Goal: Task Accomplishment & Management: Complete application form

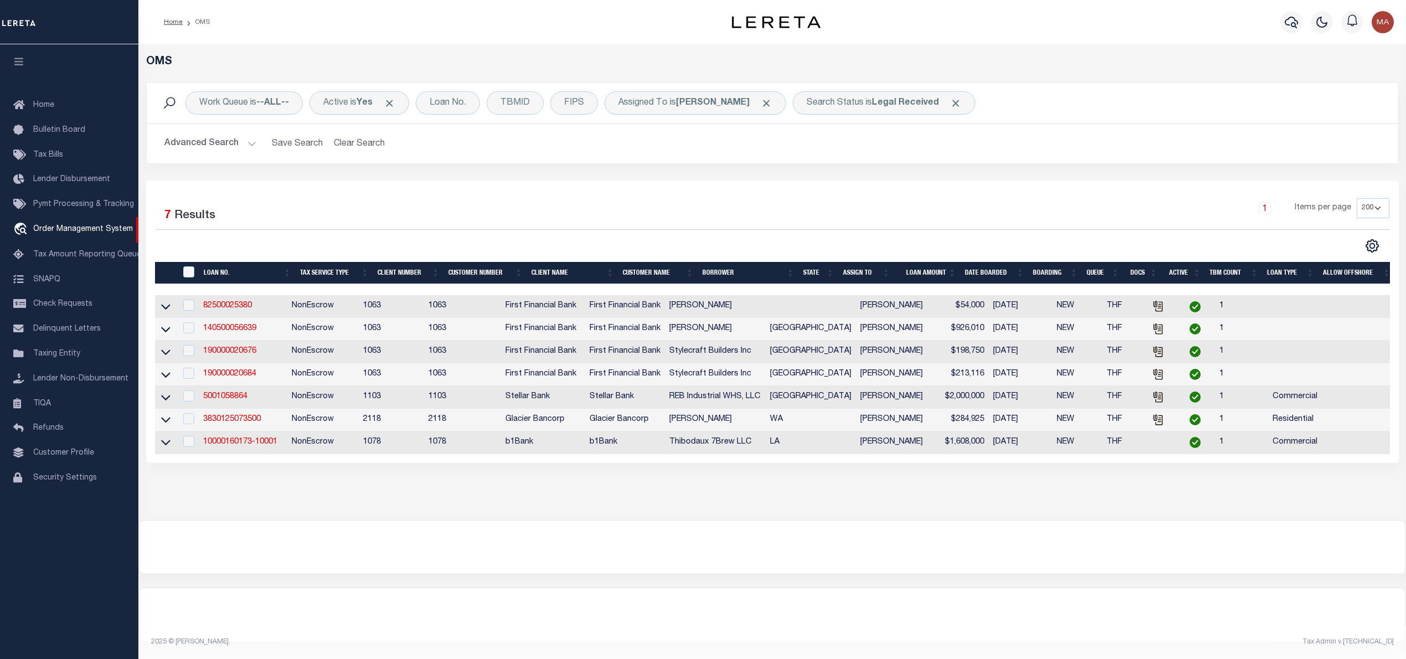
select select "200"
click at [262, 446] on link "10000160173-10001" at bounding box center [240, 442] width 74 height 8
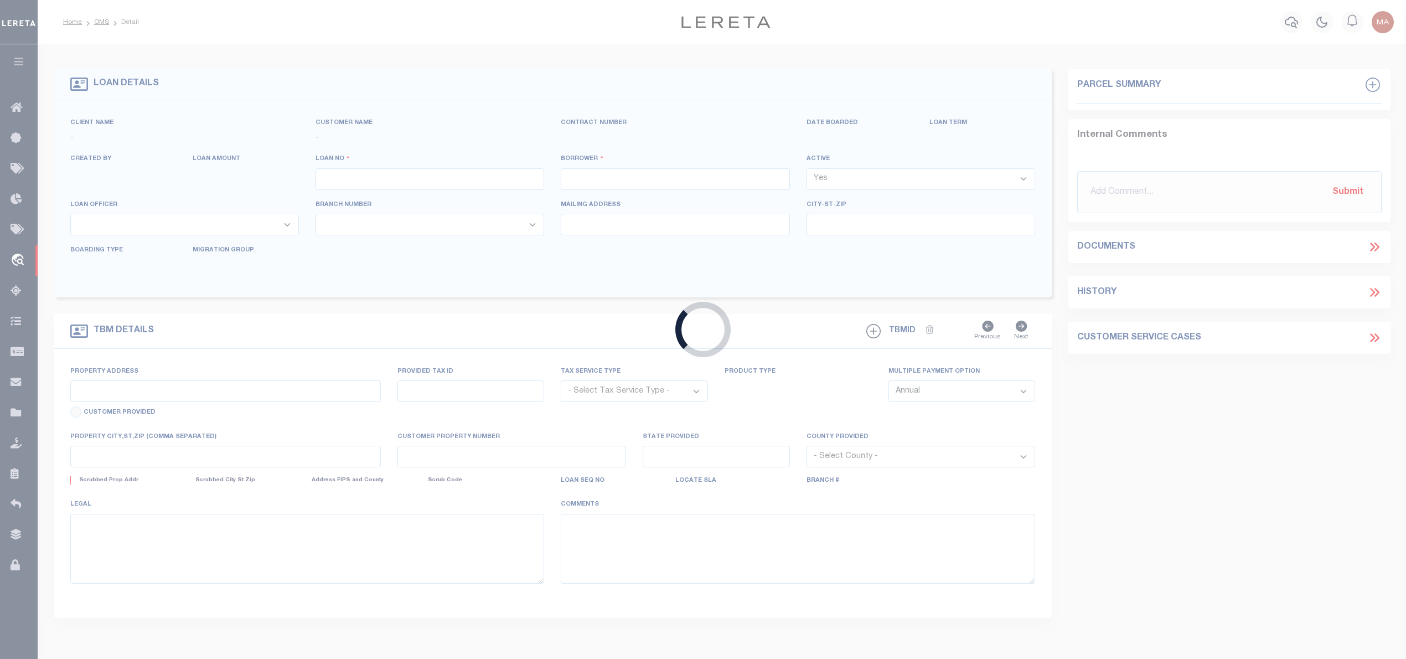
type input "10000160173-10001"
type input "Thibodaux 7Brew LLC"
select select
type input "08/07/2025"
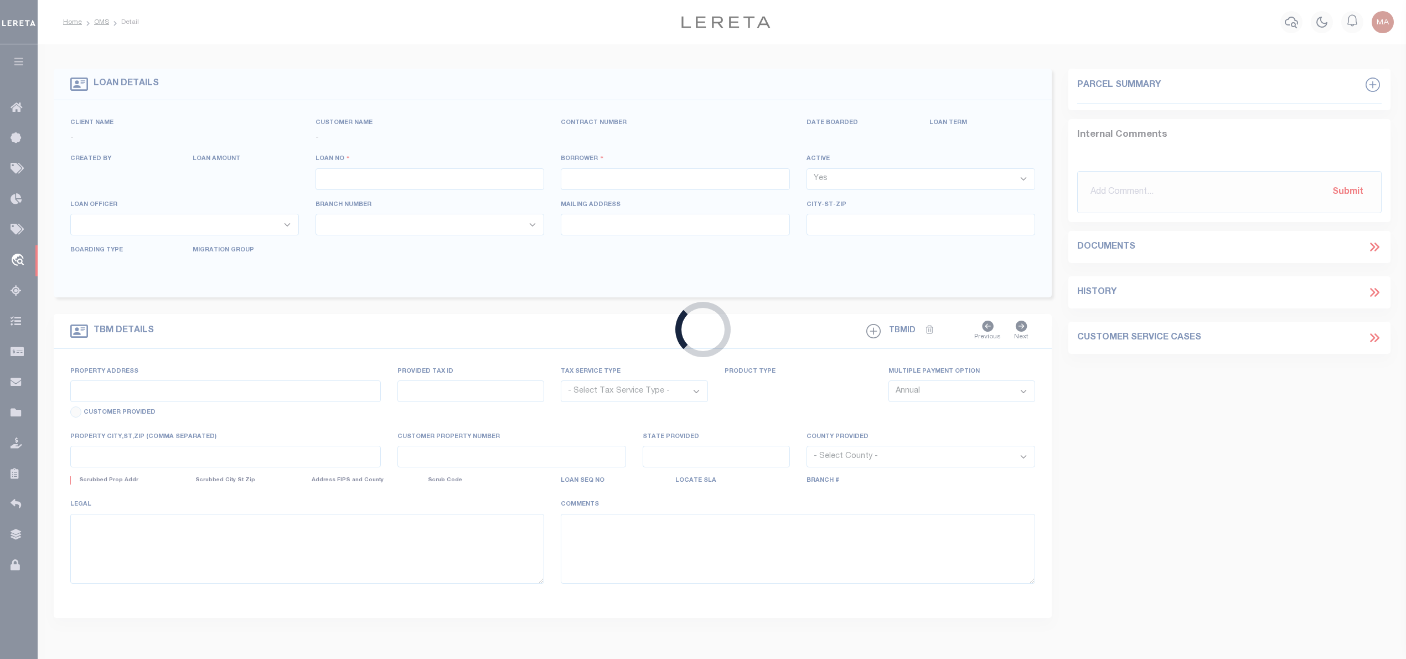
select select "20"
select select "NonEscrow"
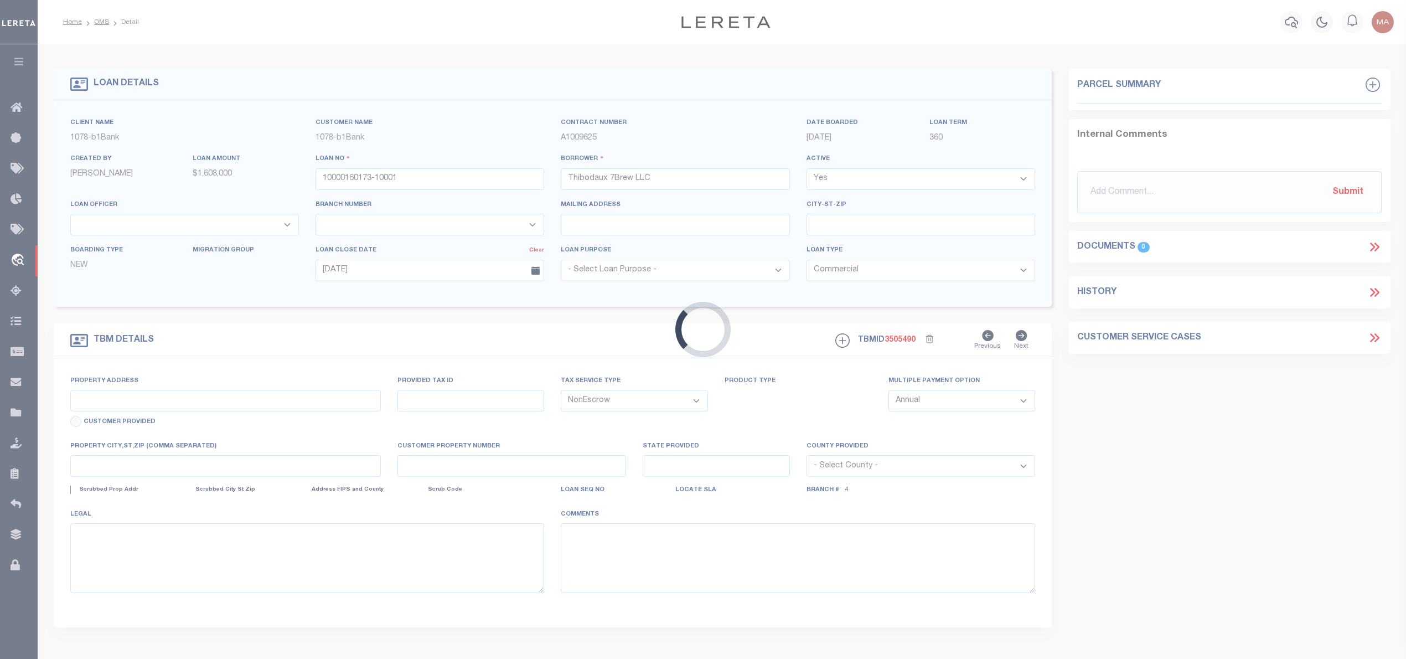
type input "375 N Canal Blvd,"
select select
type input "Thibodaux LA 70301"
type input "52867525"
type input "LA"
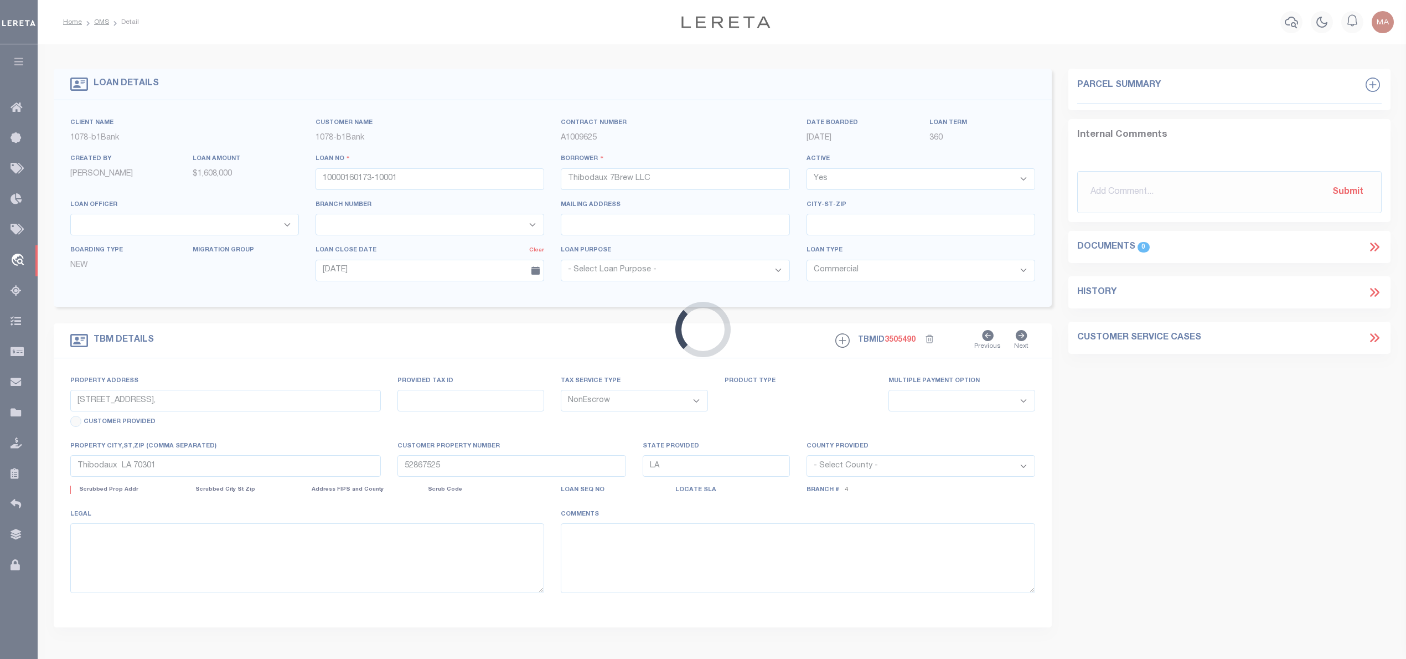
select select
type textarea "A certain tract or parcel of land designated as "PROPOSED LEASE LOT" within Lot…"
select select "49526"
select select "470"
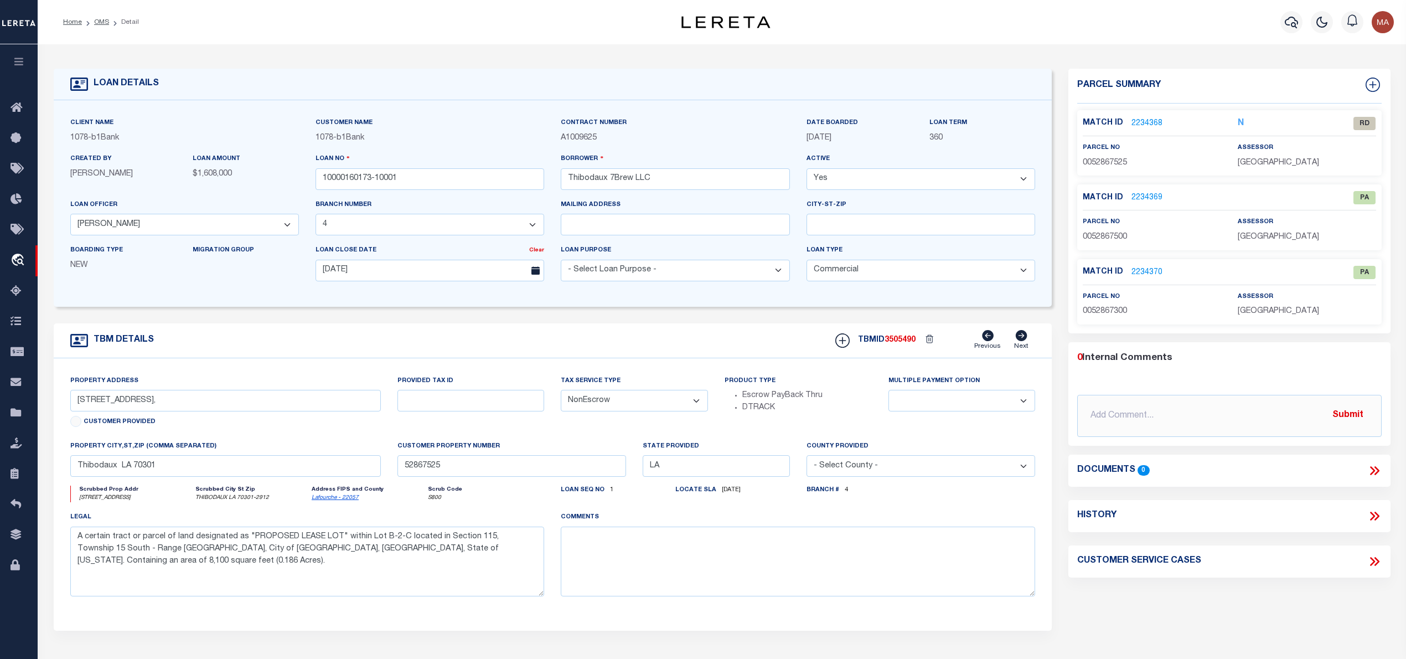
click at [1148, 118] on link "2234368" at bounding box center [1146, 124] width 31 height 12
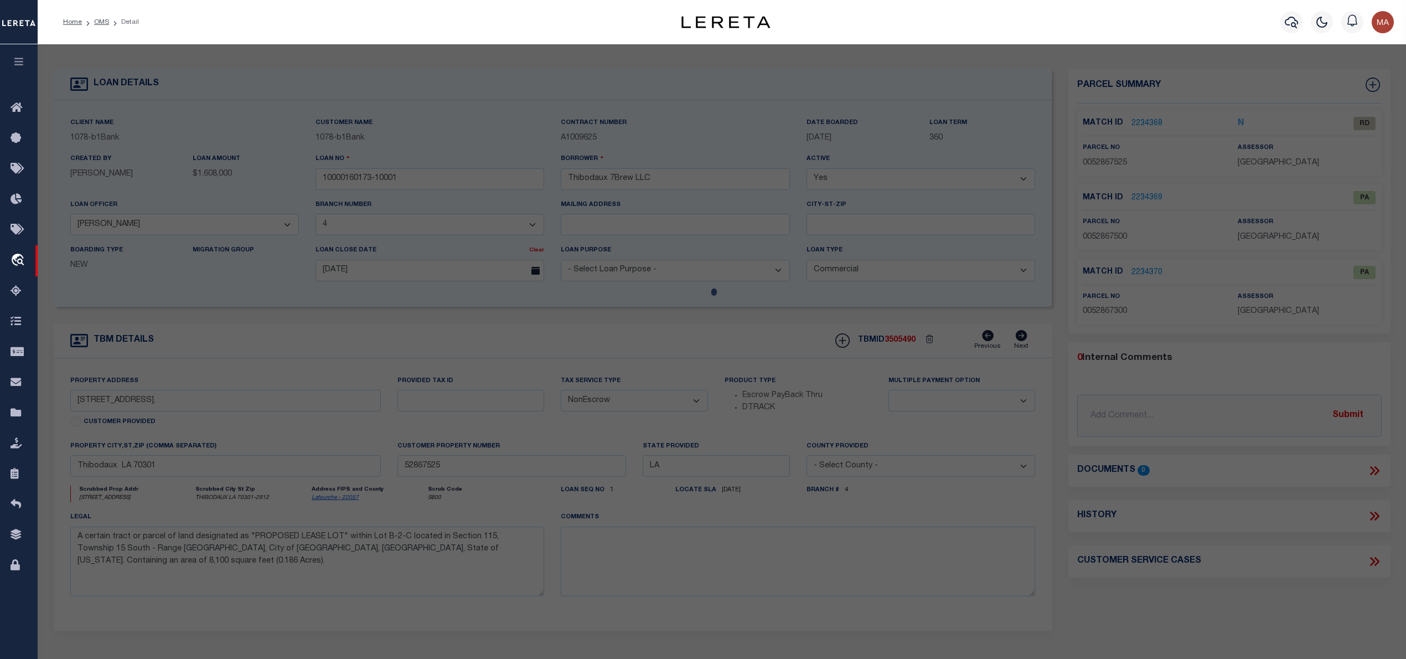
checkbox input "false"
select select "RD"
type input "HASCO THIBODAUX, L L C"
select select "ATL"
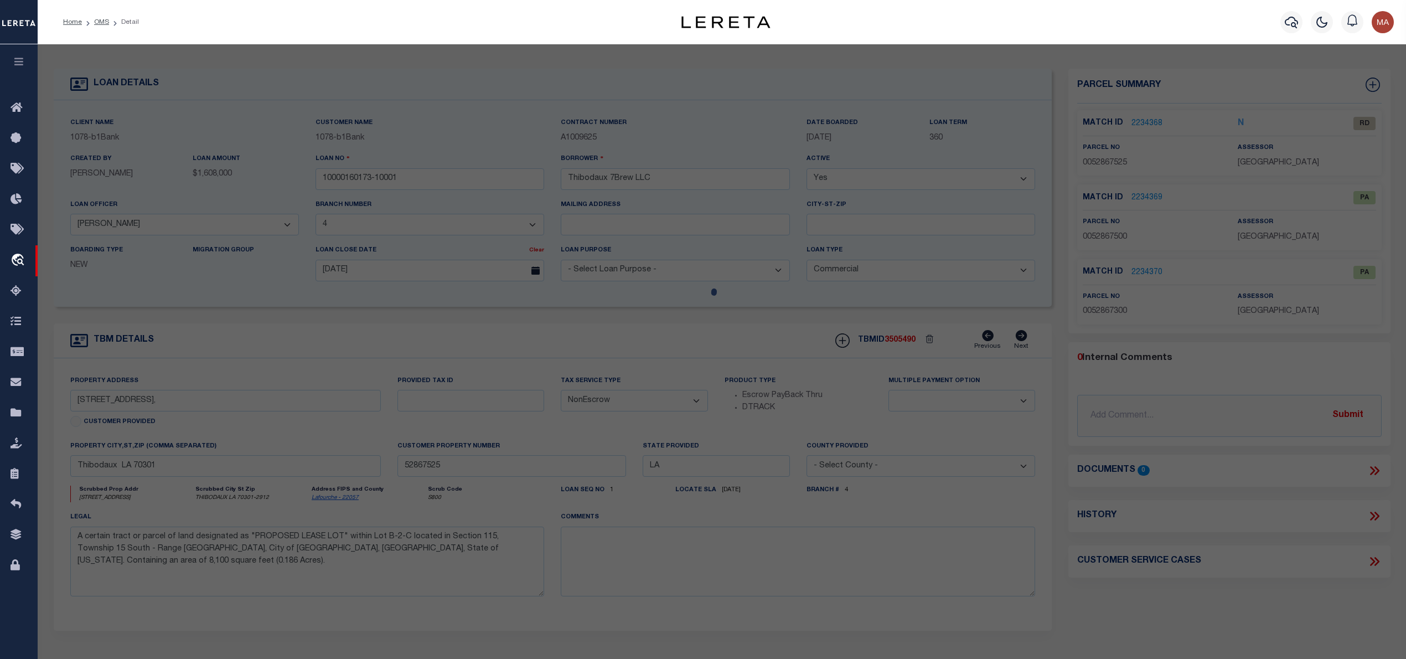
select select "ADD"
type input "375 N CANAL BLVD"
checkbox input "false"
type input "THIBODAUX, LA 70301"
type textarea "IMPROVEMENTS (COMMERCIAL)(WINN-DIXIE) LOCATED ON LANDS OF J. B. LEVERT LAND, CO…"
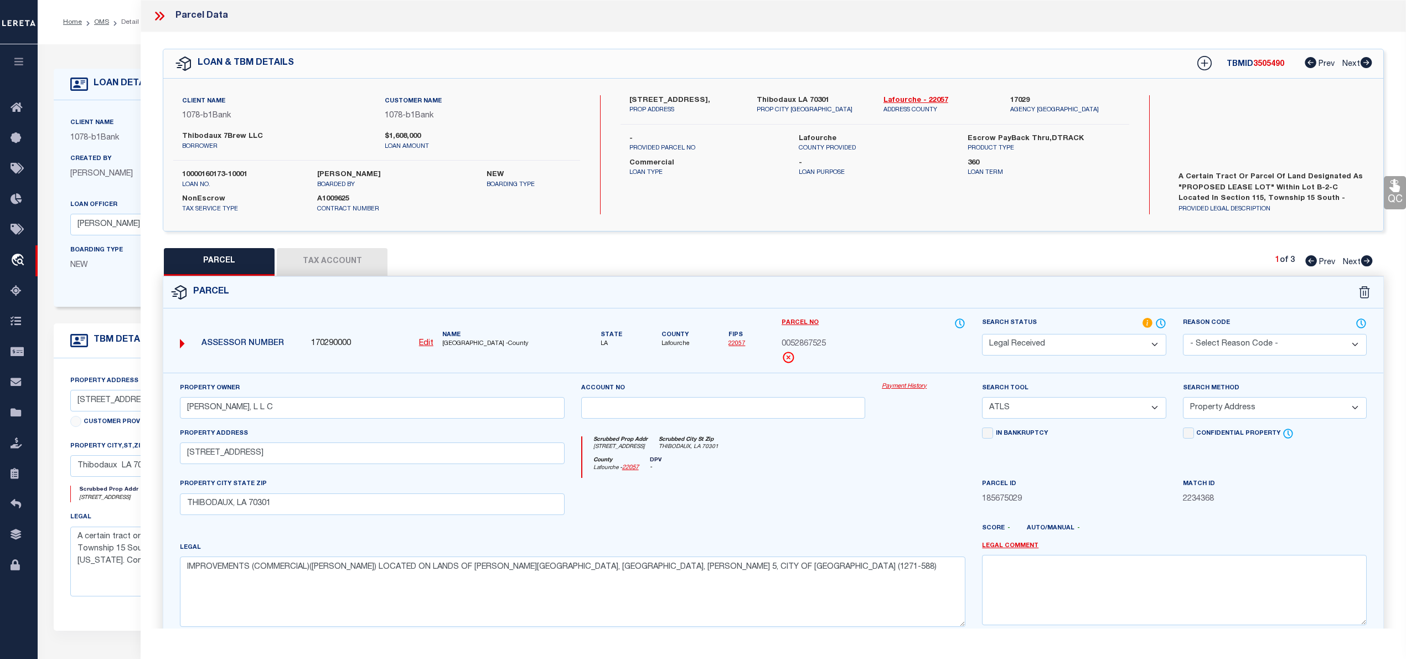
click at [328, 267] on button "Tax Account" at bounding box center [332, 262] width 111 height 28
select select "100"
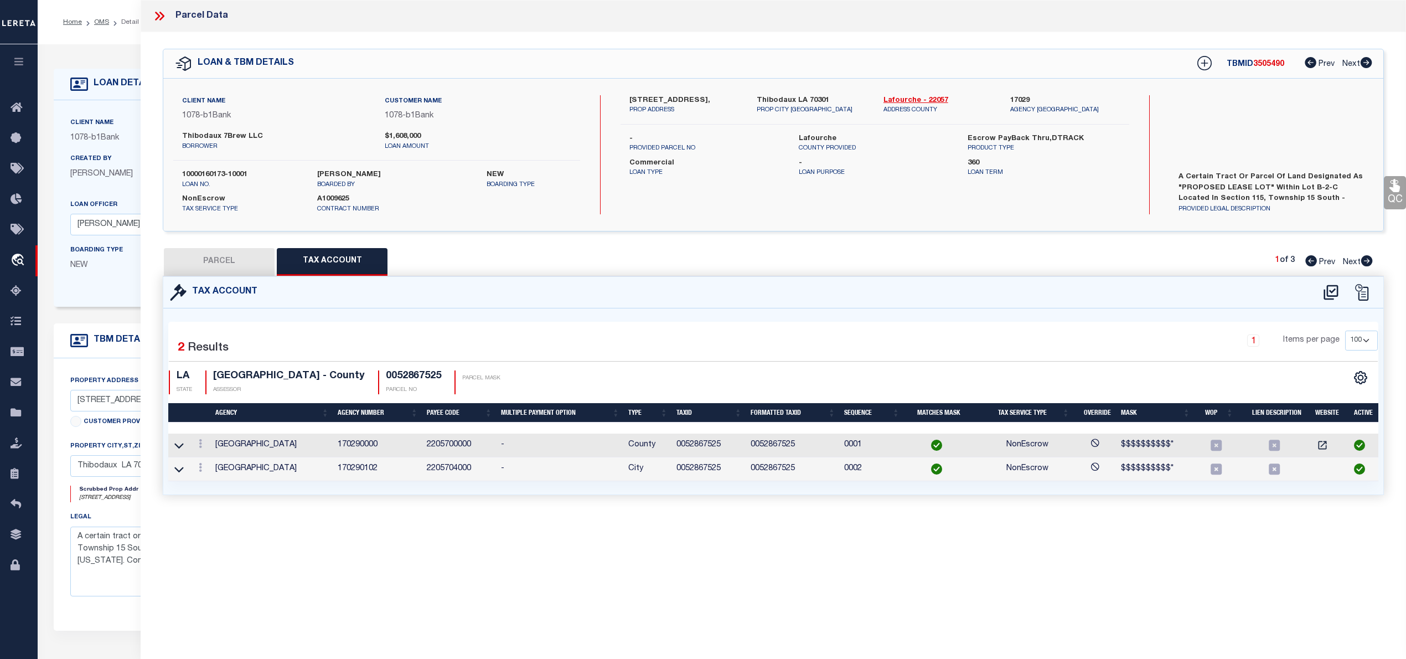
click at [231, 270] on button "PARCEL" at bounding box center [219, 262] width 111 height 28
select select "AS"
select select
checkbox input "false"
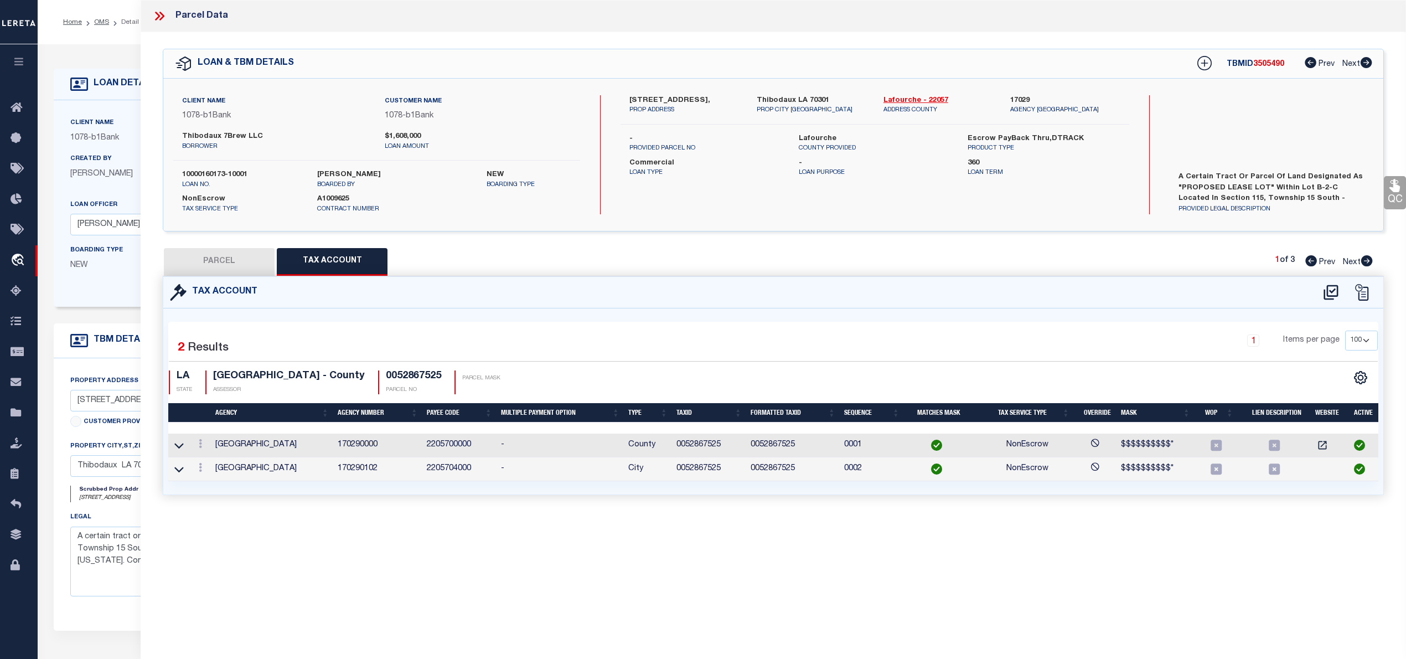
checkbox input "false"
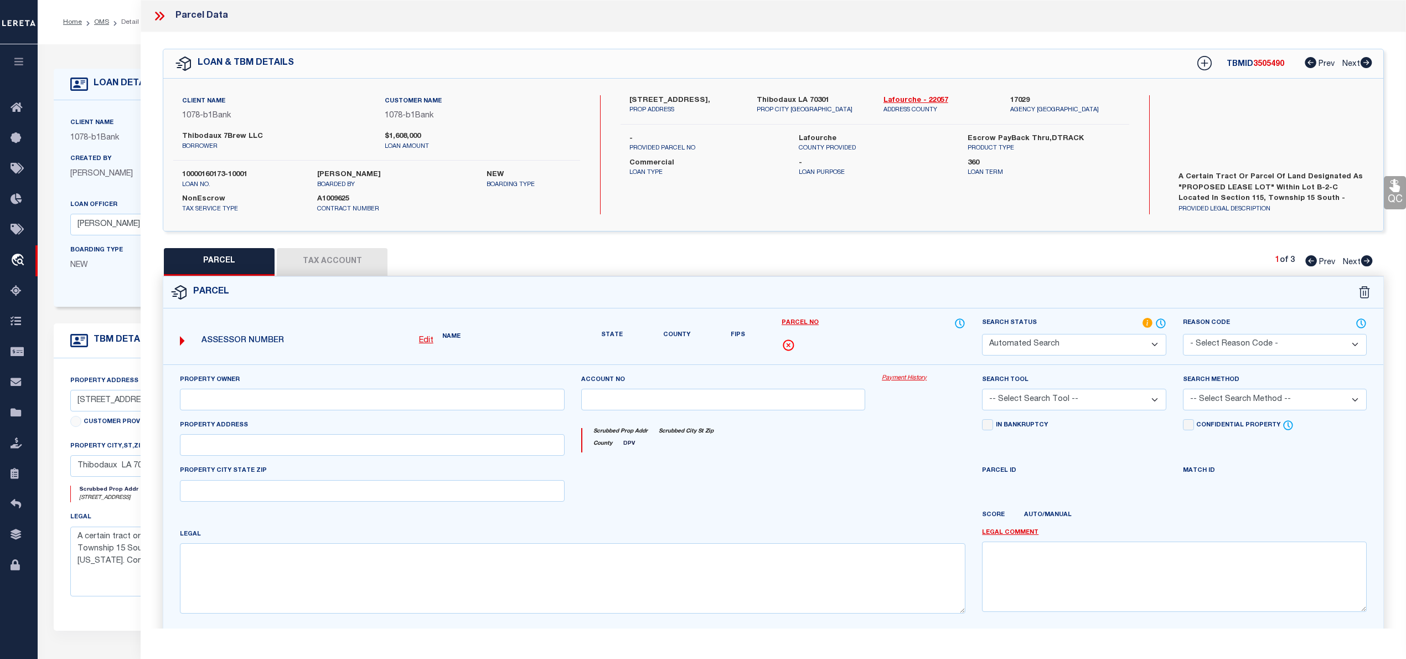
select select "RD"
type input "HASCO THIBODAUX, L L C"
select select "ATL"
select select "ADD"
type input "375 N CANAL BLVD"
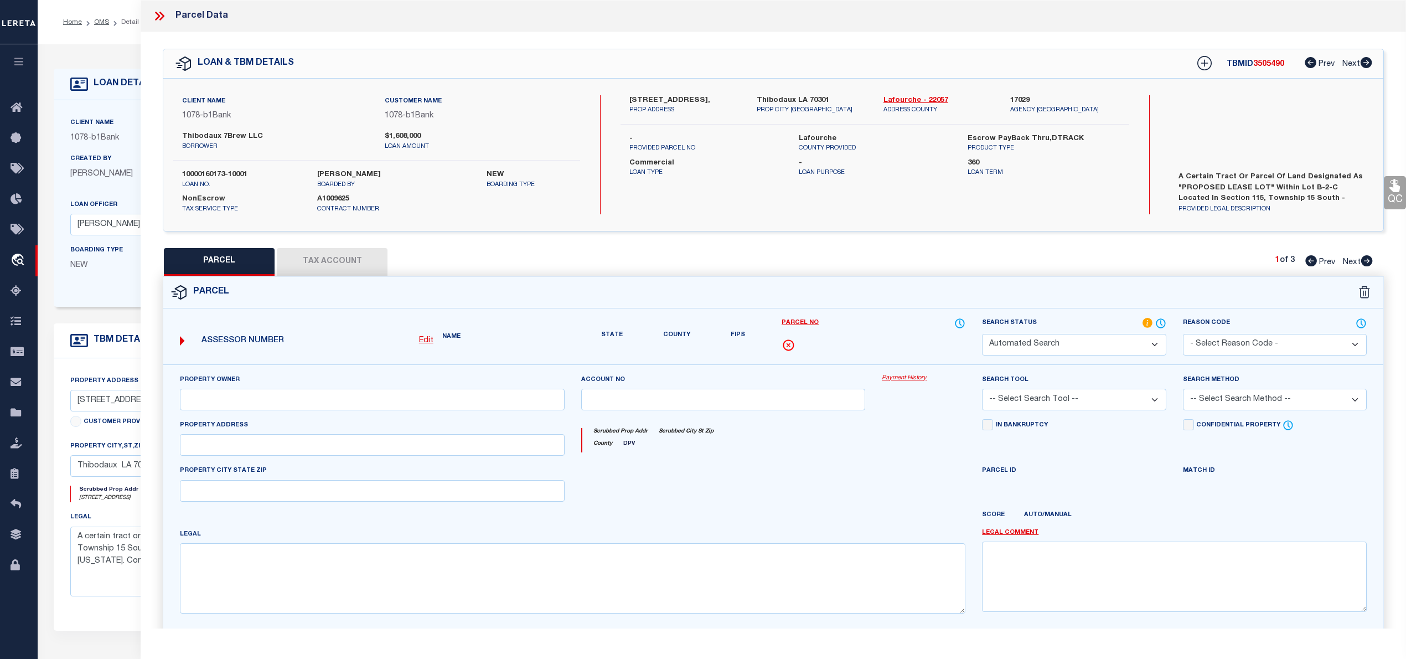
checkbox input "false"
type input "THIBODAUX, LA 70301"
type textarea "IMPROVEMENTS (COMMERCIAL)(WINN-DIXIE) LOCATED ON LANDS OF J. B. LEVERT LAND, CO…"
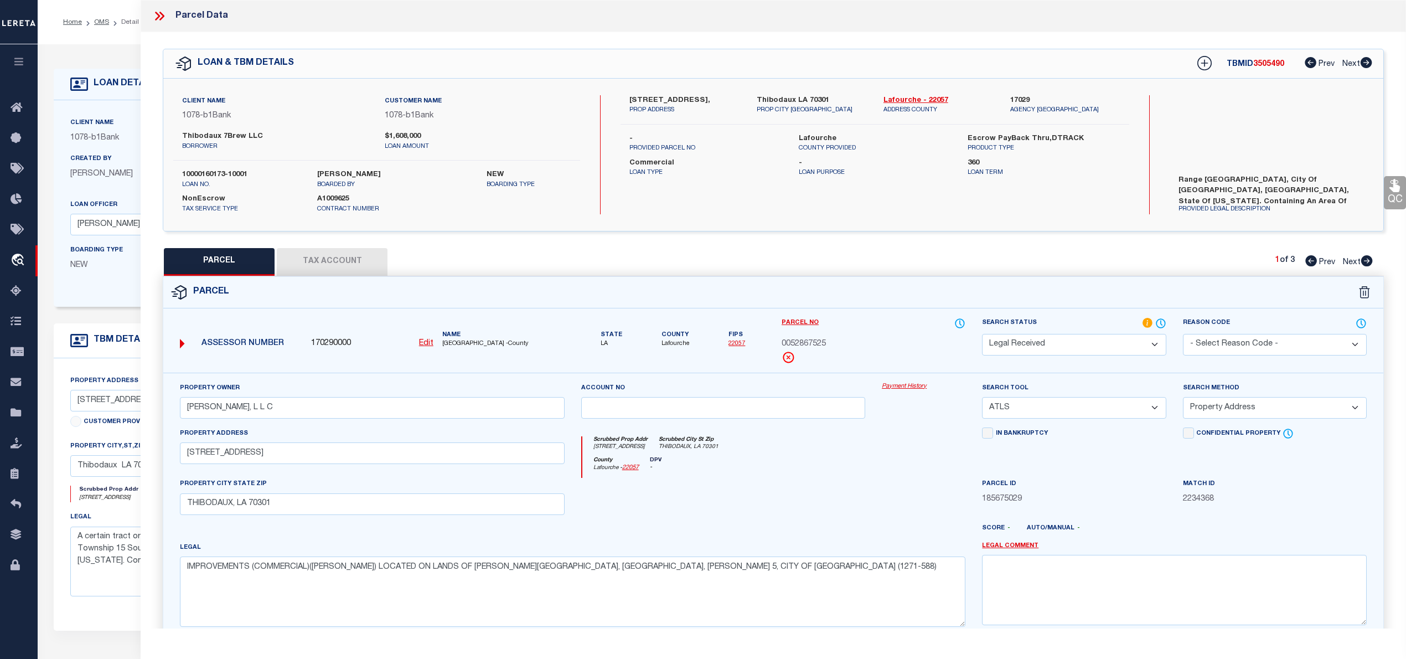
scroll to position [32, 0]
click at [937, 96] on link "Lafourche - 22057" at bounding box center [938, 100] width 110 height 11
click at [816, 343] on span "0052867525" at bounding box center [804, 344] width 44 height 12
copy span "0052867525"
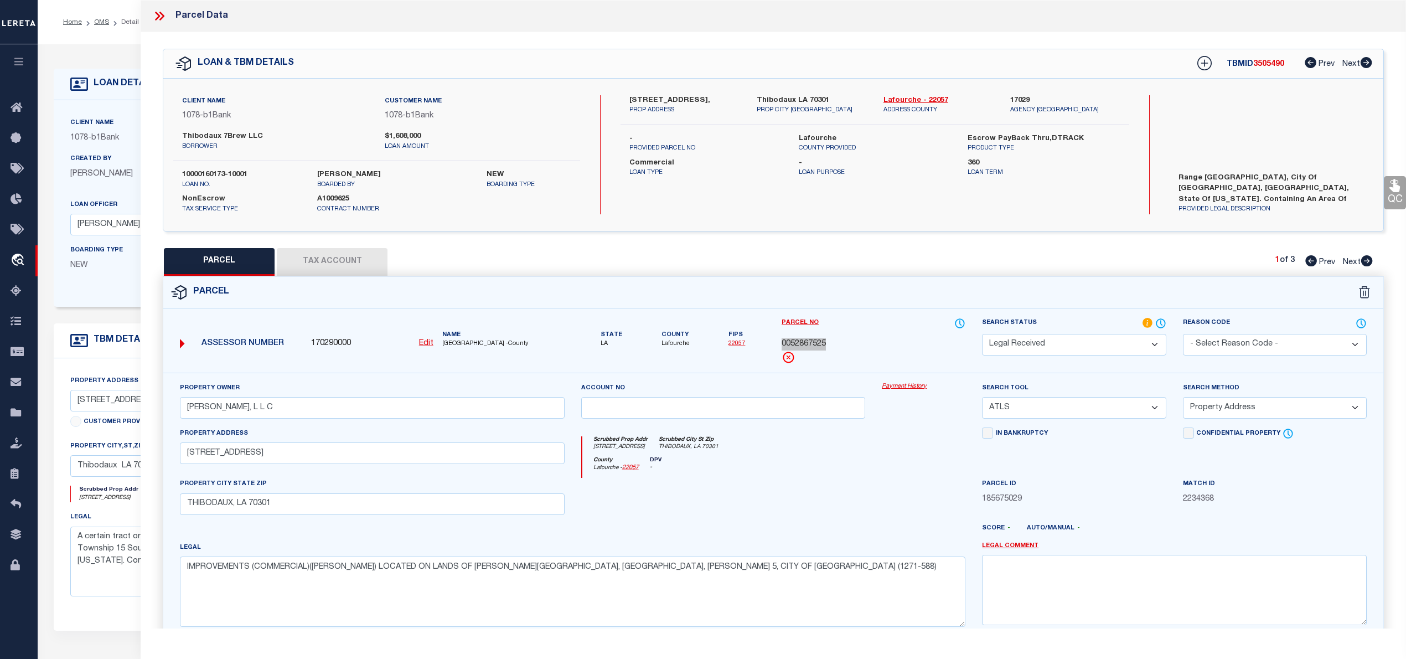
scroll to position [74, 0]
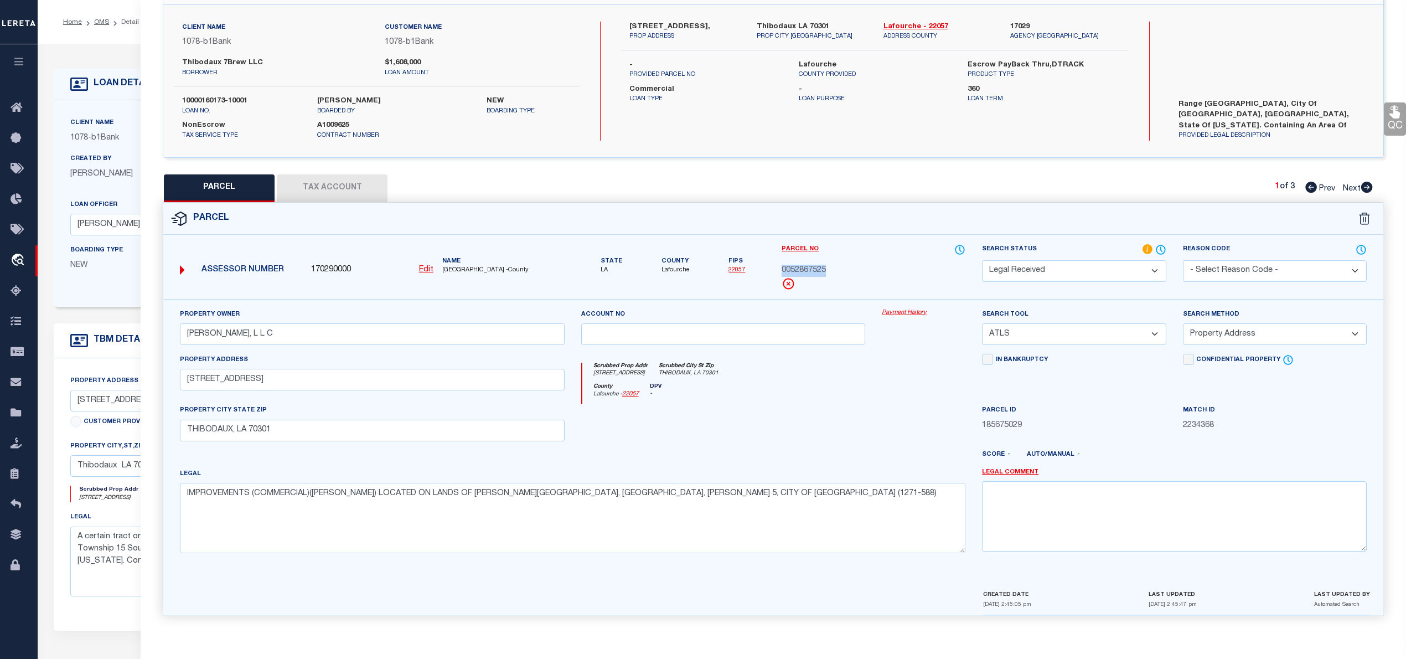
click at [1366, 193] on icon at bounding box center [1367, 187] width 12 height 11
select select "AS"
select select
checkbox input "false"
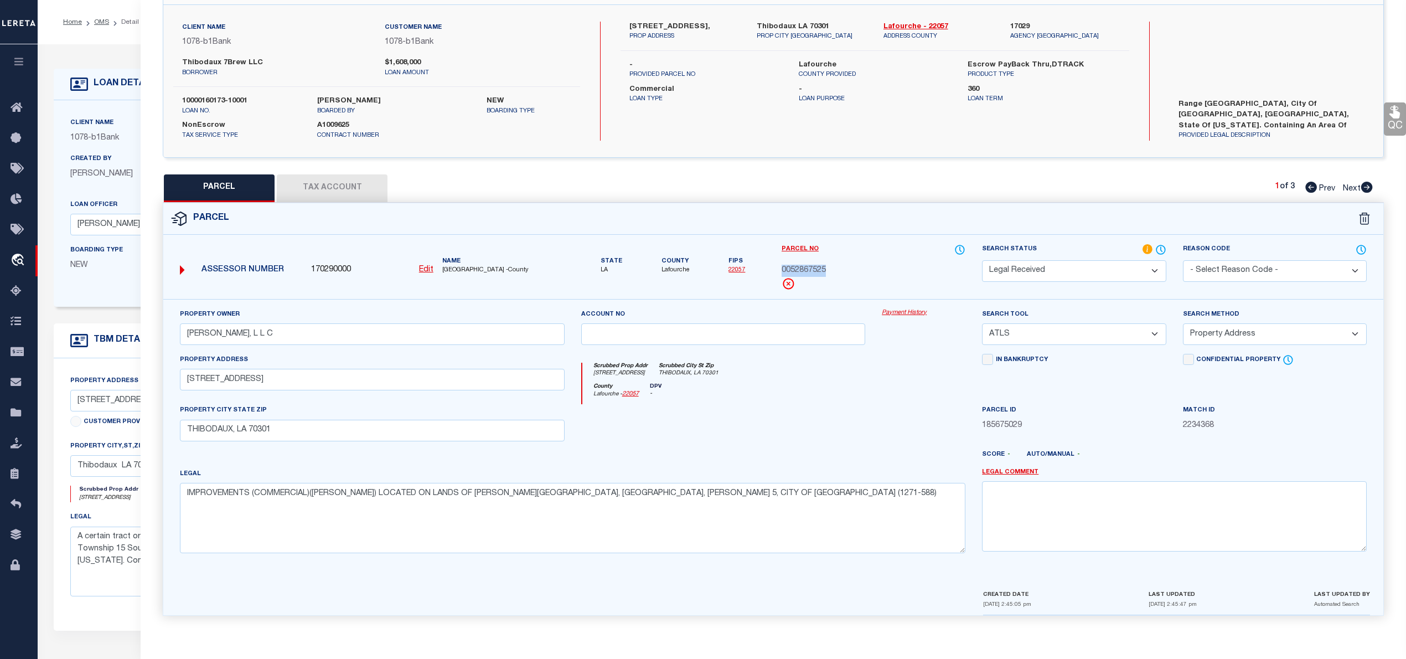
checkbox input "false"
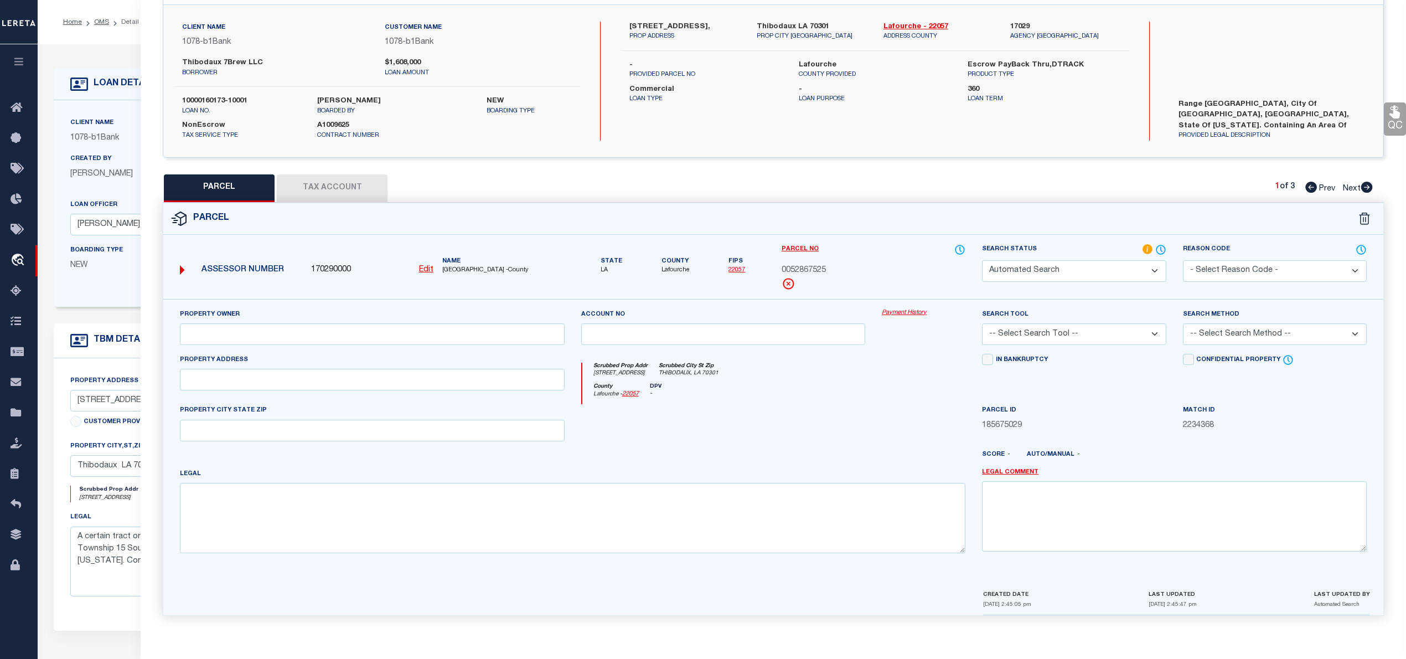
select select "PA"
type input "HASCO THIBODAUX, L L C"
select select "ATL"
select select "ADD"
type input "303 N CANAL BLVD"
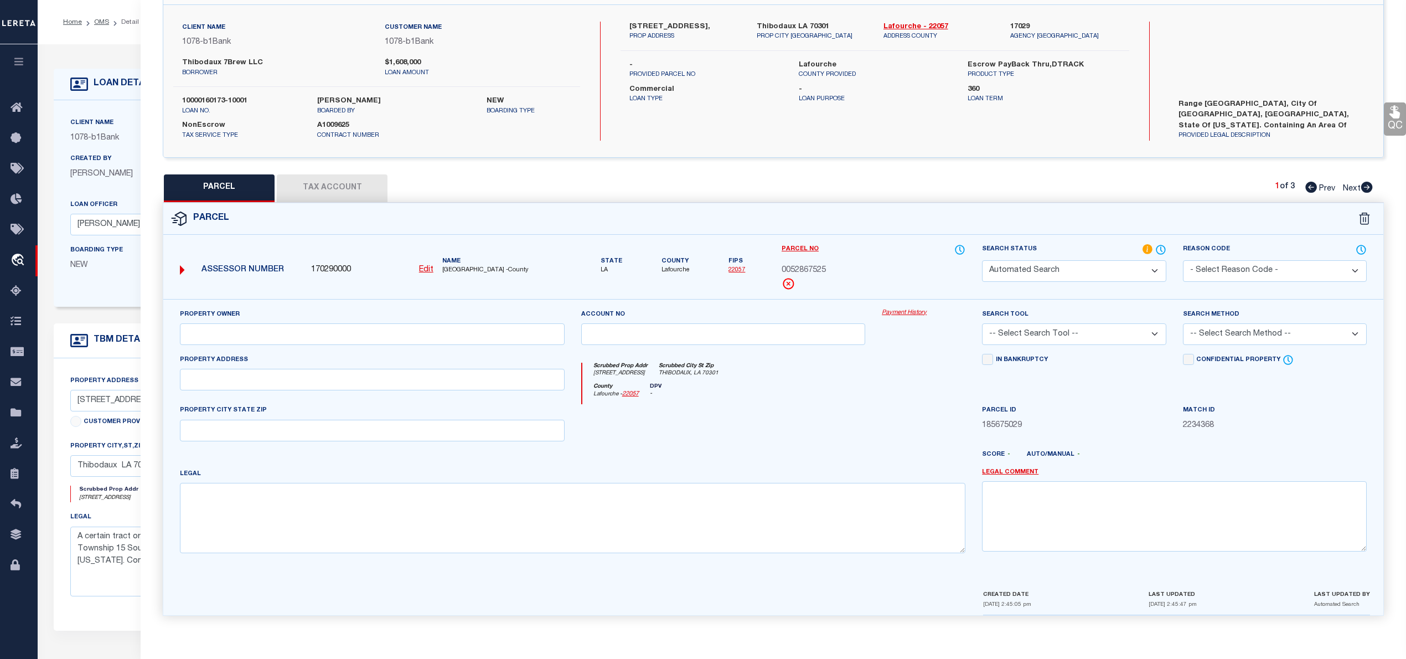
checkbox input "false"
type input "THIBODAUX, LA 70301"
type textarea "IMPROVEMENTS (NORM'S) LOCATED IN WARD 5, CITY OF THIBODAUX, LAFOURCHE PARISH. (…"
click at [1366, 193] on icon at bounding box center [1367, 187] width 12 height 11
select select "AS"
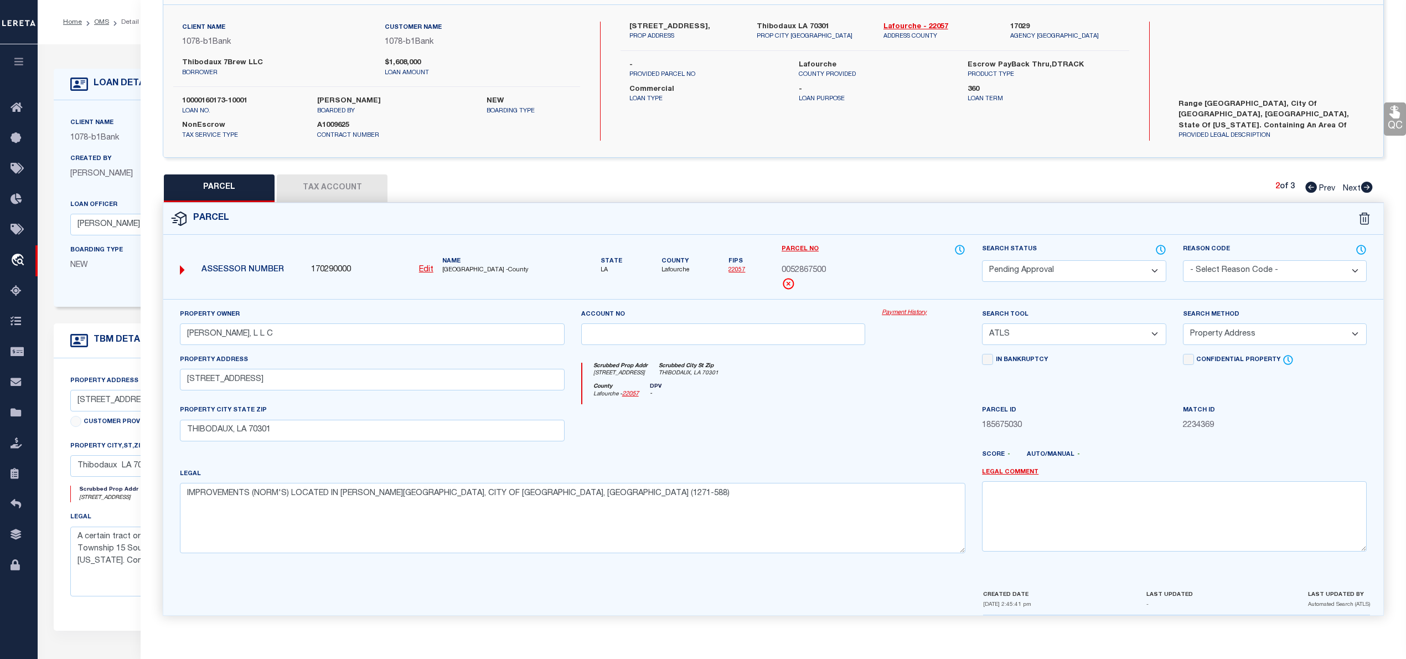
select select
checkbox input "false"
select select "PA"
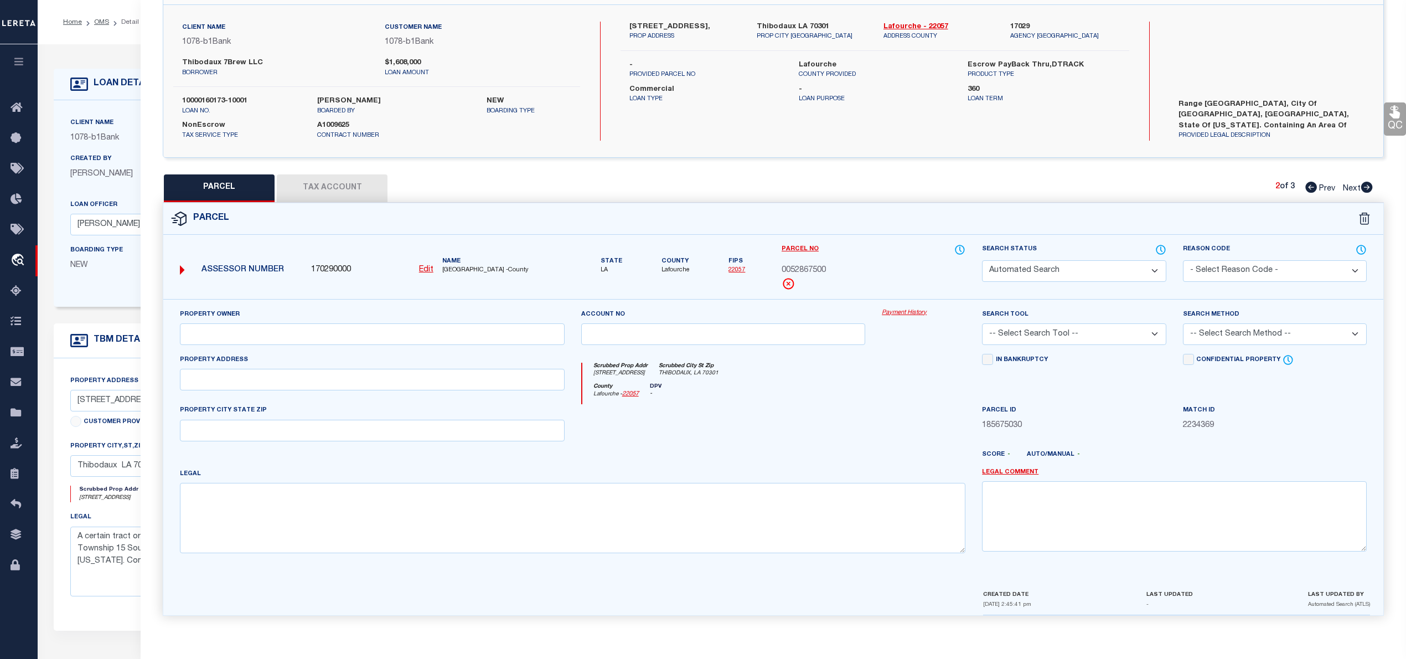
type input "HASCO THIBODAUX, L L C"
select select "ATL"
select select "ADD"
checkbox input "false"
type input "THIBODAUX, LA 70301"
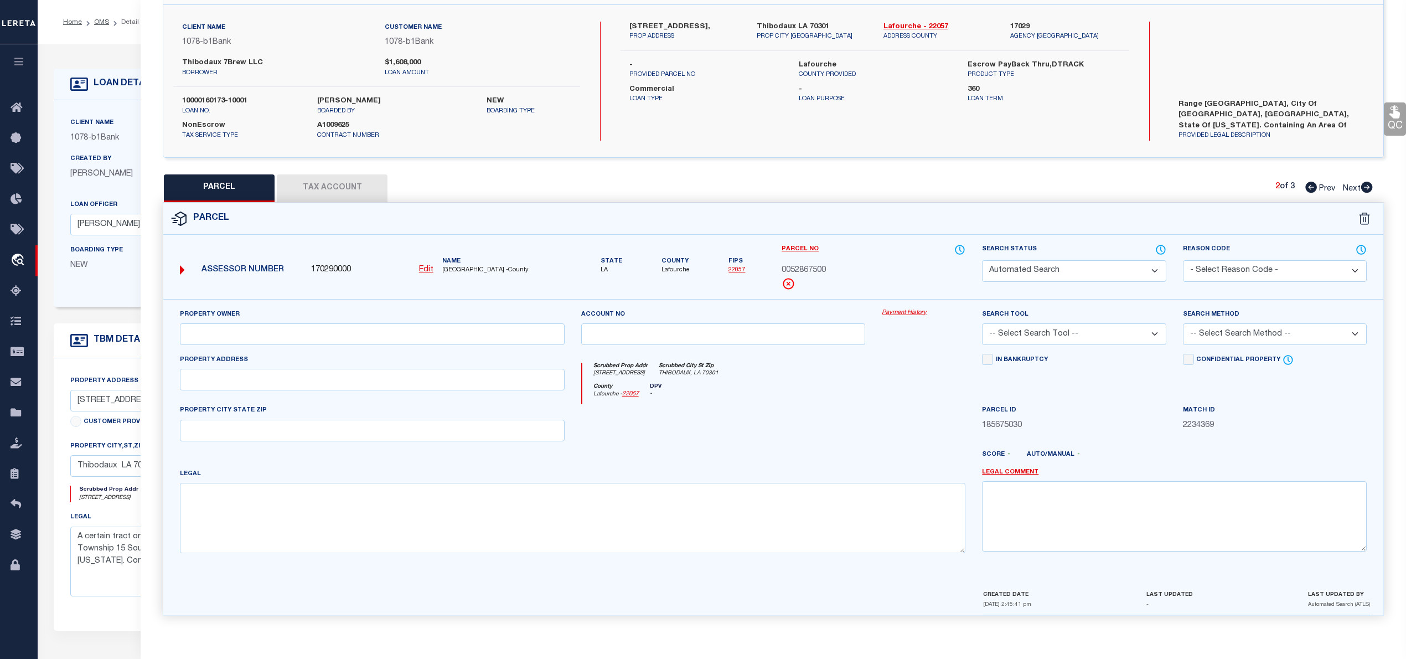
type textarea "SHOPPING CENTER BUILDING ON LANDS OF J. B. LEVERT, INC., WARD 5; CITY OF THIB. …"
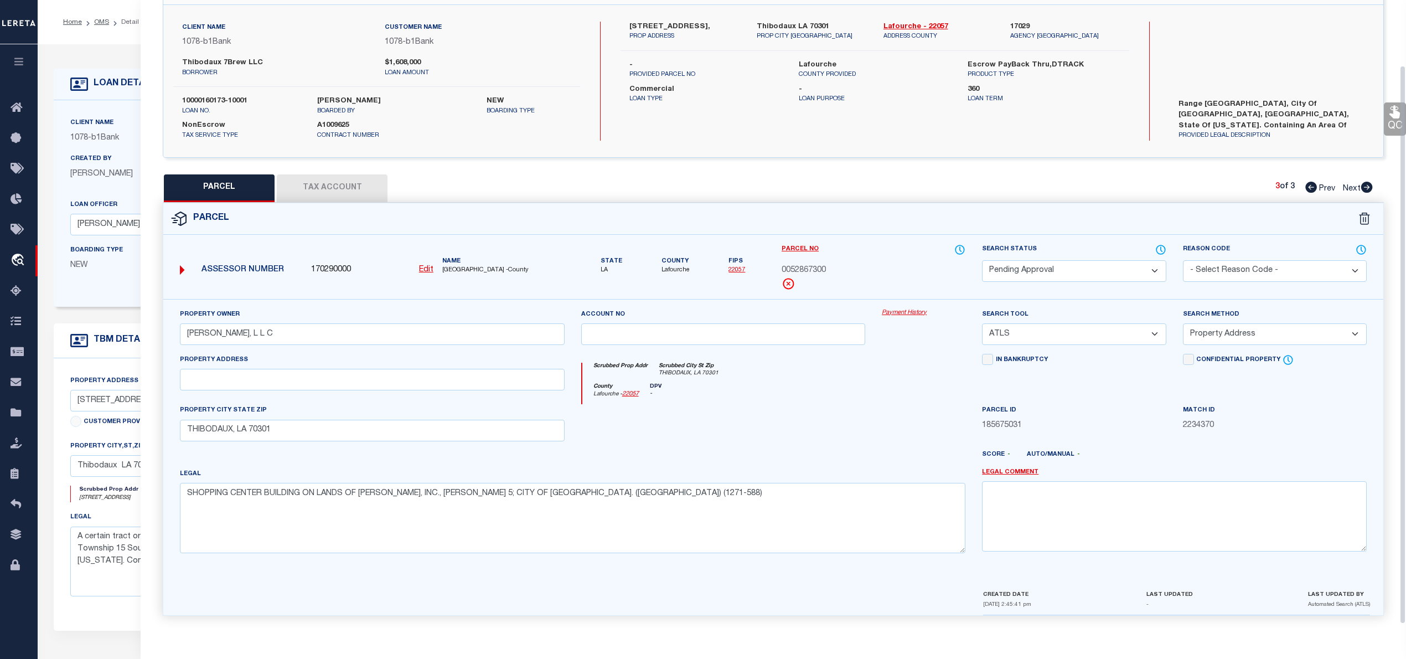
click at [1311, 196] on div "PARCEL Tax Account 3 of 3 Prev Next" at bounding box center [773, 188] width 1221 height 28
click at [1310, 194] on div "3 of 3 Prev Next" at bounding box center [1323, 188] width 97 height 14
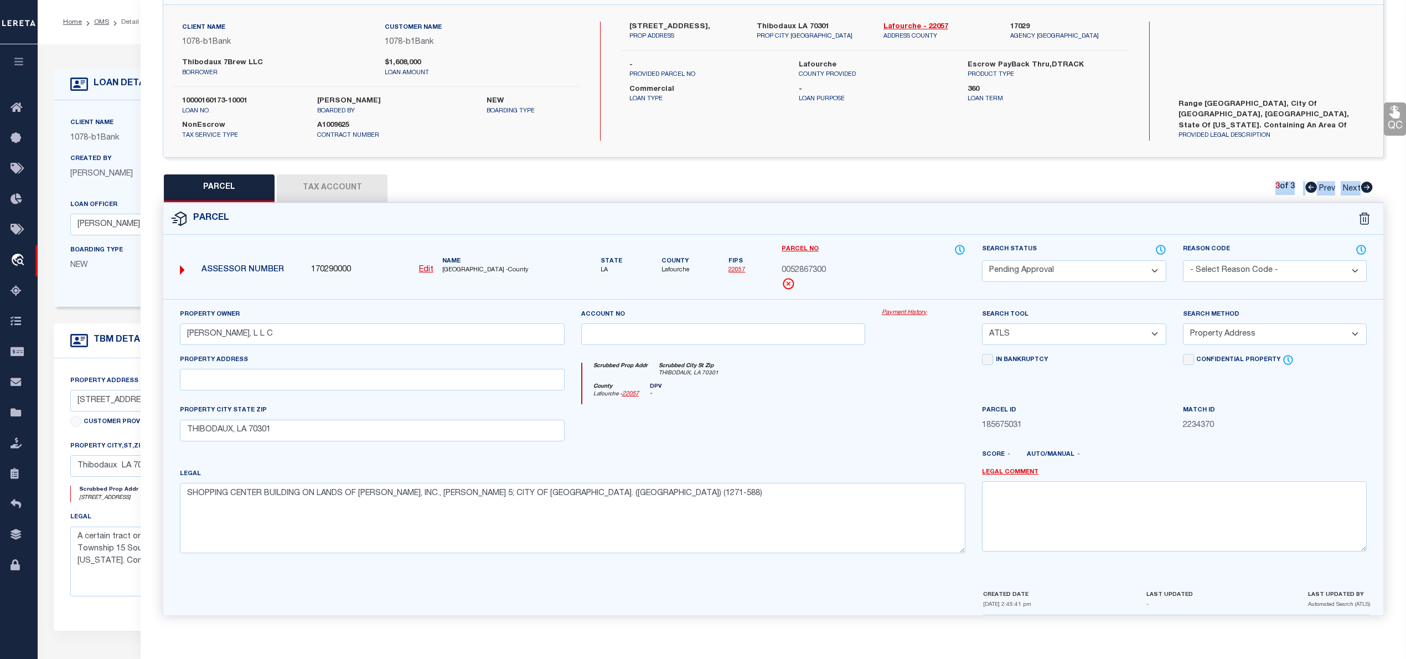
click at [1310, 188] on icon at bounding box center [1311, 187] width 12 height 11
select select "AS"
select select
checkbox input "false"
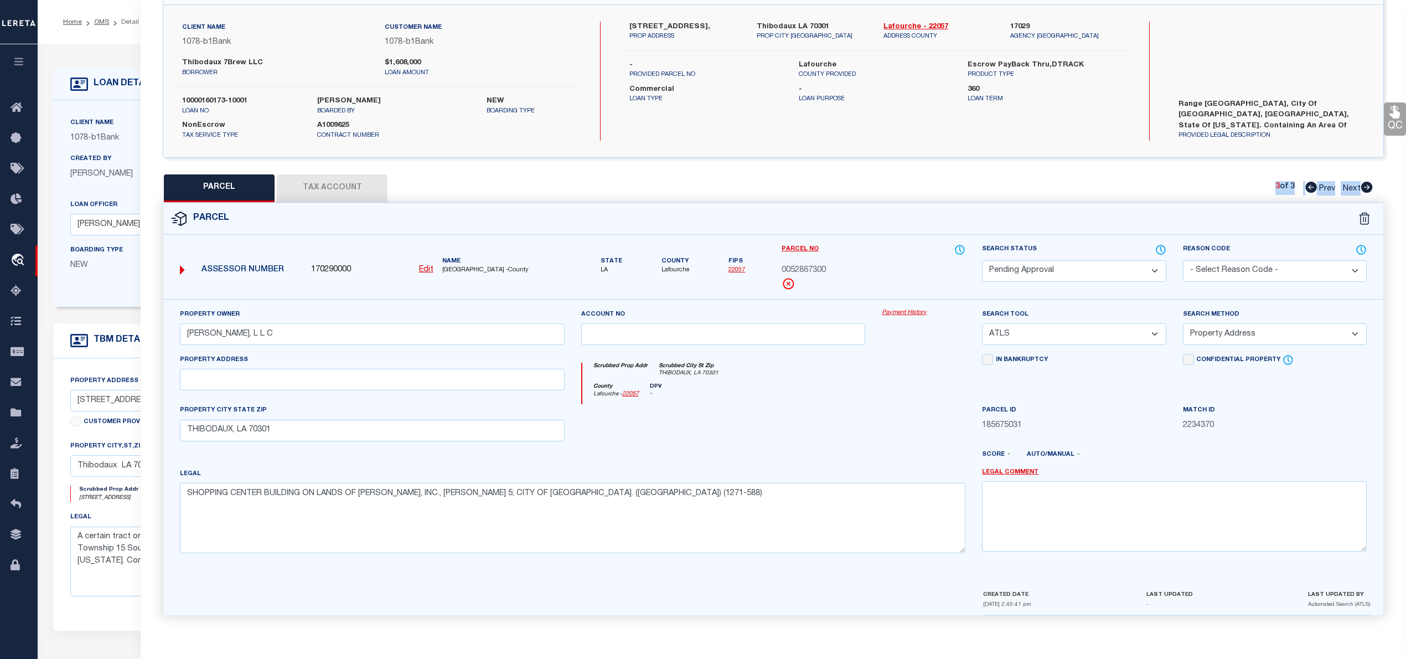
checkbox input "false"
select select "PA"
type input "HASCO THIBODAUX, L L C"
select select "ATL"
select select "ADD"
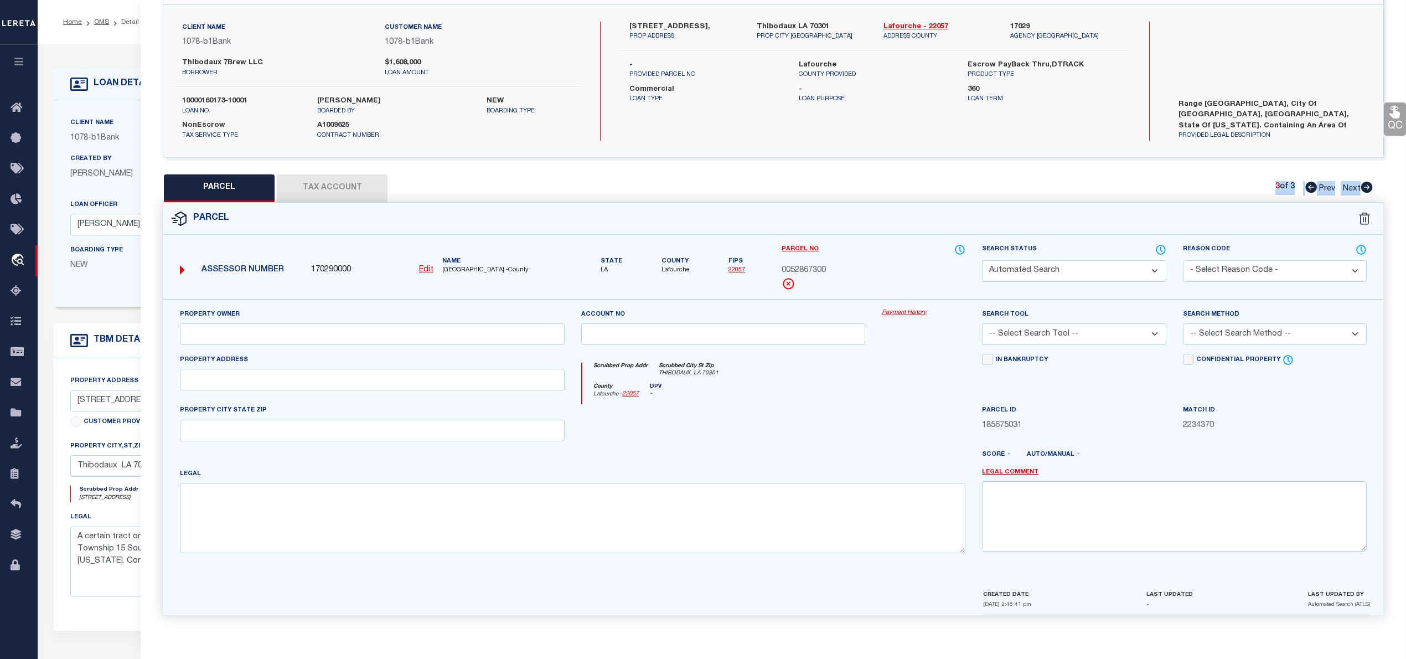
type input "303 N CANAL BLVD"
checkbox input "false"
type input "THIBODAUX, LA 70301"
type textarea "IMPROVEMENTS (NORM'S) LOCATED IN WARD 5, CITY OF THIBODAUX, LAFOURCHE PARISH. (…"
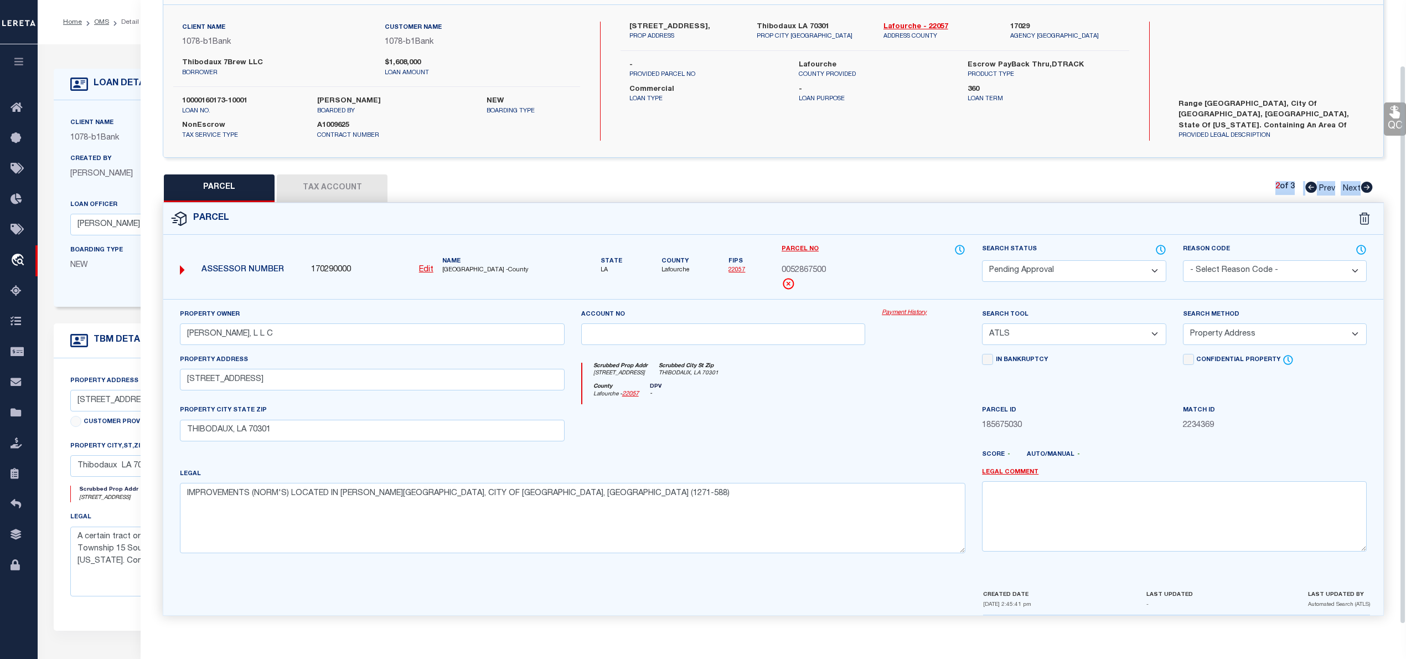
click at [1310, 188] on icon at bounding box center [1311, 187] width 12 height 11
select select "AS"
select select
checkbox input "false"
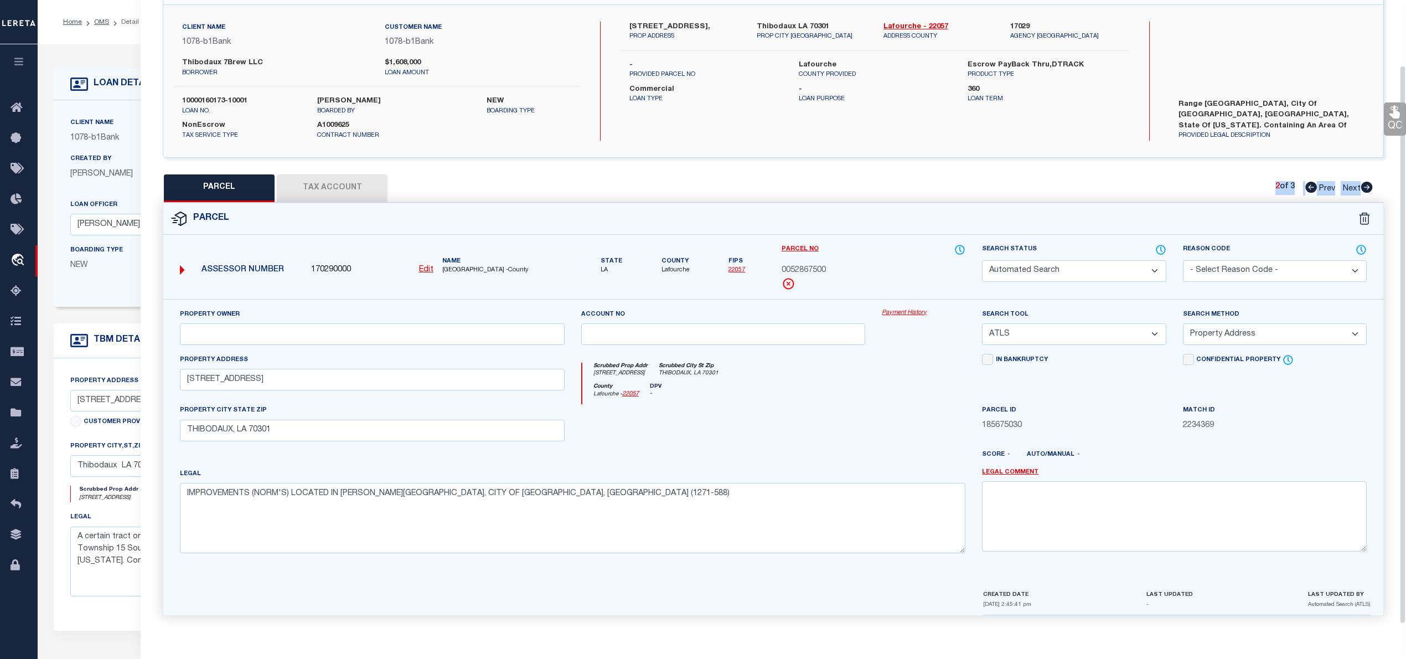
checkbox input "false"
select select "RD"
type input "HASCO THIBODAUX, L L C"
select select "ATL"
select select "ADD"
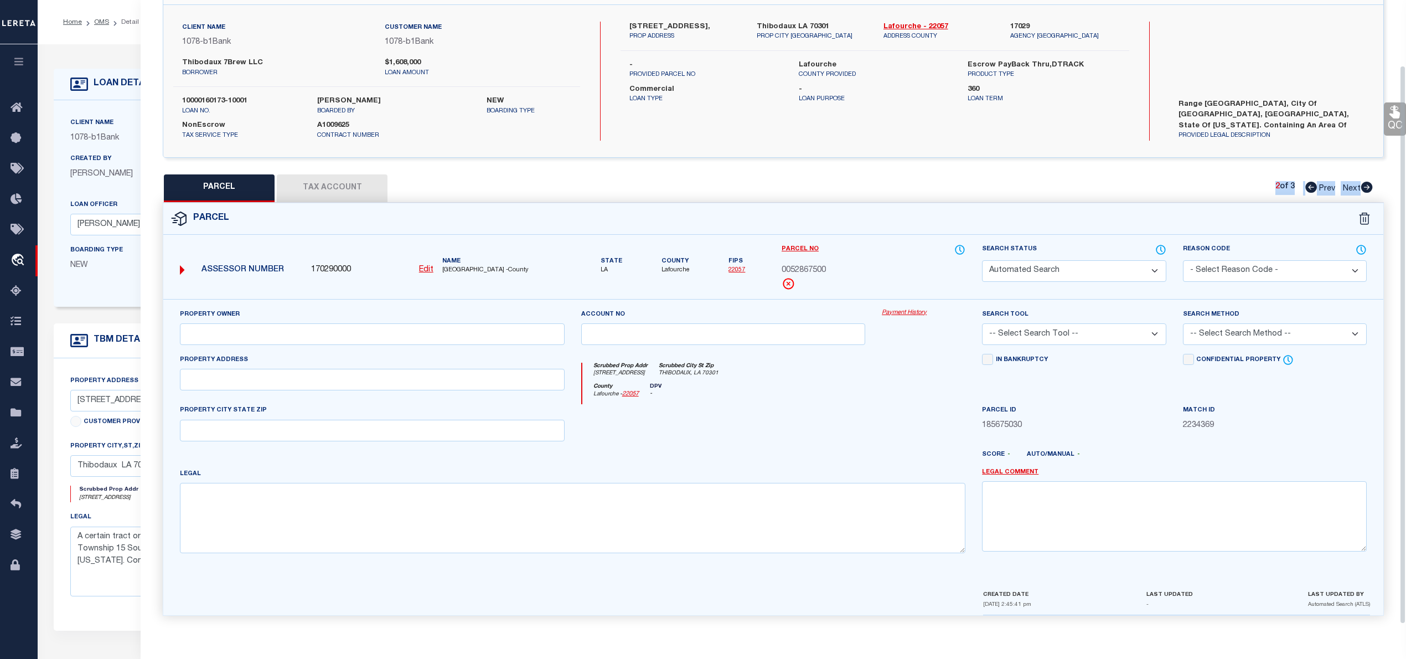
type input "375 N CANAL BLVD"
checkbox input "false"
type input "THIBODAUX, LA 70301"
type textarea "IMPROVEMENTS (COMMERCIAL)(WINN-DIXIE) LOCATED ON LANDS OF J. B. LEVERT LAND, CO…"
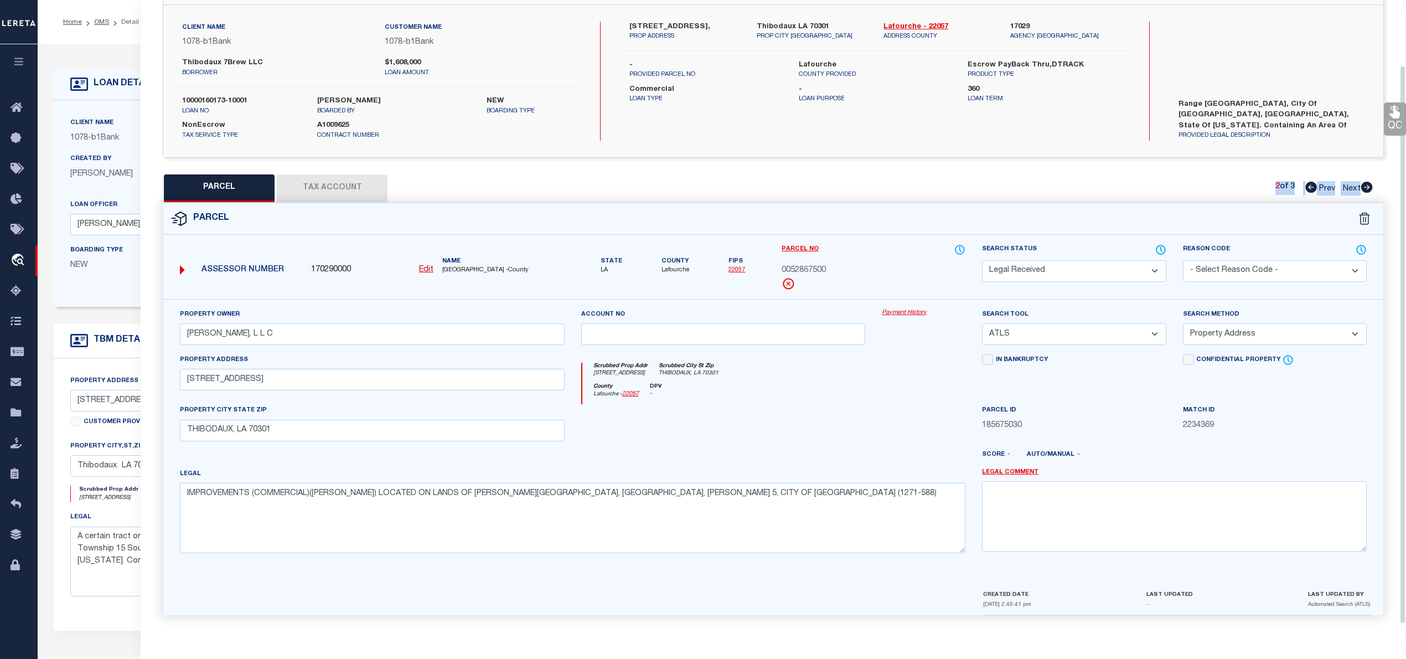
click at [1310, 188] on icon at bounding box center [1311, 187] width 12 height 11
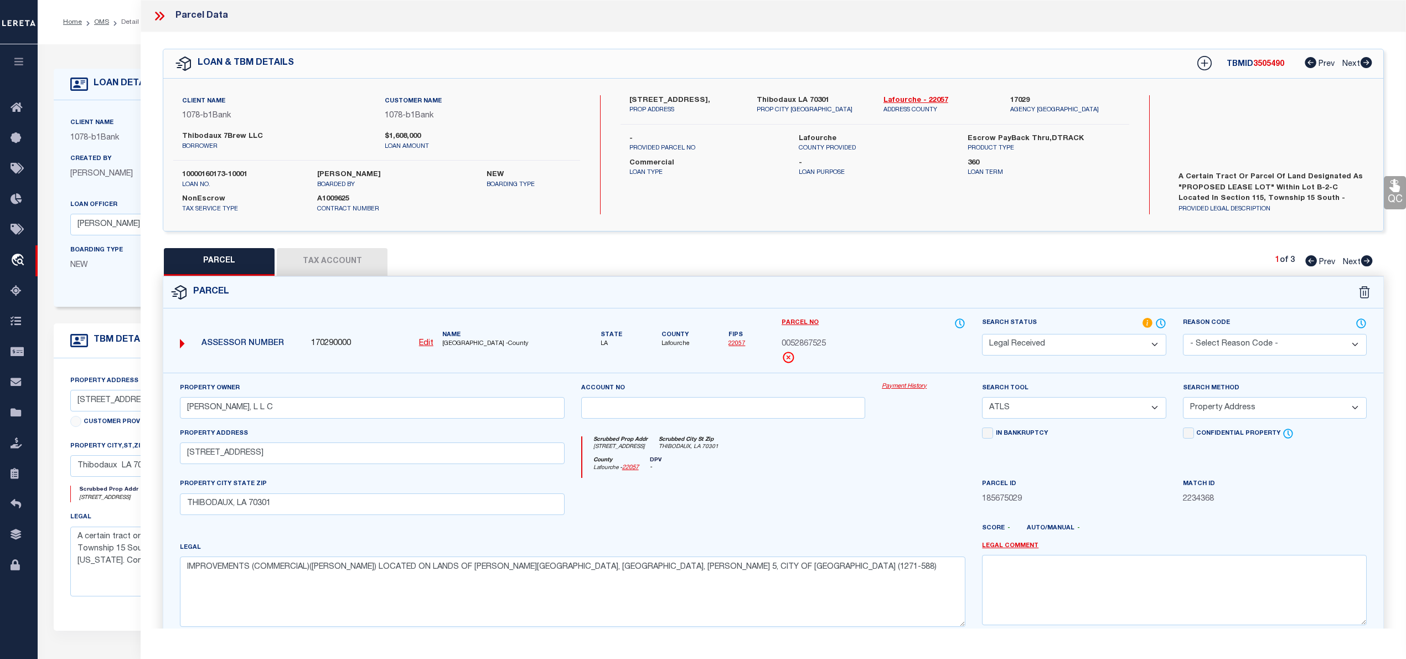
click at [154, 12] on icon at bounding box center [159, 16] width 14 height 14
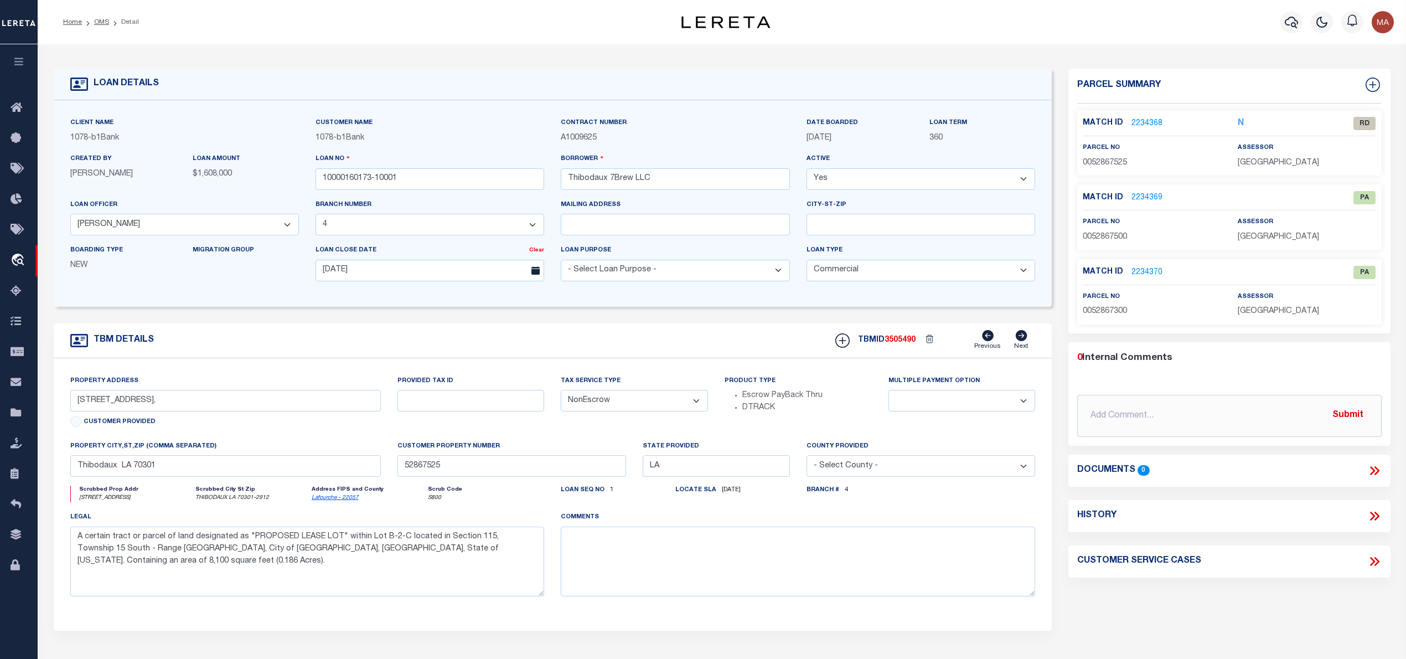
click at [1144, 122] on link "2234368" at bounding box center [1146, 124] width 31 height 12
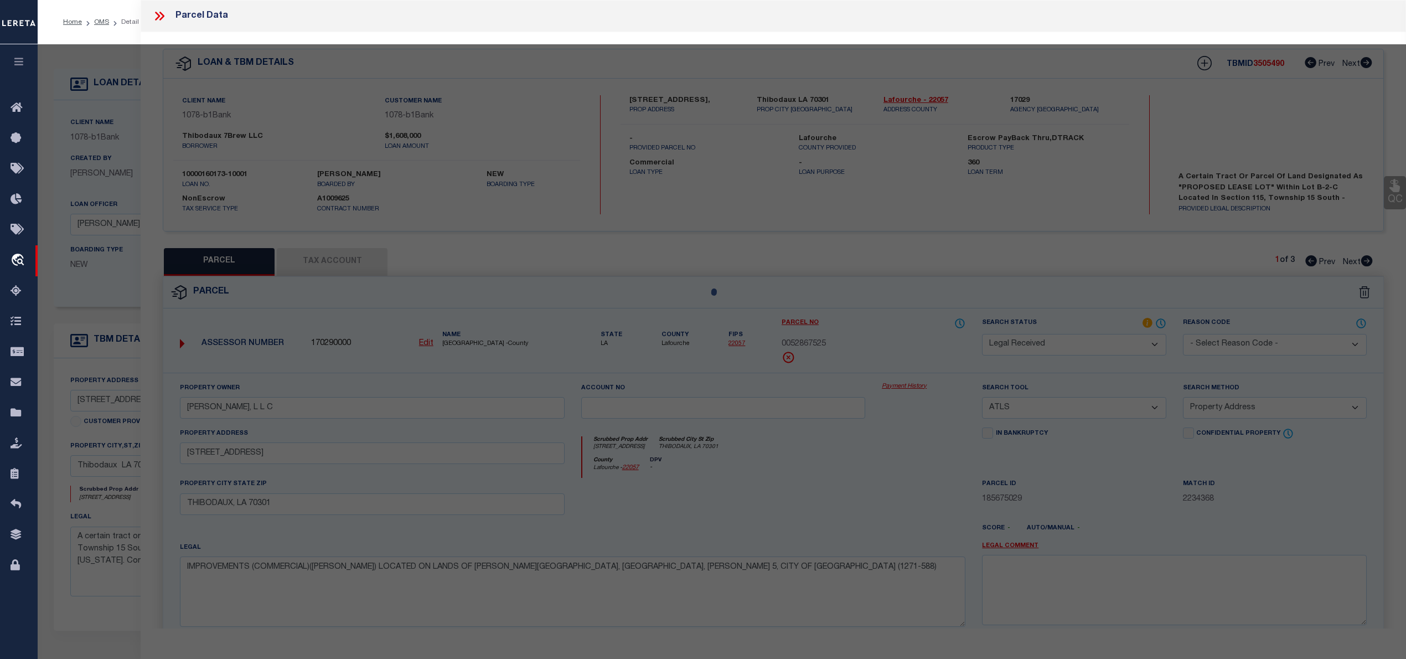
select select "AS"
select select
checkbox input "false"
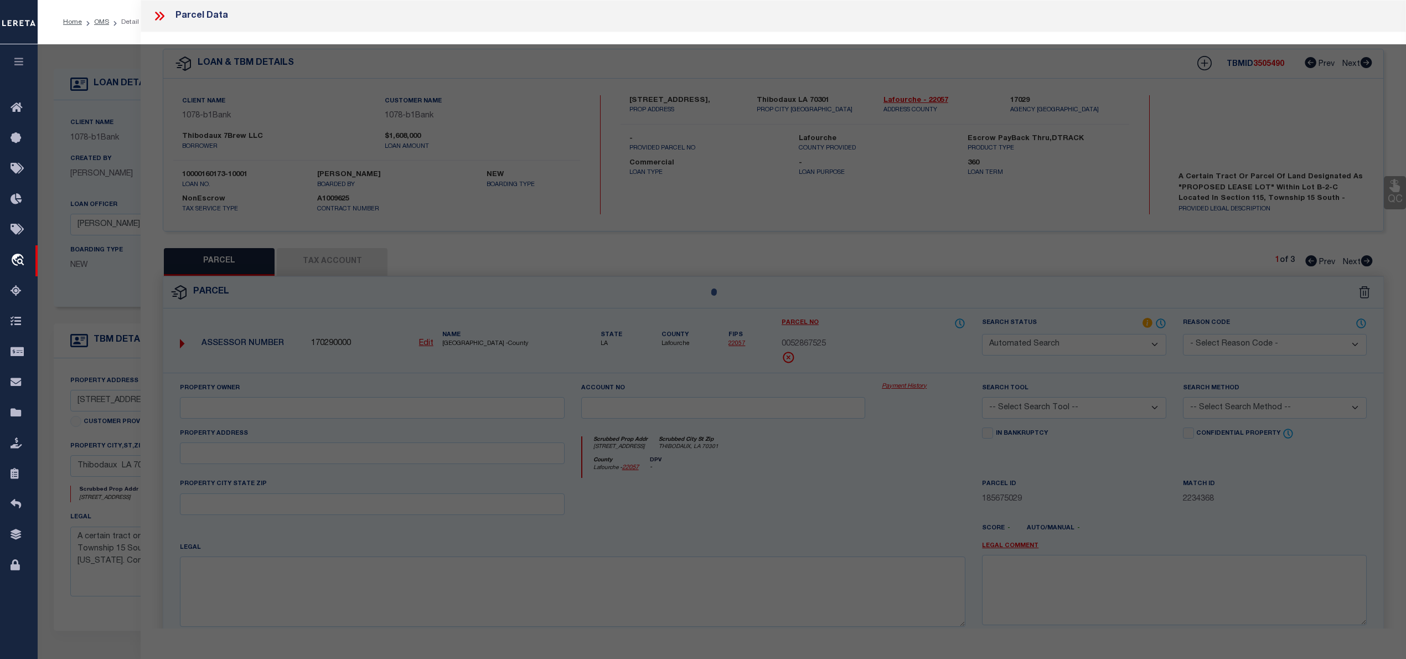
select select "RD"
type input "HASCO THIBODAUX, L L C"
select select "ATL"
select select "ADD"
type input "375 N CANAL BLVD"
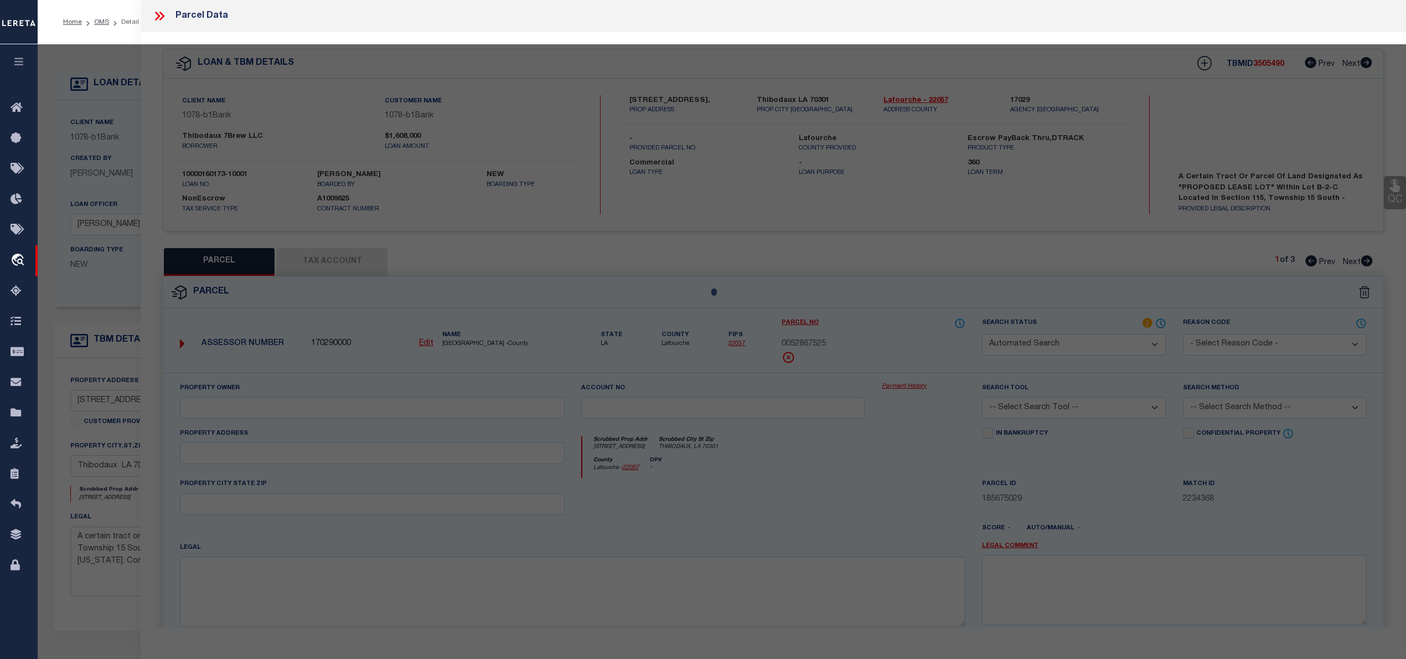
checkbox input "false"
type input "THIBODAUX, LA 70301"
type textarea "IMPROVEMENTS (COMMERCIAL)(WINN-DIXIE) LOCATED ON LANDS OF J. B. LEVERT LAND, CO…"
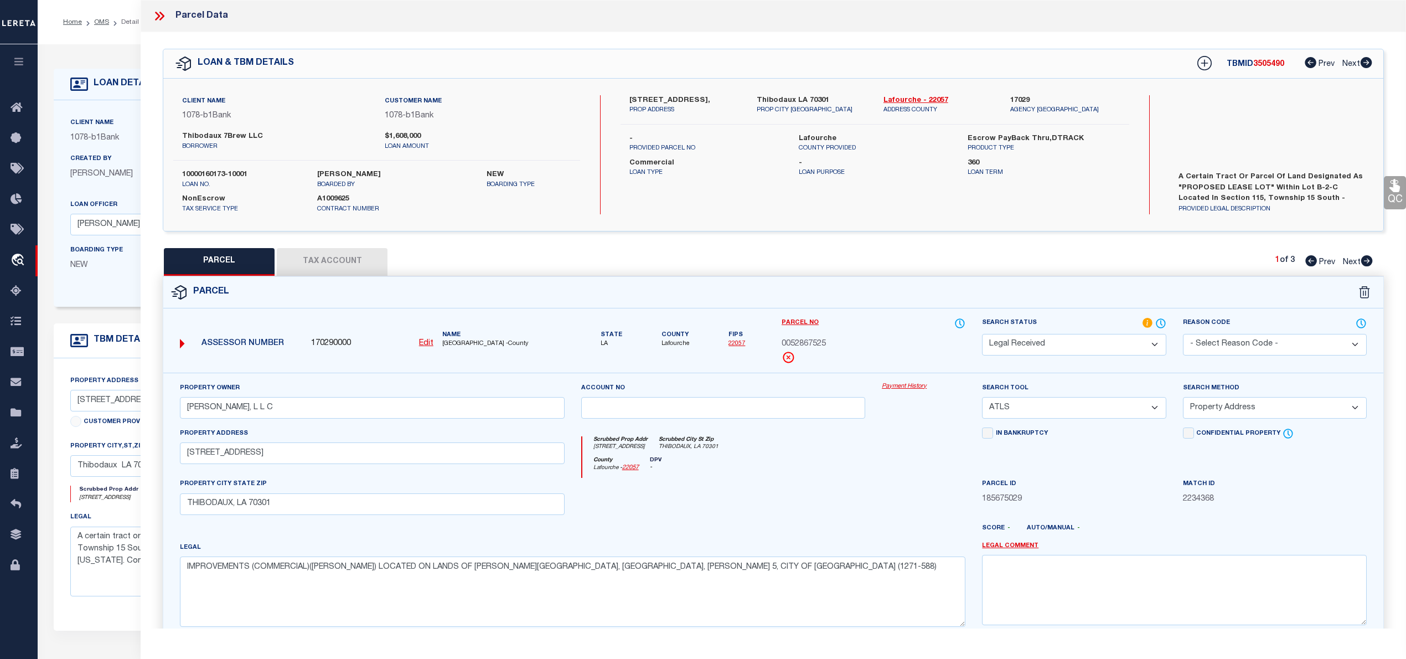
click at [227, 174] on label "10000160173-10001" at bounding box center [241, 174] width 118 height 11
copy div "10000160173-10001"
drag, startPoint x: 1293, startPoint y: 187, endPoint x: 1326, endPoint y: 182, distance: 33.5
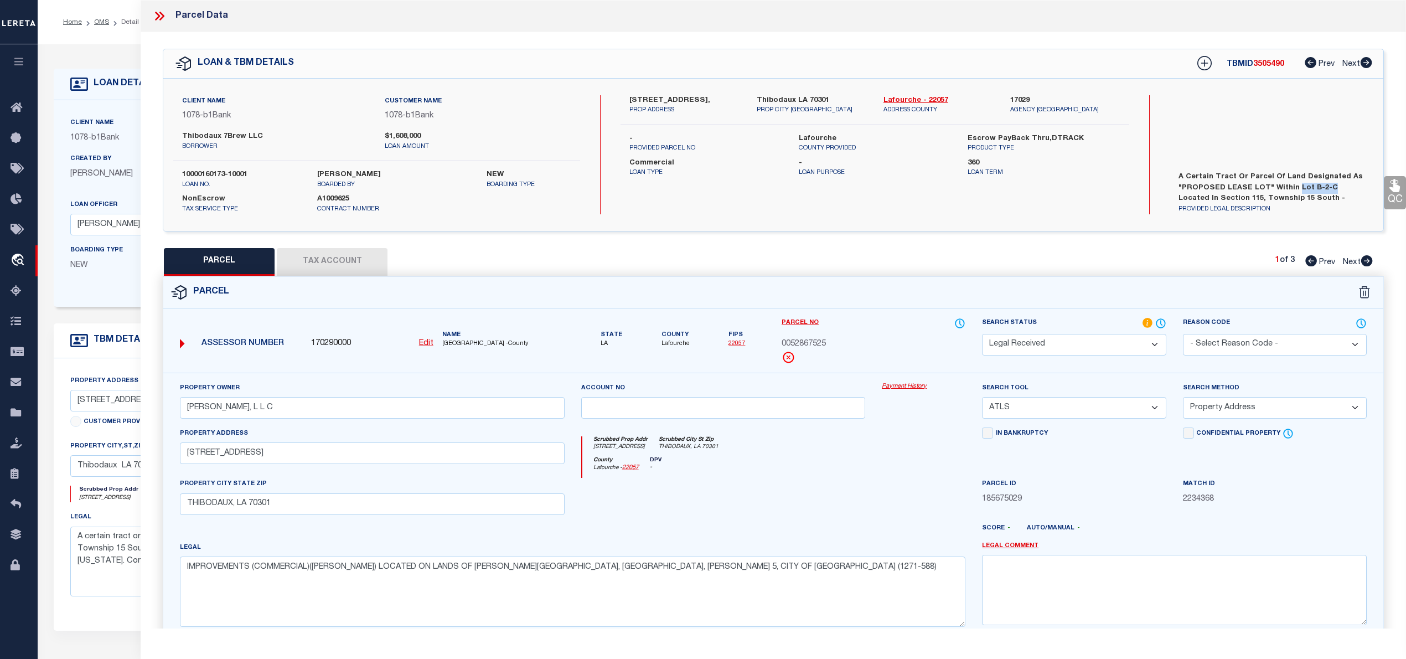
click at [1326, 182] on label "A certain tract or parcel of land designated as "PROPOSED LEASE LOT" within Lot…" at bounding box center [1271, 188] width 202 height 33
copy label "Lot B-2-C"
click at [162, 20] on icon at bounding box center [159, 16] width 14 height 14
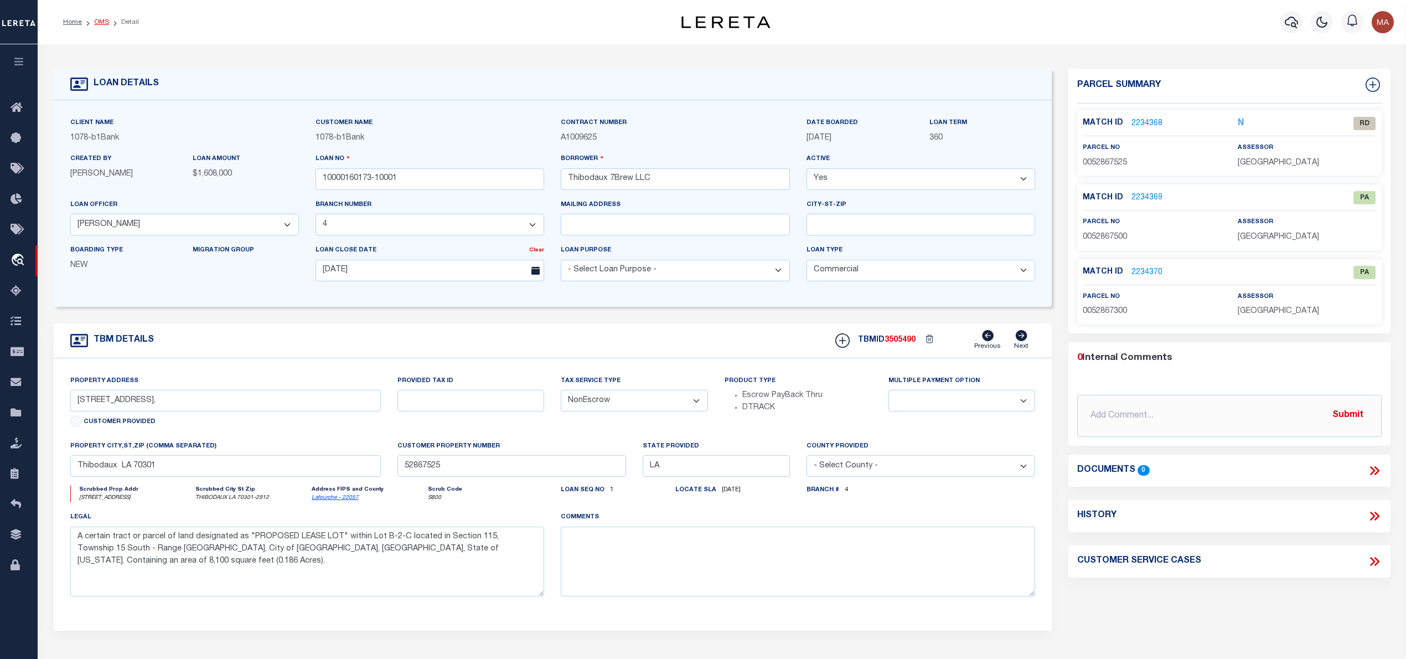
click at [98, 20] on link "OMS" at bounding box center [101, 22] width 15 height 7
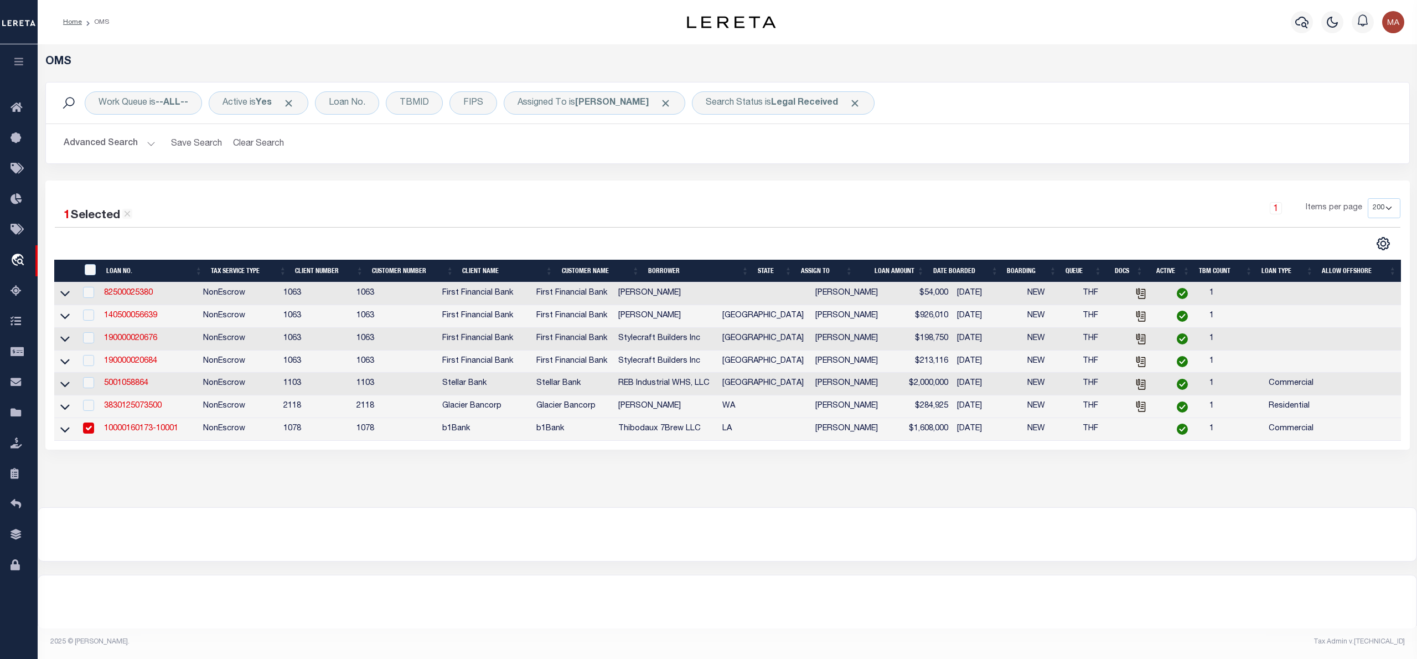
click at [109, 290] on td "82500025380" at bounding box center [149, 293] width 99 height 23
checkbox input "true"
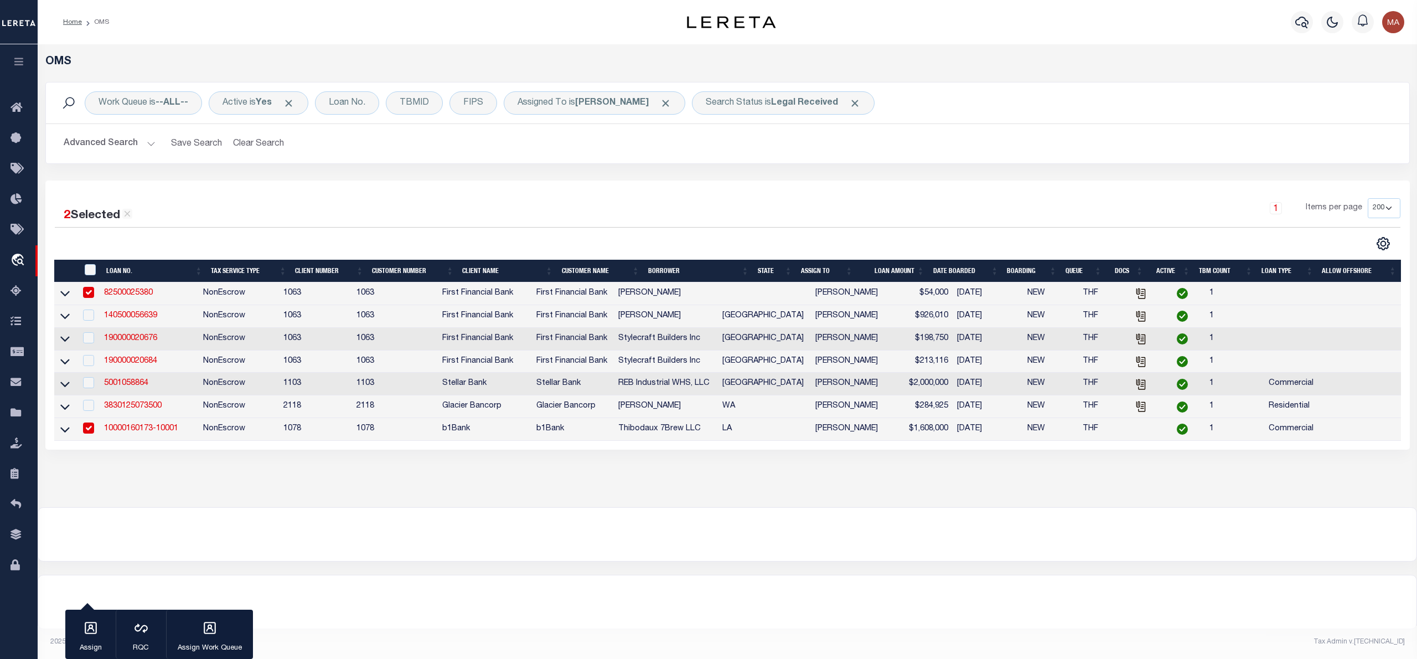
click at [123, 295] on link "82500025380" at bounding box center [128, 293] width 49 height 8
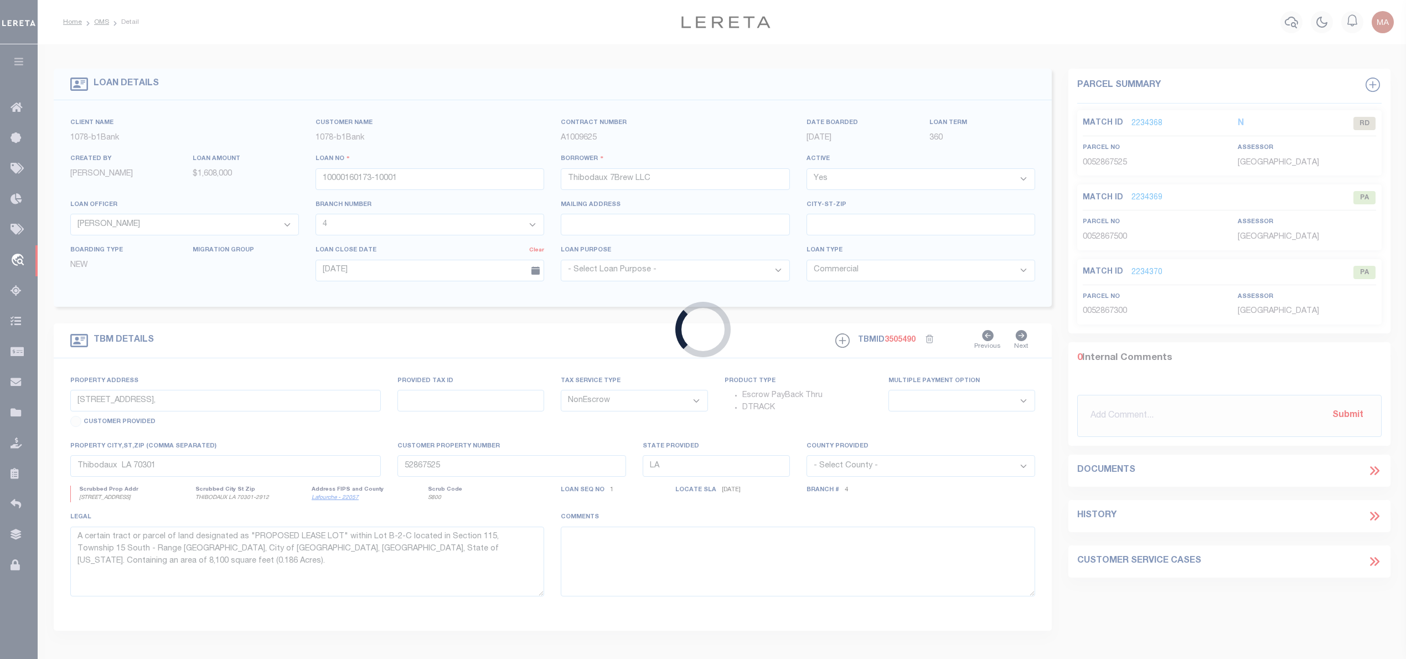
type input "82500025380"
type input "Gregory Paul Minnich"
select select
select select "100"
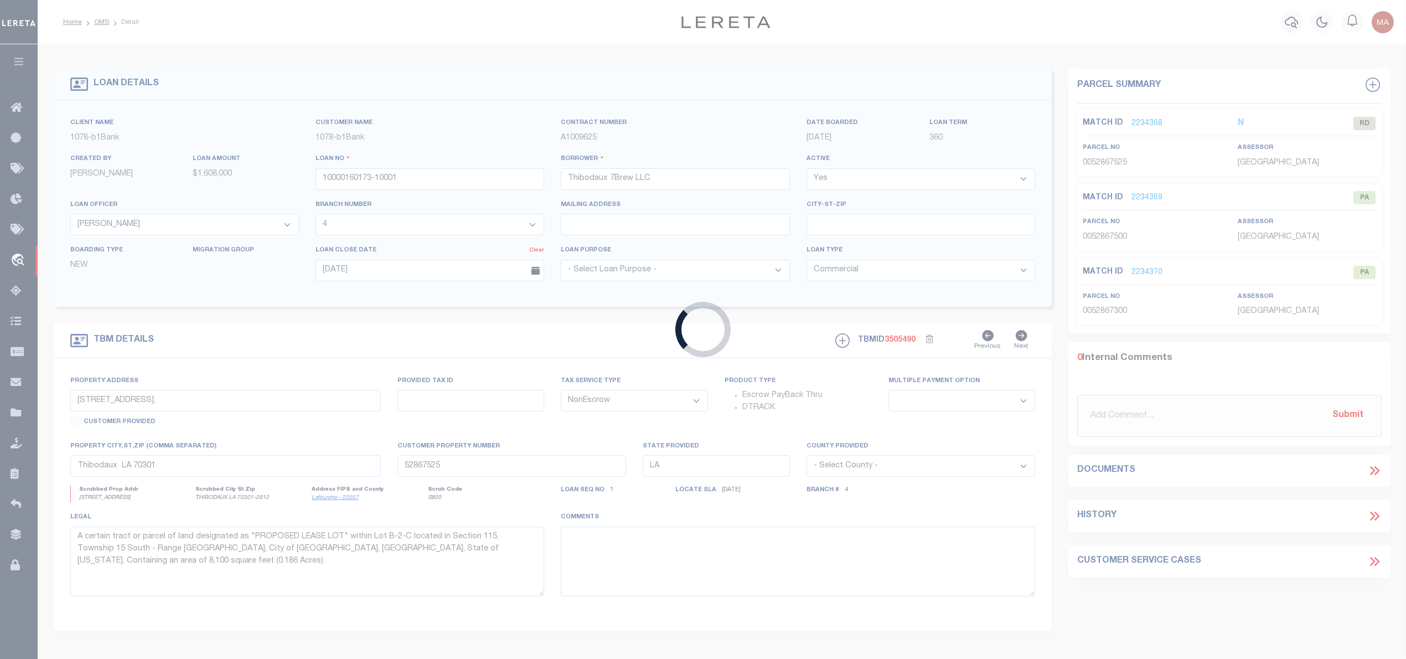
select select
type input "TBD LAKEVIEW DRIVE"
select select
type input "GORDON TX 760080000"
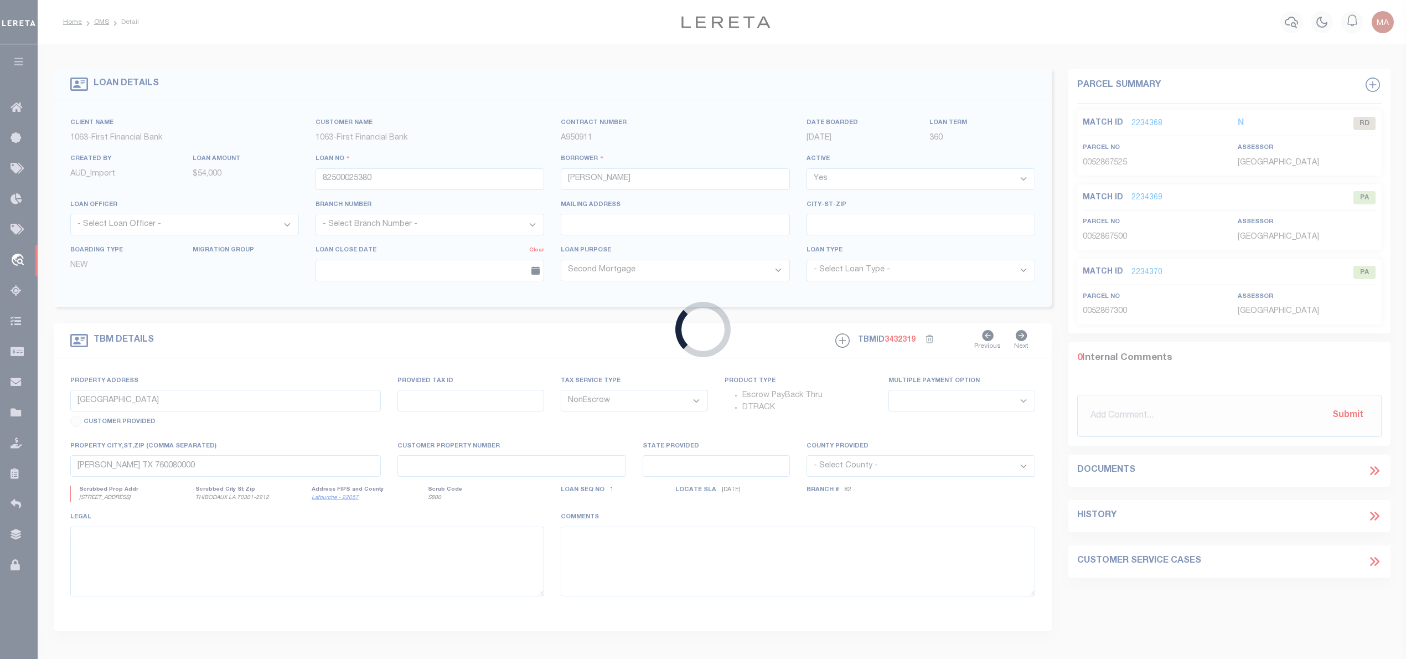
select select "92703"
select select "530"
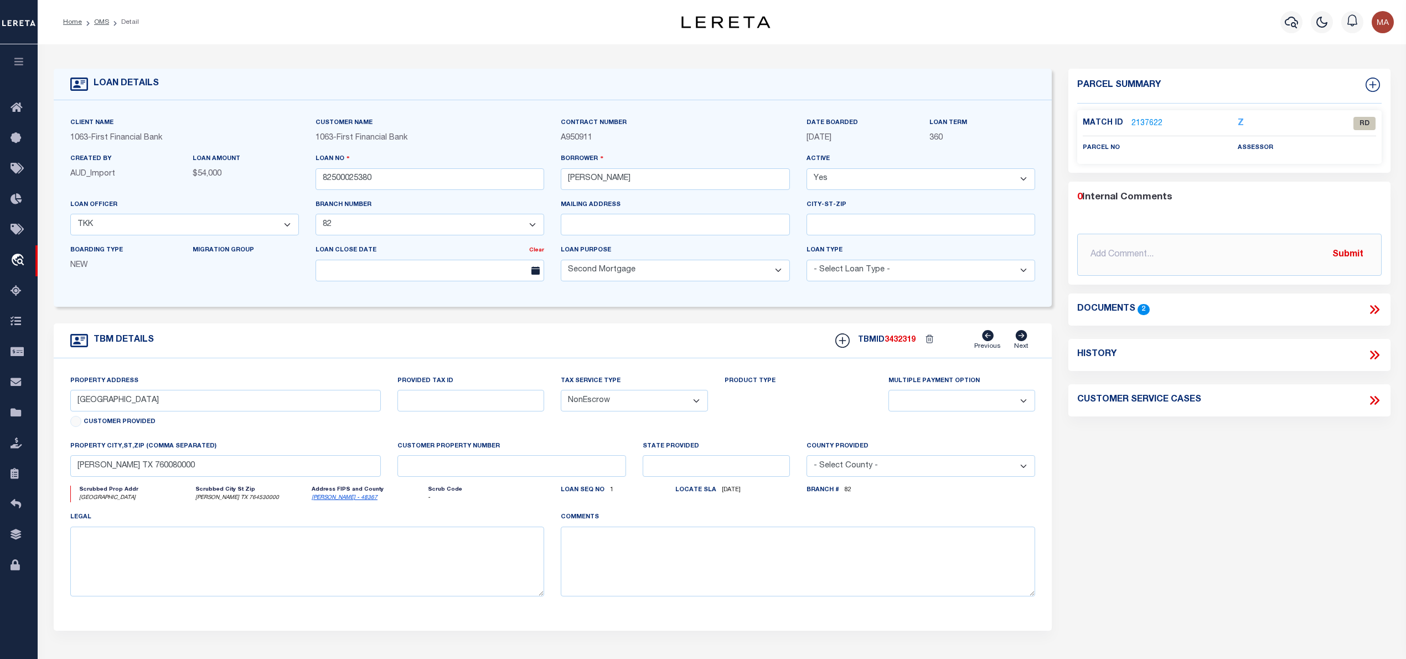
click at [1148, 125] on link "2137622" at bounding box center [1146, 124] width 31 height 12
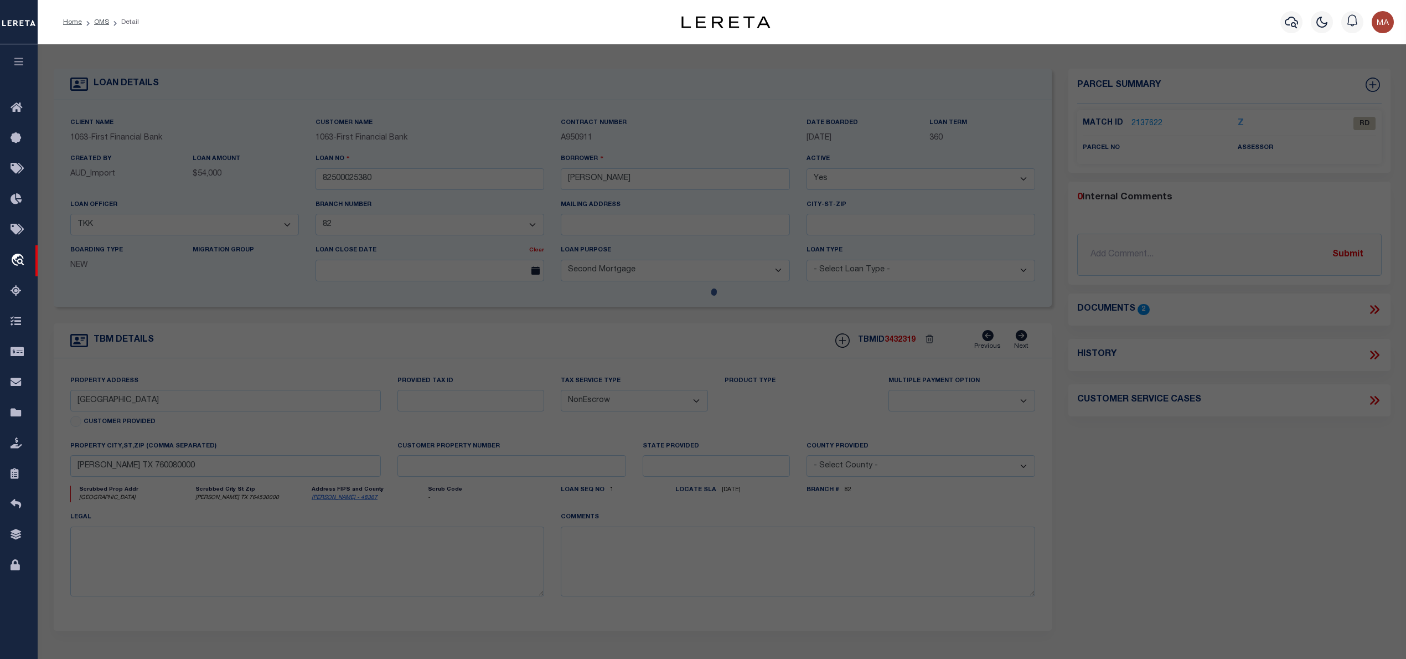
select select "AS"
select select
checkbox input "false"
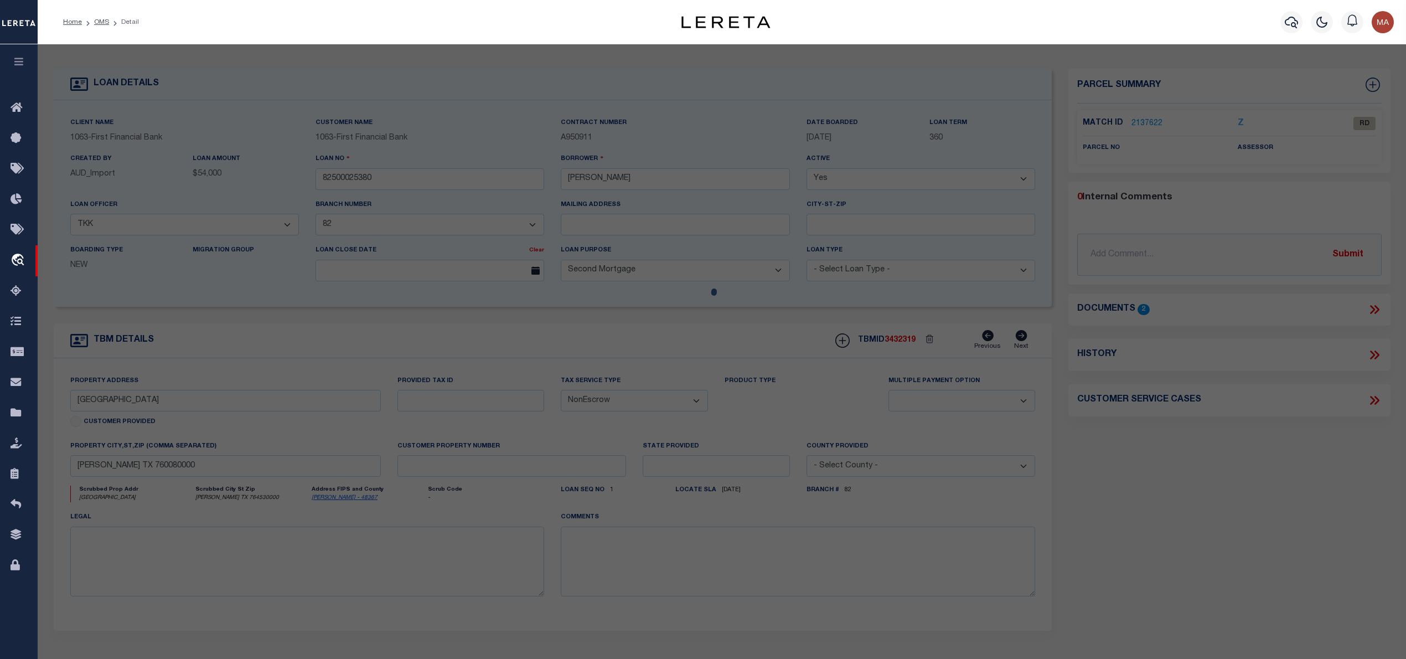
select select "RD"
checkbox input "false"
type textarea "Document uploaded that satisfies a legal requirement, changing from ND to RD"
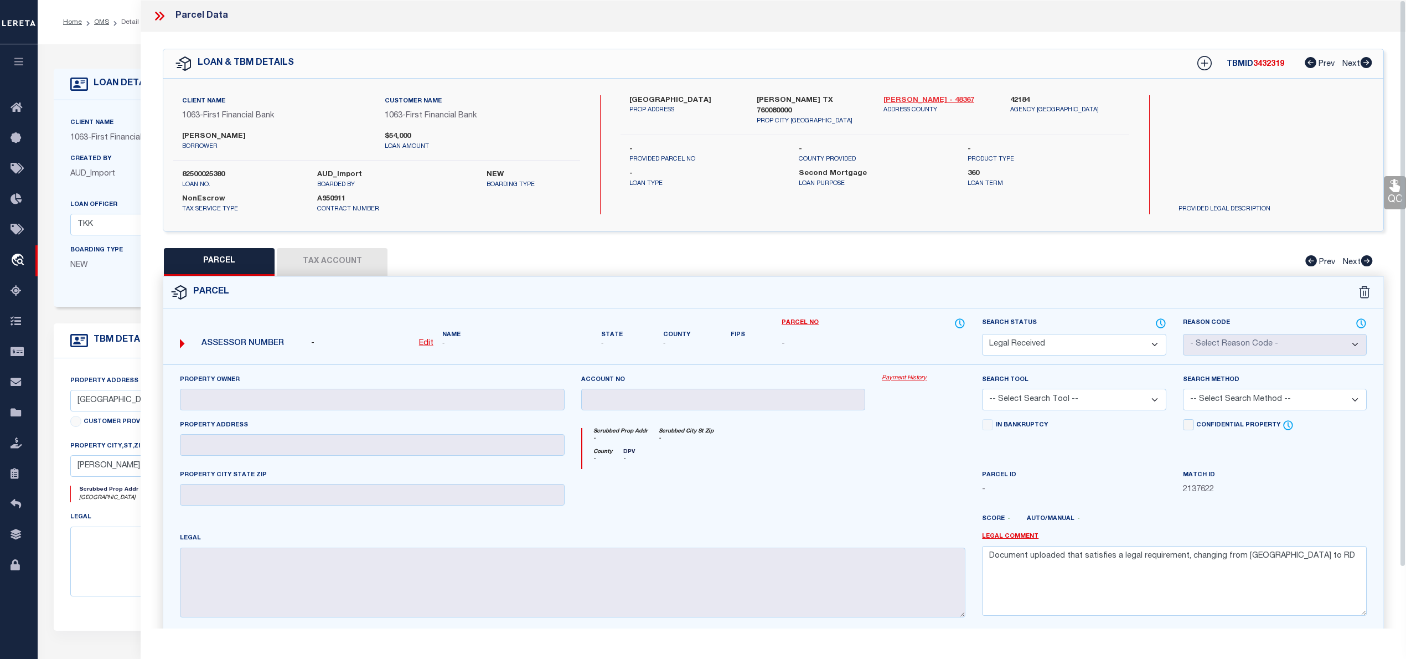
click at [918, 95] on link "Parker - 48367" at bounding box center [938, 100] width 110 height 11
click at [244, 138] on label "Gregory Paul Minnich" at bounding box center [275, 136] width 186 height 11
copy label "Minnich"
click at [426, 339] on u "Edit" at bounding box center [426, 343] width 14 height 8
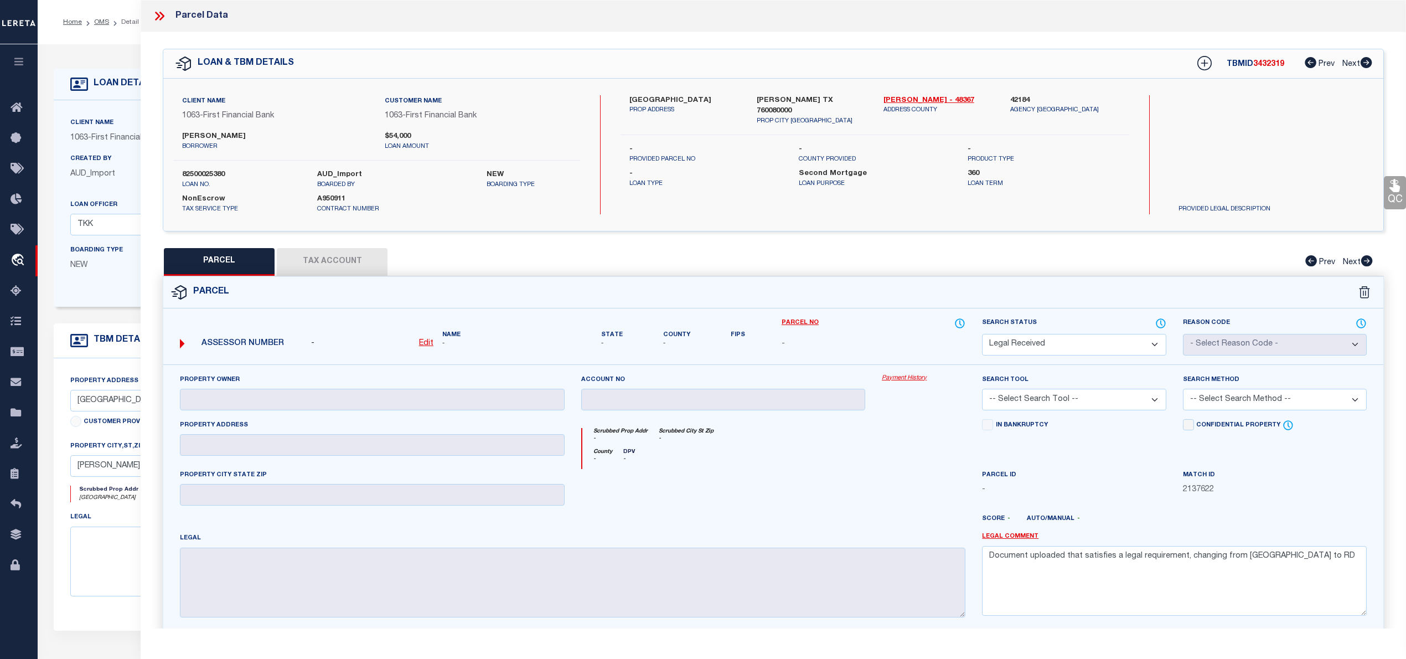
select select "RD"
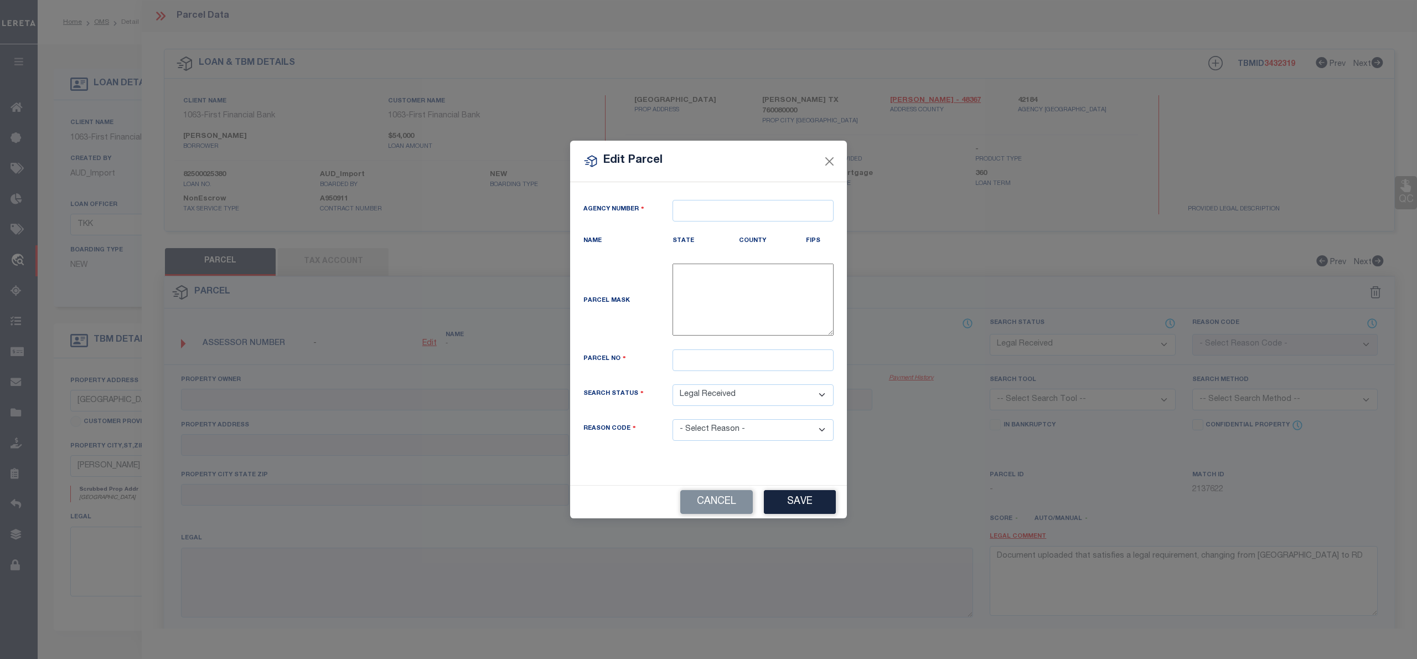
type textarea "-"
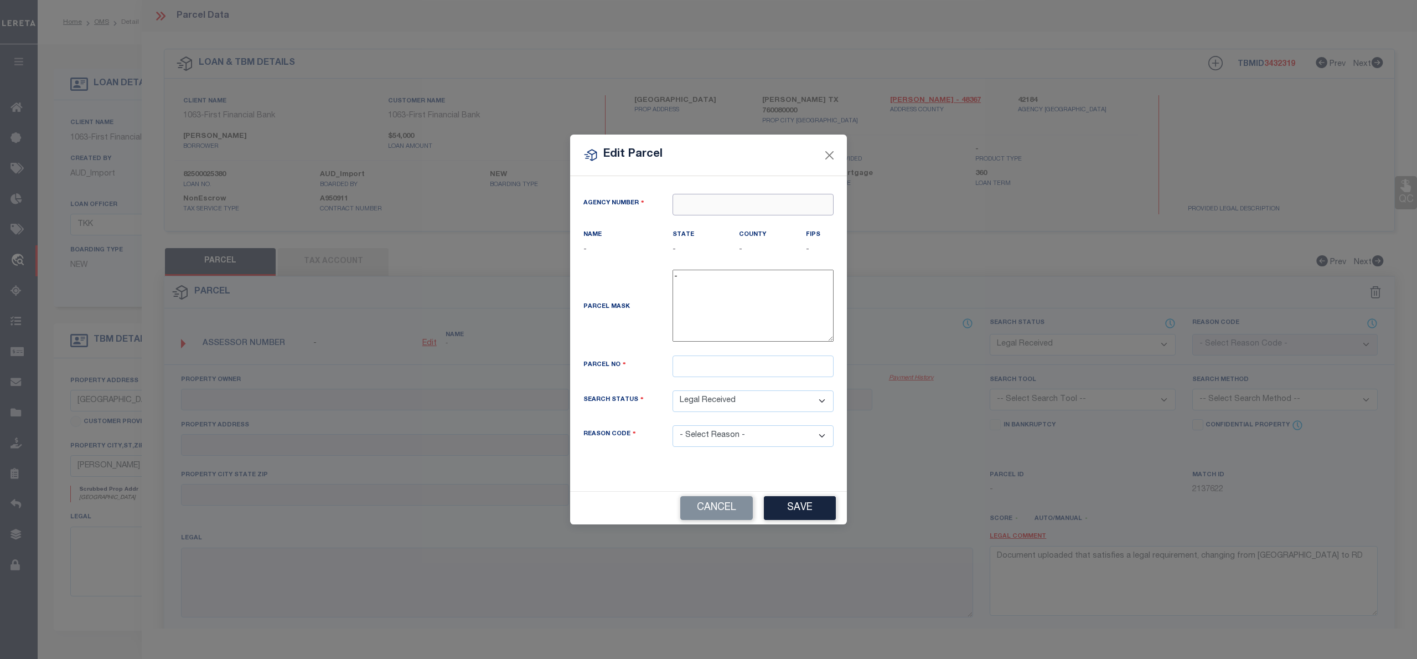
click at [707, 206] on input "text" at bounding box center [753, 205] width 161 height 22
click at [719, 220] on div "421840000 : PARKER COUNTY" at bounding box center [753, 231] width 160 height 32
type input "421840000"
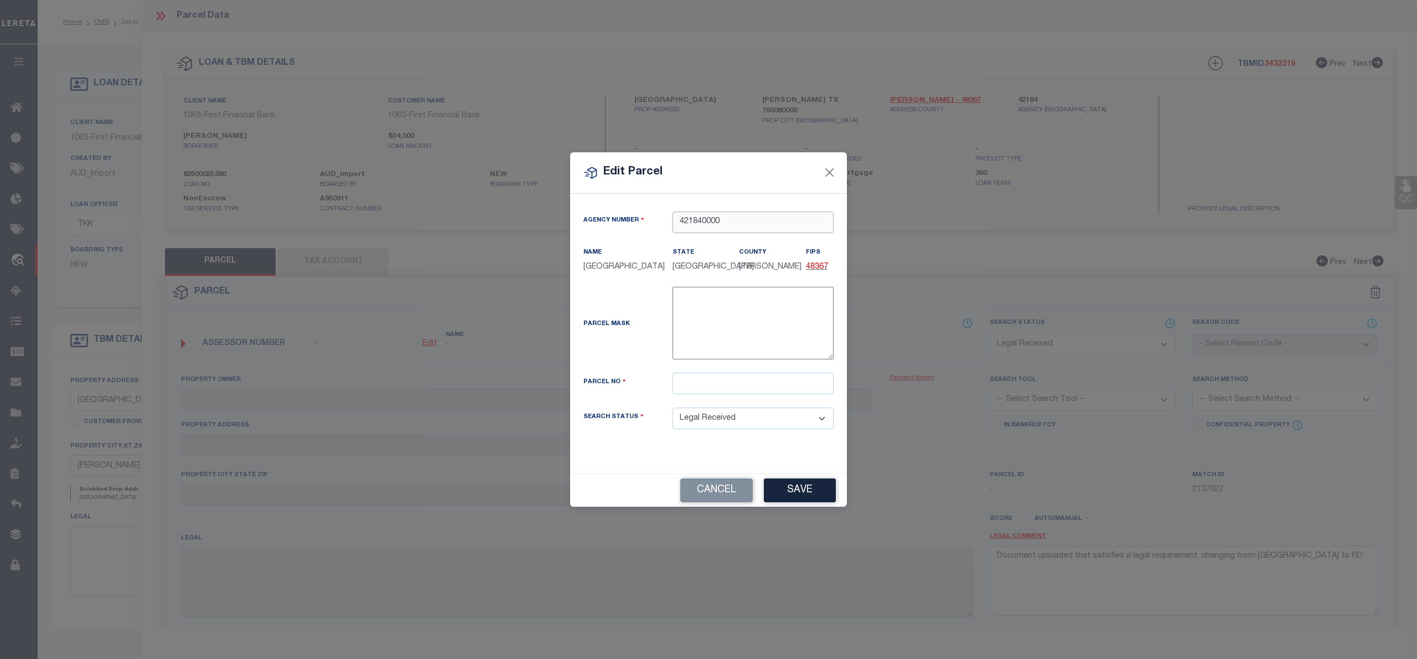
type input "421840000"
click at [736, 390] on input "text" at bounding box center [753, 384] width 161 height 22
paste input "R000567485"
type input "R000567485"
click at [804, 485] on div "Cancel Save" at bounding box center [708, 489] width 277 height 33
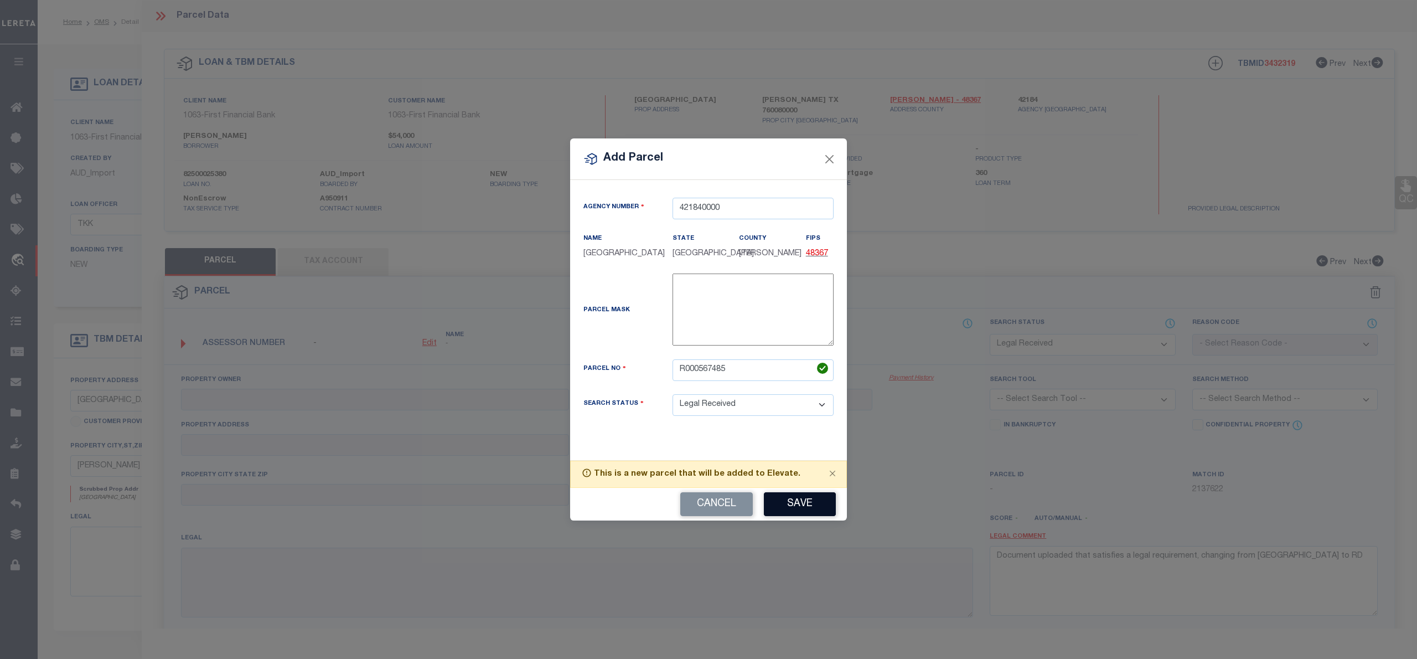
click at [787, 501] on button "Save" at bounding box center [800, 504] width 72 height 24
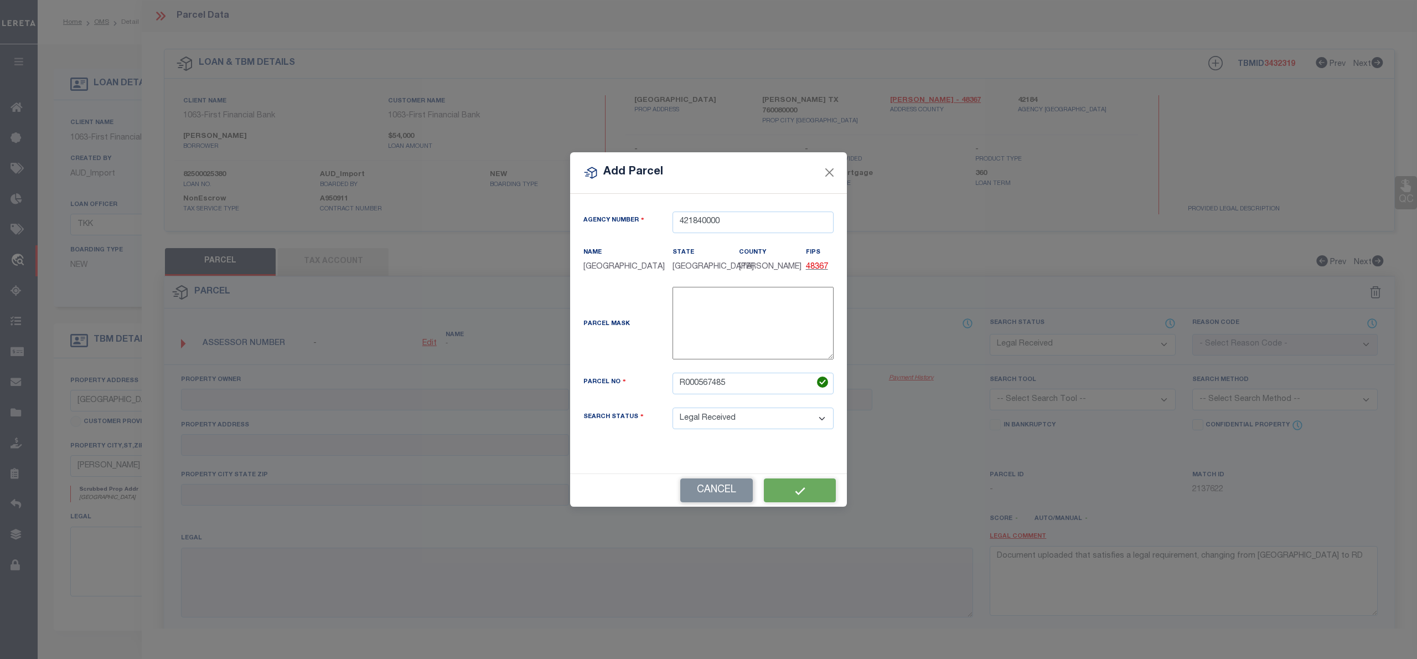
select select "RD"
checkbox input "false"
type textarea "Document uploaded that satisfies a legal requirement, changing from ND to RD"
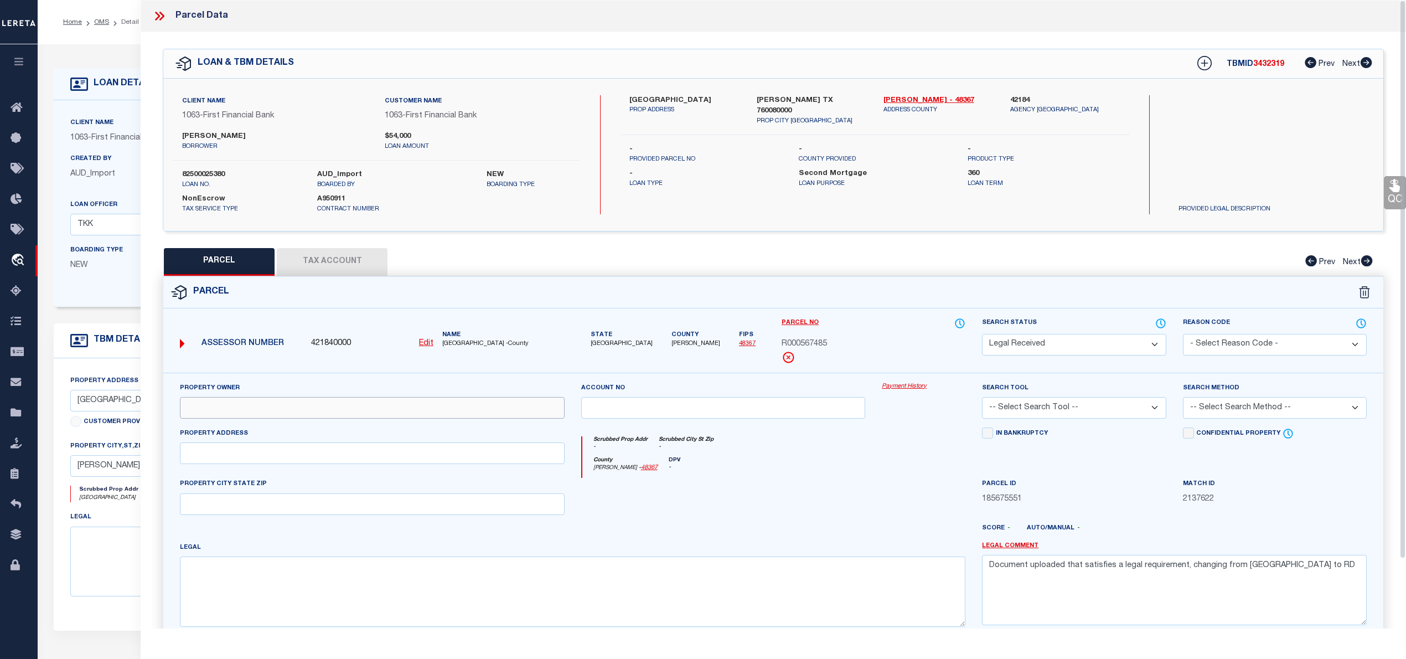
click at [191, 402] on input "text" at bounding box center [372, 408] width 385 height 22
paste input "MINNICH GREGORY PAUL"
type input "MINNICH GREGORY PAUL"
click at [260, 454] on input "text" at bounding box center [372, 453] width 385 height 22
paste input "LAKEVIEW DR 4195 S"
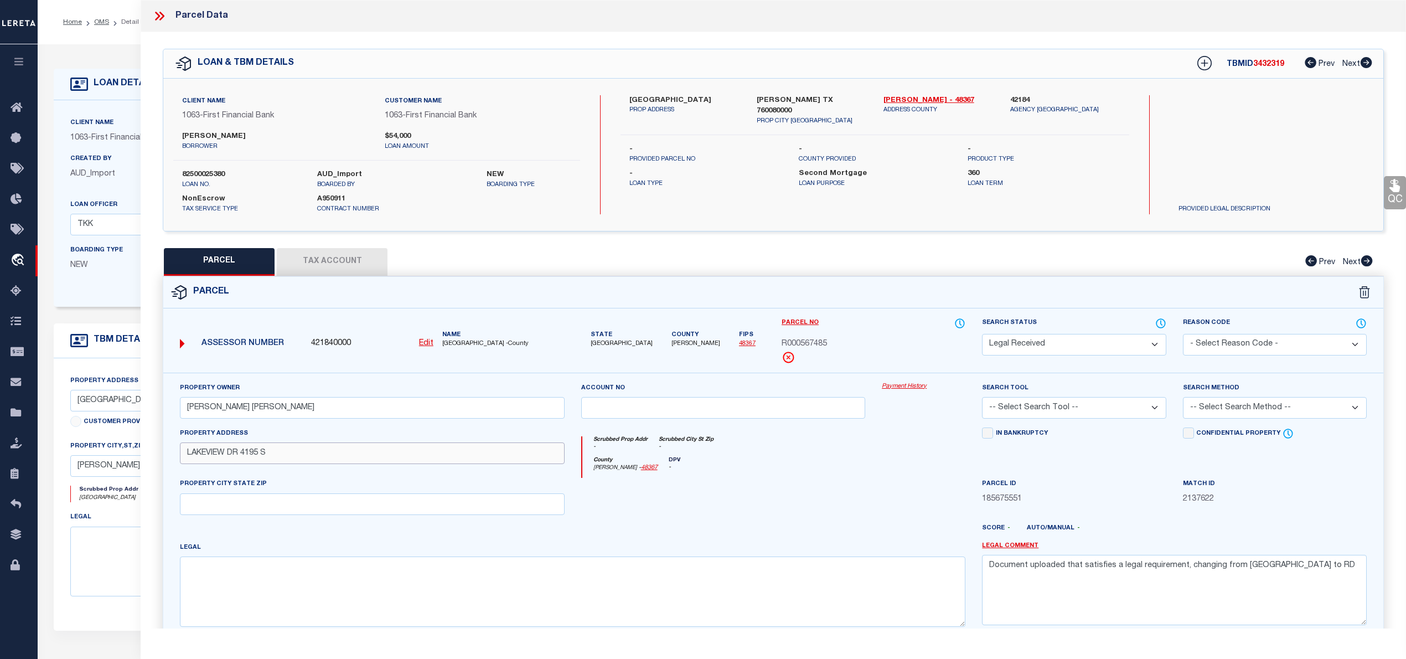
type input "LAKEVIEW DR 4195 S"
click at [368, 612] on textarea at bounding box center [573, 591] width 786 height 70
paste textarea "Acres: 1.400, PRUITT PP LAKE BLK 2 LOT 8 G#P0650-00-00020-008-00-0"
type textarea "Acres: 1.400, PRUITT PP LAKE BLK 2 LOT 8 G#P0650-00-00020-008-00-0"
click at [1052, 345] on select "Automated Search Bad Parcel Complete Duplicate Parcel High Dollar Reporting In …" at bounding box center [1074, 345] width 184 height 22
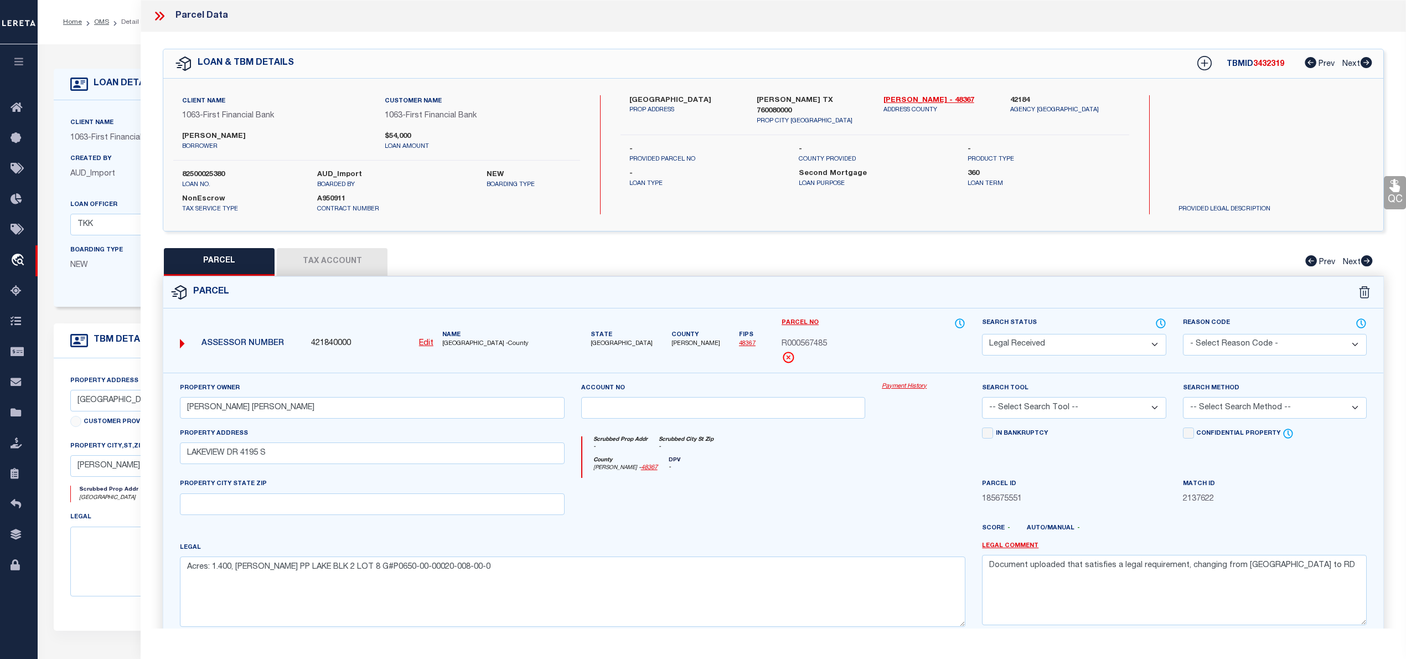
select select "PC"
click at [982, 334] on select "Automated Search Bad Parcel Complete Duplicate Parcel High Dollar Reporting In …" at bounding box center [1074, 345] width 184 height 22
click at [1052, 405] on select "-- Select Search Tool -- 3rd Party Website Agency File Agency Website ATLS CNV-…" at bounding box center [1074, 408] width 184 height 22
select select "AGW"
click at [982, 399] on select "-- Select Search Tool -- 3rd Party Website Agency File Agency Website ATLS CNV-…" at bounding box center [1074, 408] width 184 height 22
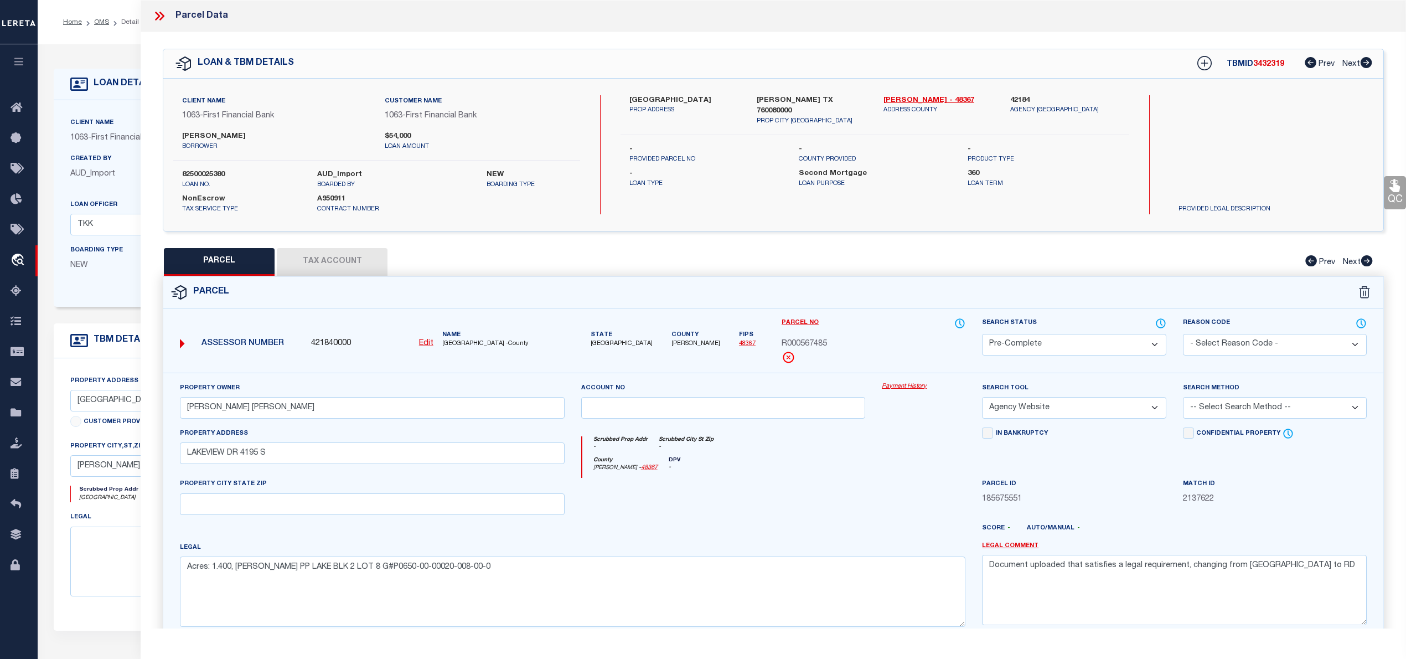
click at [1236, 407] on select "-- Select Search Method -- Property Address Legal Liability Info Provided" at bounding box center [1275, 408] width 184 height 22
select select "LEG"
click at [1183, 399] on select "-- Select Search Method -- Property Address Legal Liability Info Provided" at bounding box center [1275, 408] width 184 height 22
click at [1130, 571] on textarea "Document uploaded that satisfies a legal requirement, changing from ND to RD" at bounding box center [1174, 590] width 385 height 70
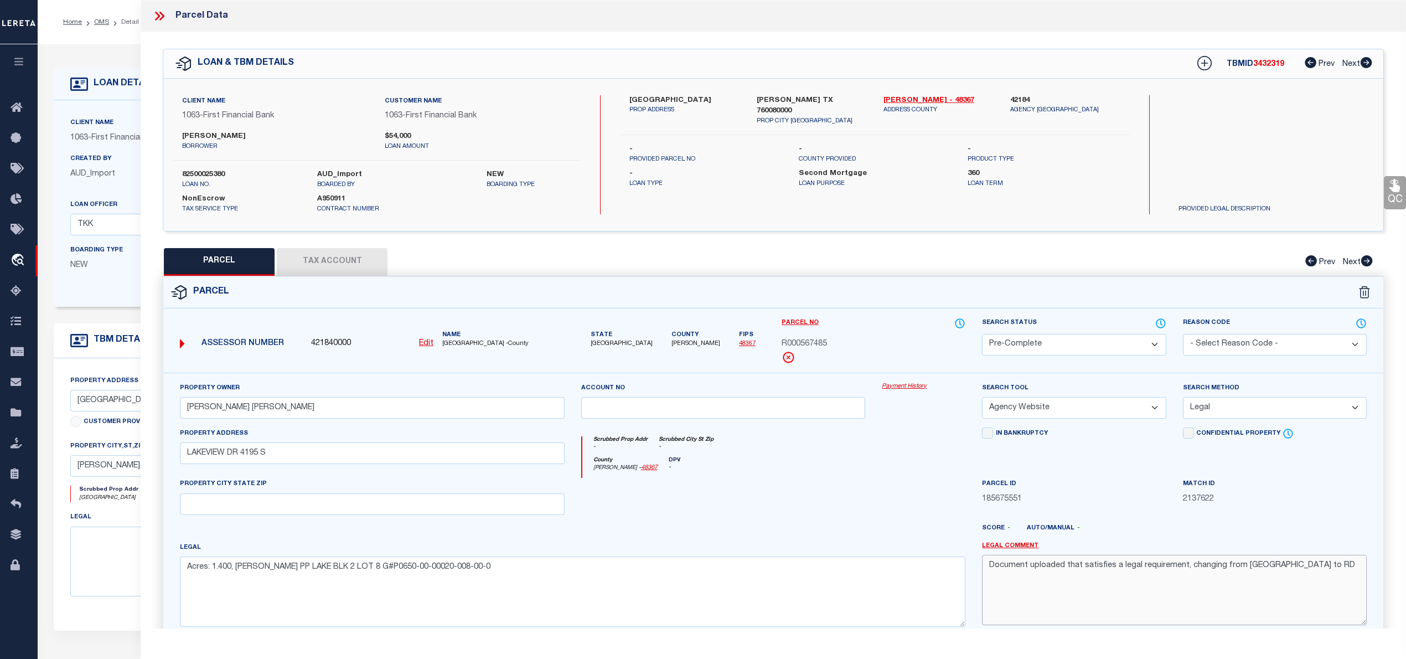
click at [1130, 571] on textarea "Document uploaded that satisfies a legal requirement, changing from ND to RD" at bounding box center [1174, 590] width 385 height 70
click at [326, 259] on button "Tax Account" at bounding box center [332, 262] width 111 height 28
select select "100"
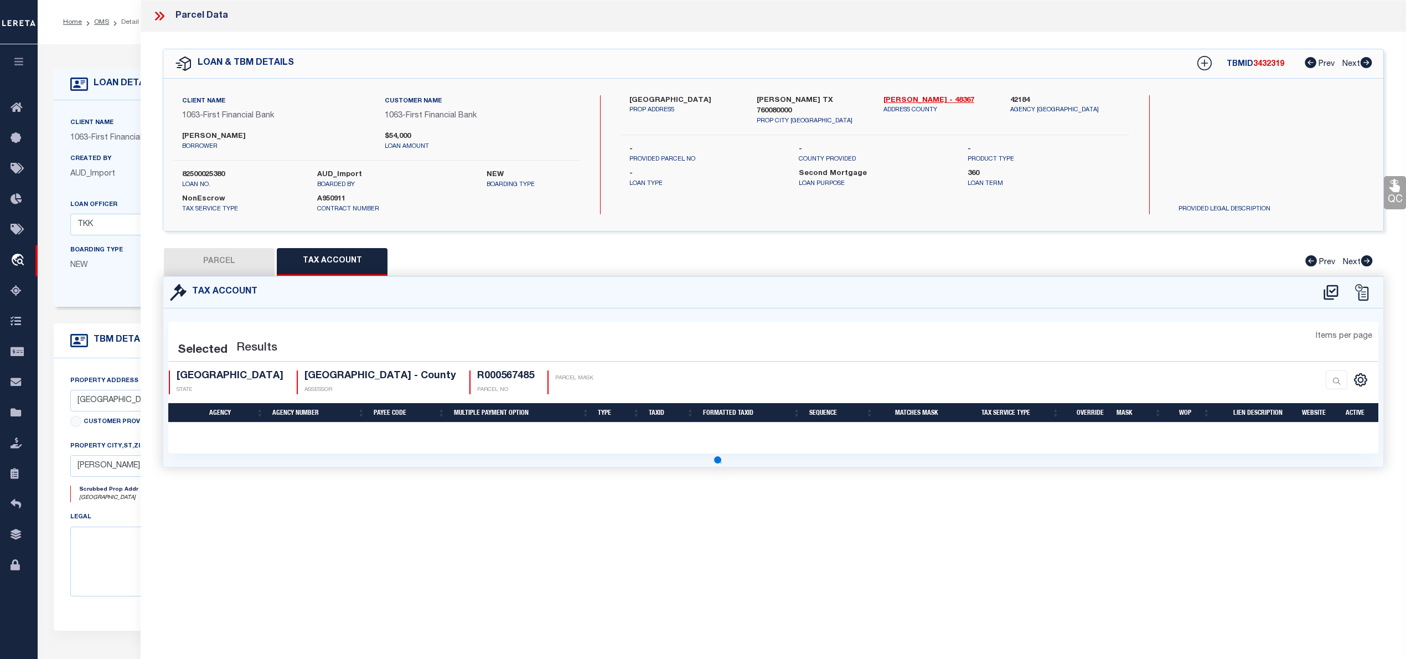
select select "100"
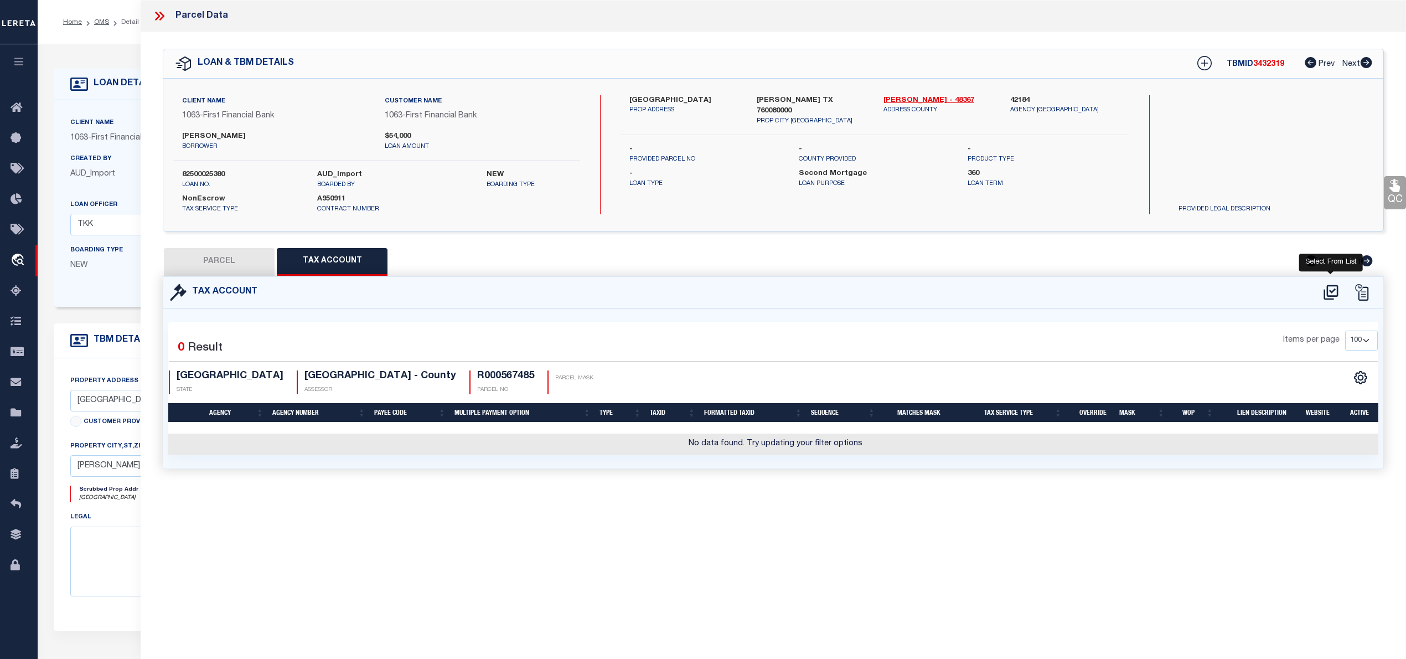
click at [1326, 292] on icon at bounding box center [1331, 292] width 18 height 18
select select "100"
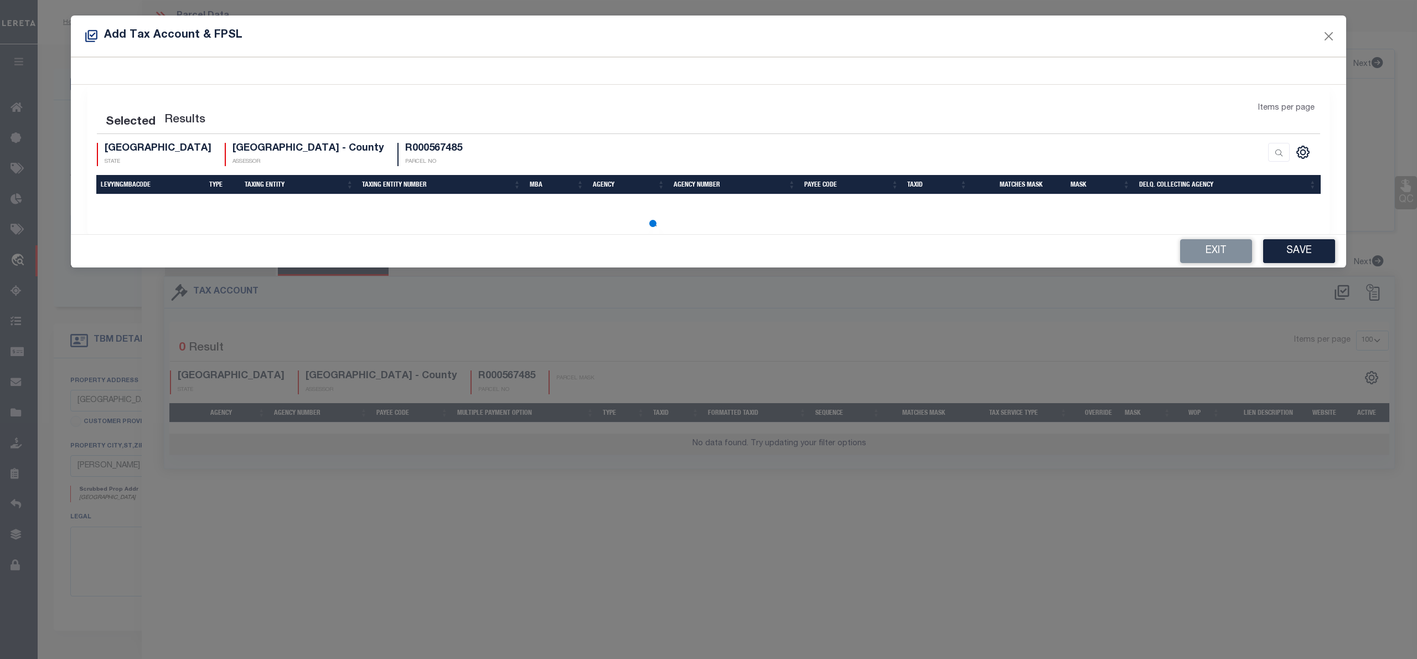
select select "100"
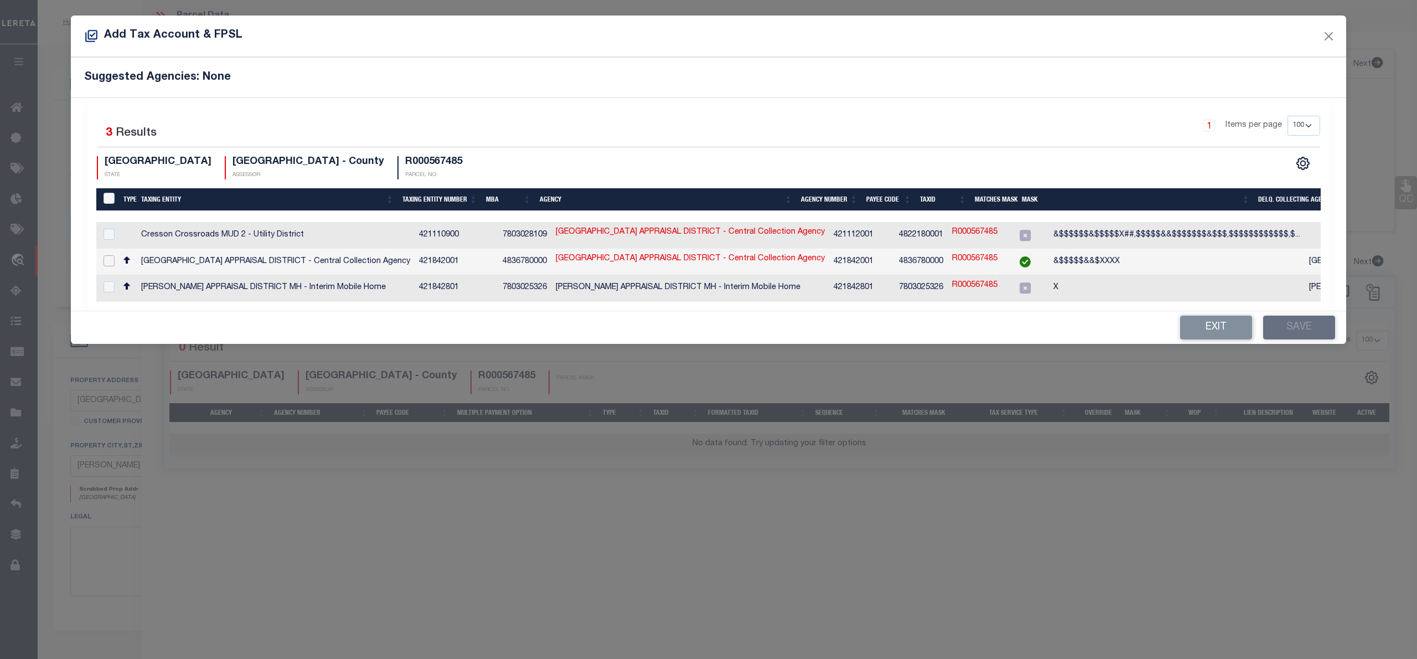
click at [112, 260] on input "checkbox" at bounding box center [109, 260] width 11 height 11
checkbox input "true"
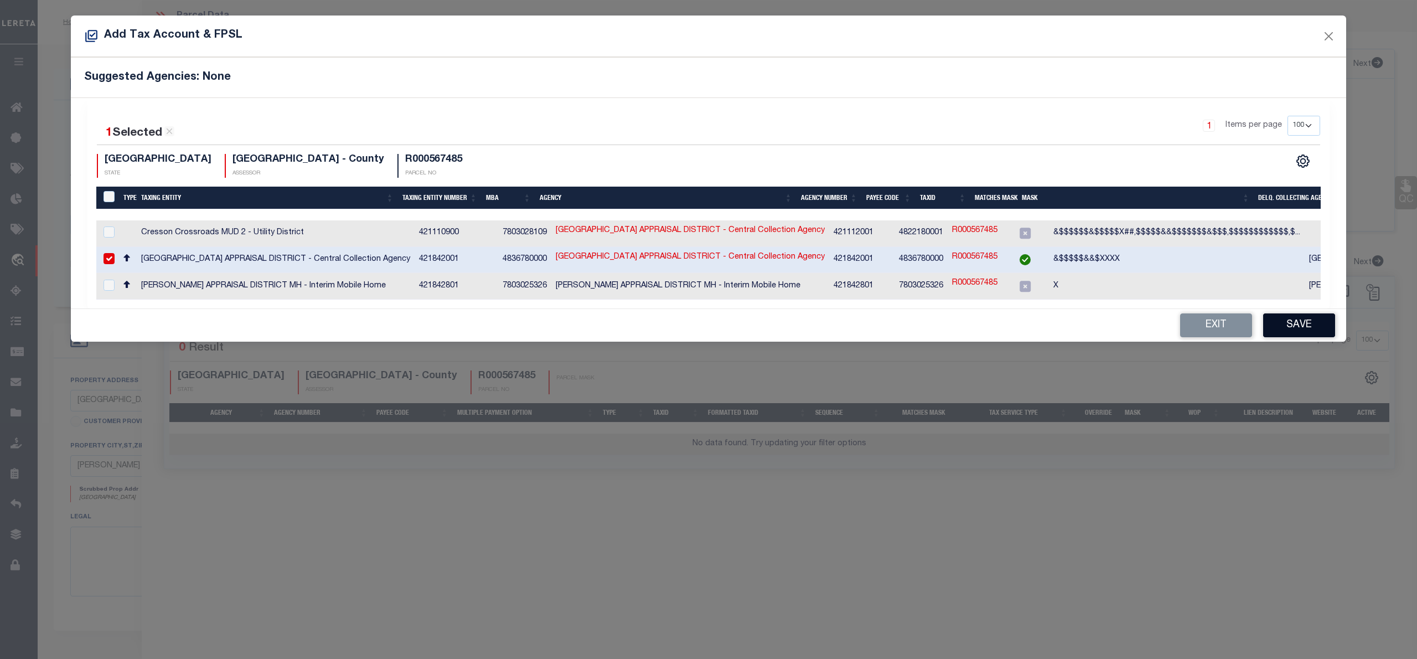
click at [1309, 327] on button "Save" at bounding box center [1299, 325] width 72 height 24
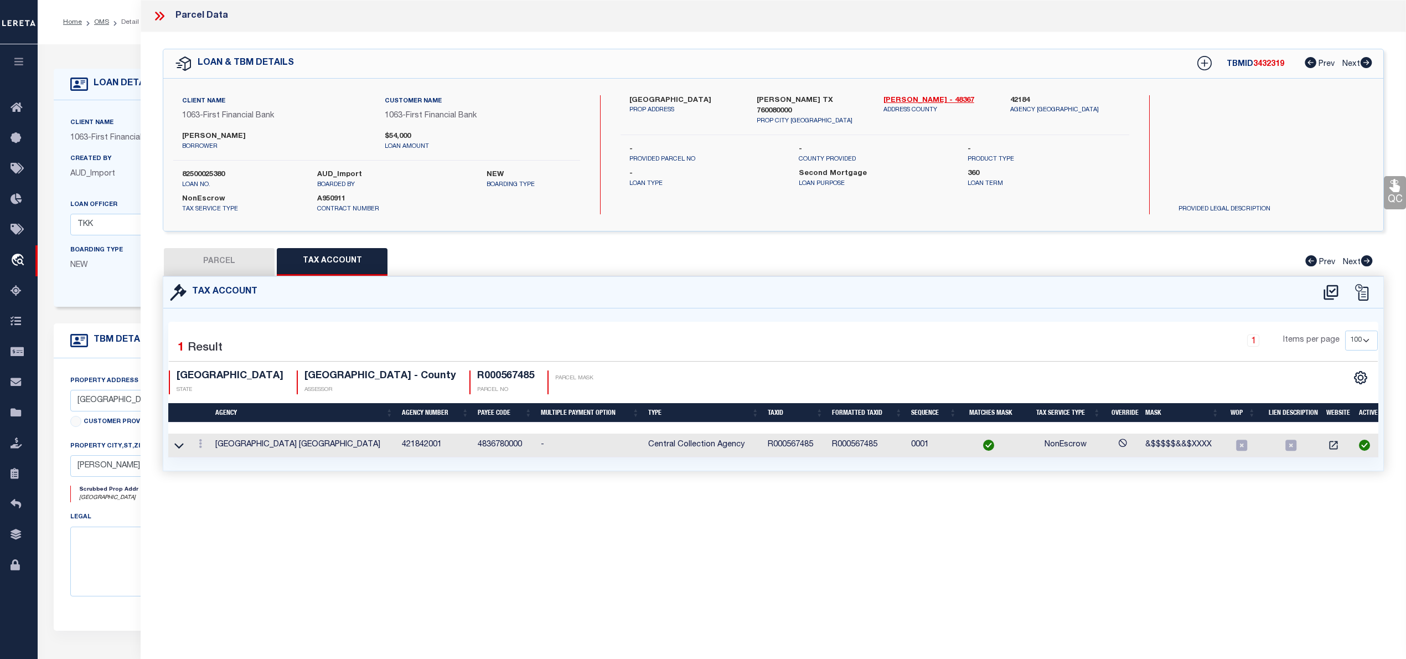
click at [245, 268] on button "PARCEL" at bounding box center [219, 262] width 111 height 28
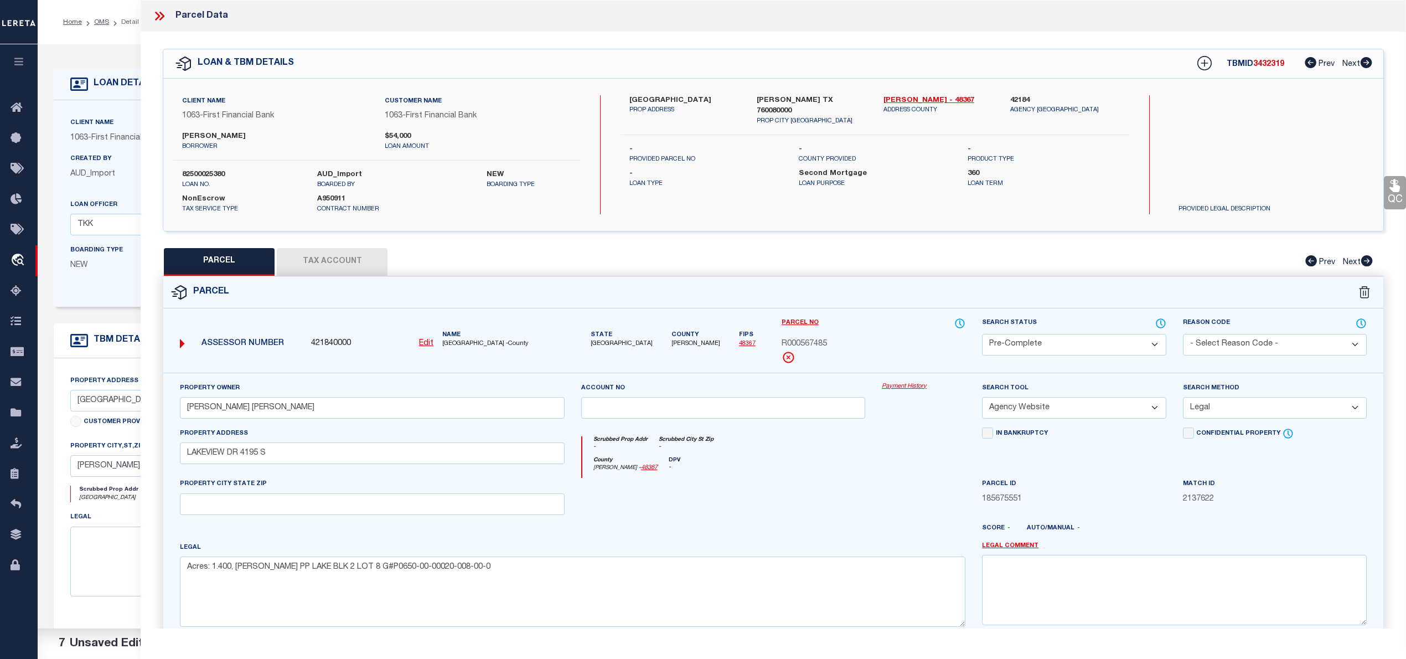
scroll to position [111, 0]
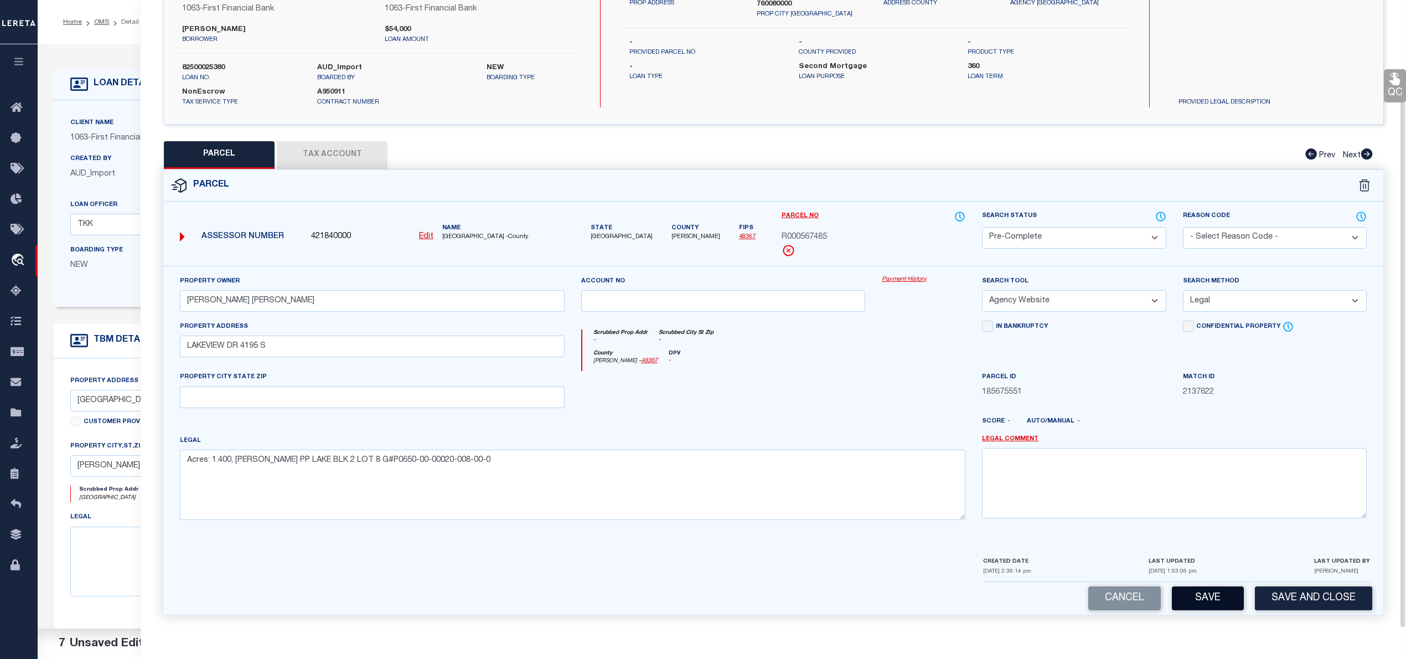
click at [1198, 598] on button "Save" at bounding box center [1208, 598] width 72 height 24
select select "AS"
select select
checkbox input "false"
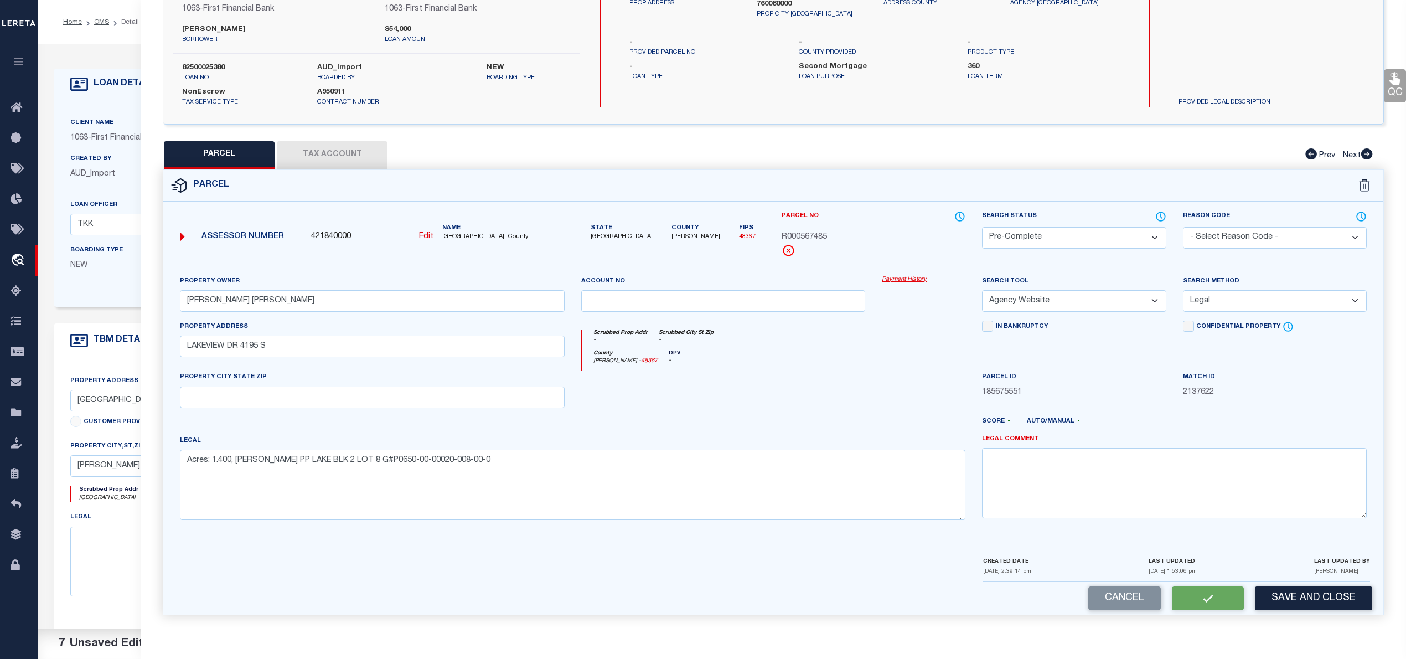
checkbox input "false"
select select "QC"
type input "MINNICH GREGORY PAUL"
select select "AGW"
select select "LEG"
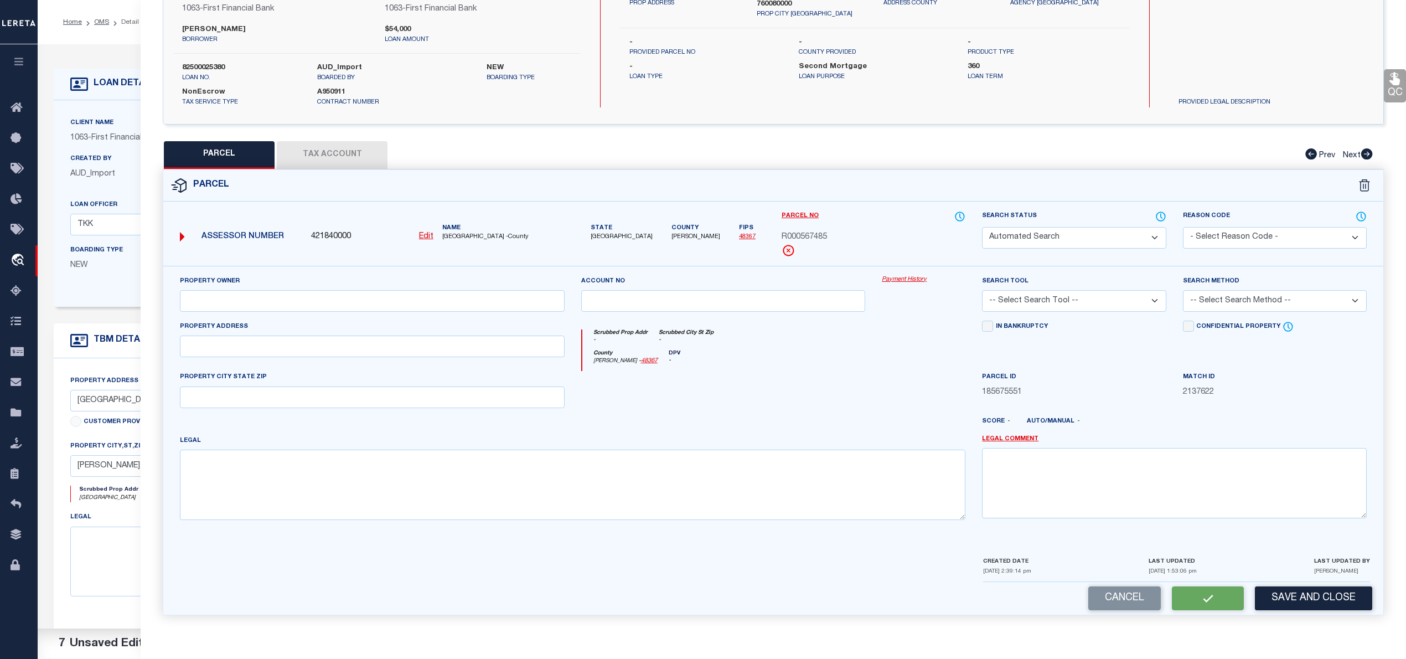
type input "LAKEVIEW DR 4195 S"
type textarea "Acres: 1.400, PRUITT PP LAKE BLK 2 LOT 8 G#P0650-00-00020-008-00-0"
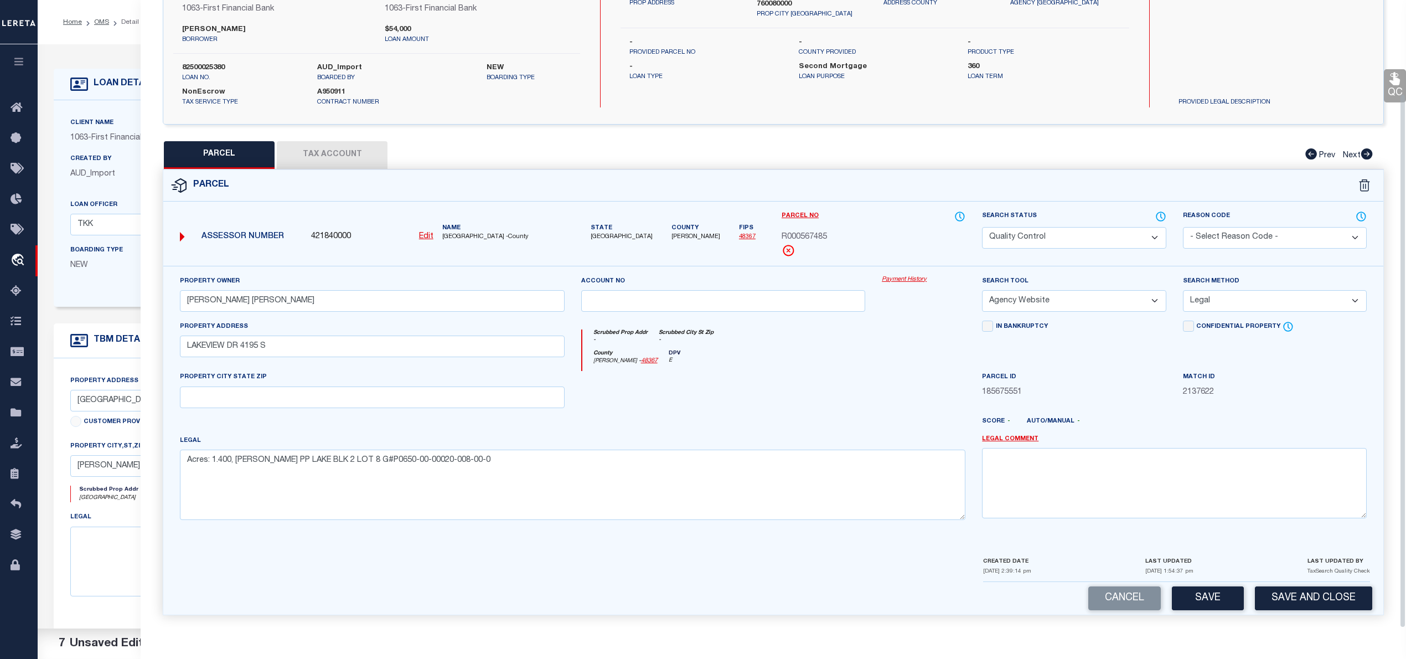
scroll to position [0, 0]
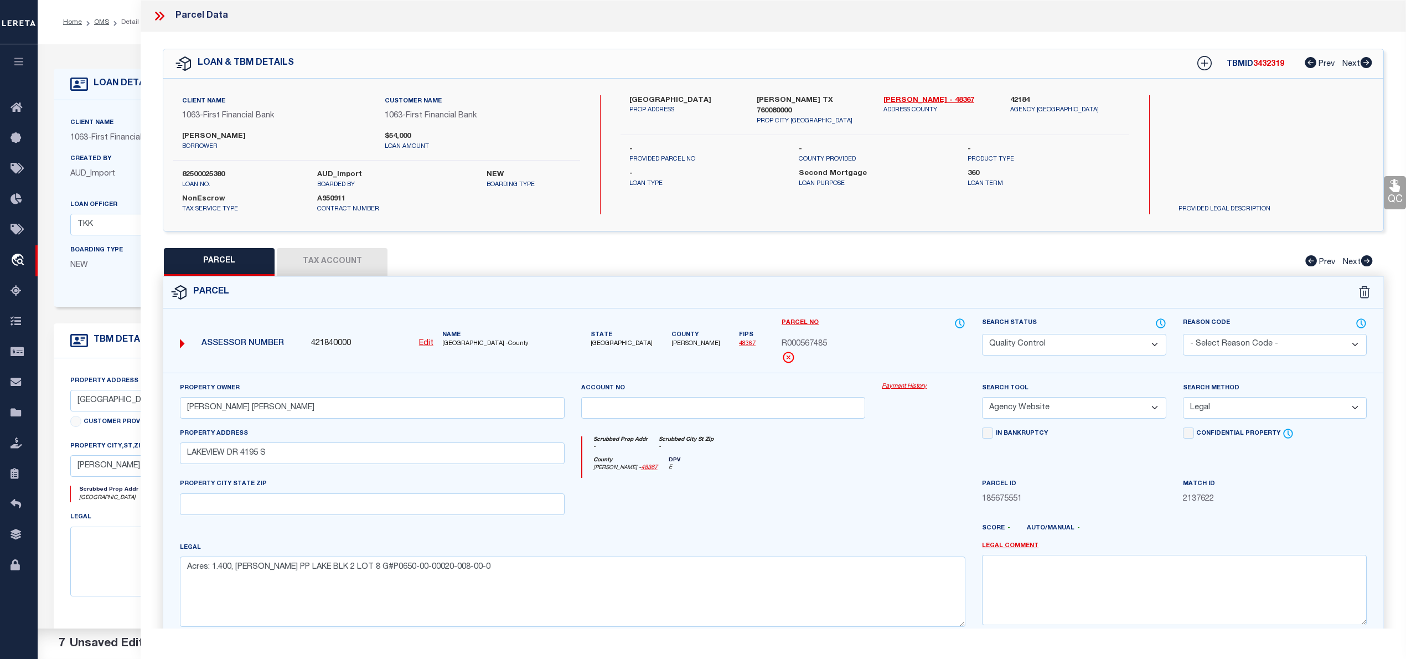
click at [345, 256] on button "Tax Account" at bounding box center [332, 262] width 111 height 28
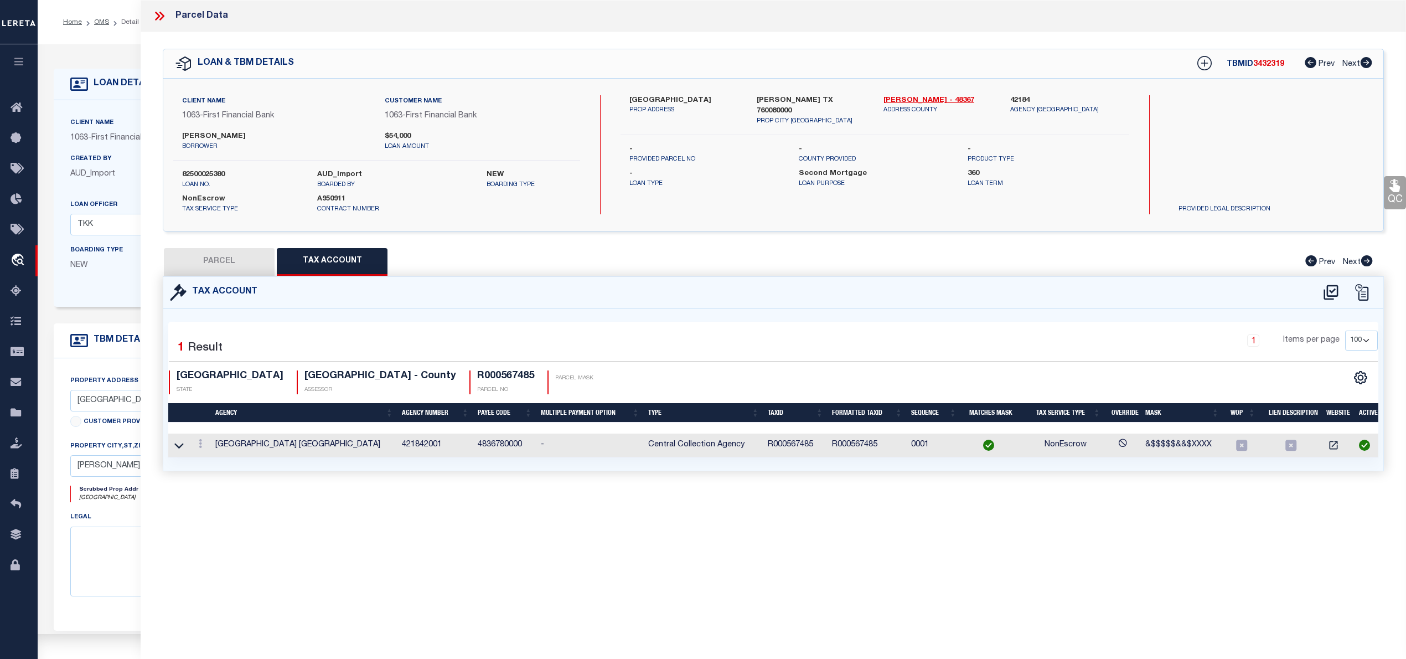
select select "100"
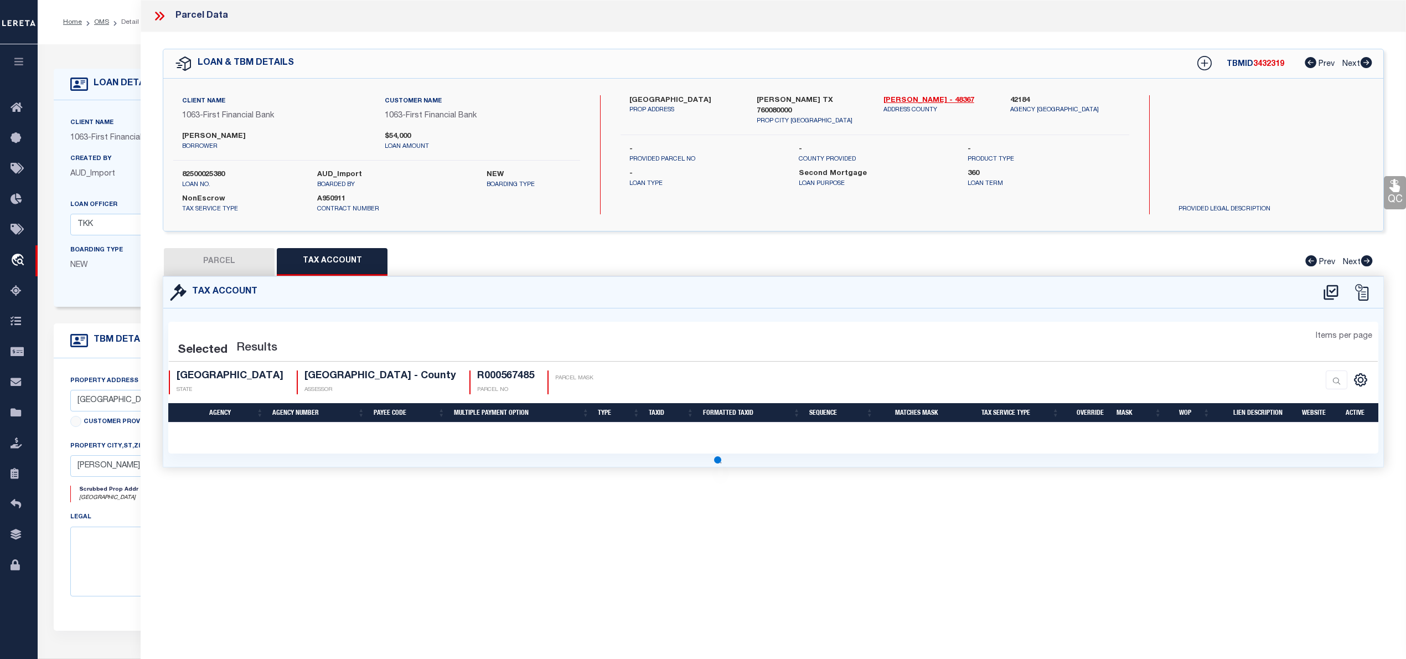
select select "100"
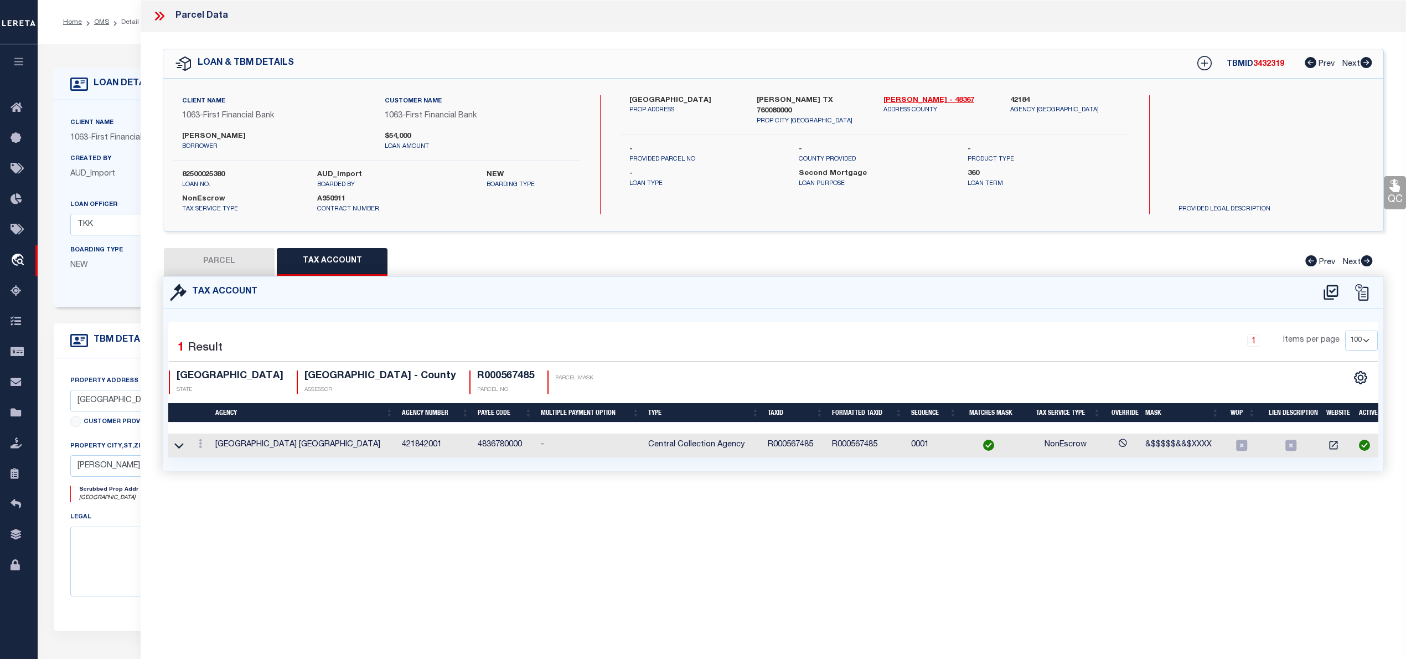
click at [229, 263] on button "PARCEL" at bounding box center [219, 262] width 111 height 28
select select "AS"
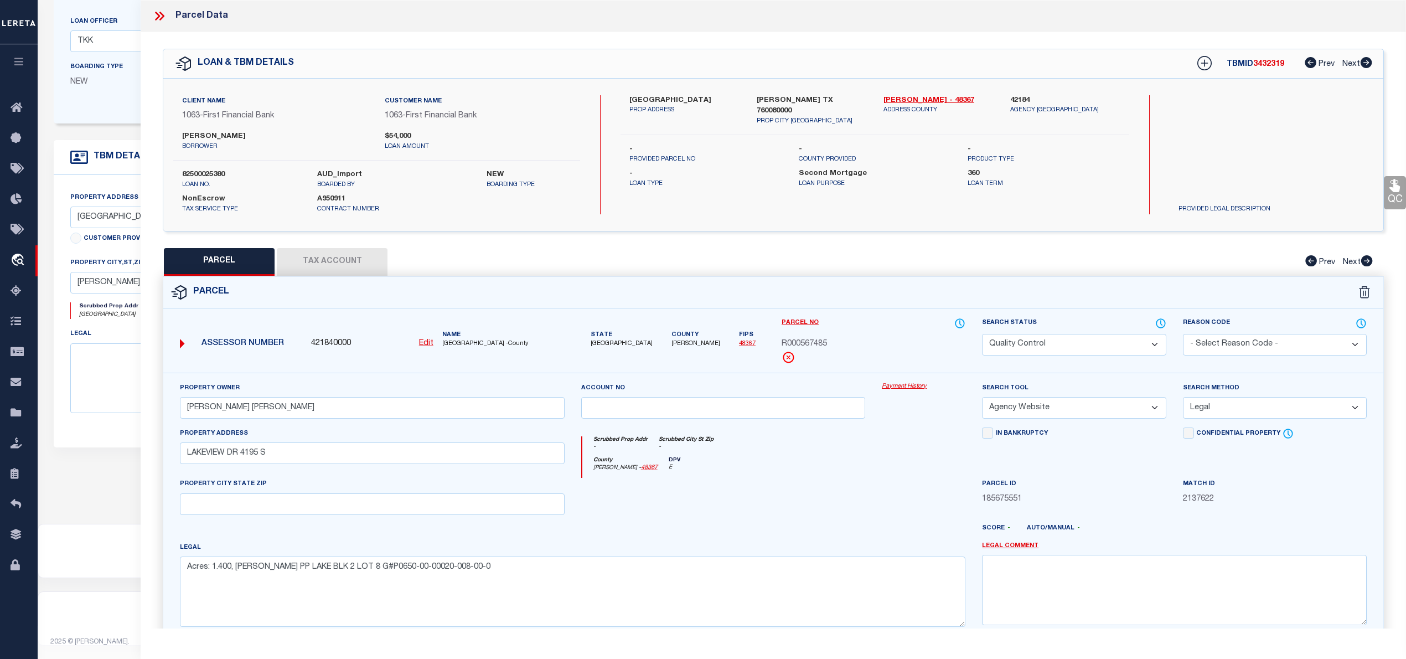
click at [1273, 65] on span "3432319" at bounding box center [1268, 64] width 31 height 8
copy span "3432319"
click at [207, 175] on label "82500025380" at bounding box center [241, 174] width 118 height 11
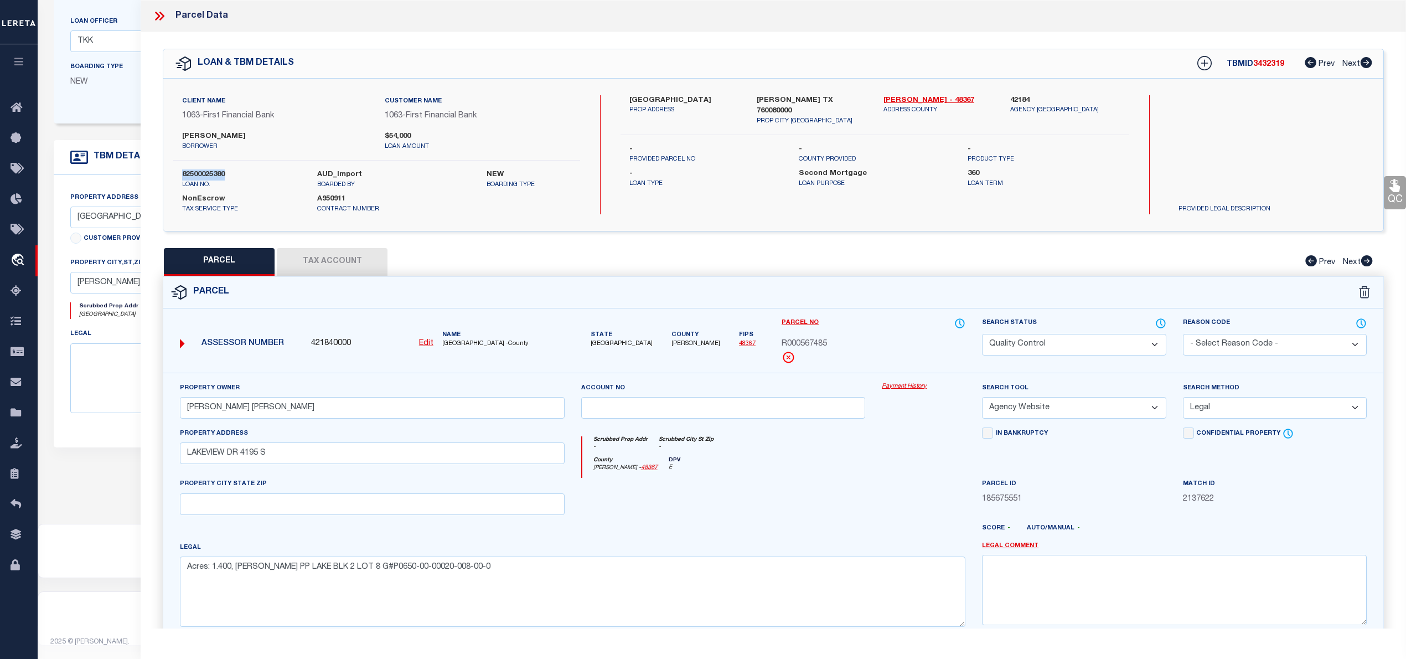
click at [207, 175] on label "82500025380" at bounding box center [241, 174] width 118 height 11
click at [800, 344] on span "R000567485" at bounding box center [804, 344] width 45 height 12
copy span "R000567485"
click at [425, 343] on u "Edit" at bounding box center [426, 343] width 14 height 8
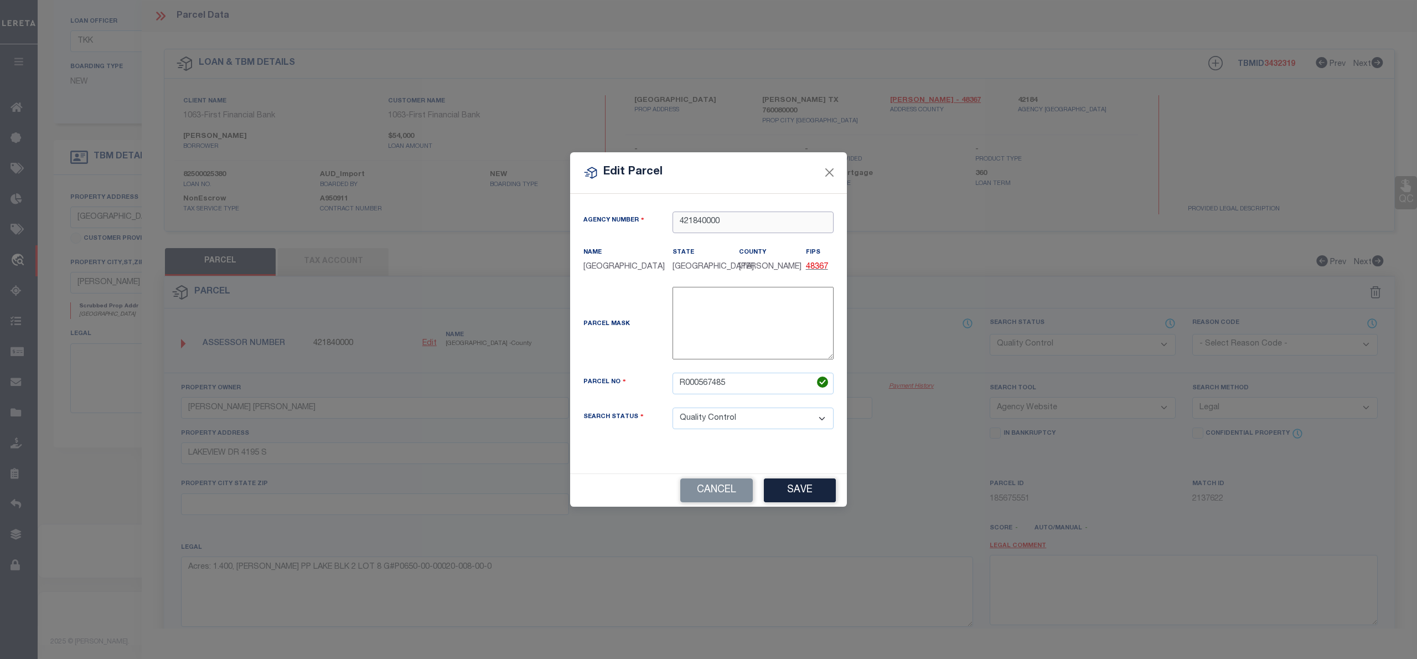
click at [728, 220] on input "421840000" at bounding box center [753, 222] width 161 height 22
click at [737, 240] on div "421820000 : PALO PINTO COUNTY" at bounding box center [756, 249] width 167 height 18
click at [802, 500] on button "Save" at bounding box center [800, 490] width 72 height 24
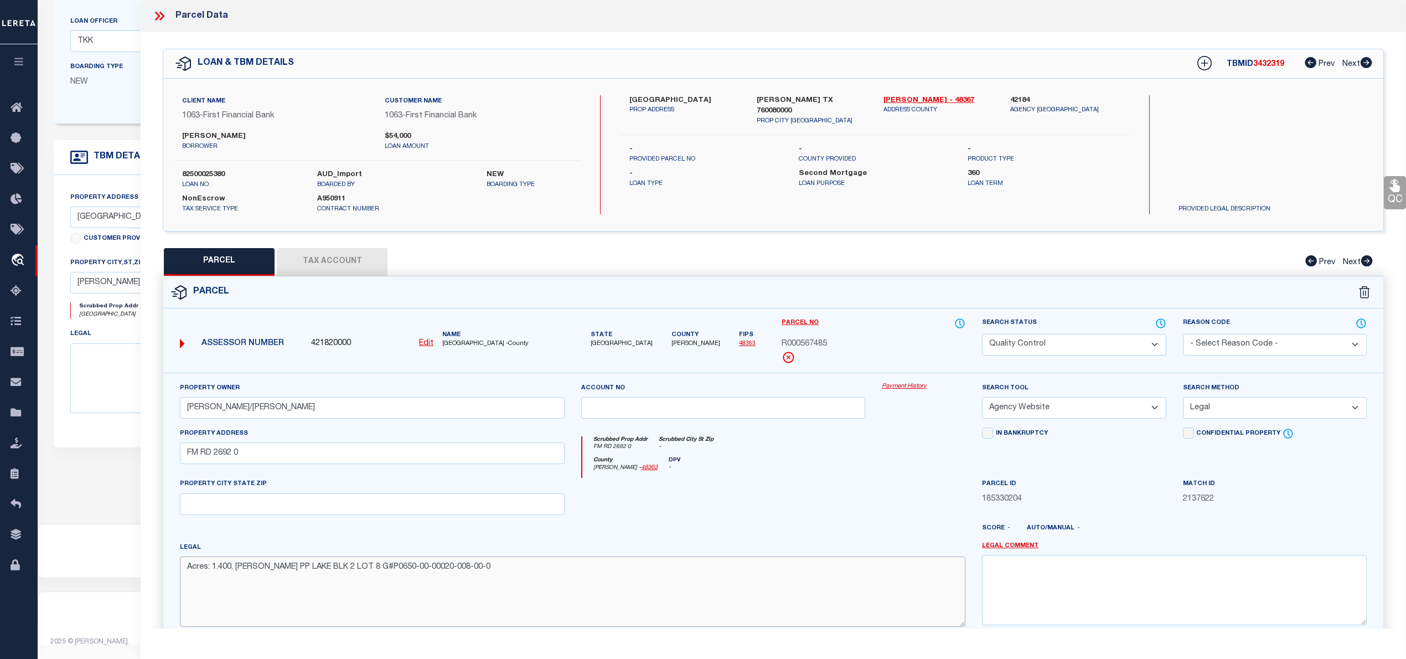
click at [393, 576] on textarea "Acres: 1.400, PRUITT PP LAKE BLK 2 LOT 8 G#P0650-00-00020-008-00-0" at bounding box center [573, 591] width 786 height 70
click at [300, 258] on button "Tax Account" at bounding box center [332, 262] width 111 height 28
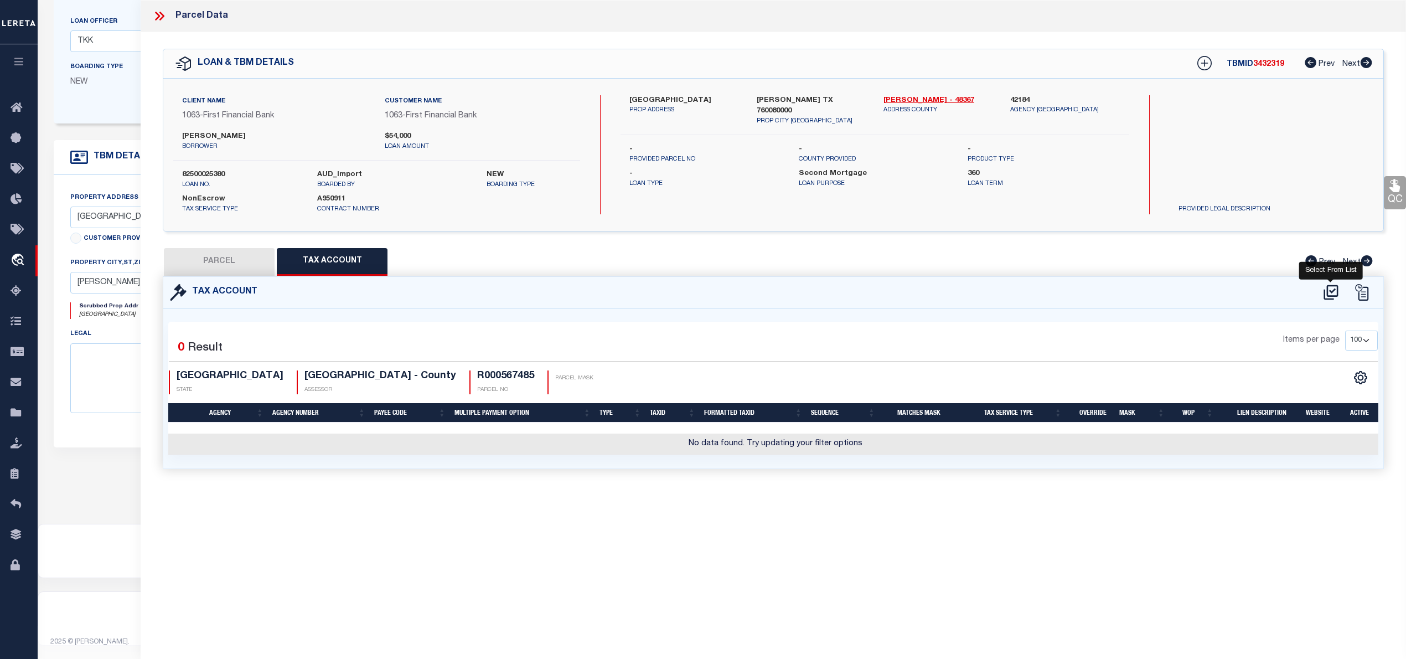
click at [1329, 291] on icon at bounding box center [1331, 292] width 18 height 18
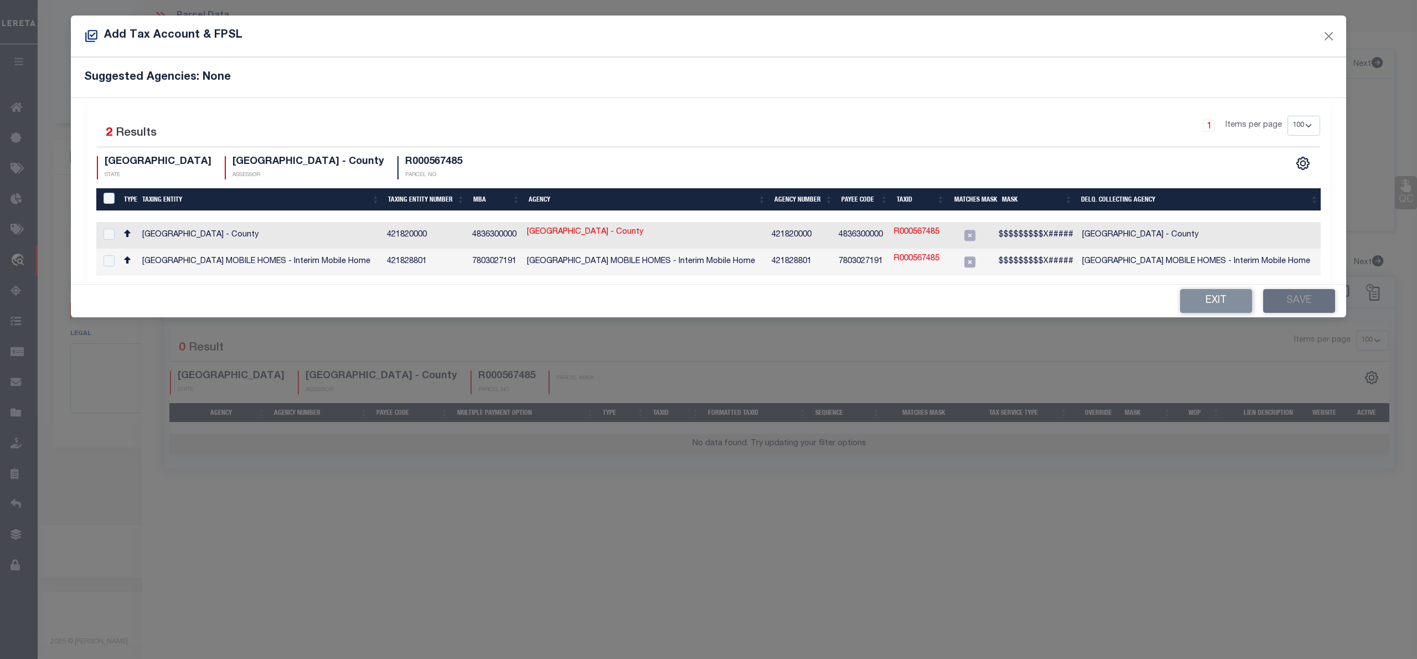
click at [405, 164] on h4 "R000567485" at bounding box center [433, 162] width 57 height 12
copy div "R000567485"
click at [928, 234] on link "R000567485" at bounding box center [916, 232] width 45 height 12
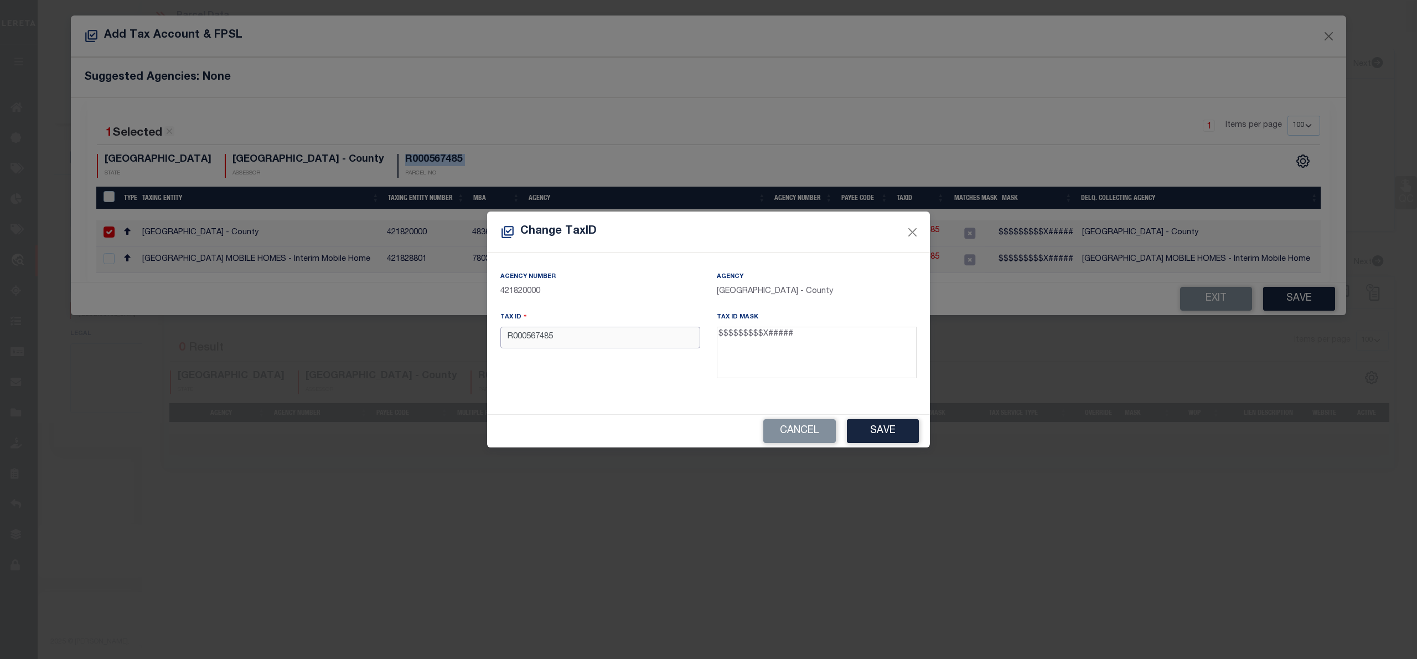
click at [541, 338] on input "R000567485" at bounding box center [600, 338] width 200 height 22
paste input "197750100"
click at [870, 432] on button "Save" at bounding box center [883, 431] width 72 height 24
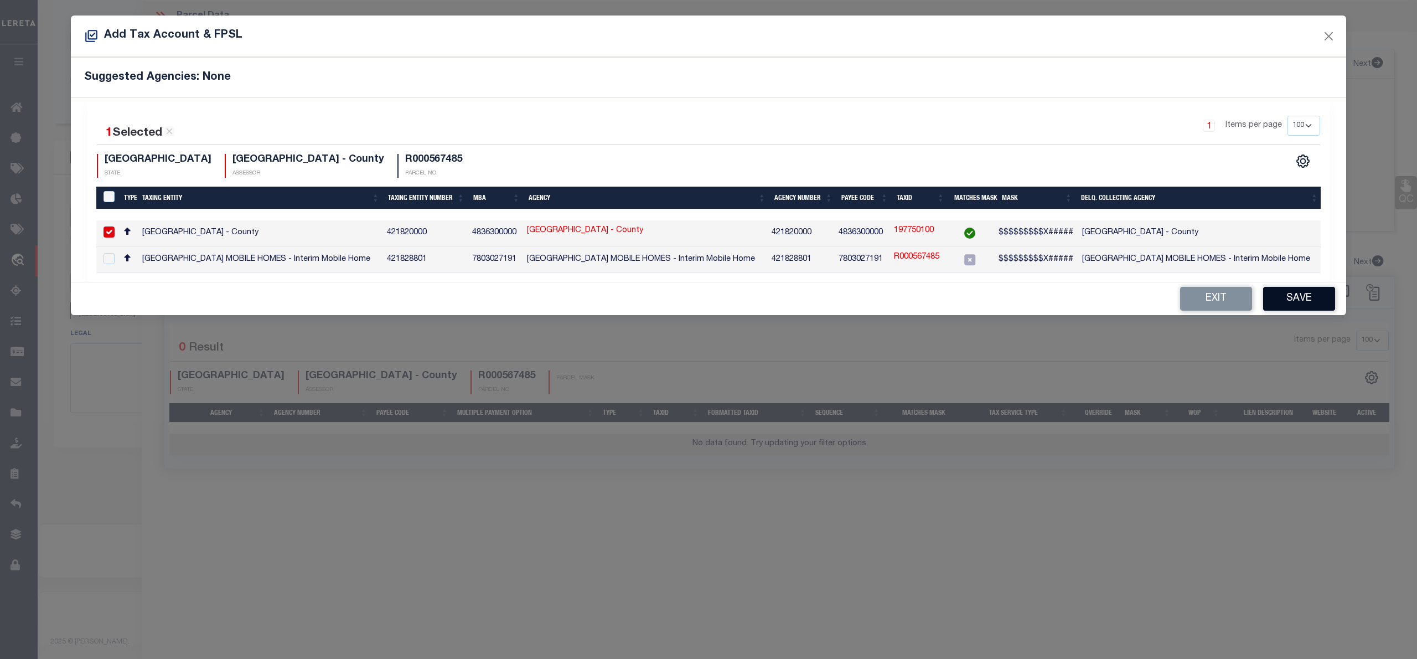
click at [1280, 303] on button "Save" at bounding box center [1299, 299] width 72 height 24
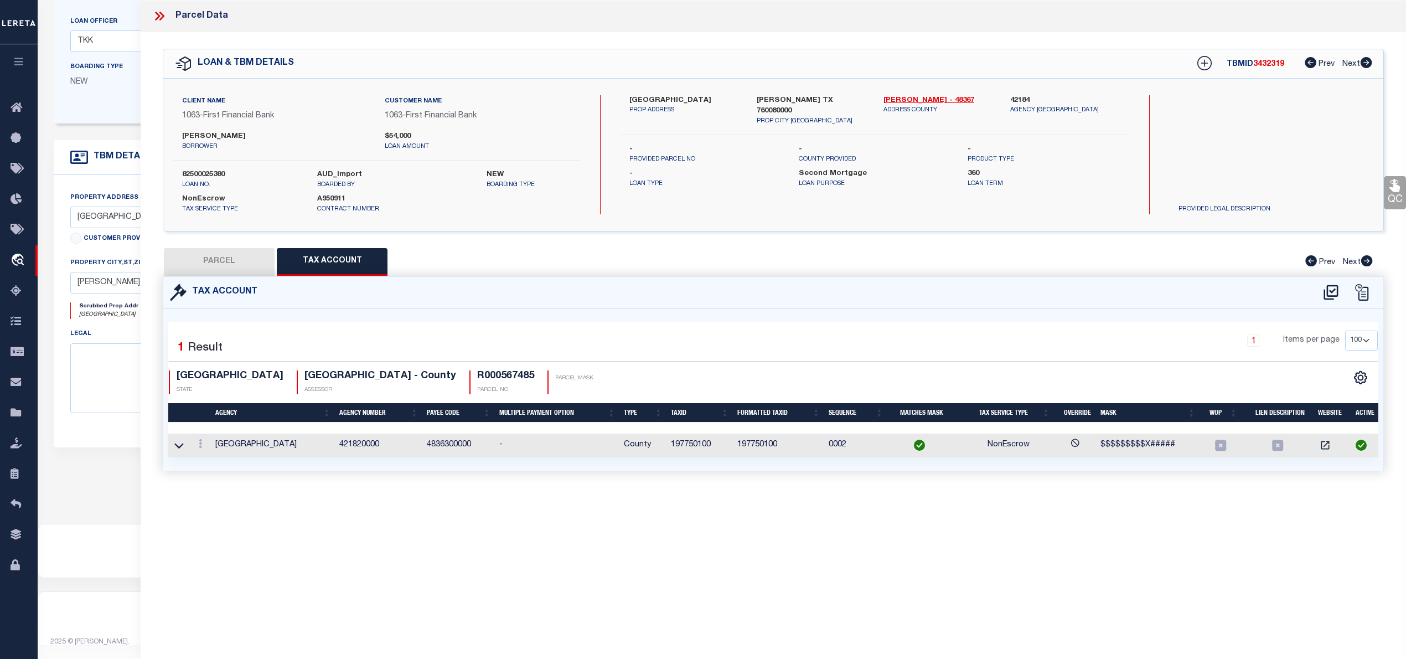
click at [206, 260] on button "PARCEL" at bounding box center [219, 262] width 111 height 28
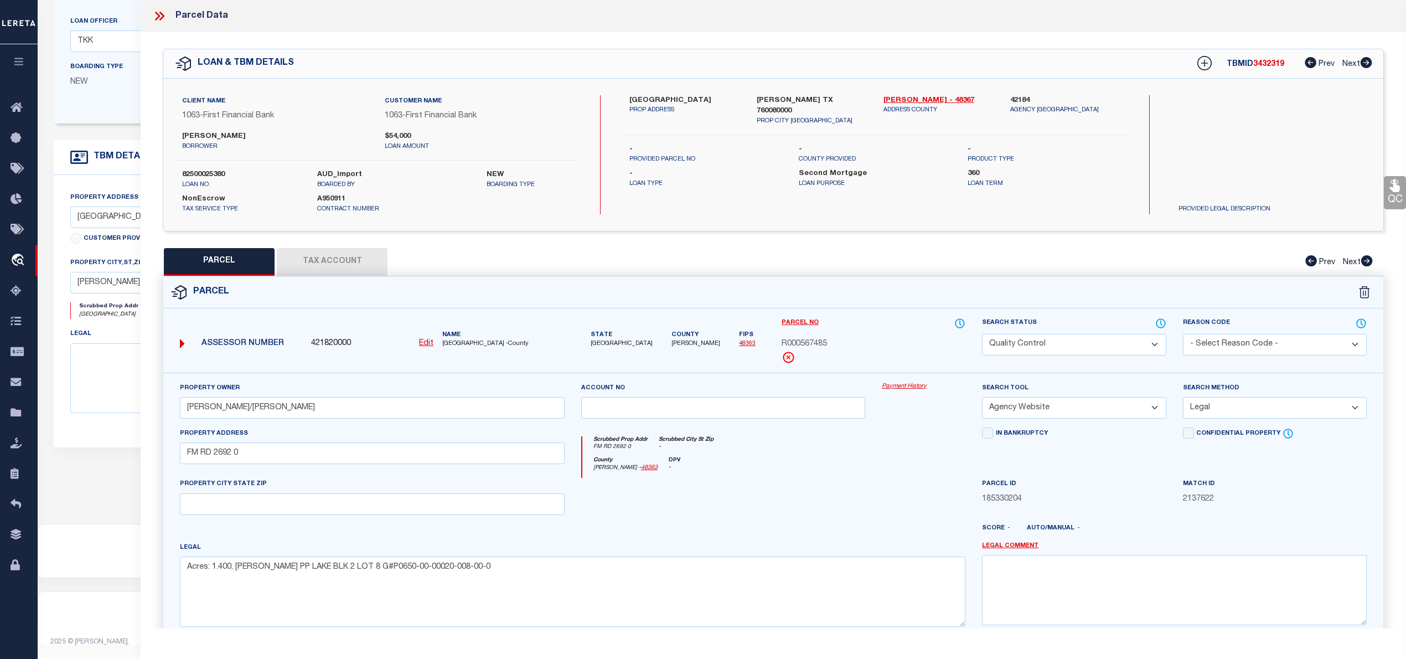
scroll to position [78, 0]
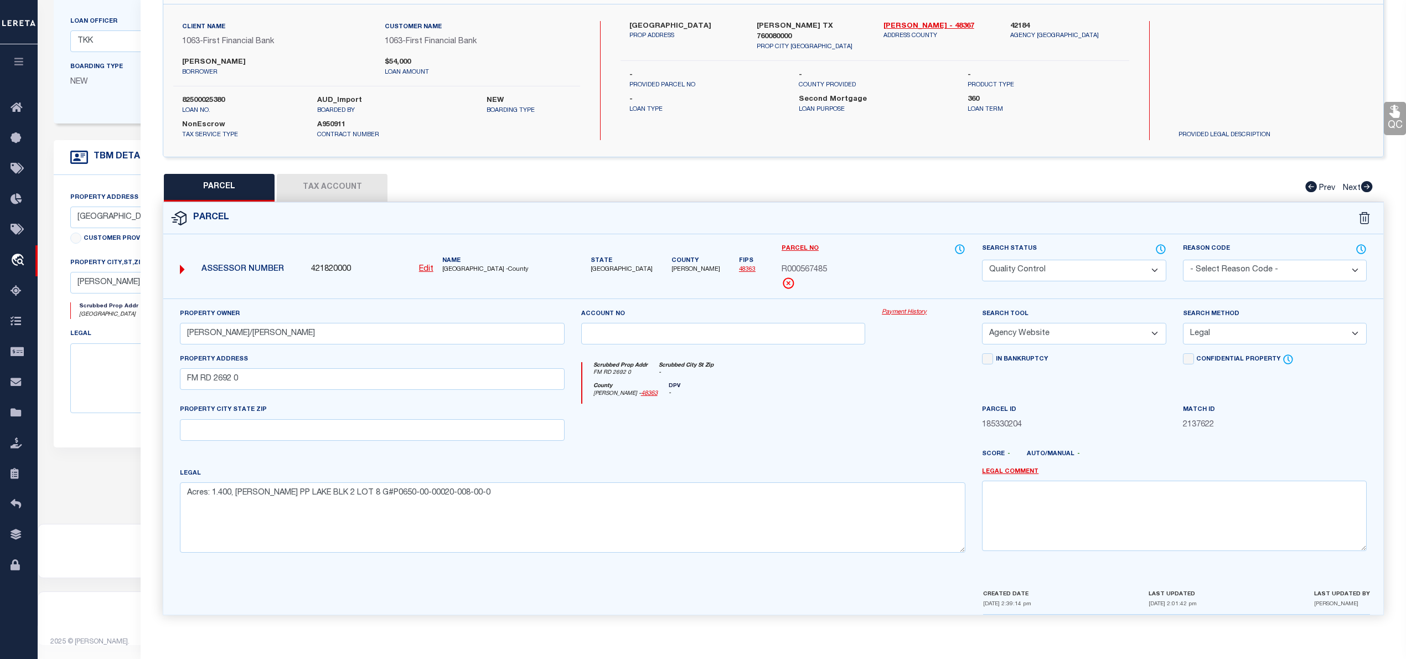
click at [1081, 272] on select "Automated Search Bad Parcel Complete Duplicate Parcel High Dollar Reporting In …" at bounding box center [1074, 271] width 184 height 22
click at [982, 260] on select "Automated Search Bad Parcel Complete Duplicate Parcel High Dollar Reporting In …" at bounding box center [1074, 271] width 184 height 22
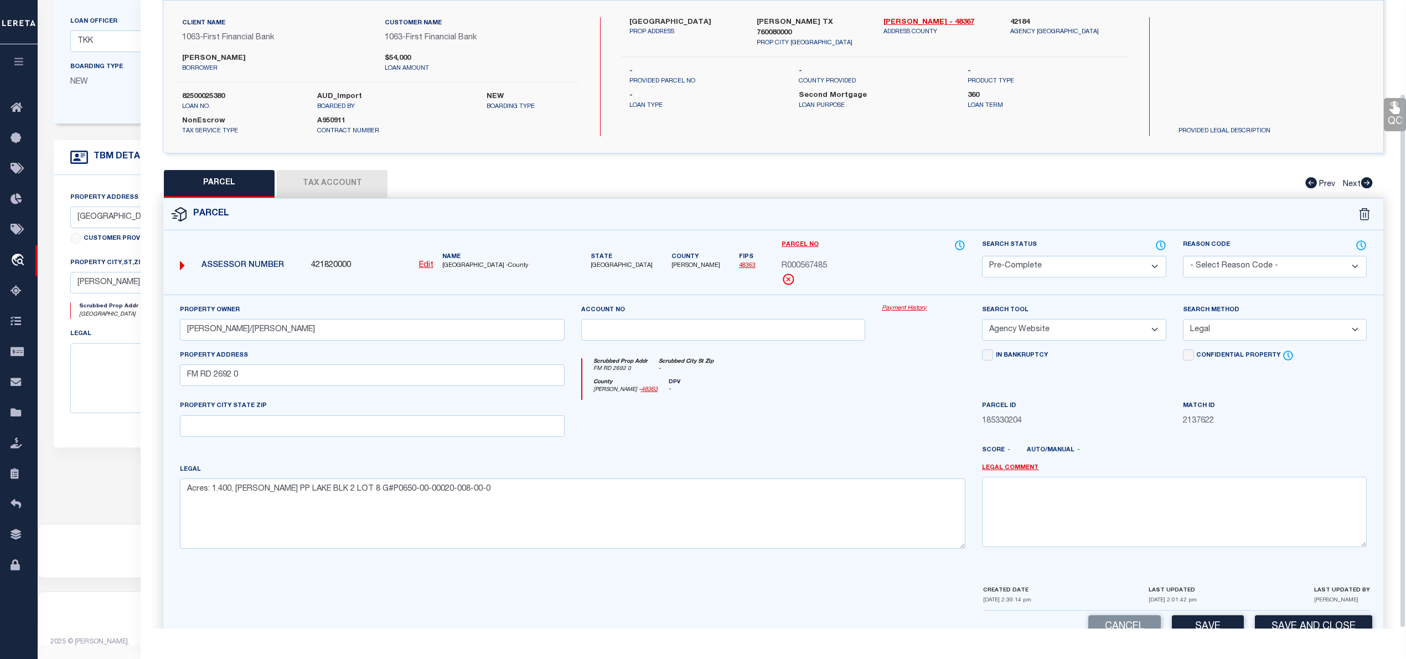
scroll to position [111, 0]
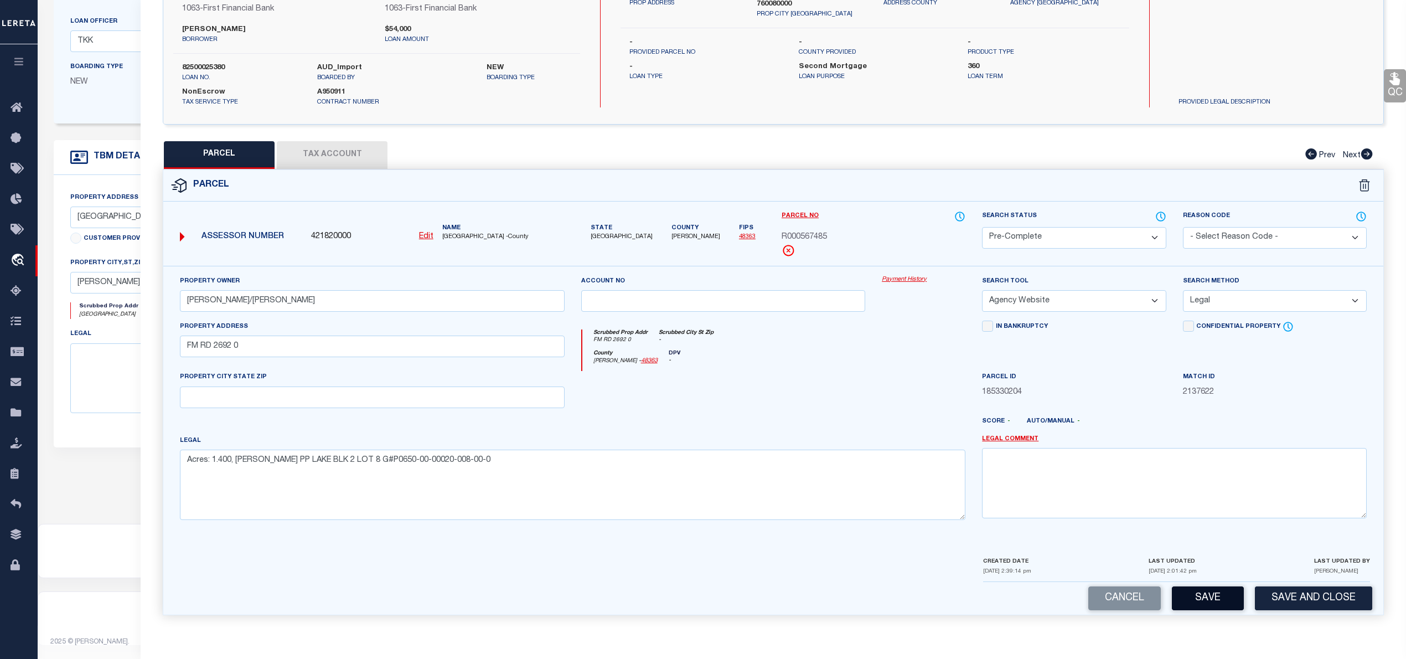
click at [1210, 599] on button "Save" at bounding box center [1208, 598] width 72 height 24
click at [350, 156] on button "Tax Account" at bounding box center [332, 155] width 111 height 28
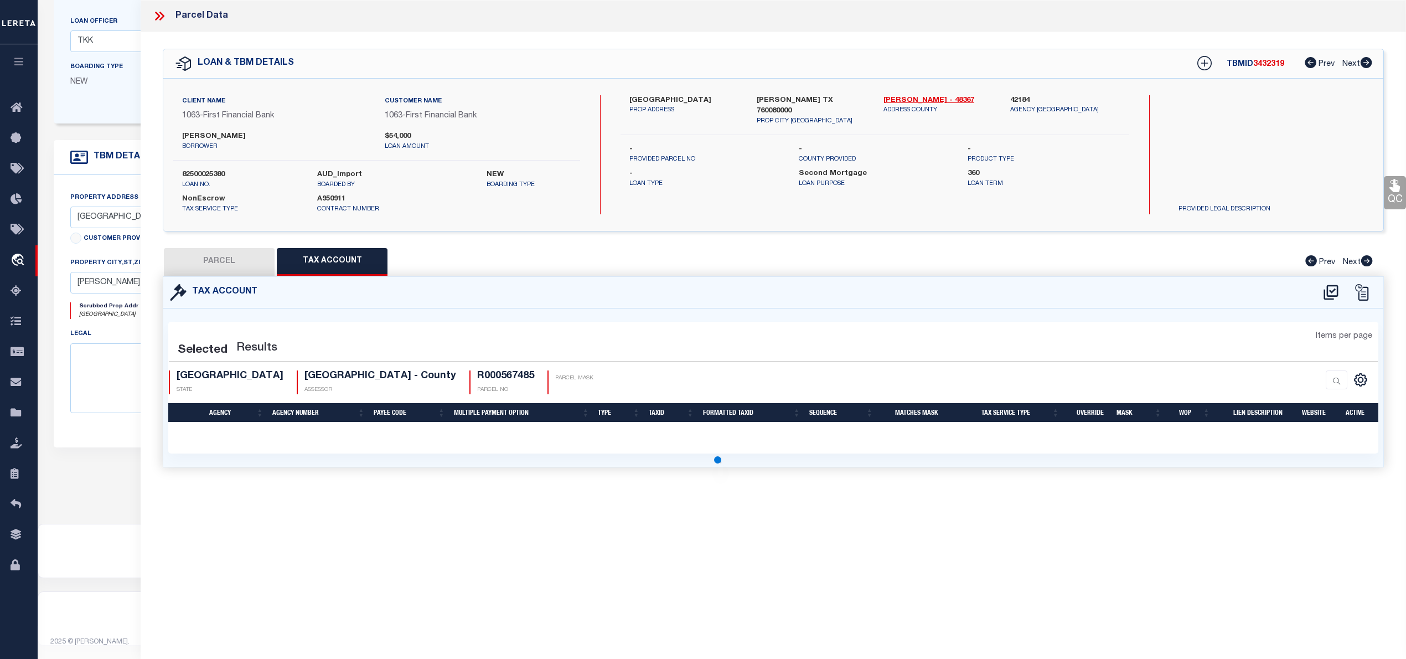
scroll to position [0, 0]
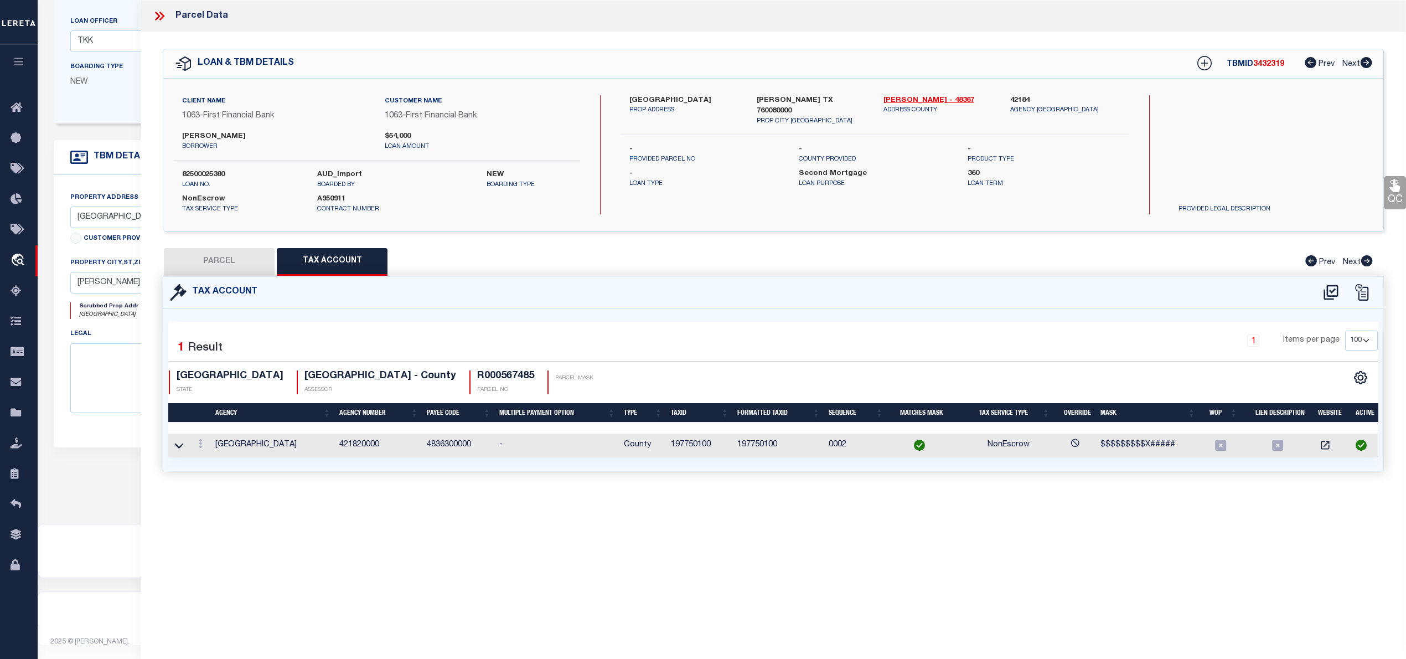
click at [204, 257] on button "PARCEL" at bounding box center [219, 262] width 111 height 28
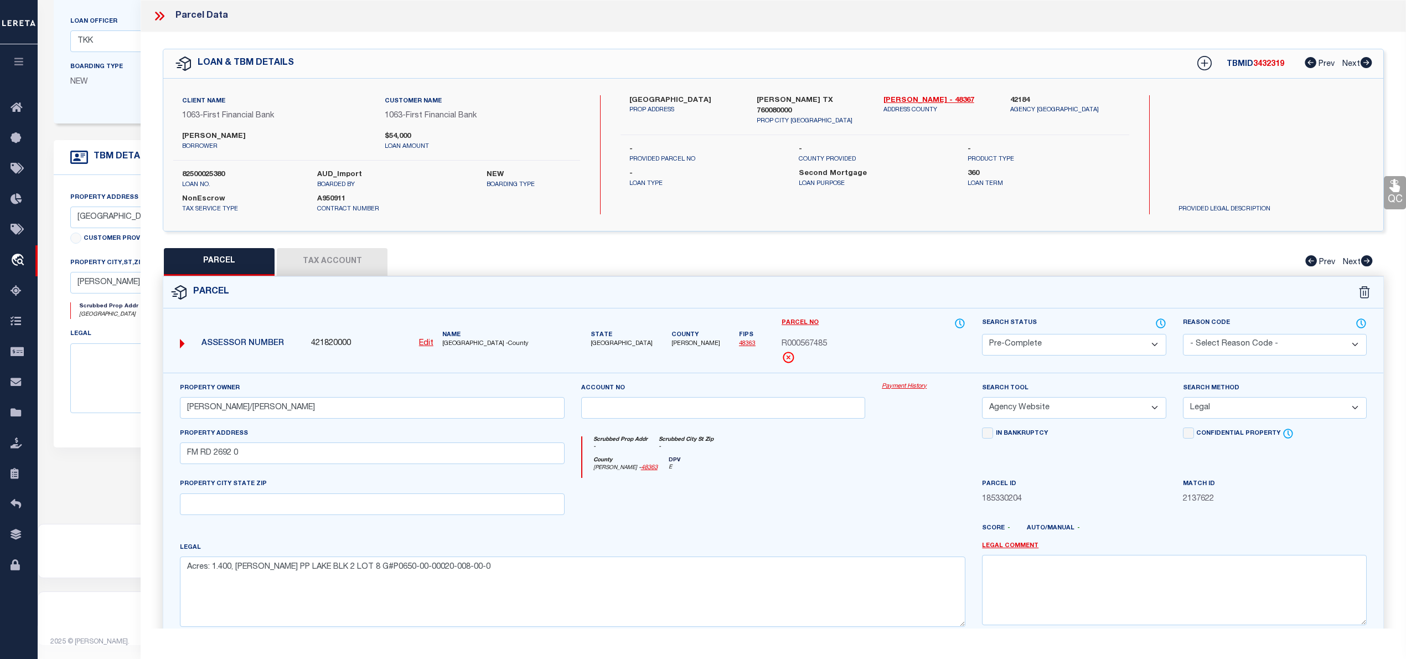
click at [216, 173] on label "82500025380" at bounding box center [241, 174] width 118 height 11
copy label "82500025380"
click at [161, 12] on icon at bounding box center [159, 16] width 14 height 14
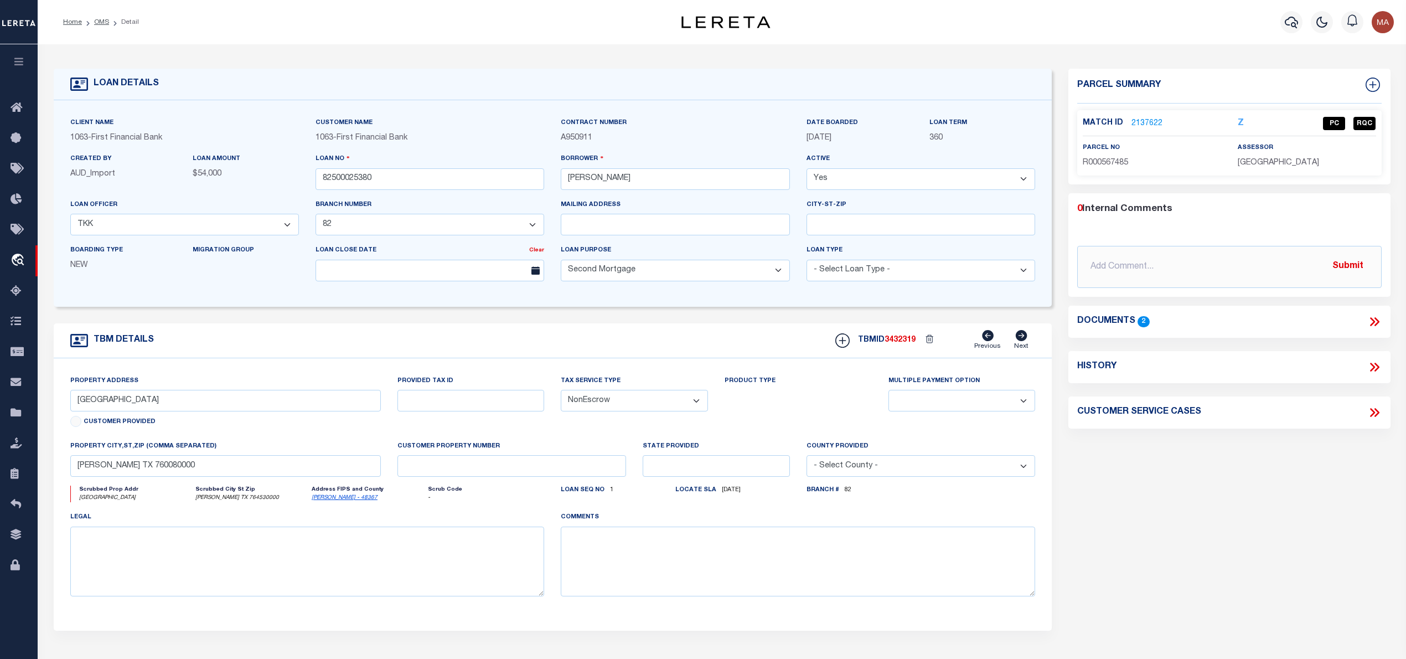
click at [93, 22] on li "OMS" at bounding box center [95, 22] width 27 height 10
click at [96, 23] on link "OMS" at bounding box center [101, 22] width 15 height 7
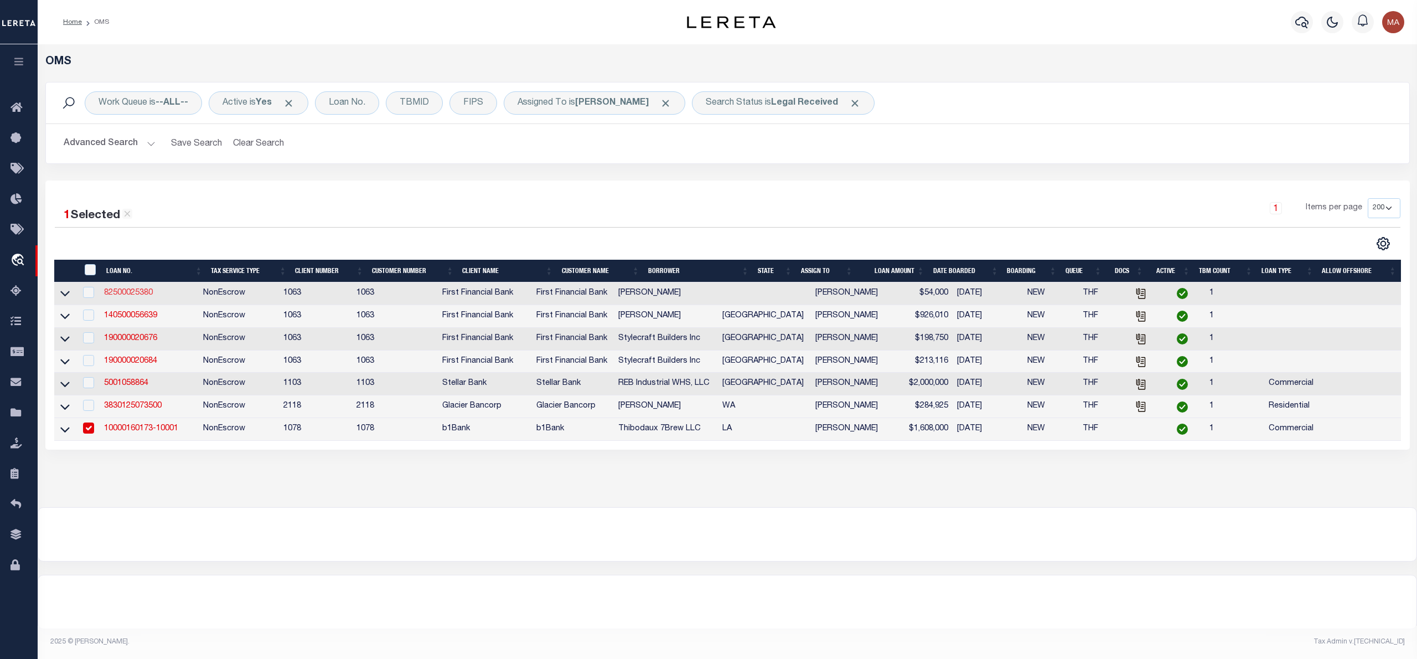
click at [133, 294] on link "82500025380" at bounding box center [128, 293] width 49 height 8
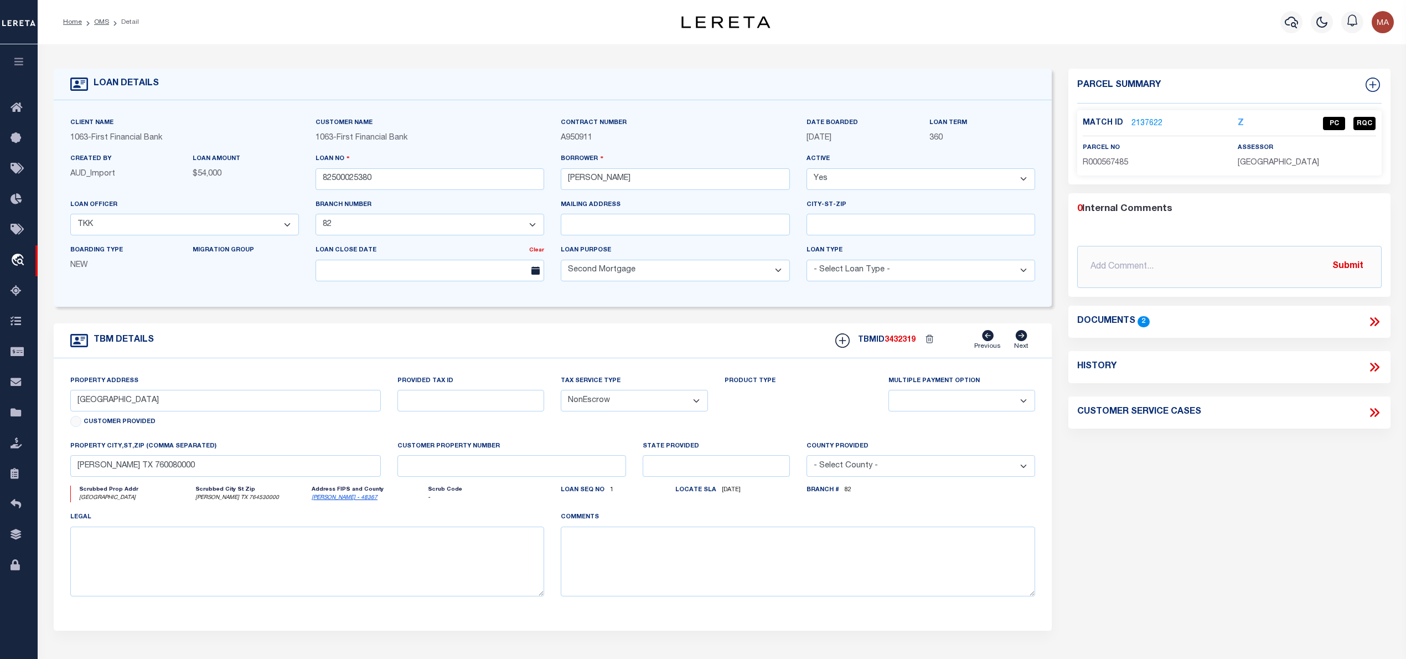
click at [1138, 120] on link "2137622" at bounding box center [1146, 124] width 31 height 12
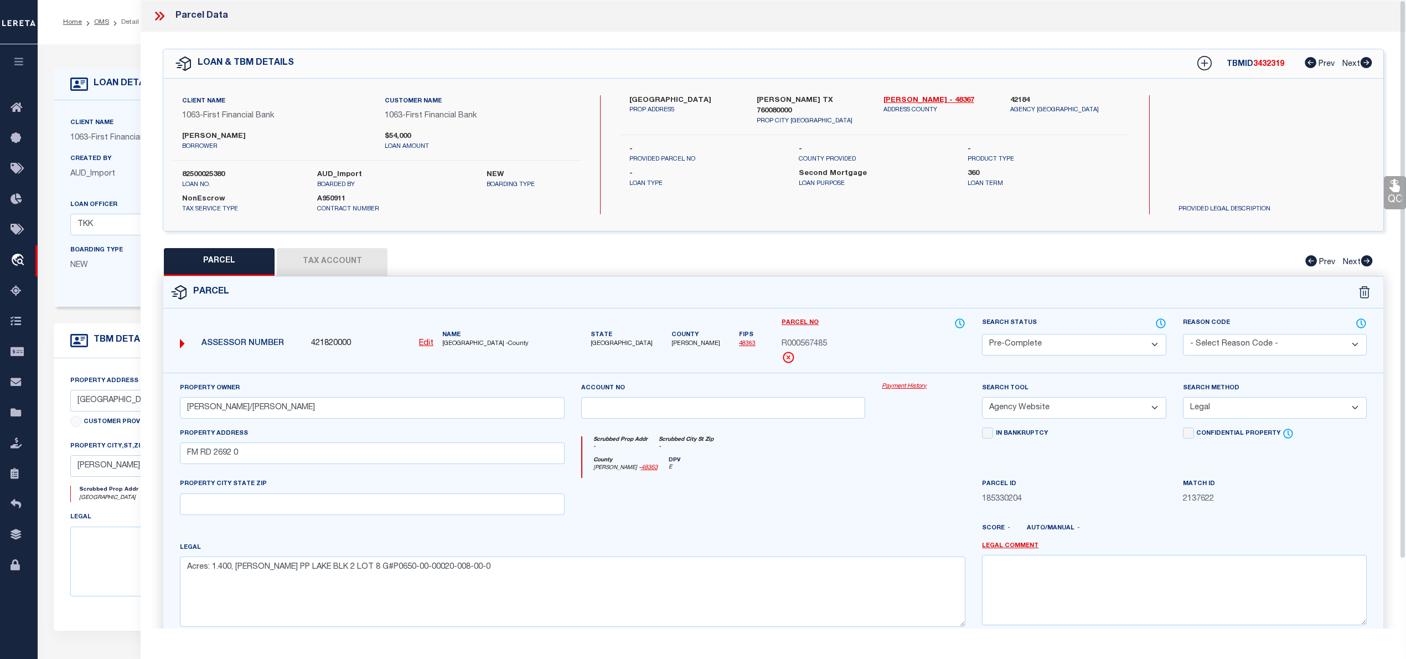
click at [162, 17] on icon at bounding box center [159, 16] width 14 height 14
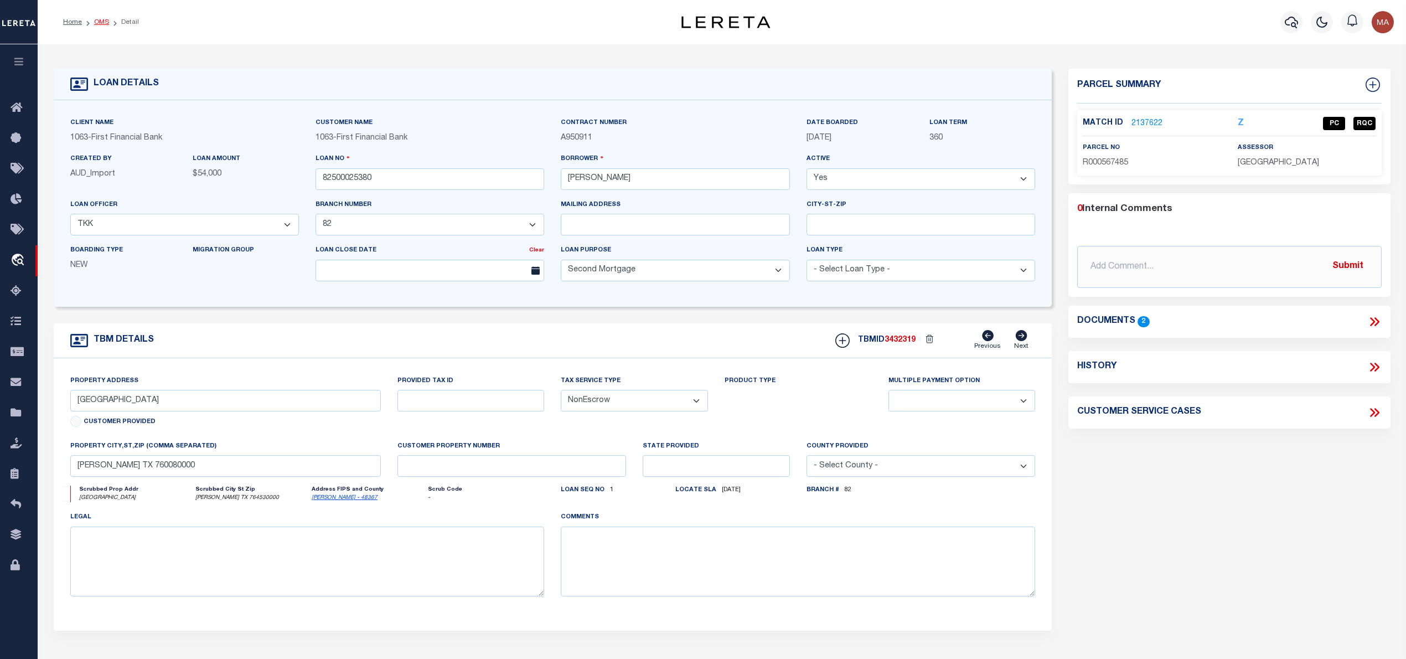
click at [101, 20] on link "OMS" at bounding box center [101, 22] width 15 height 7
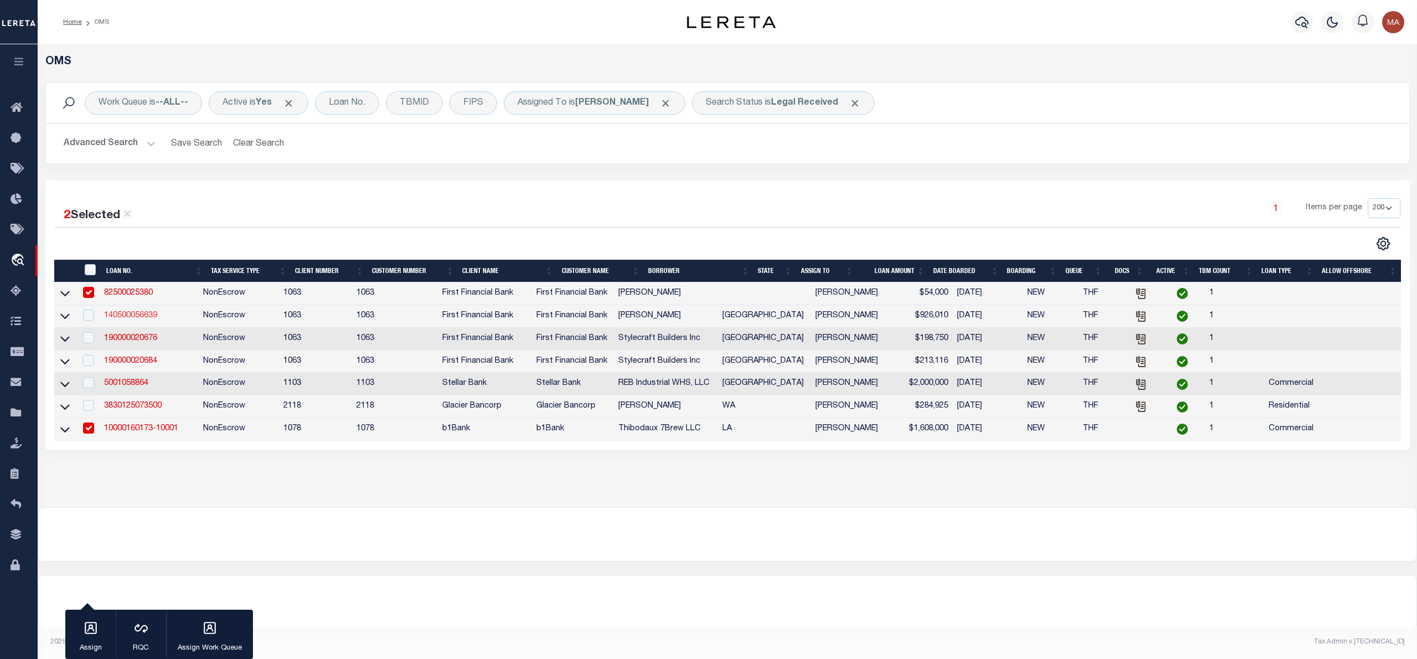
click at [142, 316] on link "140500056639" at bounding box center [130, 316] width 53 height 8
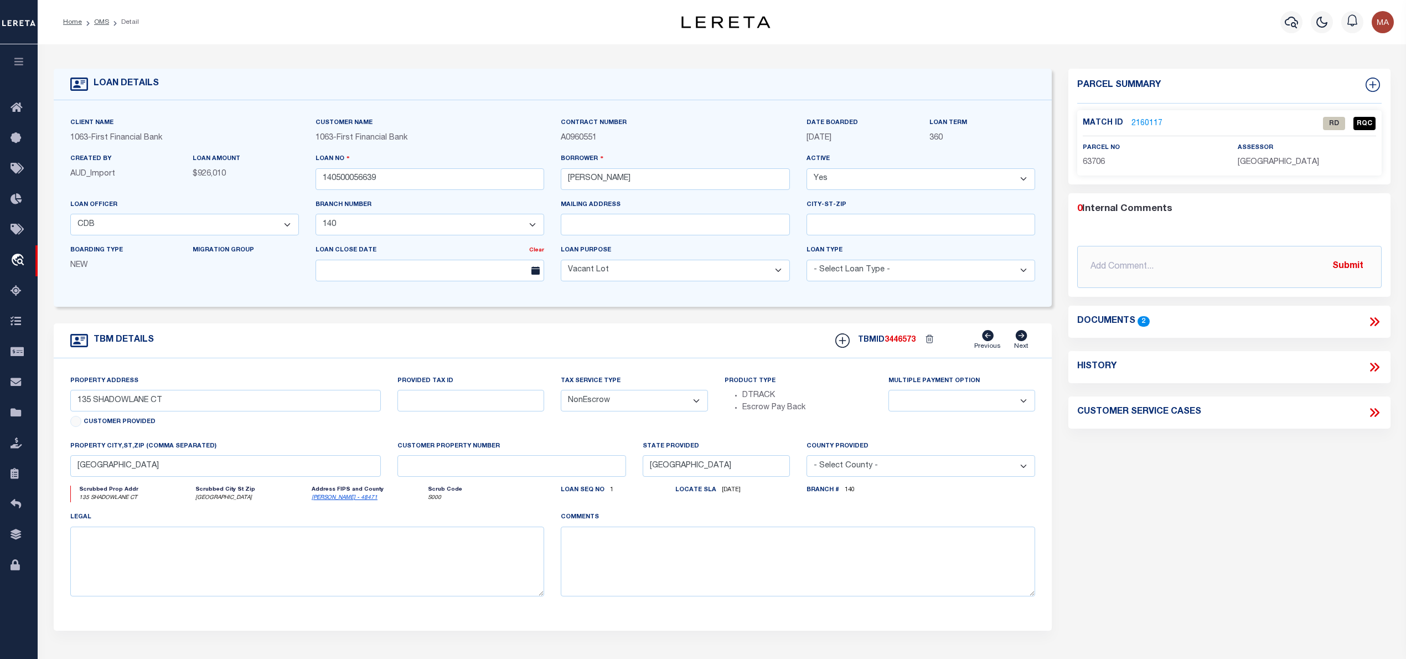
click at [1376, 317] on icon at bounding box center [1374, 321] width 14 height 14
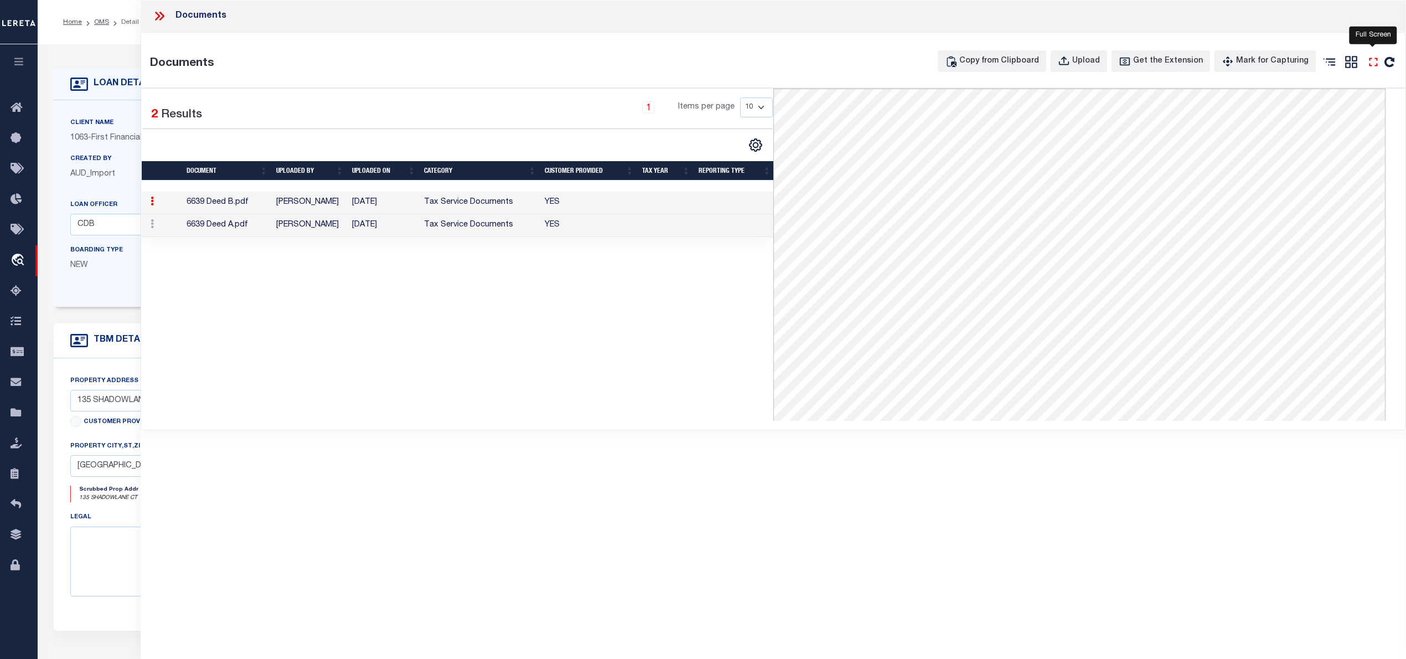
click at [1378, 63] on icon "" at bounding box center [1373, 62] width 14 height 14
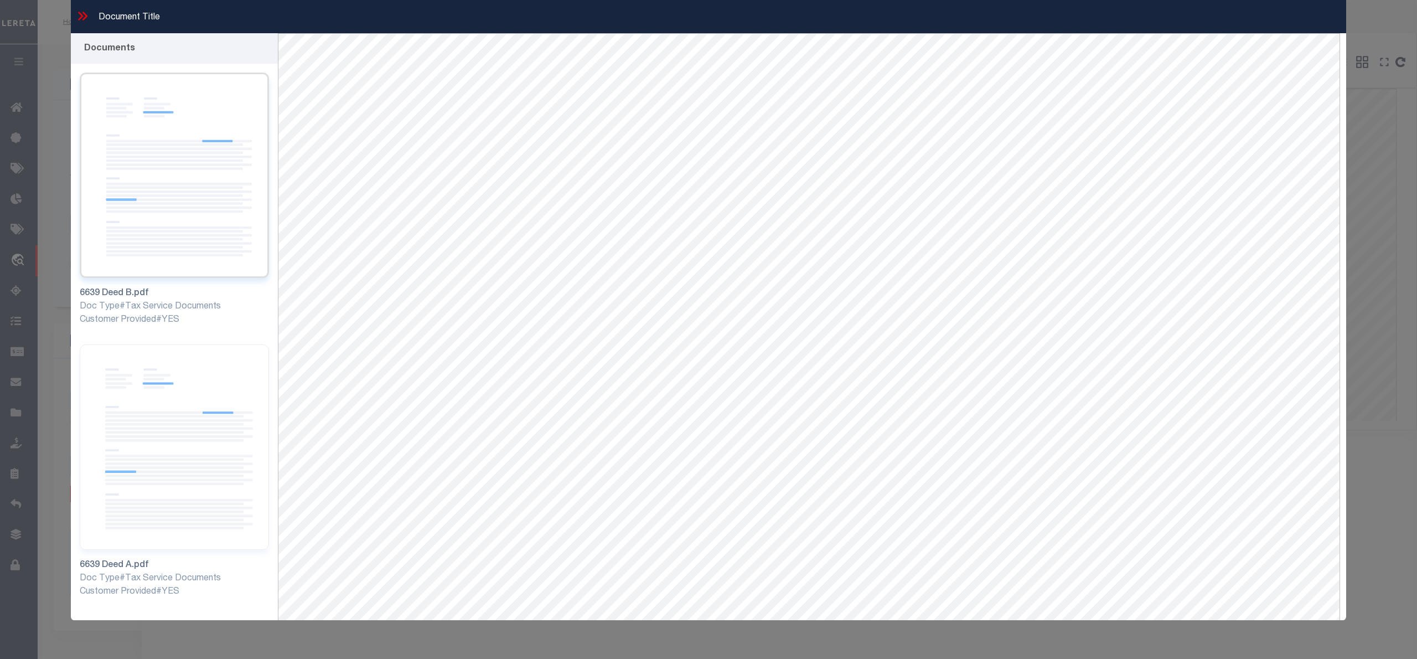
click at [184, 164] on img at bounding box center [174, 175] width 189 height 205
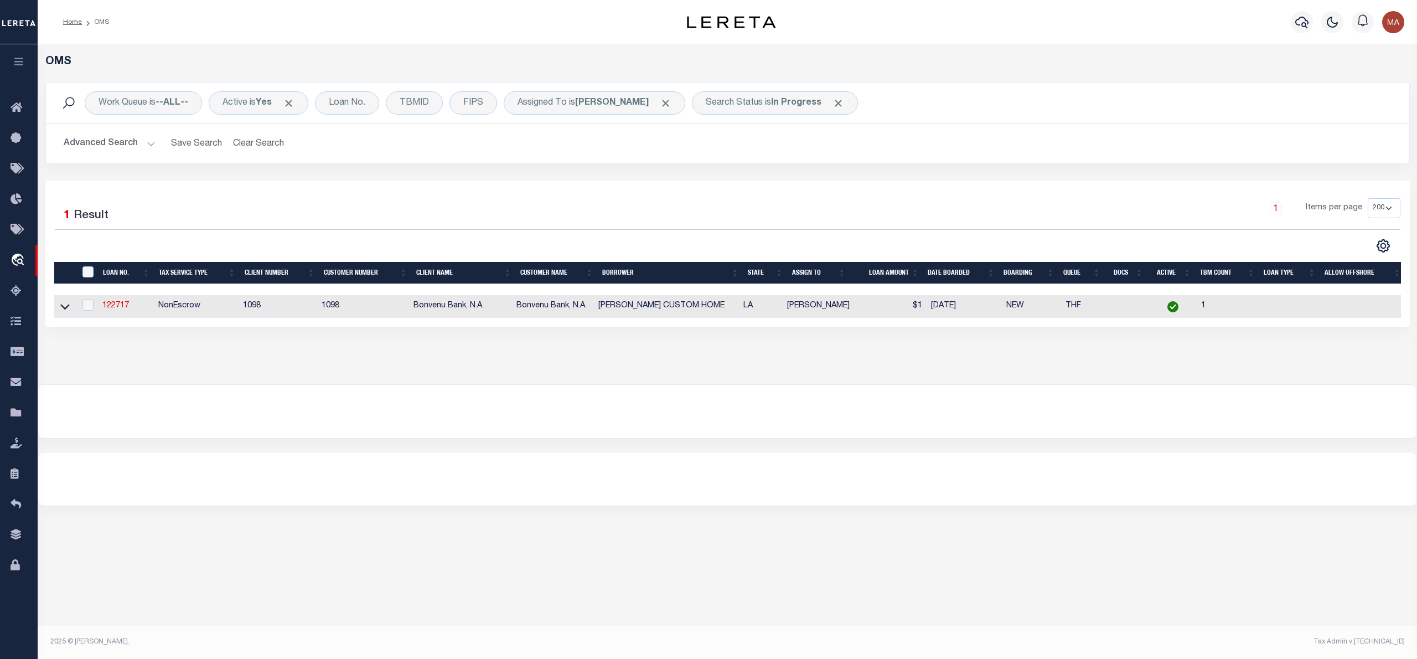
select select "200"
click at [774, 110] on div "Search Status is In Progress" at bounding box center [775, 102] width 166 height 23
select select "IP"
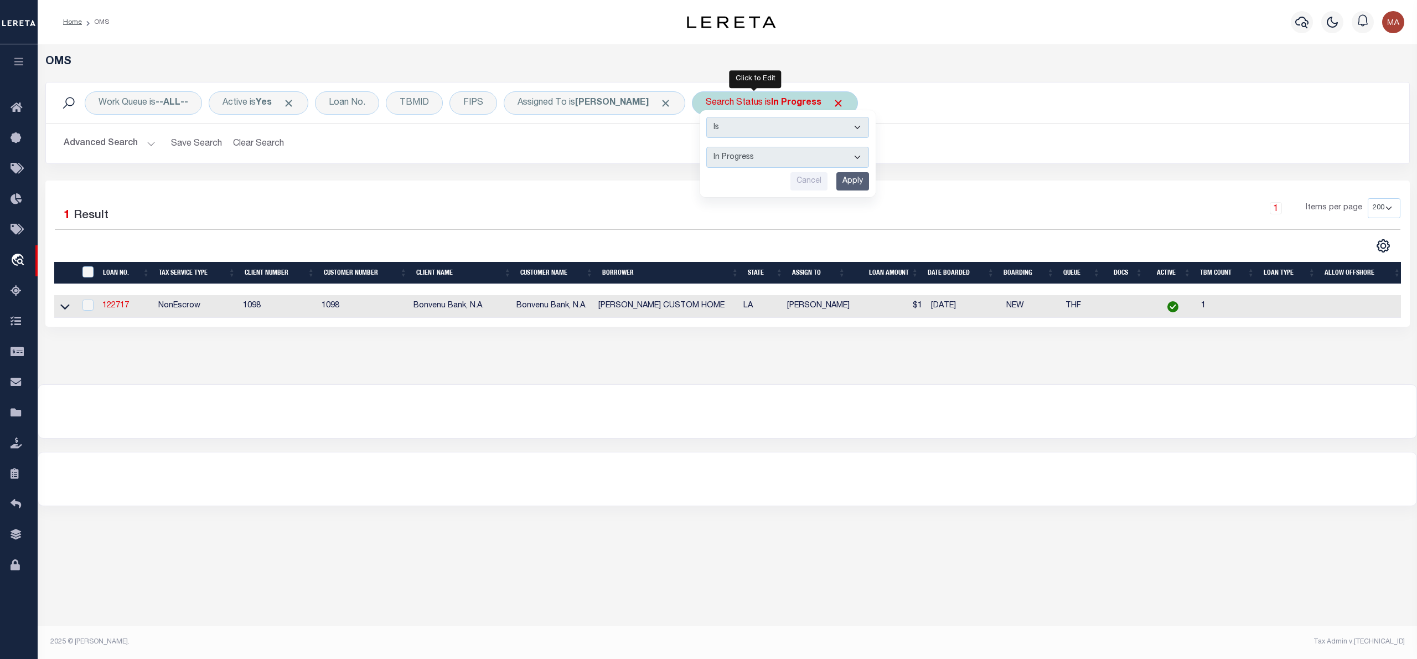
click at [836, 182] on input "Apply" at bounding box center [852, 181] width 33 height 18
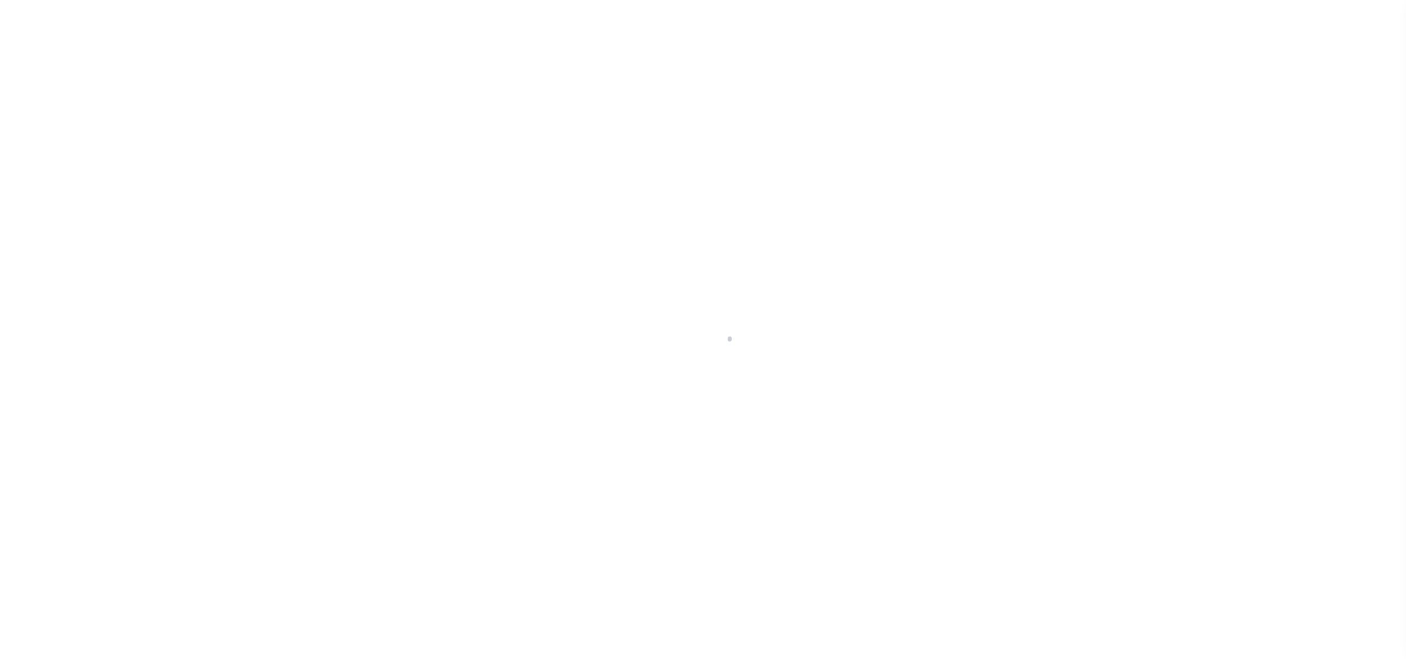
select select "92703"
select select "530"
select select "100"
select select "NonEscrow"
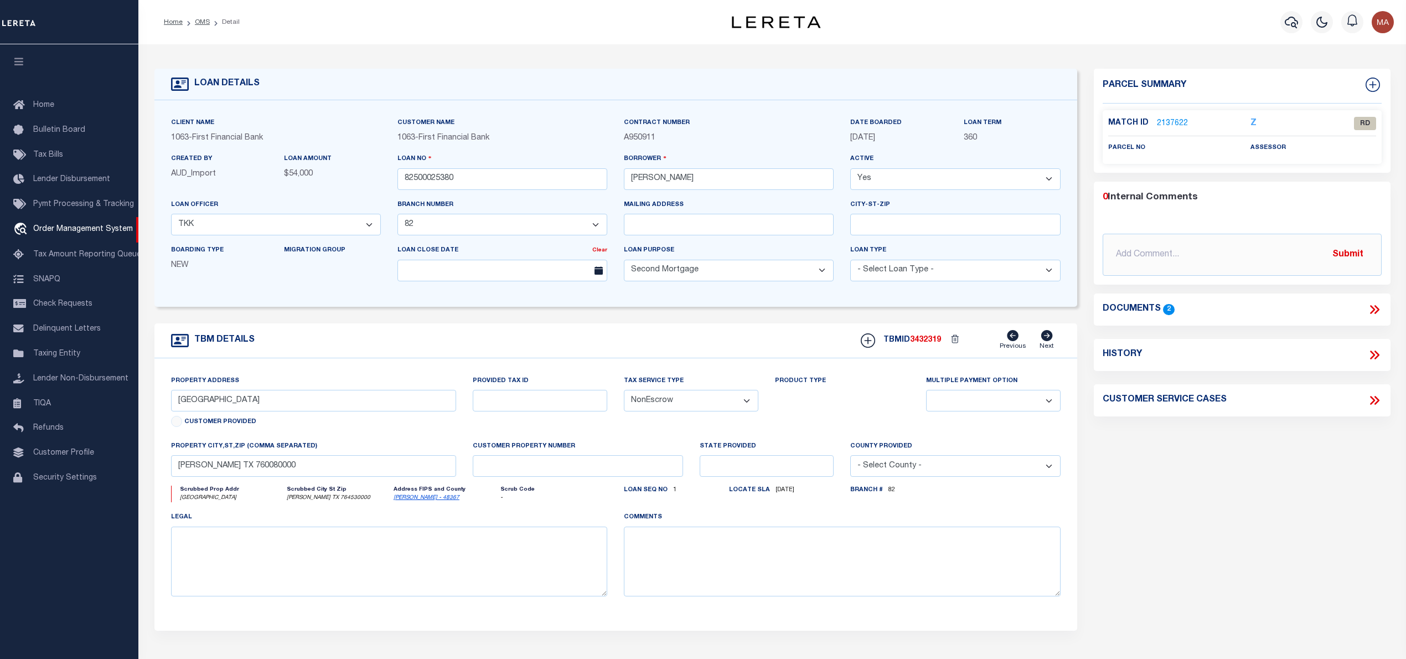
click at [1379, 311] on icon at bounding box center [1374, 309] width 14 height 14
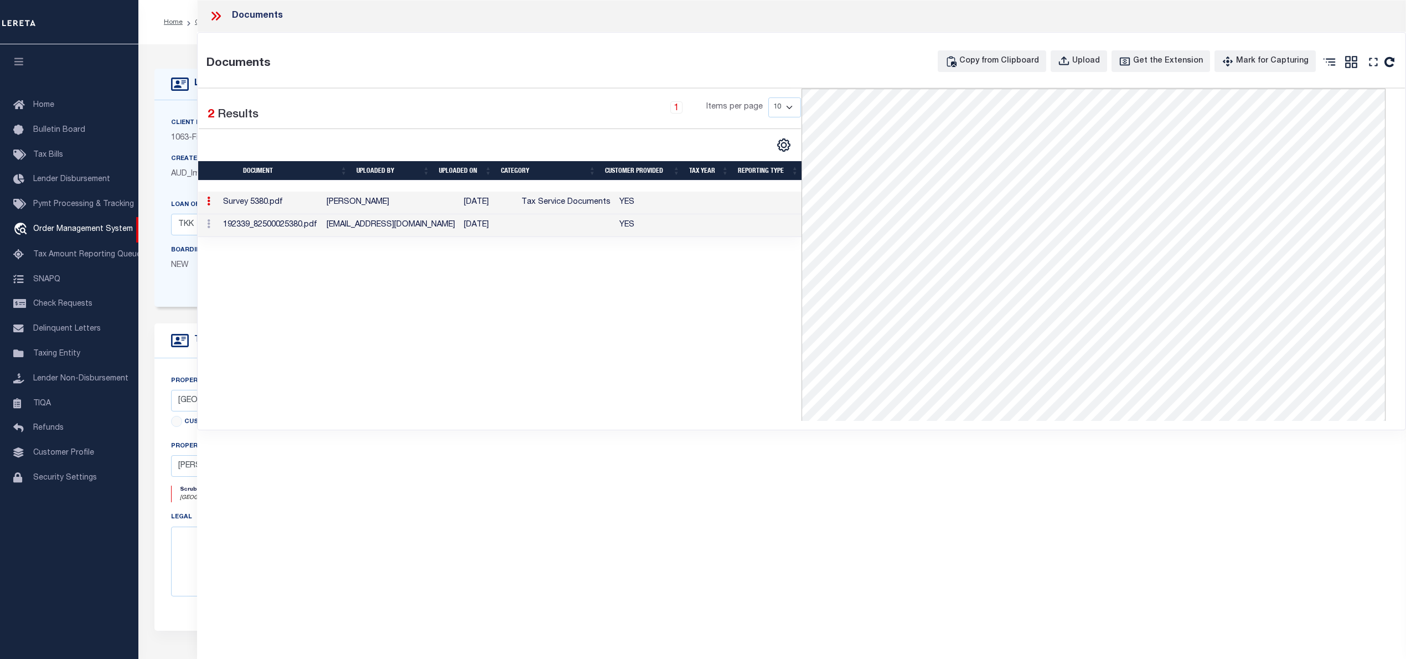
click at [542, 237] on td at bounding box center [566, 225] width 99 height 23
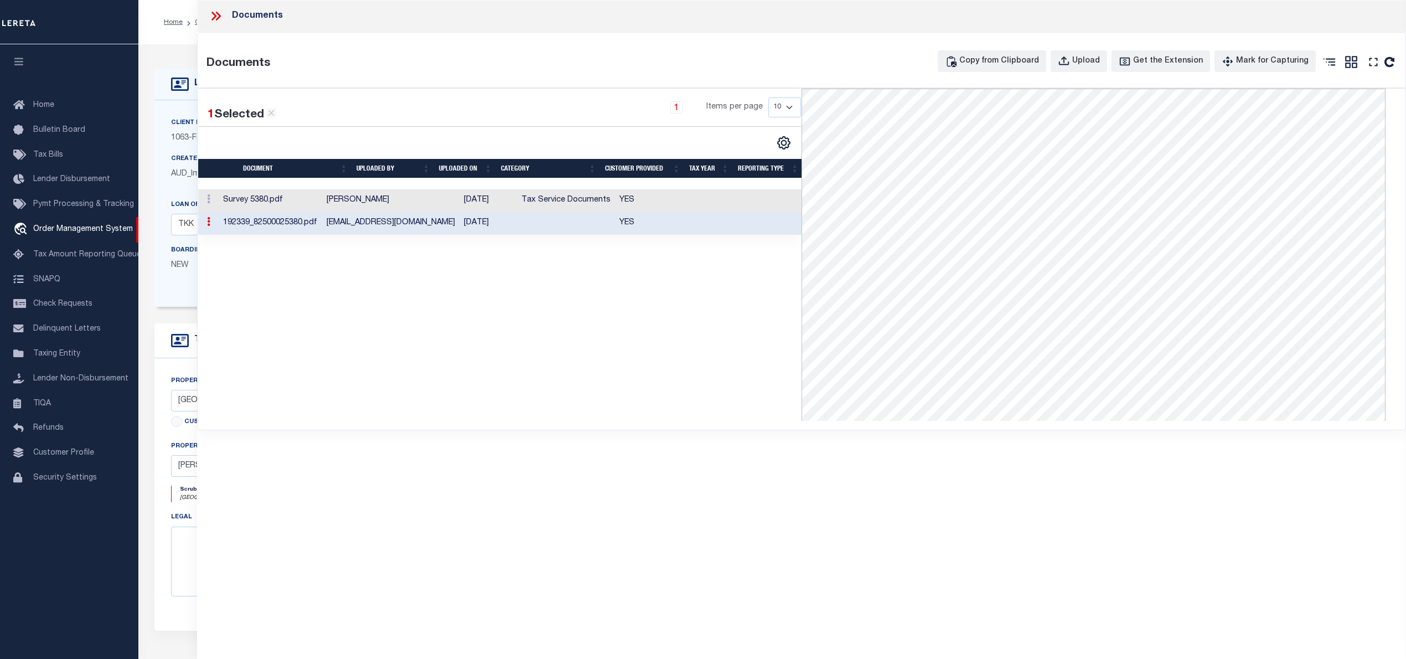
click at [543, 230] on td at bounding box center [566, 223] width 99 height 23
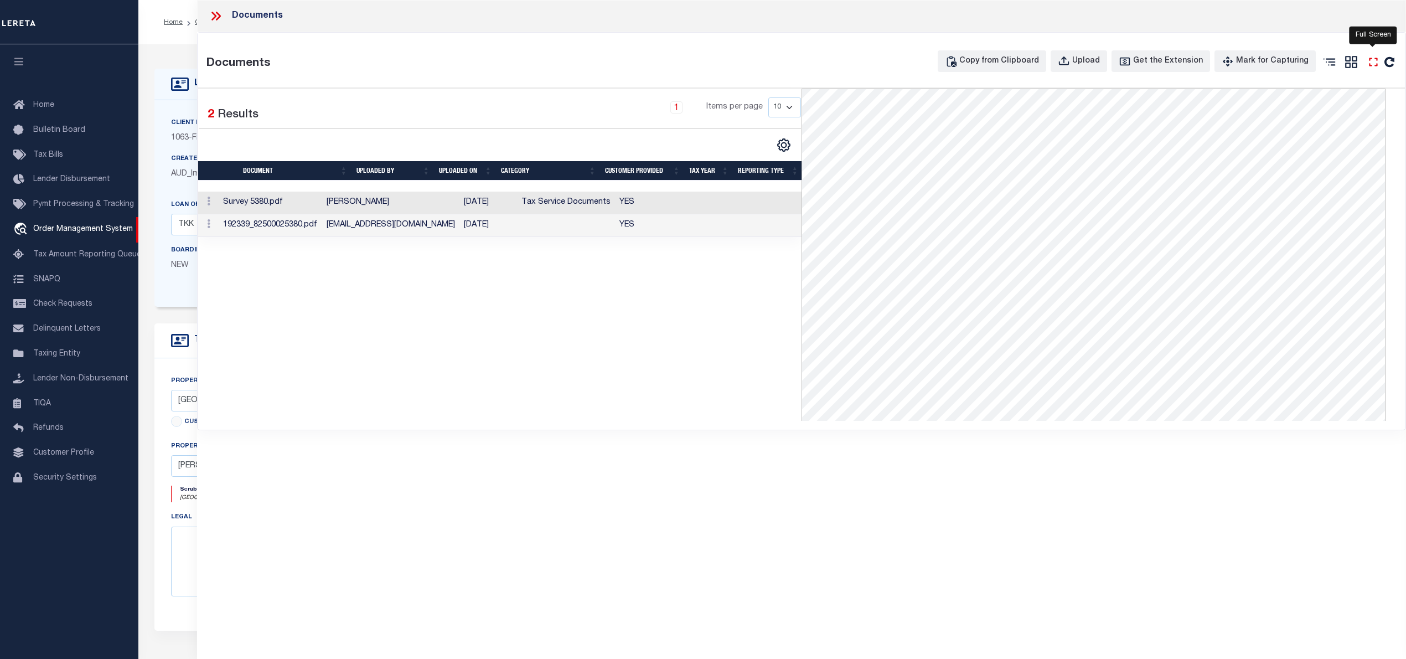
click at [1375, 61] on icon "" at bounding box center [1373, 62] width 14 height 14
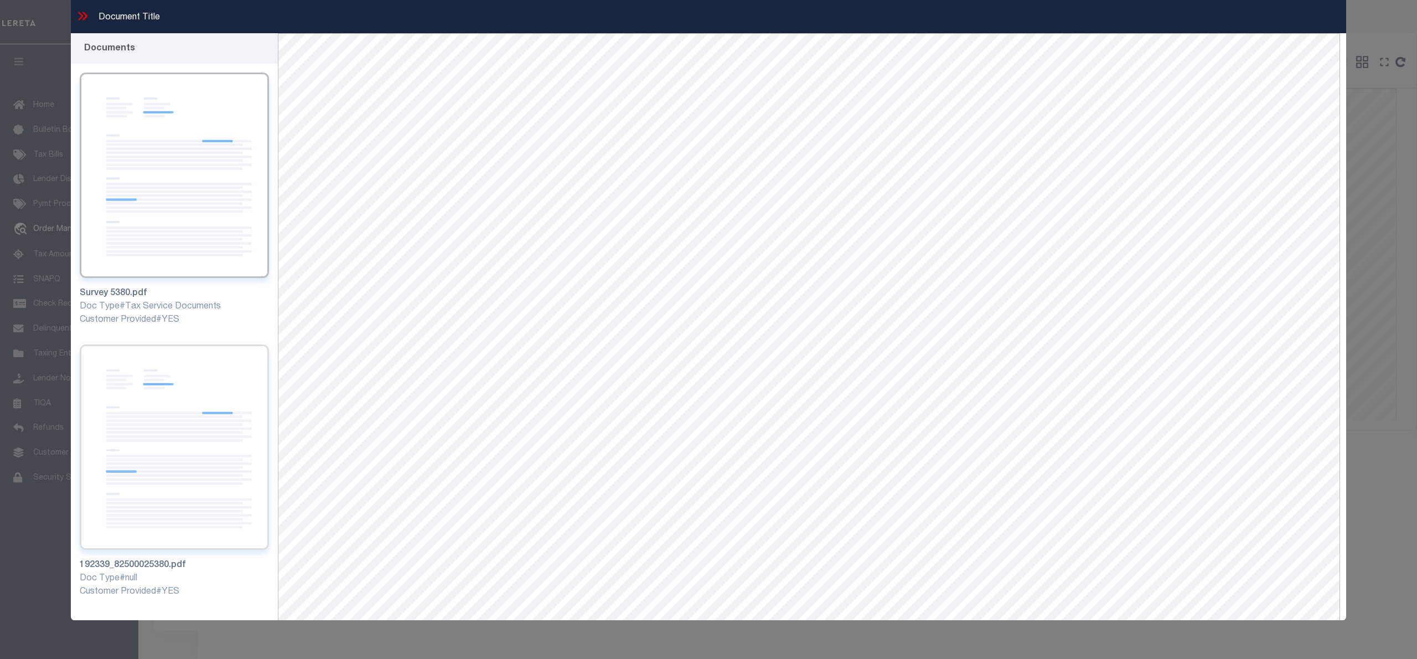
click at [167, 465] on img at bounding box center [174, 446] width 189 height 205
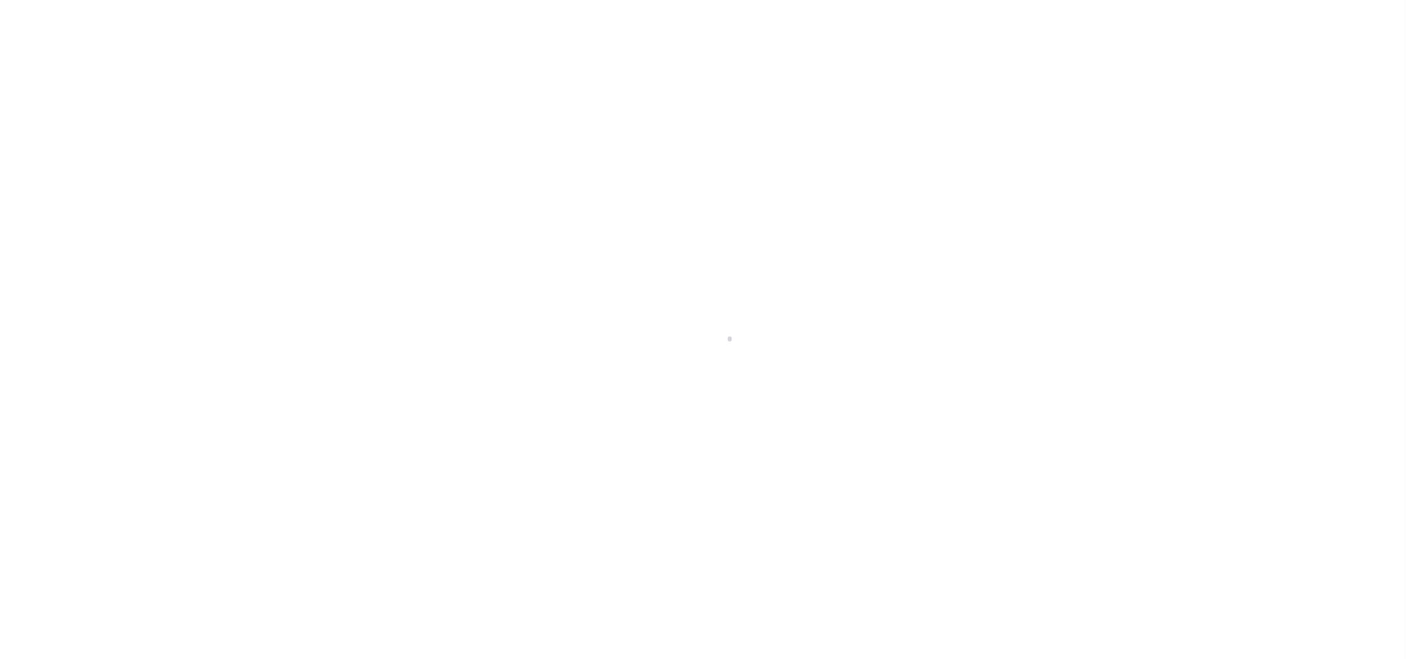
select select "92703"
select select "530"
select select "100"
select select "NonEscrow"
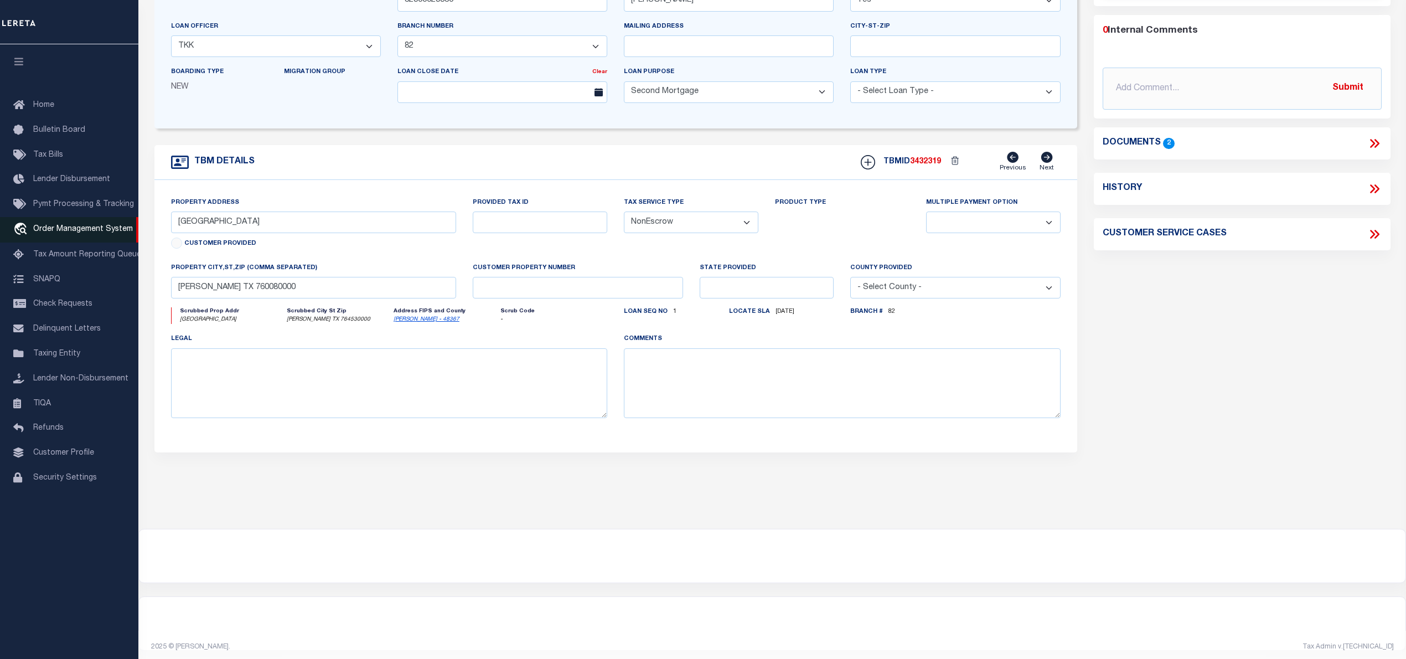
click at [52, 226] on span "Order Management System" at bounding box center [83, 229] width 100 height 8
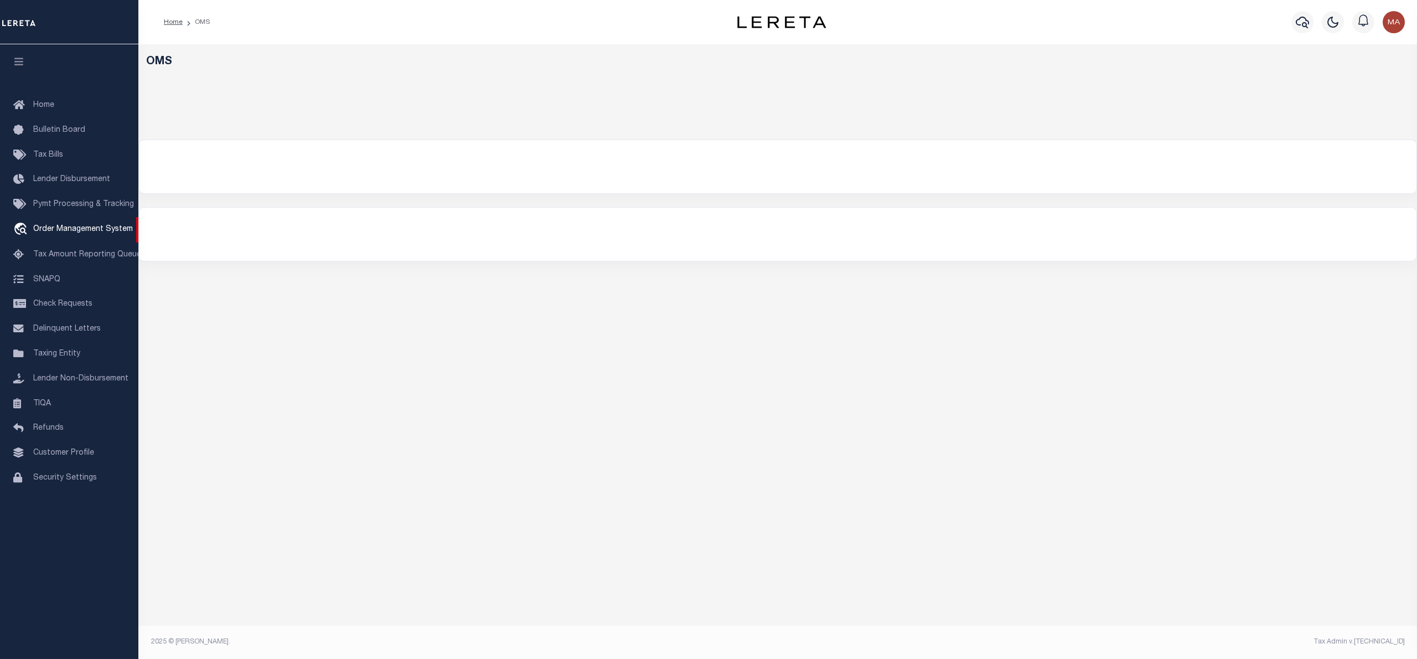
select select "200"
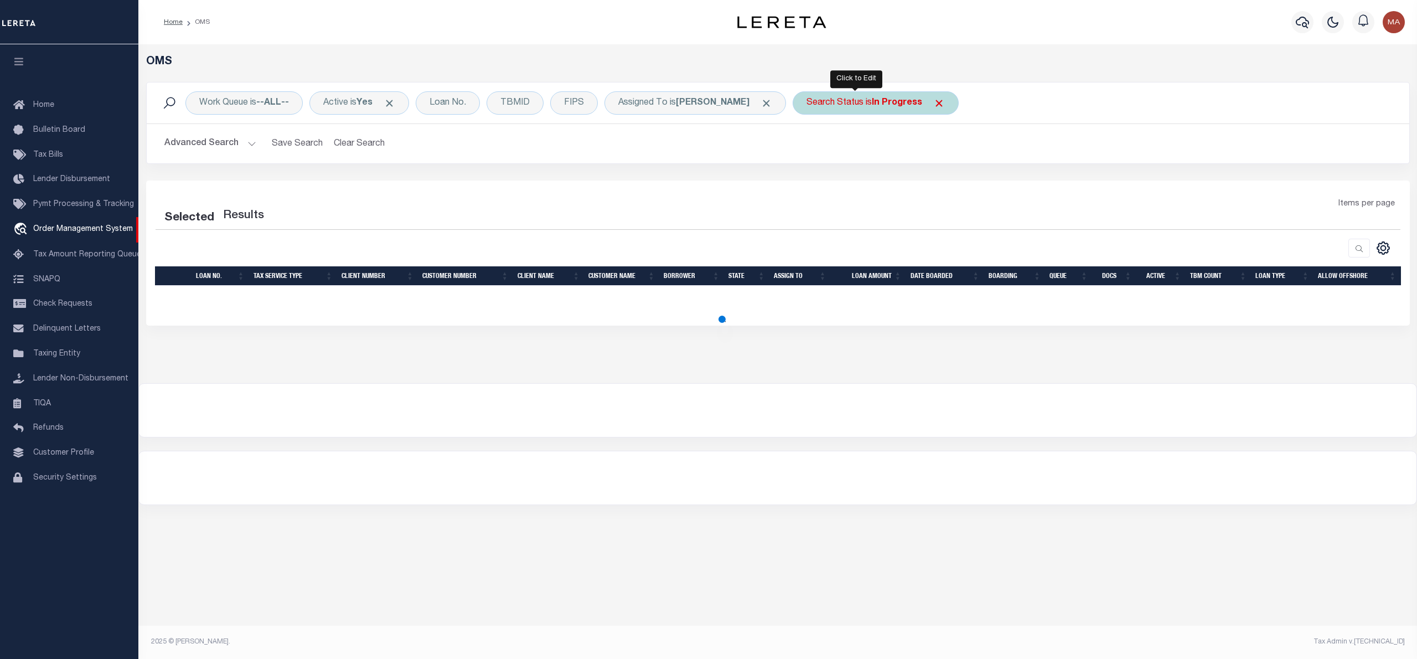
select select "200"
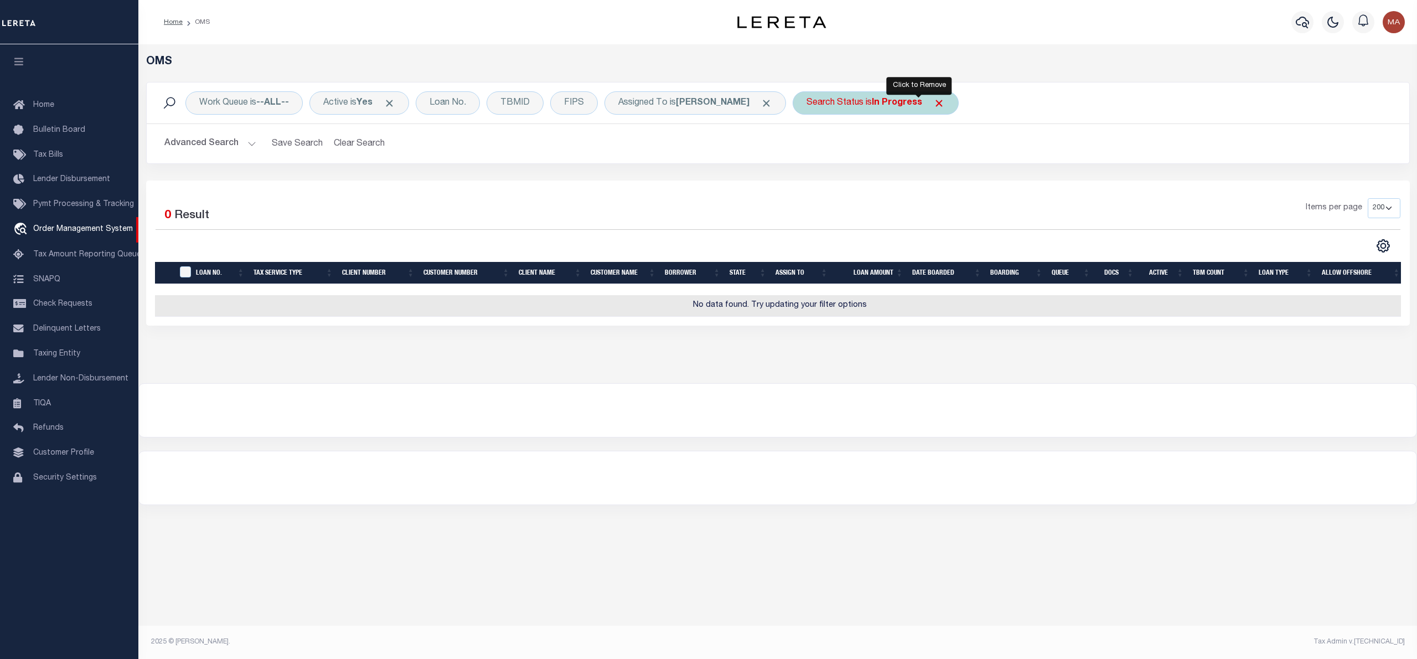
click at [933, 103] on span "Click to Remove" at bounding box center [939, 103] width 12 height 12
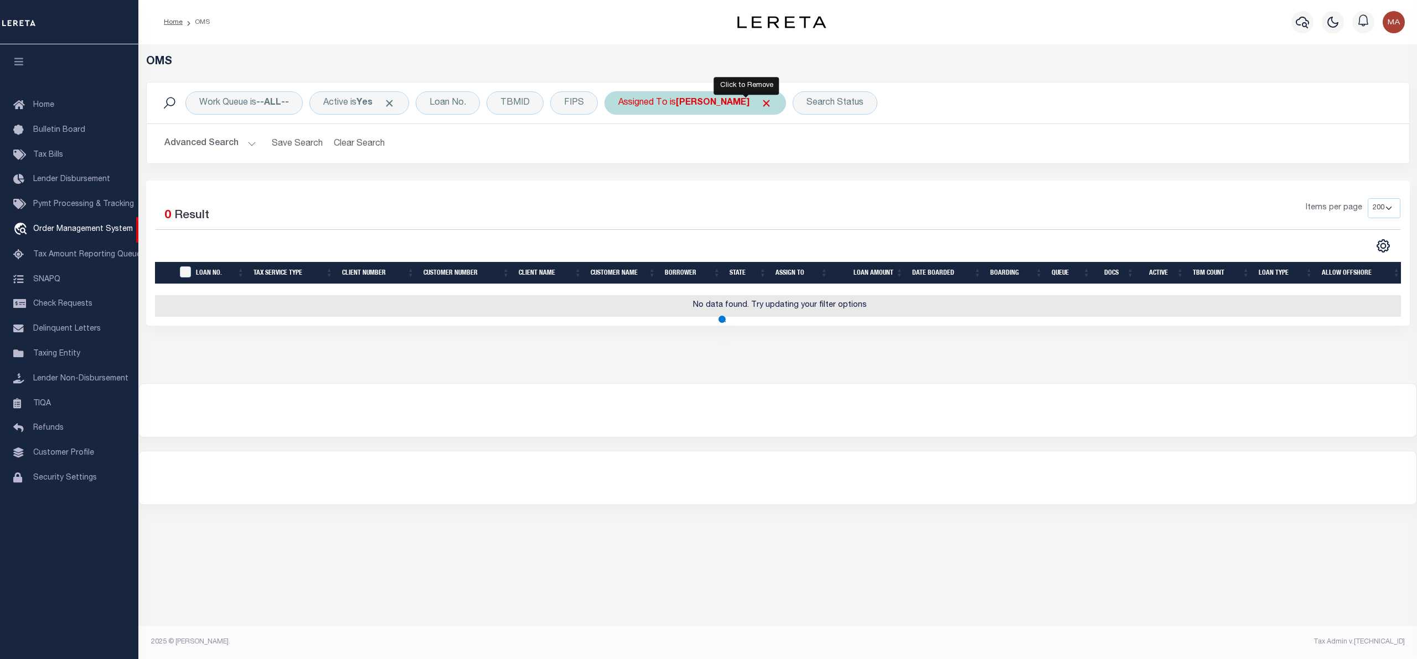
click at [761, 105] on span "Click to Remove" at bounding box center [767, 103] width 12 height 12
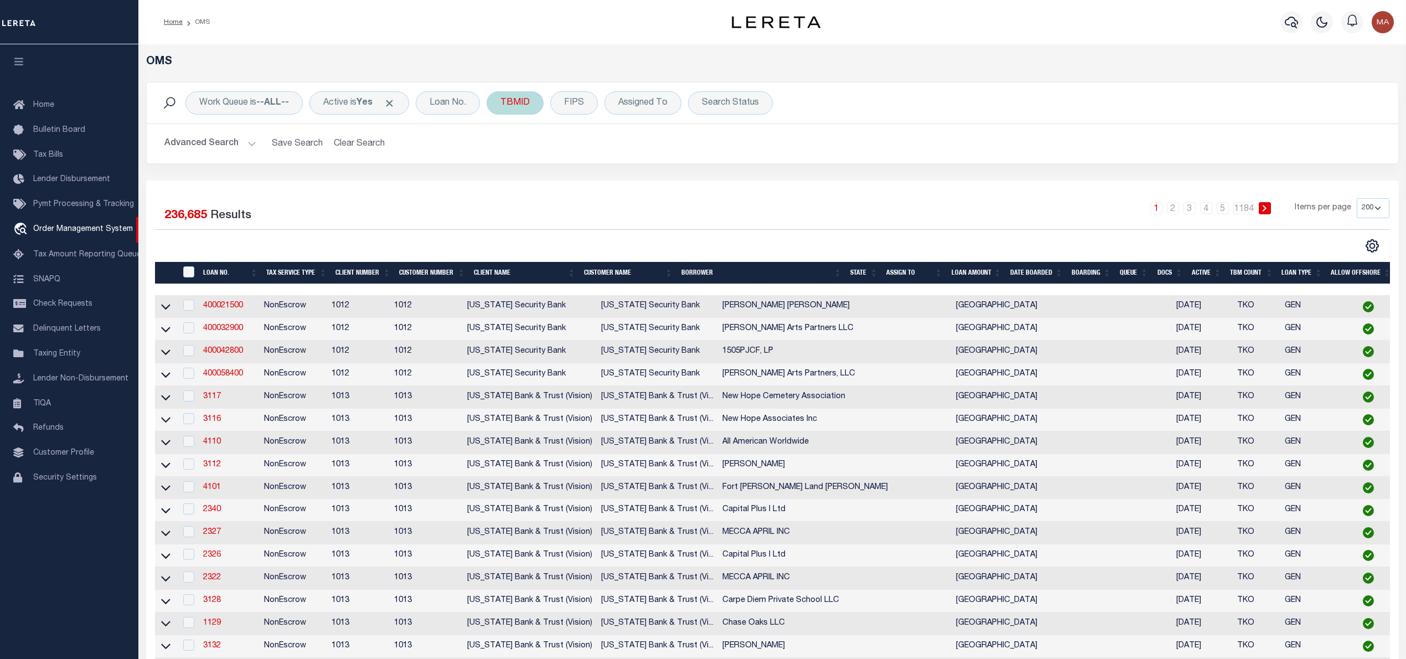
click at [527, 103] on div "TBMID" at bounding box center [515, 102] width 57 height 23
type input "3502902"
click at [647, 173] on input "Apply" at bounding box center [647, 177] width 33 height 18
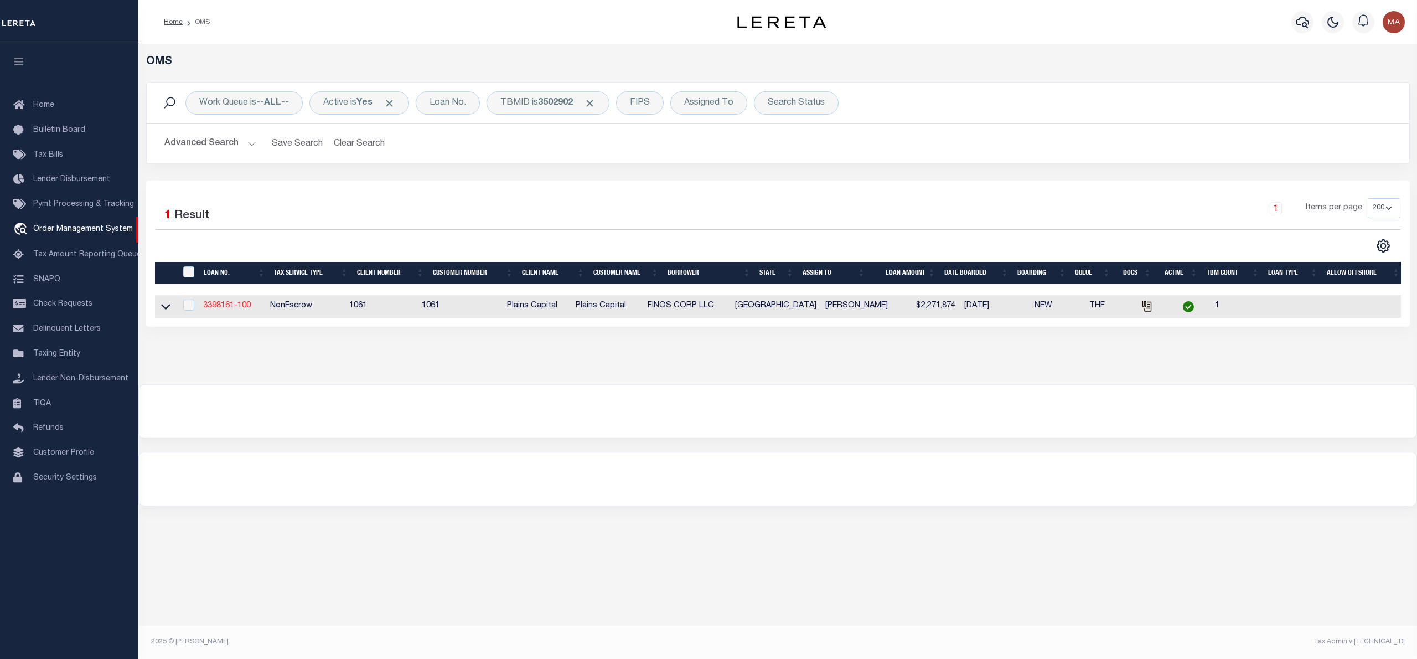
click at [246, 304] on link "3398161-100" at bounding box center [227, 306] width 48 height 8
type input "3398161-100"
type input "FINOS CORP LLC"
select select
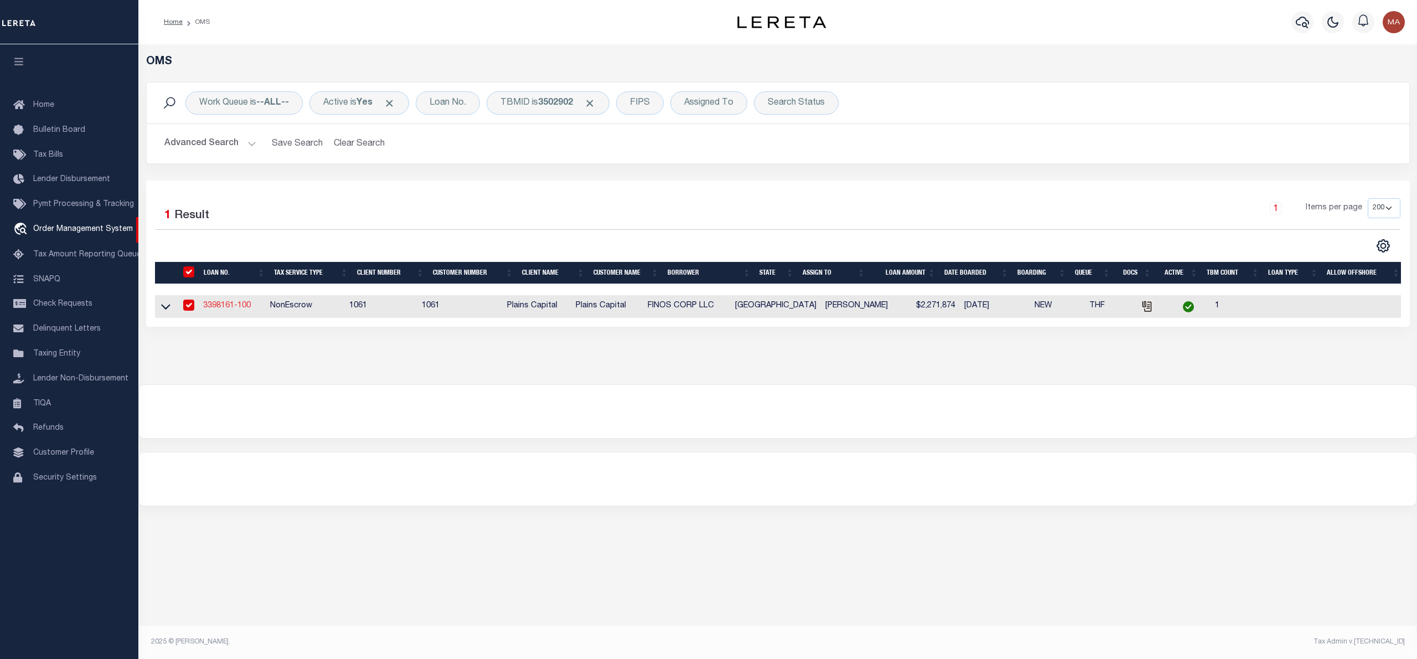
type input "3613 NICHOLS RD"
type input "WILLOW PARK TX 76087"
select select
select select "NonEscrow"
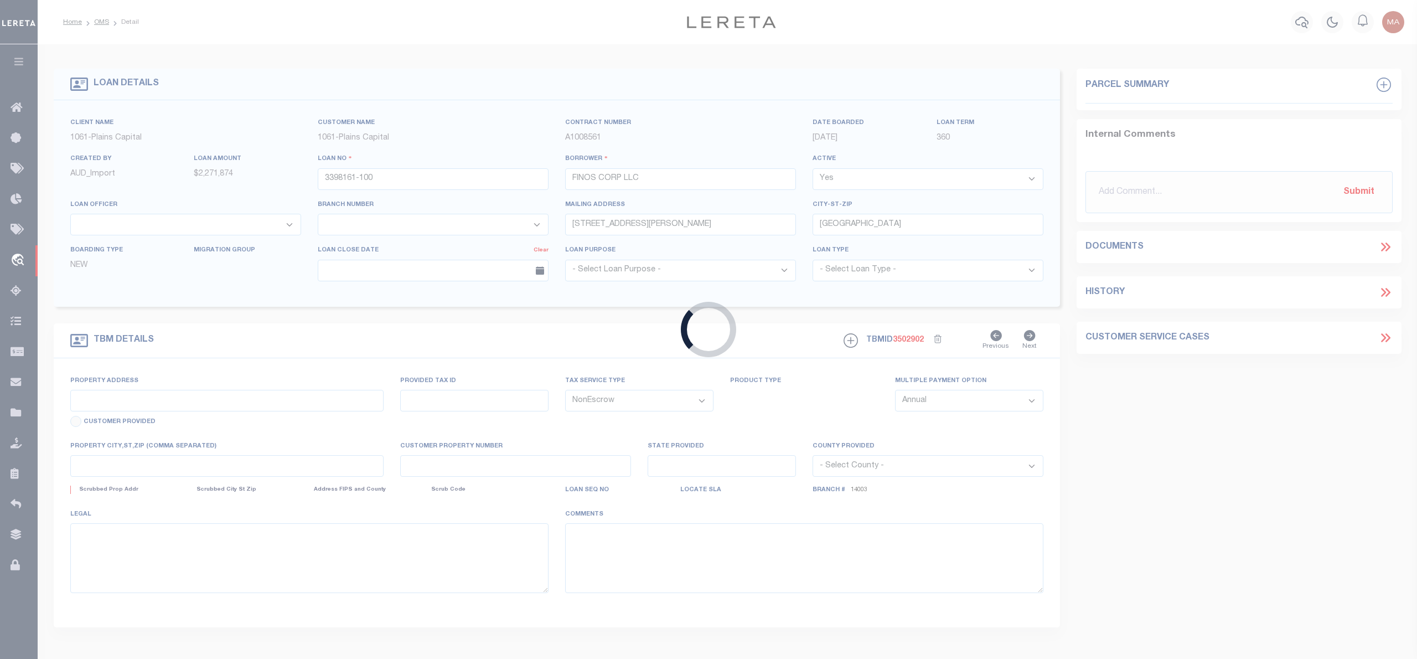
type input "6976 S HWY 281"
select select
type input "MINERAL WELLS TX 76067"
type input "[GEOGRAPHIC_DATA]"
select select
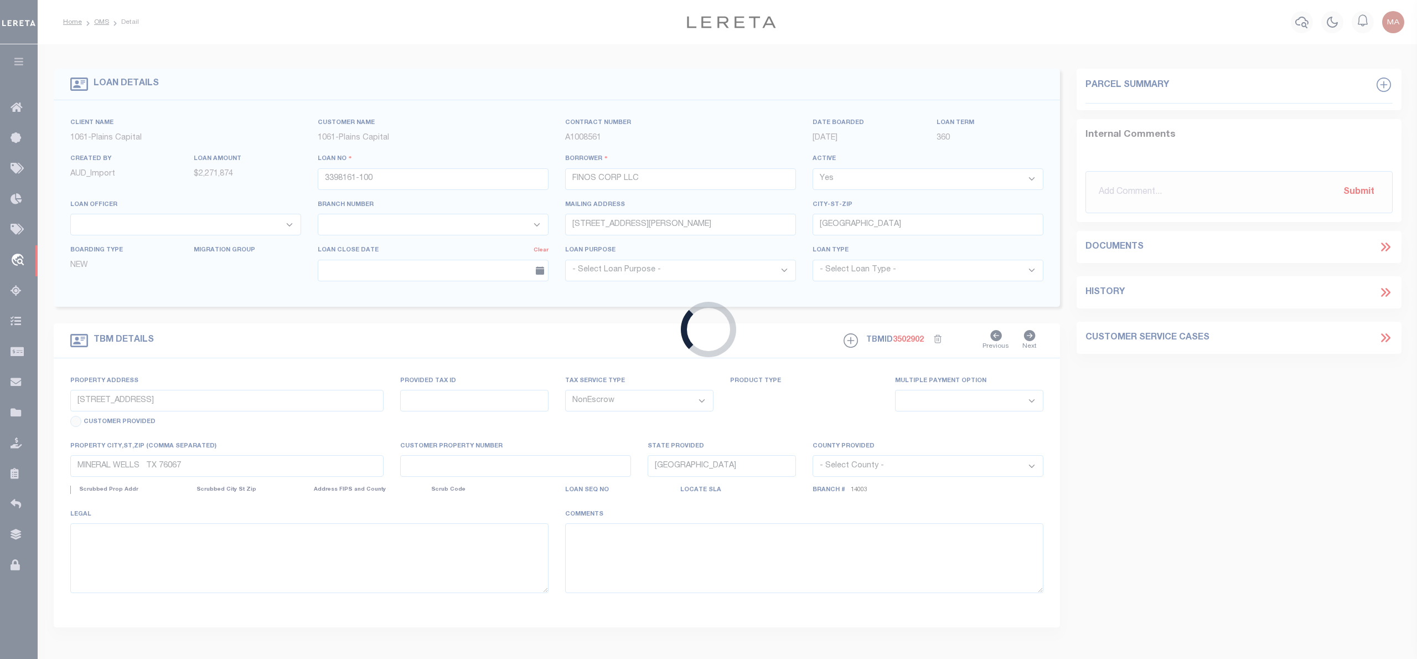
type textarea "5.661 AC TR OUT OF JAMES DIMPKINS SURV A BST 162,"
select select "1442"
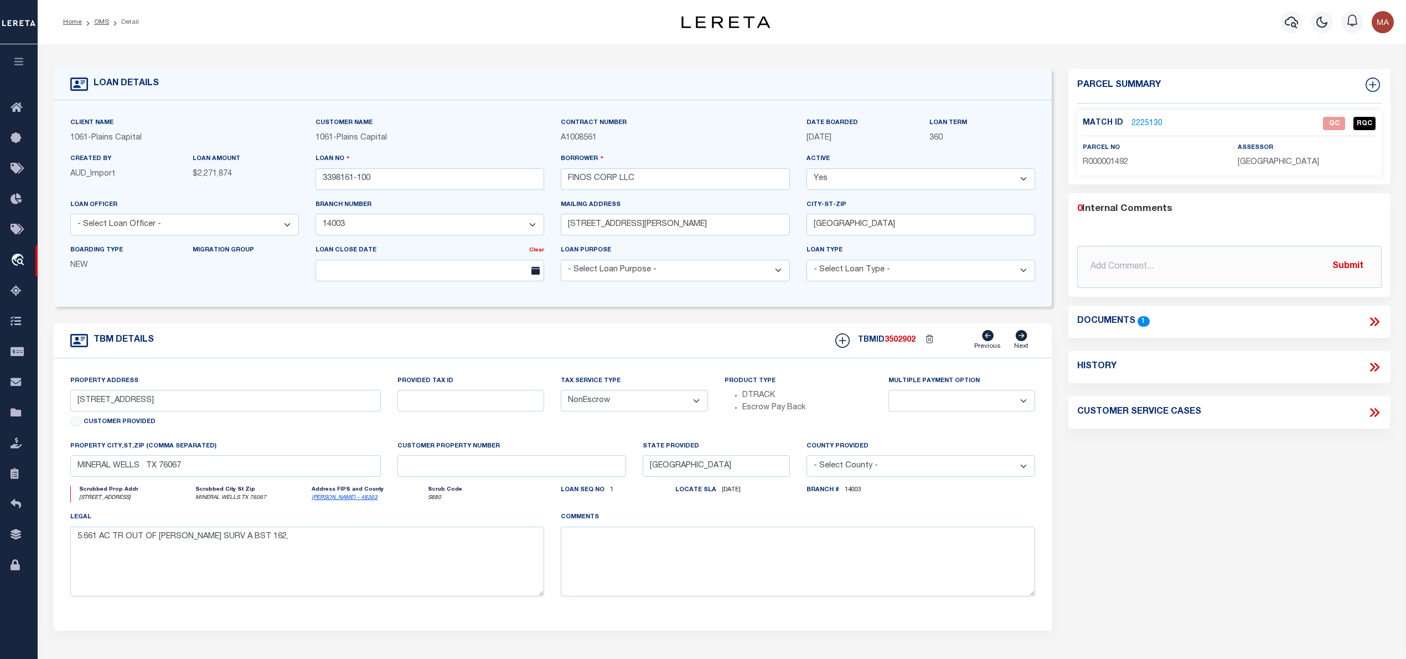
click at [1154, 123] on link "2225130" at bounding box center [1146, 124] width 31 height 12
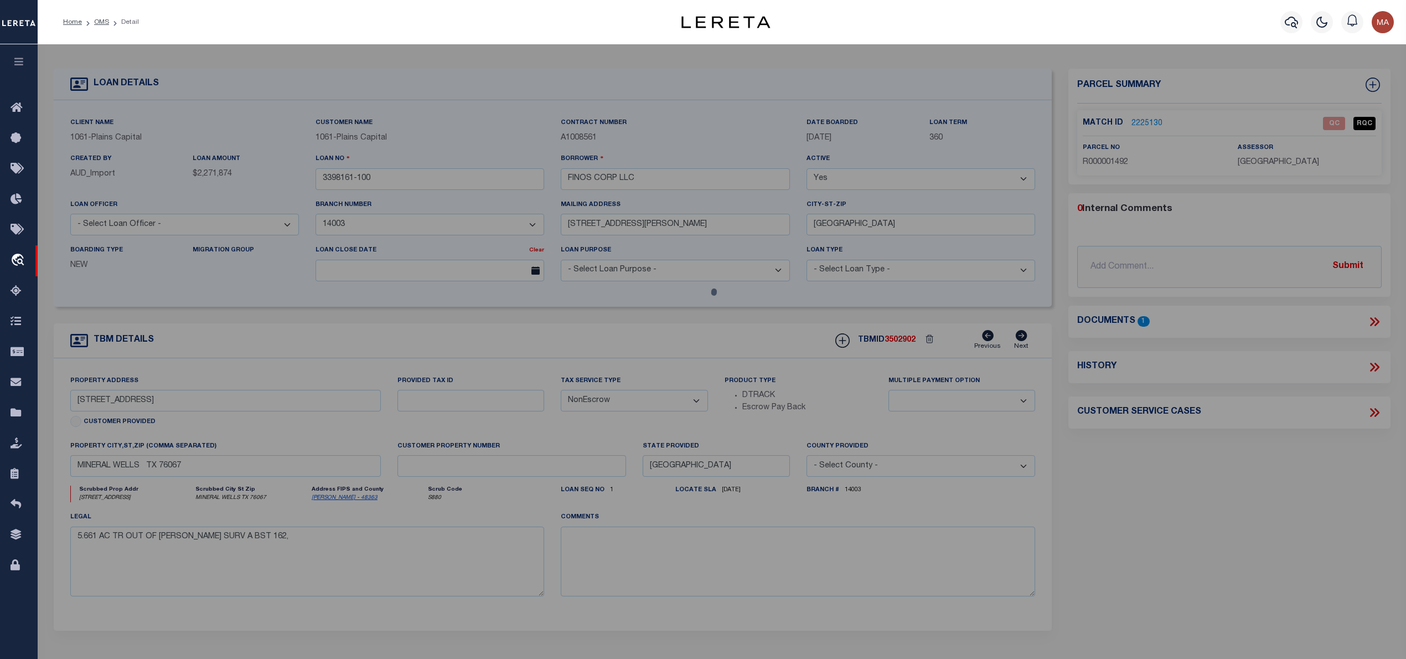
checkbox input "false"
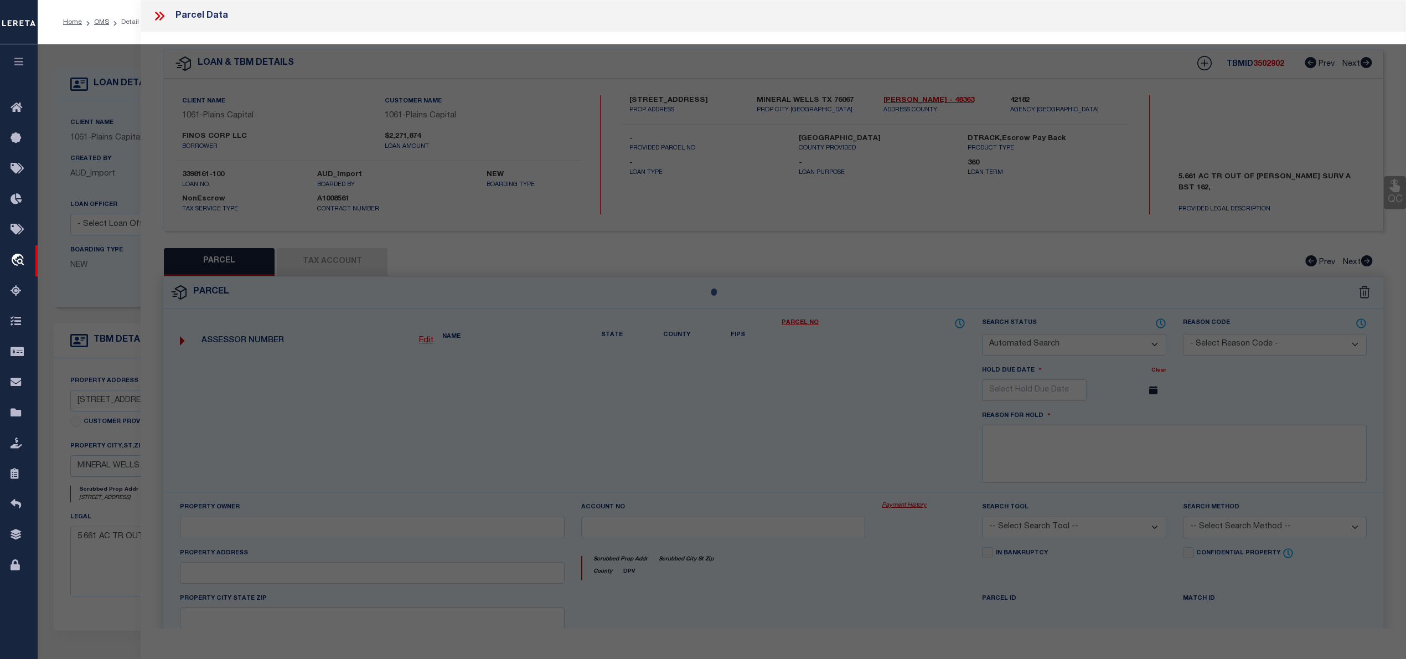
select select "QC"
type input "FNS SUPPLY LLC"
select select "AGW"
select select "LEG"
type input "HWY 281 6976 S"
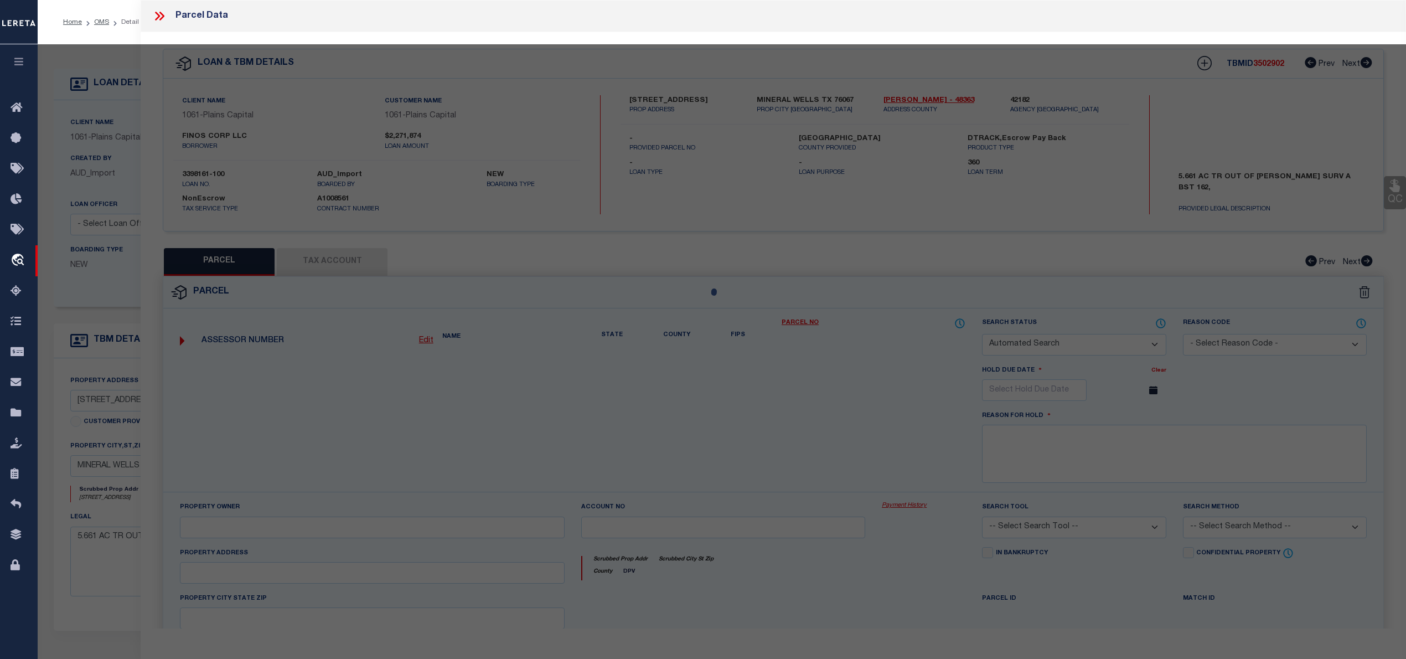
type textarea "Acres: 5.661, AB 162 TR 17A J DIMKIN G#10162-00-0017A-000-00-0"
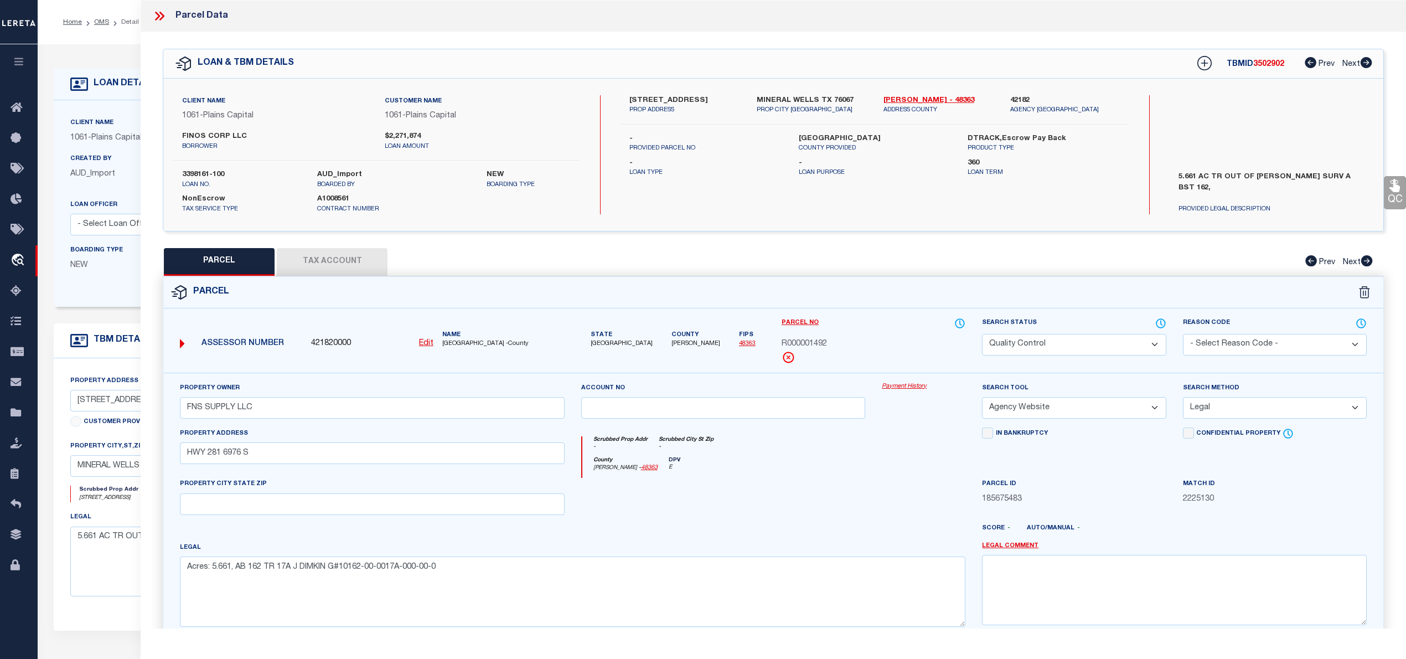
click at [159, 14] on icon at bounding box center [159, 16] width 14 height 14
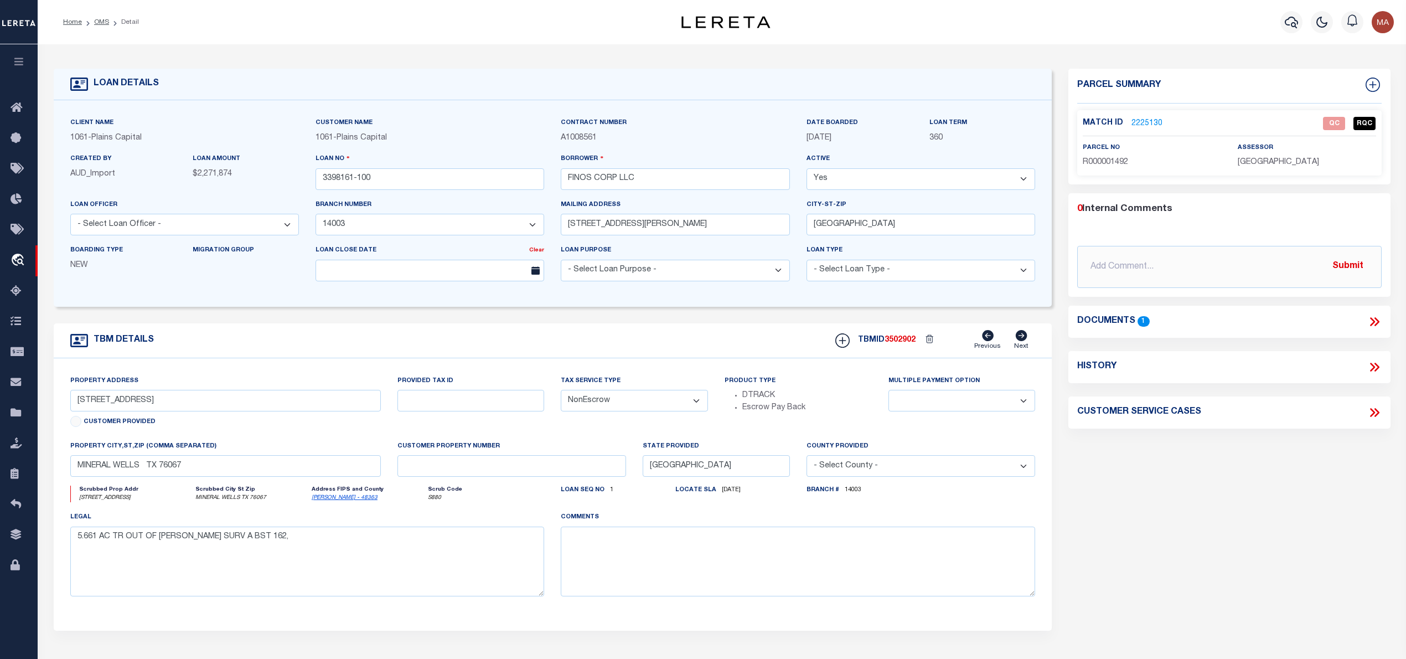
click at [1148, 122] on link "2225130" at bounding box center [1146, 124] width 31 height 12
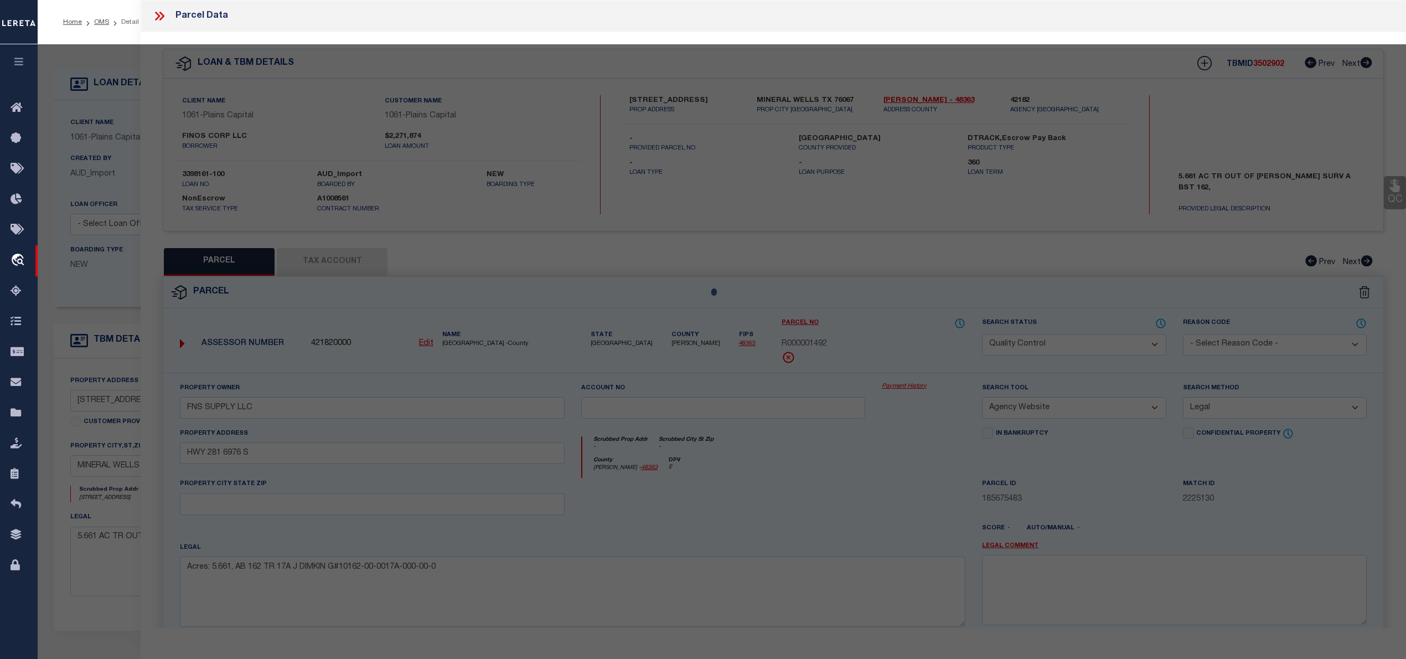
select select "AS"
select select
checkbox input "false"
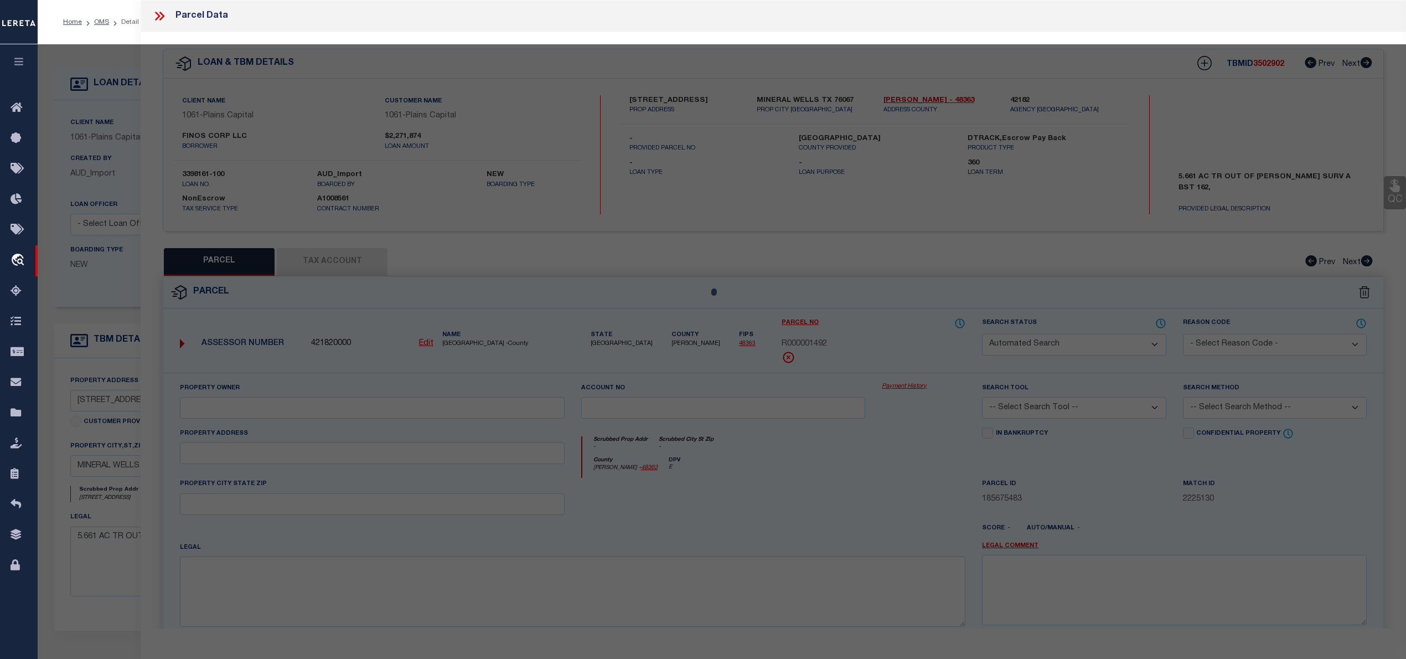
select select "QC"
type input "FNS SUPPLY LLC"
select select "AGW"
select select "LEG"
type input "HWY 281 6976 S"
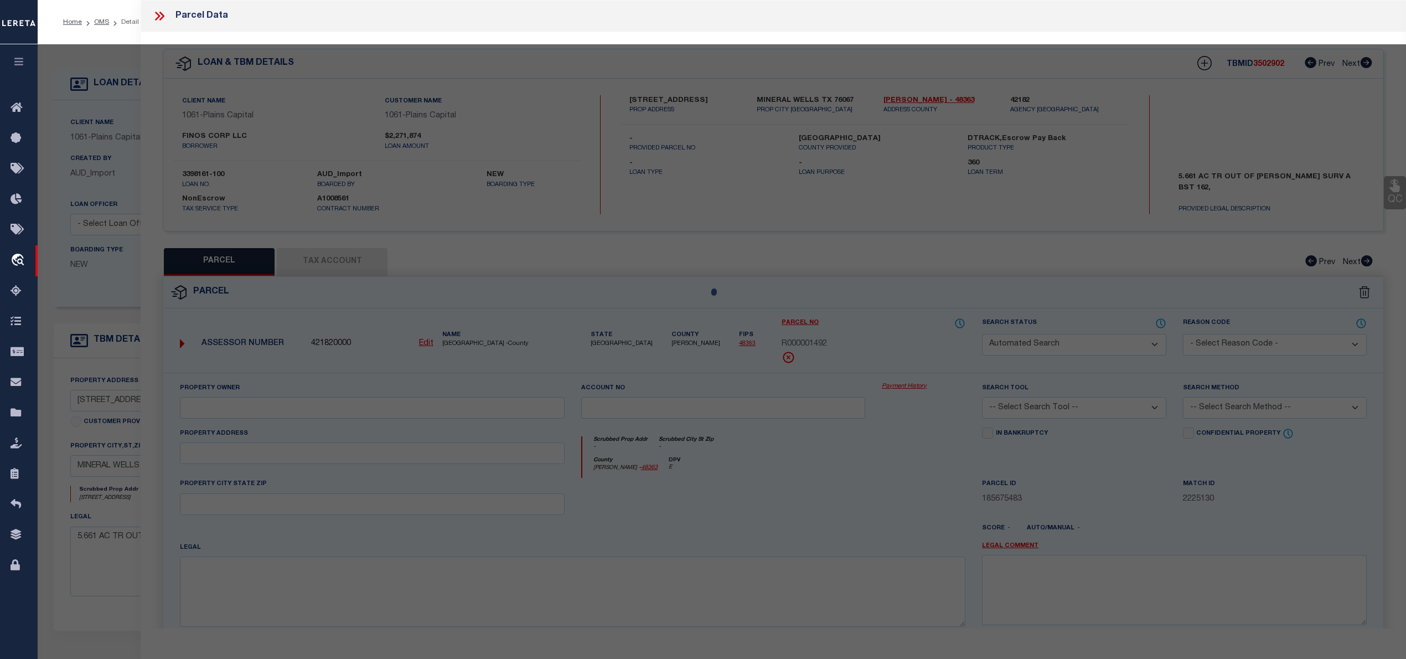
type textarea "Acres: 5.661, AB 162 TR 17A J DIMKIN G#10162-00-0017A-000-00-0"
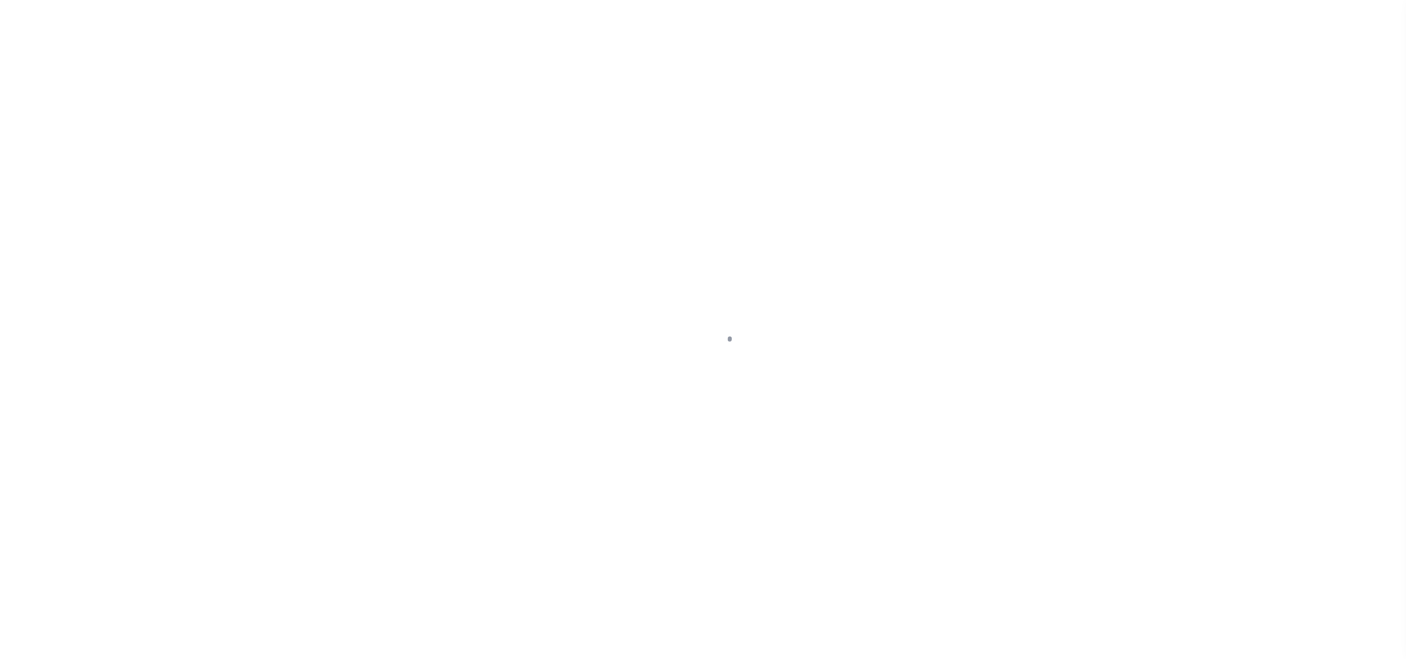
select select "NonEscrow"
type input "[STREET_ADDRESS]"
select select
type input "MINERAL WELLS TX 76067"
type input "[GEOGRAPHIC_DATA]"
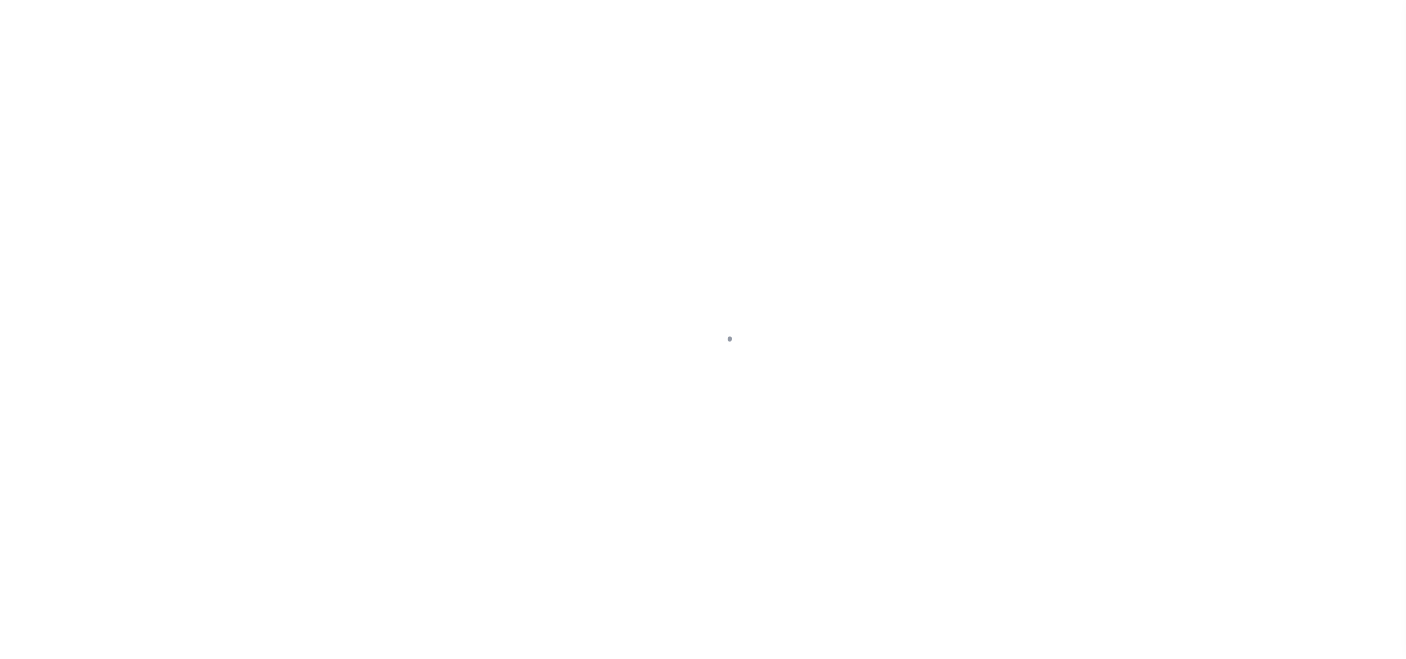
select select
type textarea "5.661 AC TR OUT OF [PERSON_NAME] SURV A BST 162,"
select select "1442"
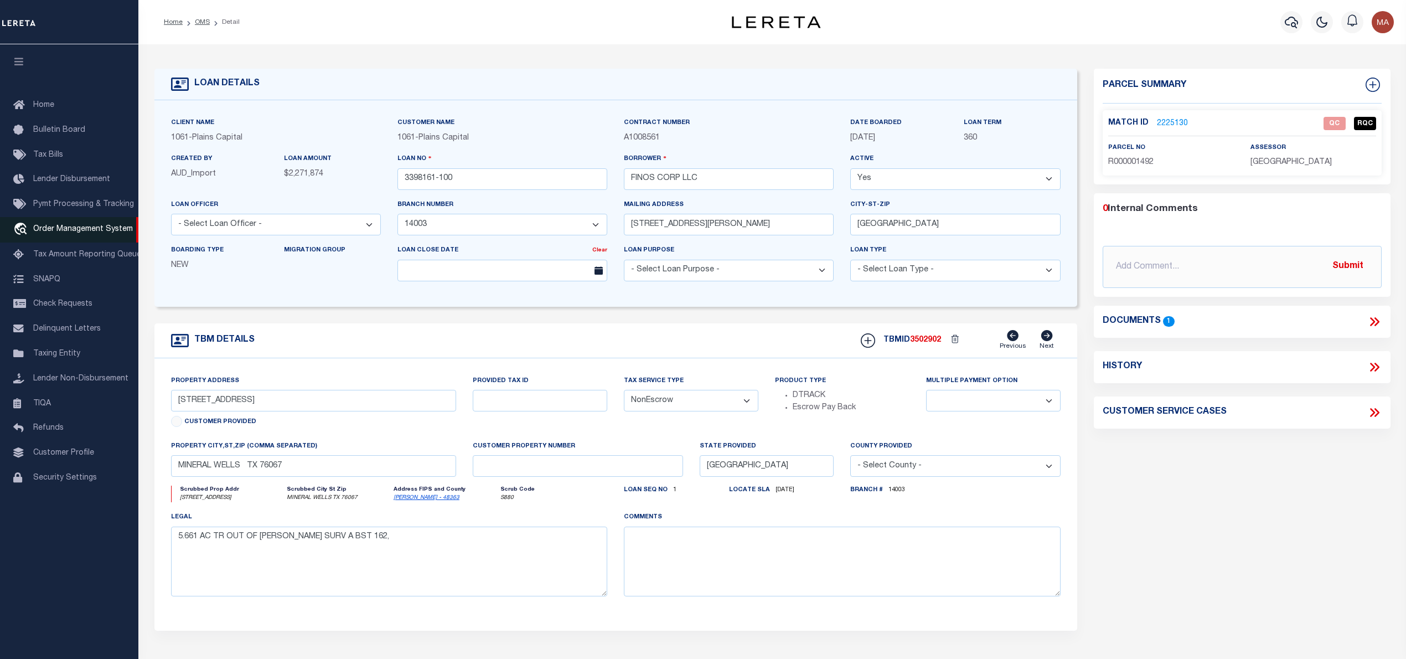
click at [60, 227] on span "Order Management System" at bounding box center [83, 229] width 100 height 8
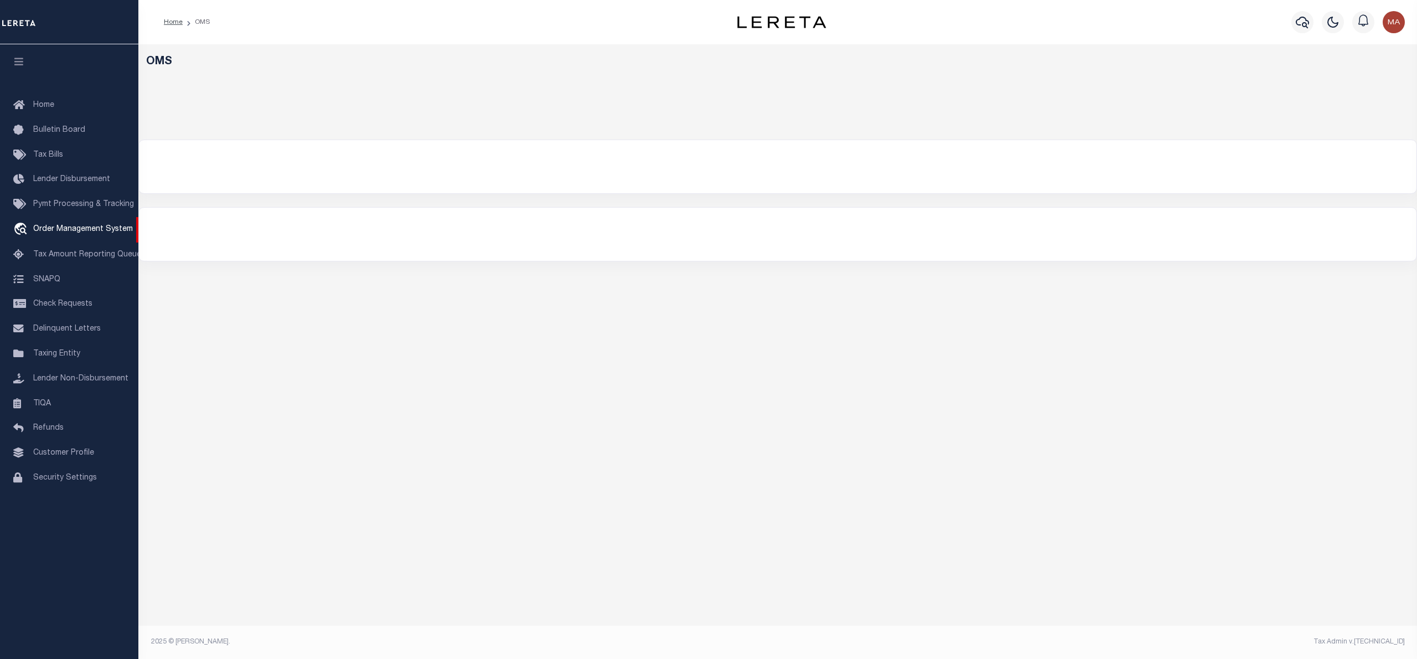
select select "200"
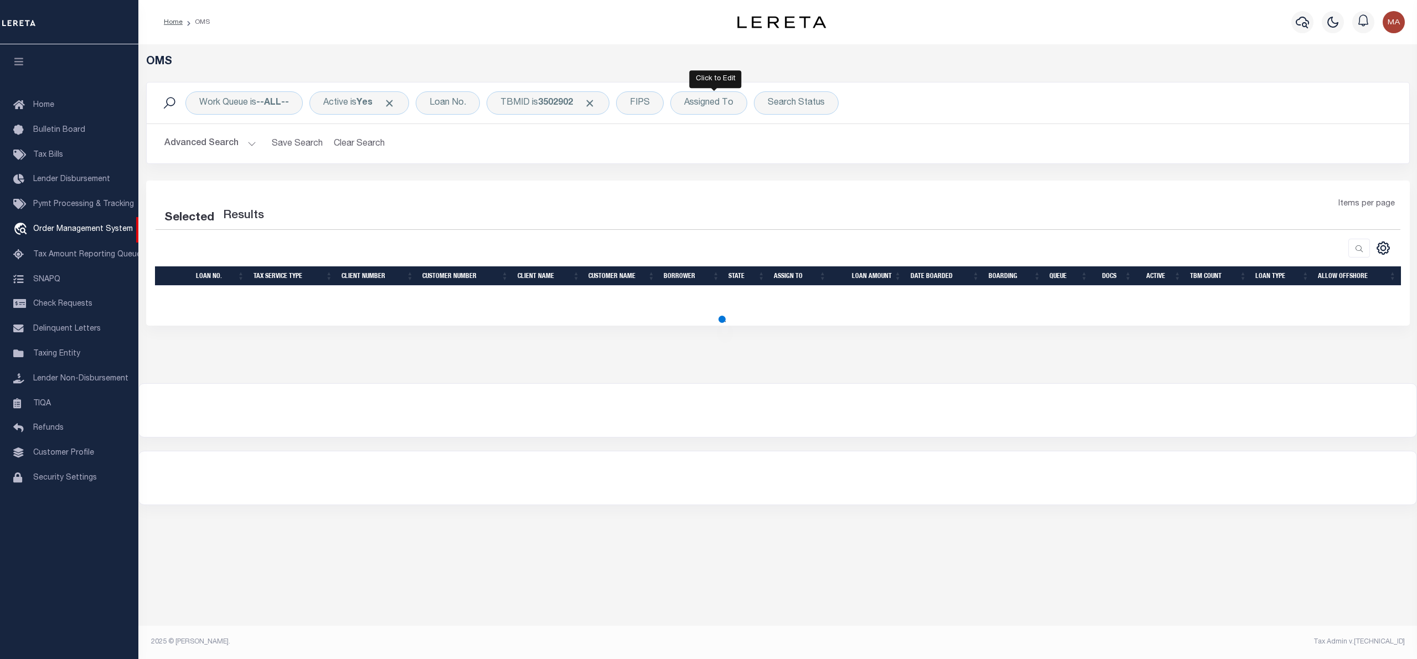
select select "200"
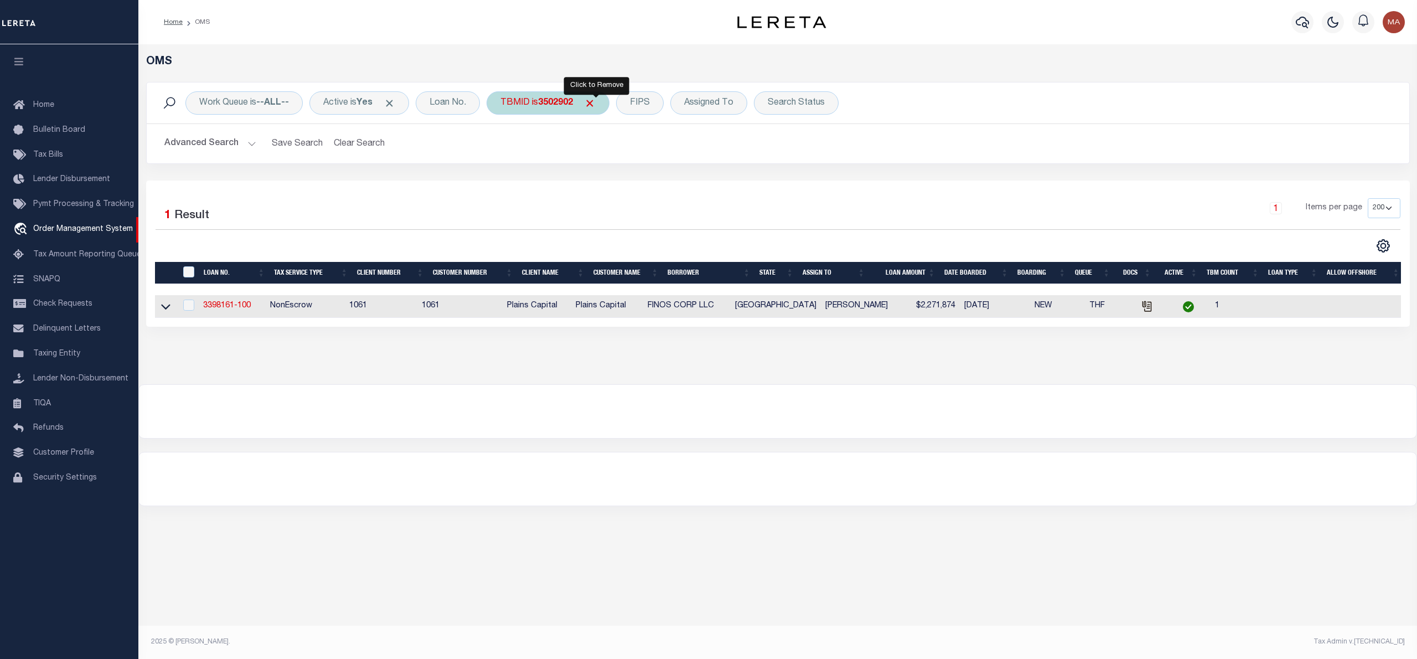
click at [594, 103] on span "Click to Remove" at bounding box center [590, 103] width 12 height 12
click at [745, 105] on div "Search Status" at bounding box center [730, 102] width 85 height 23
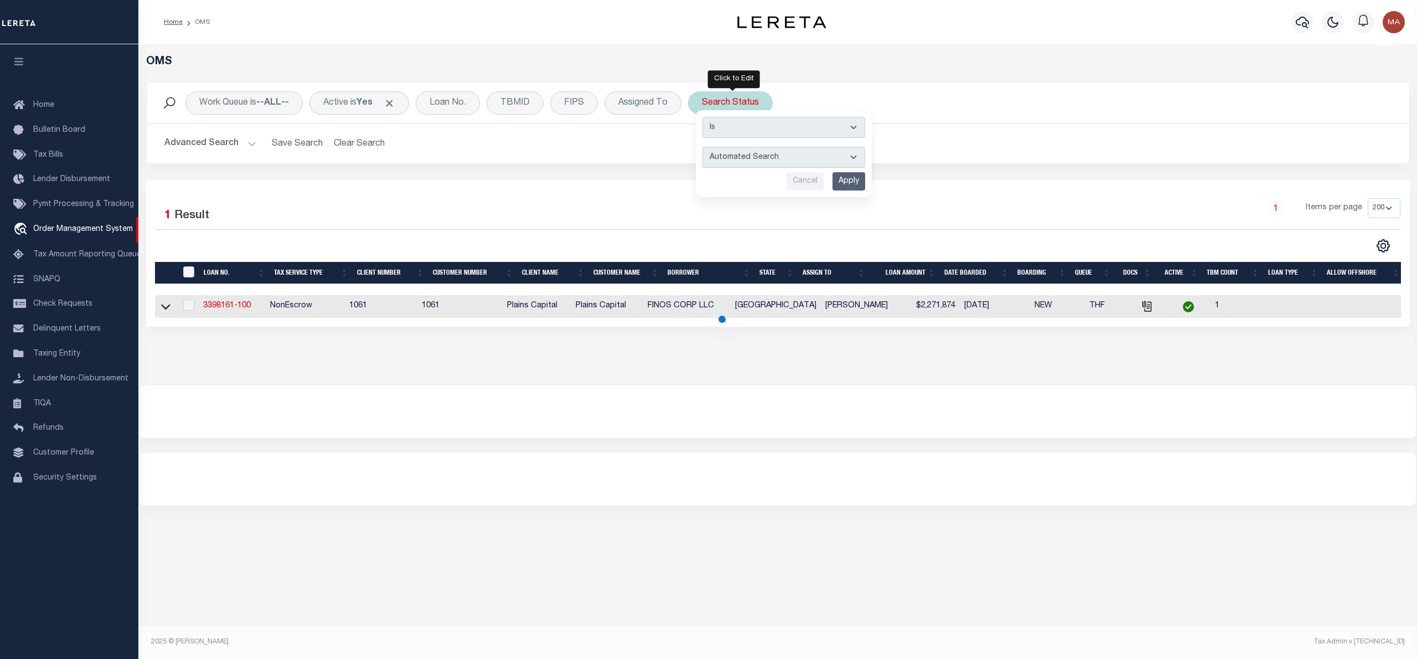
click at [732, 167] on select "Automated Search Bad Parcel Complete Duplicate Parcel High Dollar Reporting In …" at bounding box center [783, 157] width 163 height 21
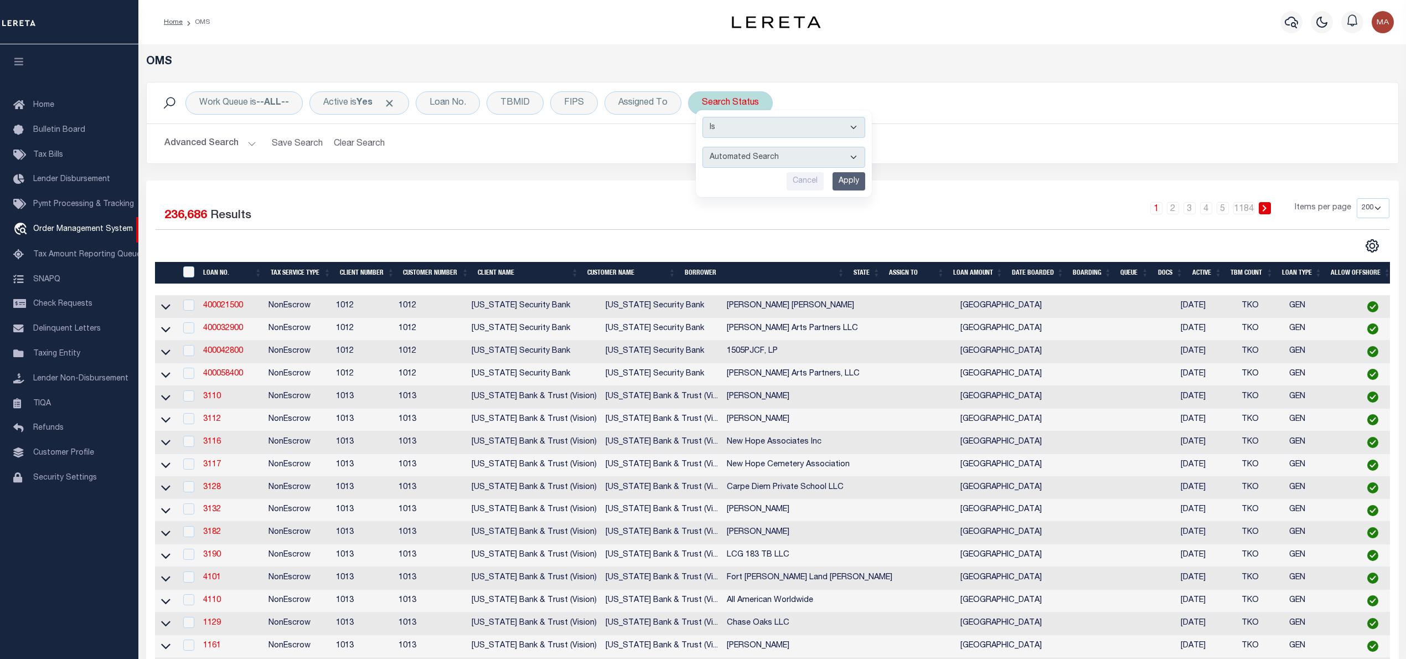
select select "IP"
click at [706, 147] on select "Automated Search Bad Parcel Complete Duplicate Parcel High Dollar Reporting In …" at bounding box center [783, 157] width 163 height 21
click at [849, 179] on input "Apply" at bounding box center [849, 181] width 33 height 18
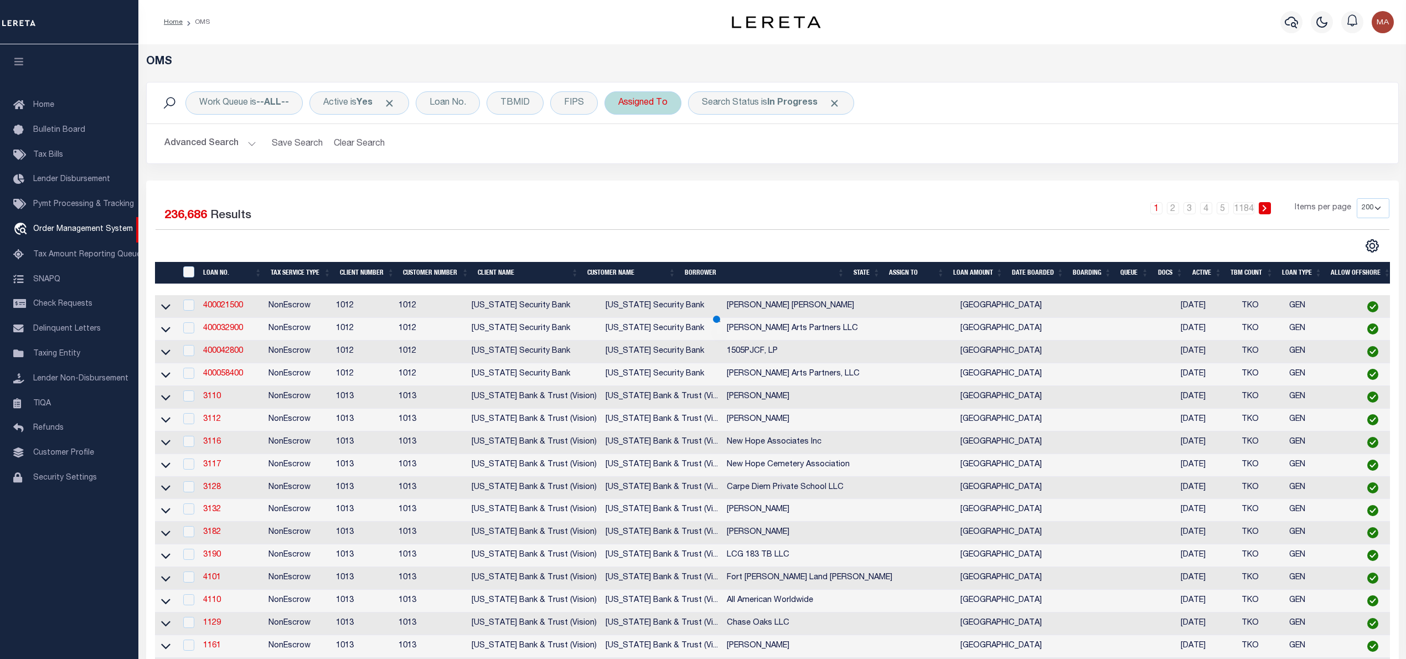
click at [642, 103] on div "Assigned To" at bounding box center [642, 102] width 77 height 23
click at [676, 162] on select "--Unassigned-- Abdul Muzain Agustin Fernandez Ahmad Darwish Alberto Estrada All…" at bounding box center [700, 157] width 163 height 21
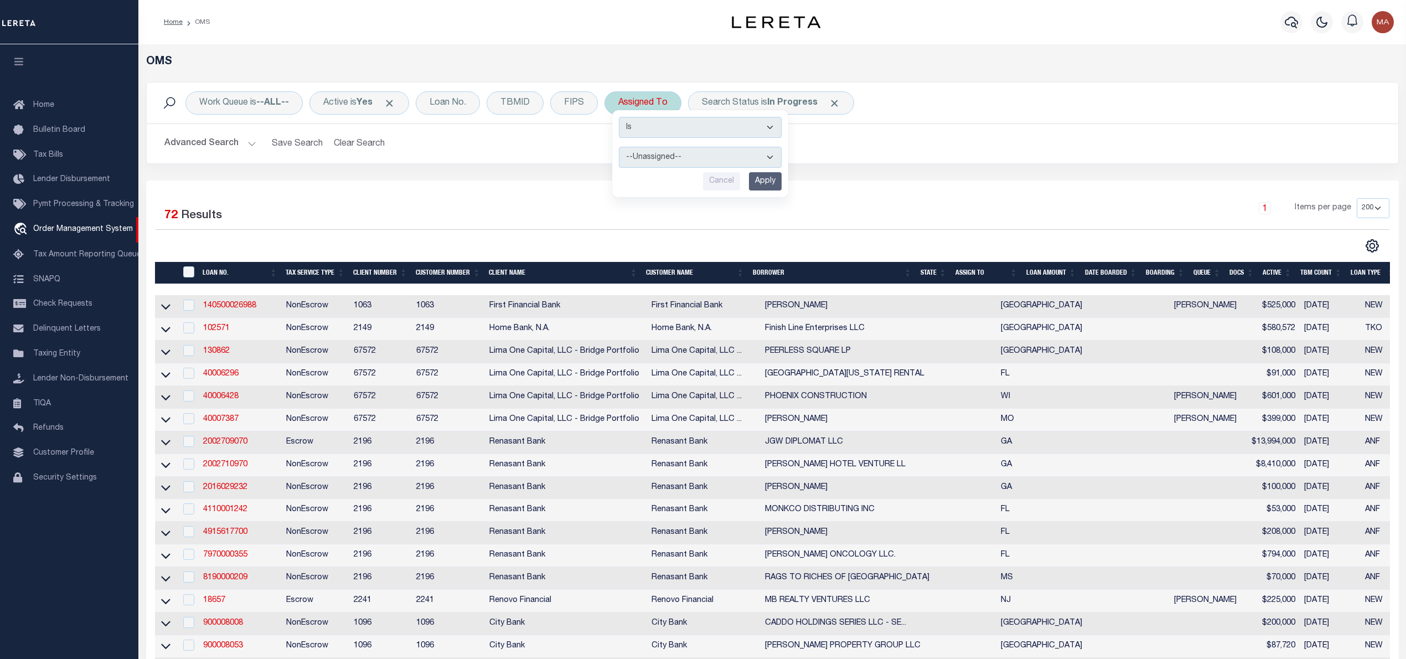
select select "[PERSON_NAME]"
click at [622, 147] on select "--Unassigned-- Abdul Muzain Agustin Fernandez Ahmad Darwish Alberto Estrada All…" at bounding box center [700, 157] width 163 height 21
click at [758, 187] on input "Apply" at bounding box center [765, 181] width 33 height 18
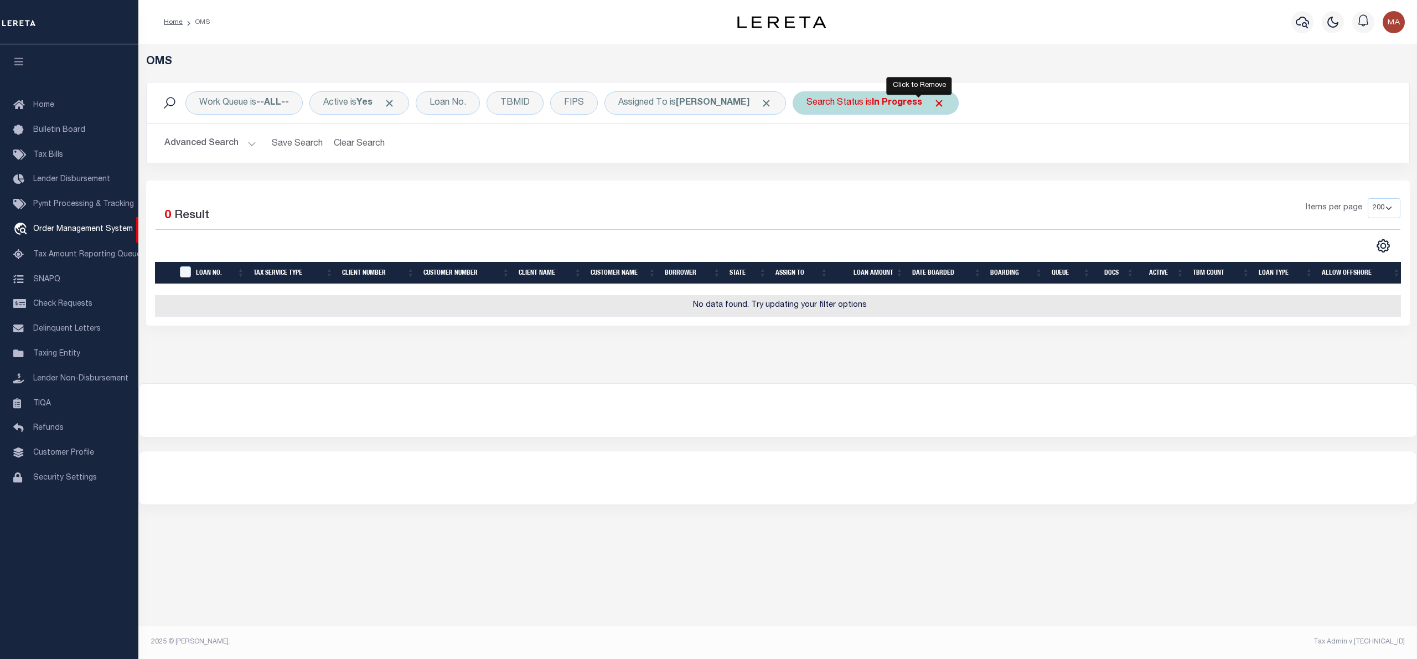
click at [933, 102] on span "Click to Remove" at bounding box center [939, 103] width 12 height 12
click at [818, 116] on div "Work Queue is --ALL-- Active is Yes Loan No. TBMID FIPS Assigned To is Manish R…" at bounding box center [778, 102] width 1263 height 41
click at [818, 107] on div "Search Status" at bounding box center [835, 102] width 85 height 23
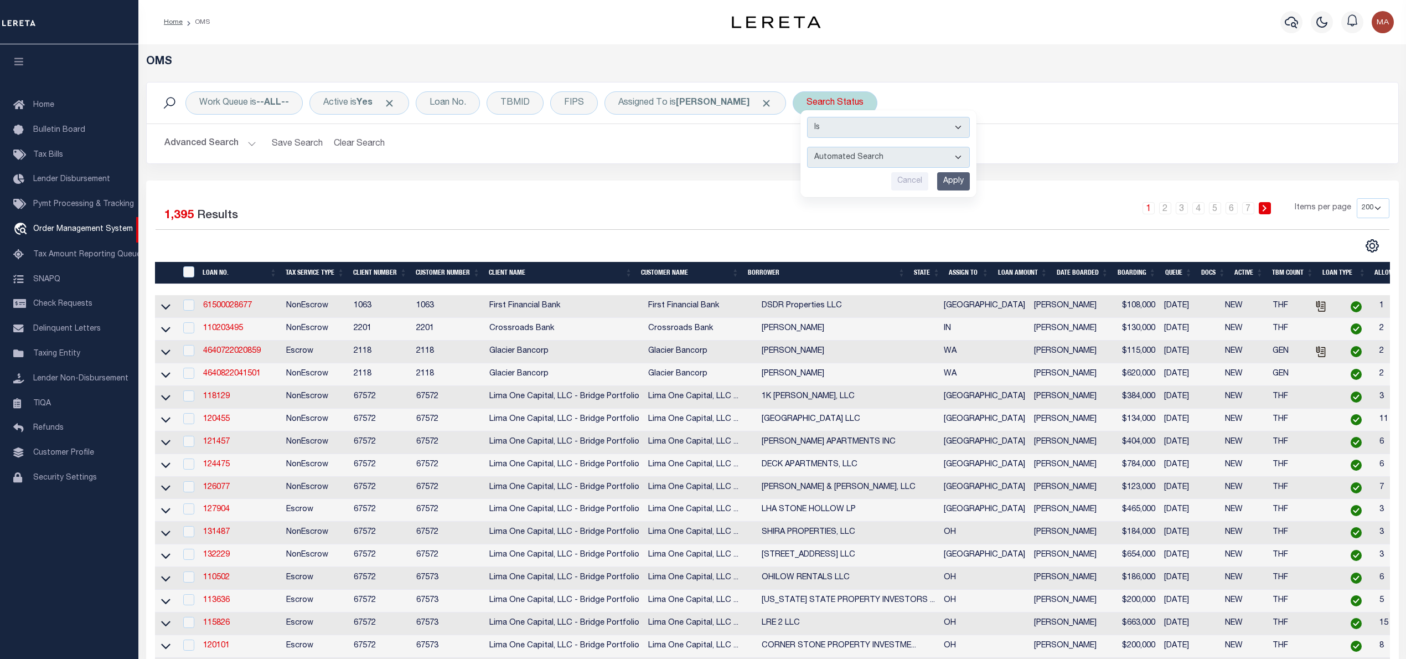
click at [849, 153] on select "Automated Search Bad Parcel Complete Duplicate Parcel High Dollar Reporting In …" at bounding box center [888, 157] width 163 height 21
select select "RD"
click at [807, 147] on select "Automated Search Bad Parcel Complete Duplicate Parcel High Dollar Reporting In …" at bounding box center [888, 157] width 163 height 21
click at [937, 186] on input "Apply" at bounding box center [953, 181] width 33 height 18
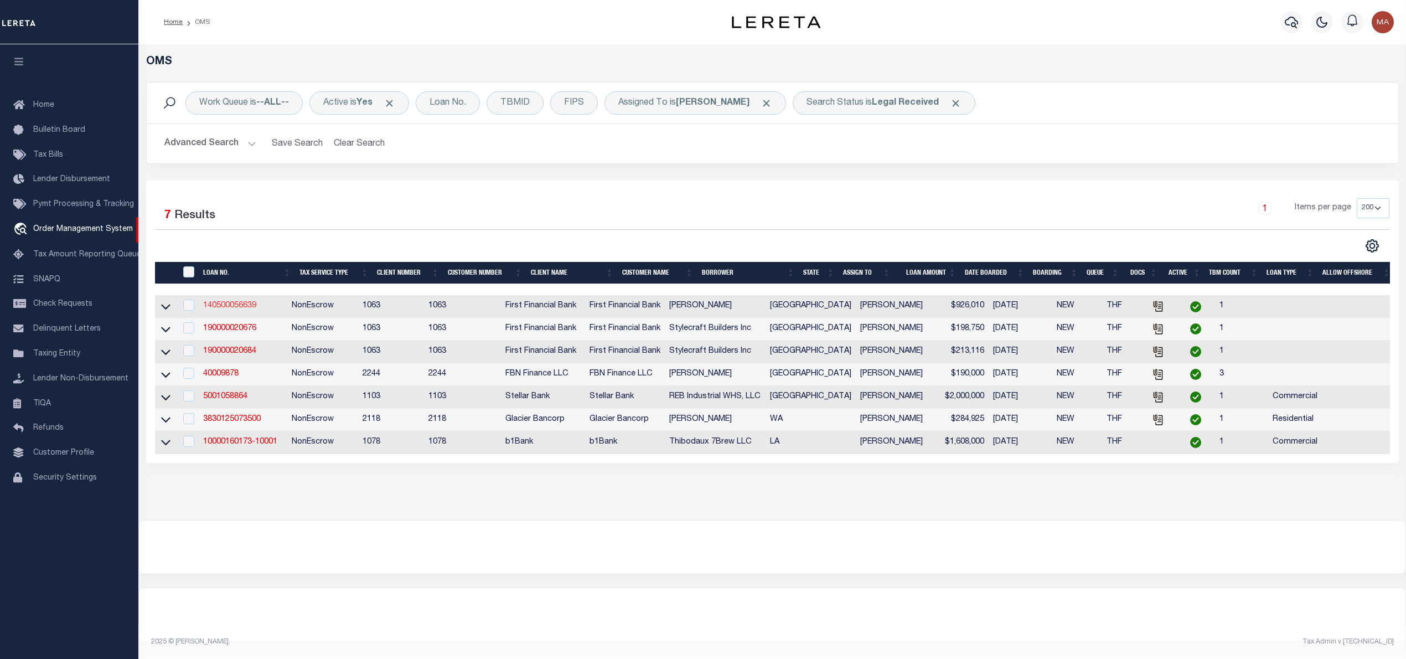
click at [241, 308] on link "140500056639" at bounding box center [229, 306] width 53 height 8
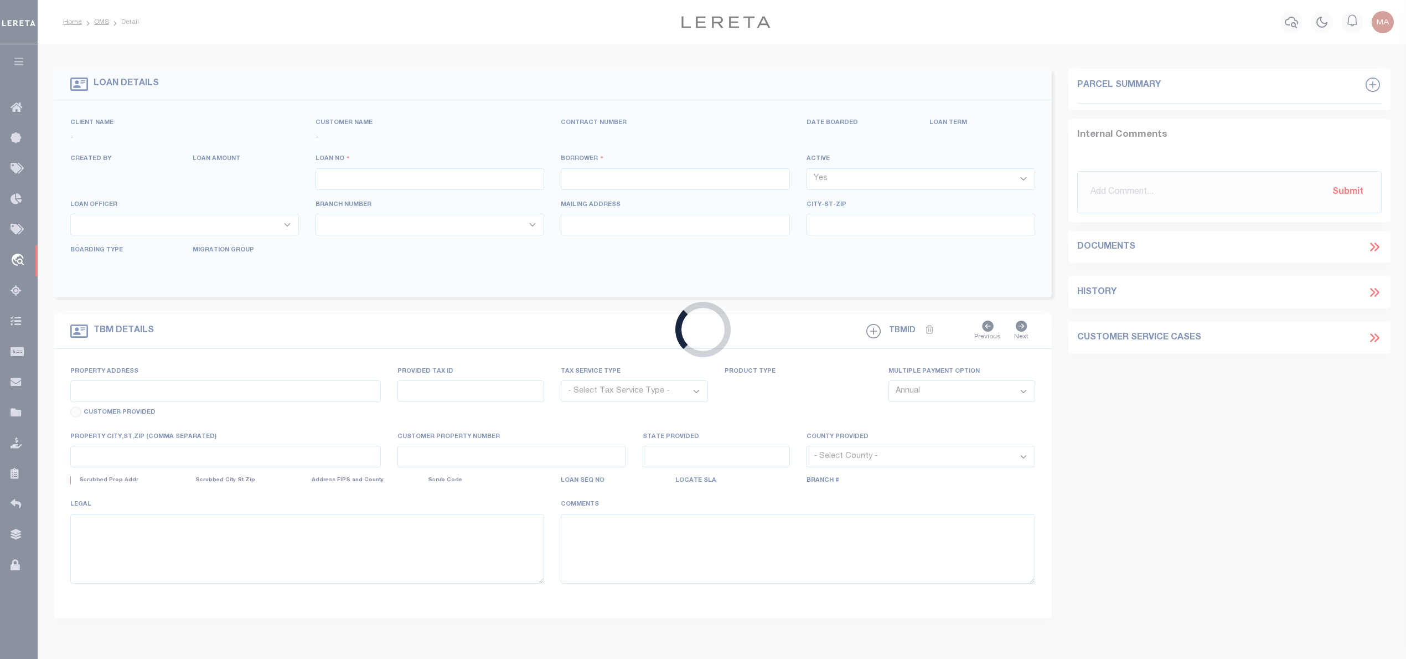
type input "140500056639"
type input "[PERSON_NAME]"
select select
select select "400"
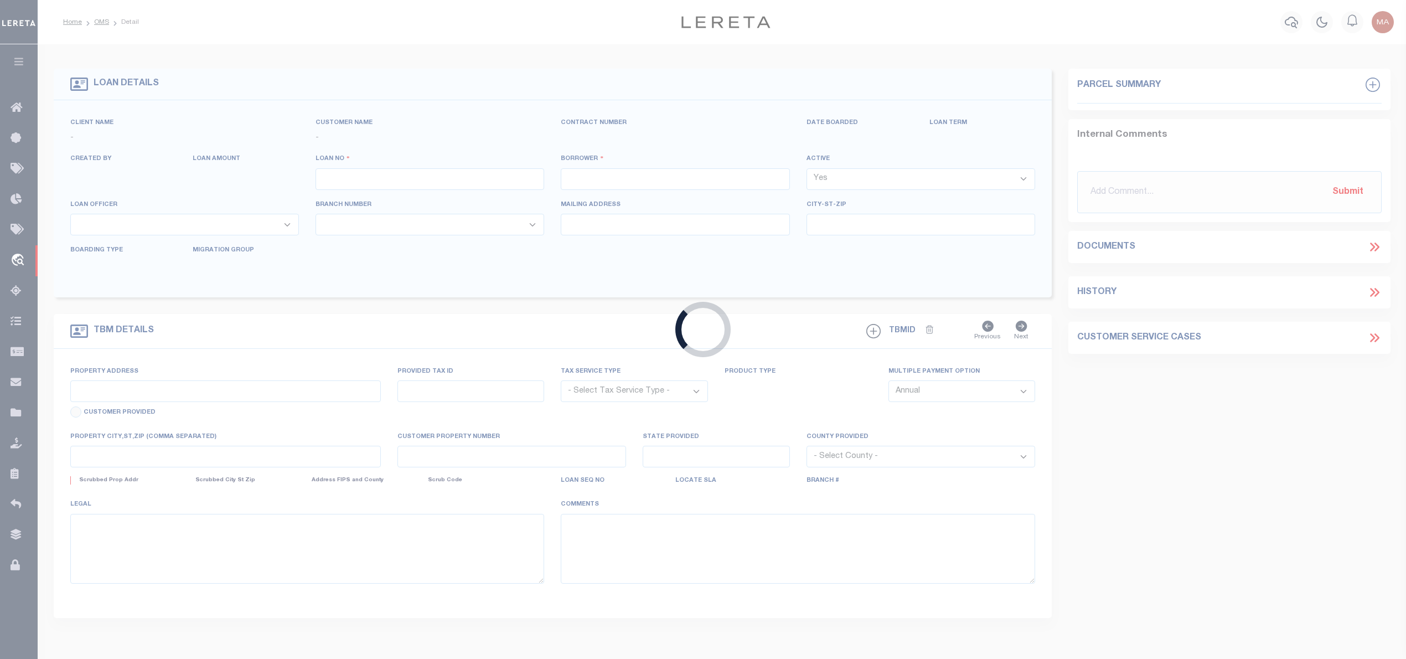
select select "NonEscrow"
type input "135 SHADOWLANE CT"
select select
type input "[GEOGRAPHIC_DATA]"
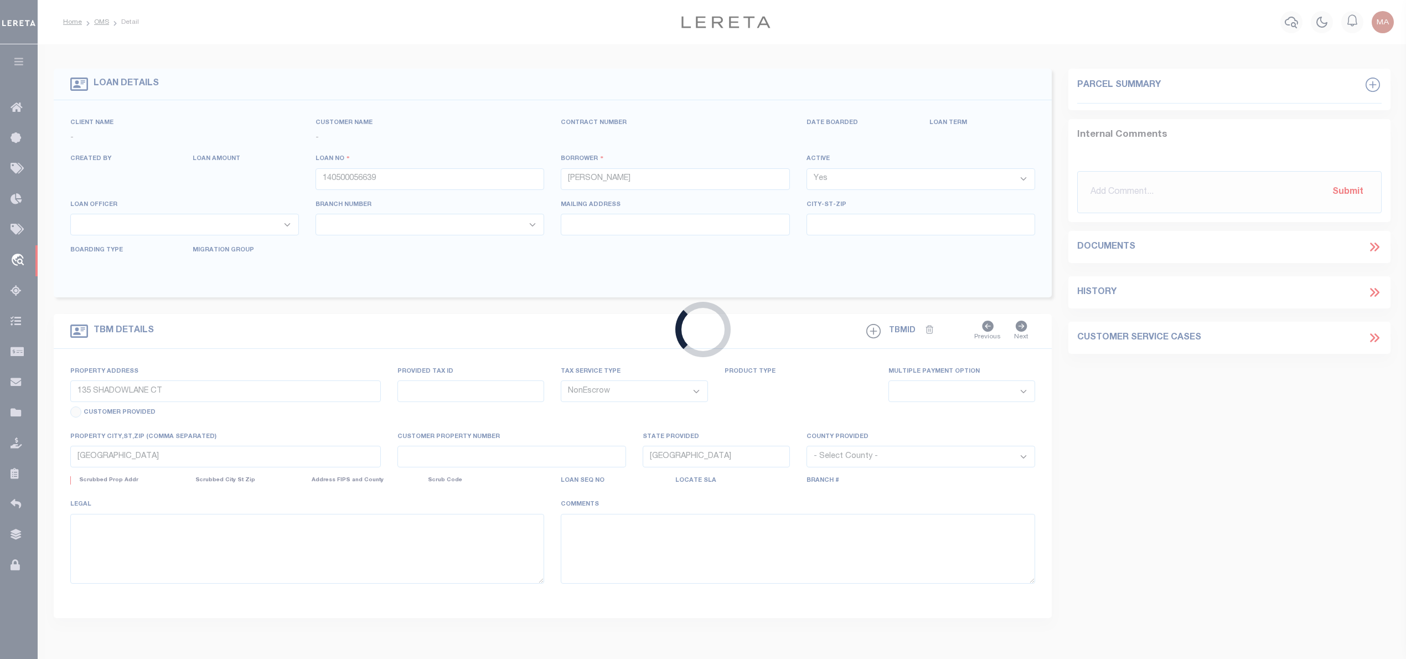
select select
select select "1529"
select select "791"
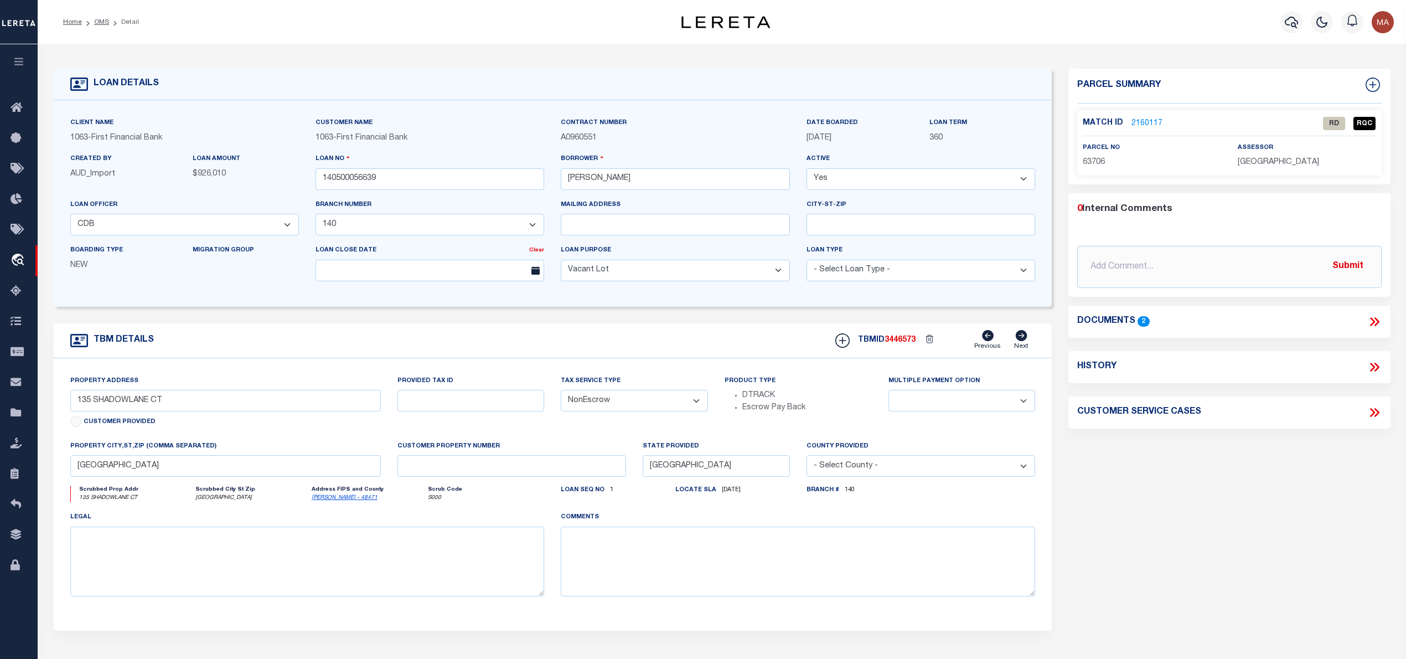
click at [1138, 122] on link "2160117" at bounding box center [1146, 124] width 31 height 12
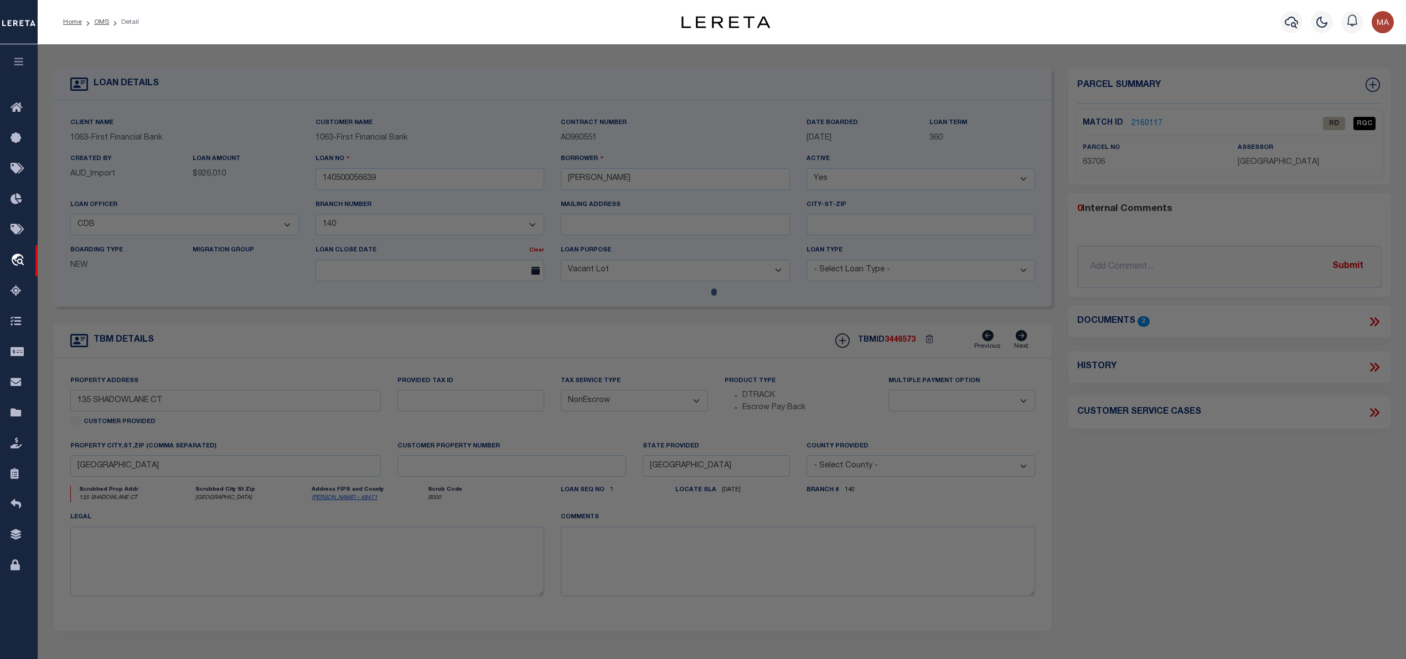
checkbox input "false"
select select "RD"
type input "[PERSON_NAME]"
select select "AGW"
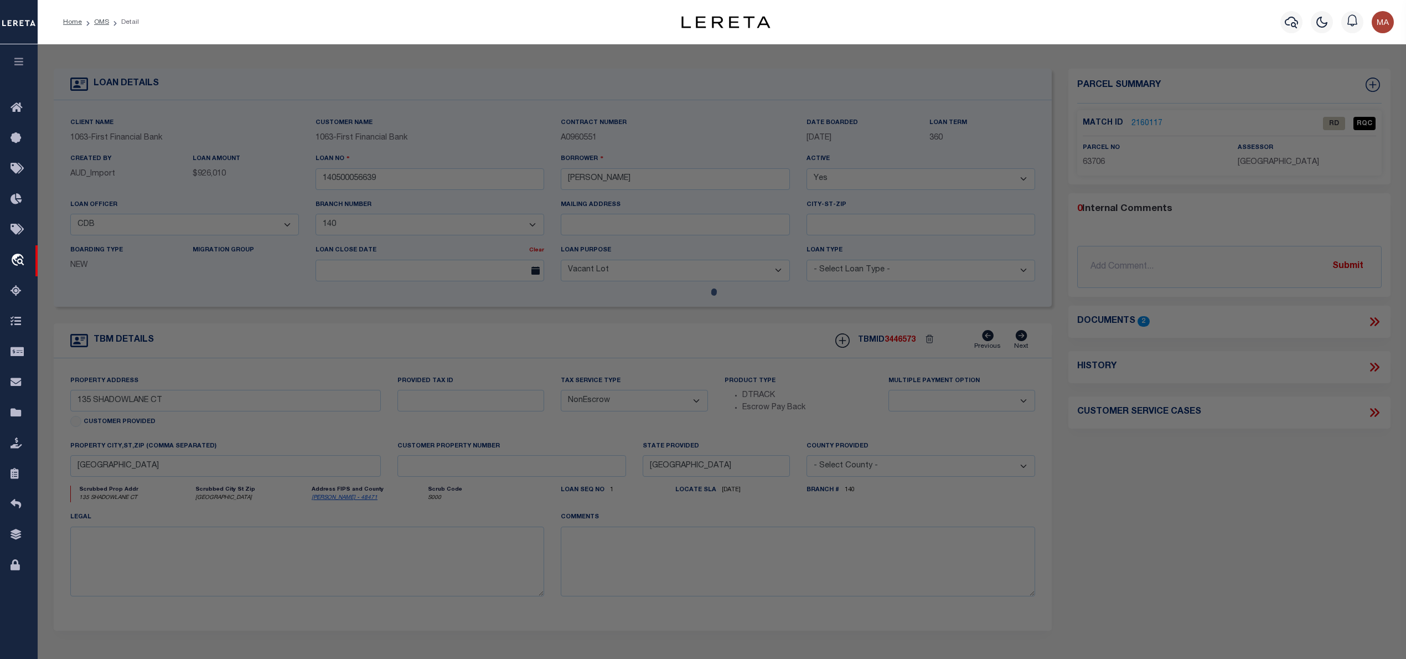
select select "ADD"
type input "135 SHADOWLANE COURT"
type input "[GEOGRAPHIC_DATA]"
type textarea "I [US_STATE][GEOGRAPHIC_DATA], LOT 64, ACRES 13.581"
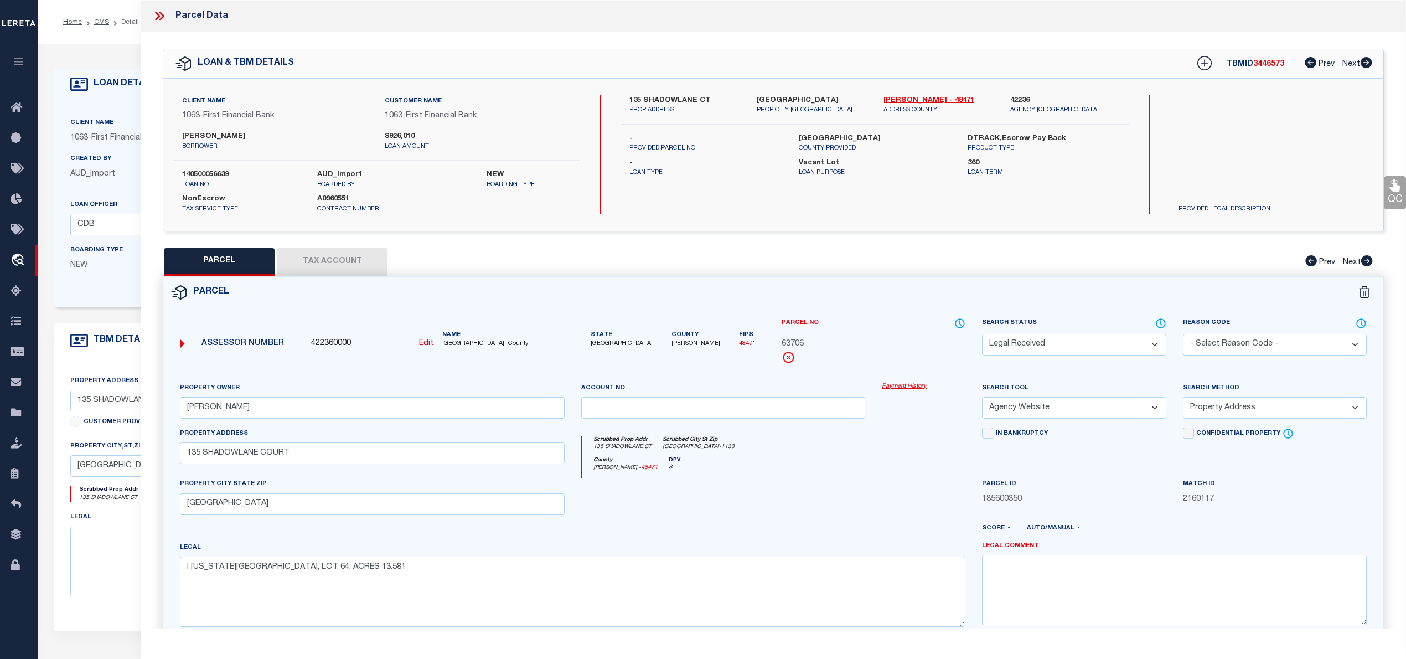
click at [160, 16] on icon at bounding box center [157, 16] width 5 height 9
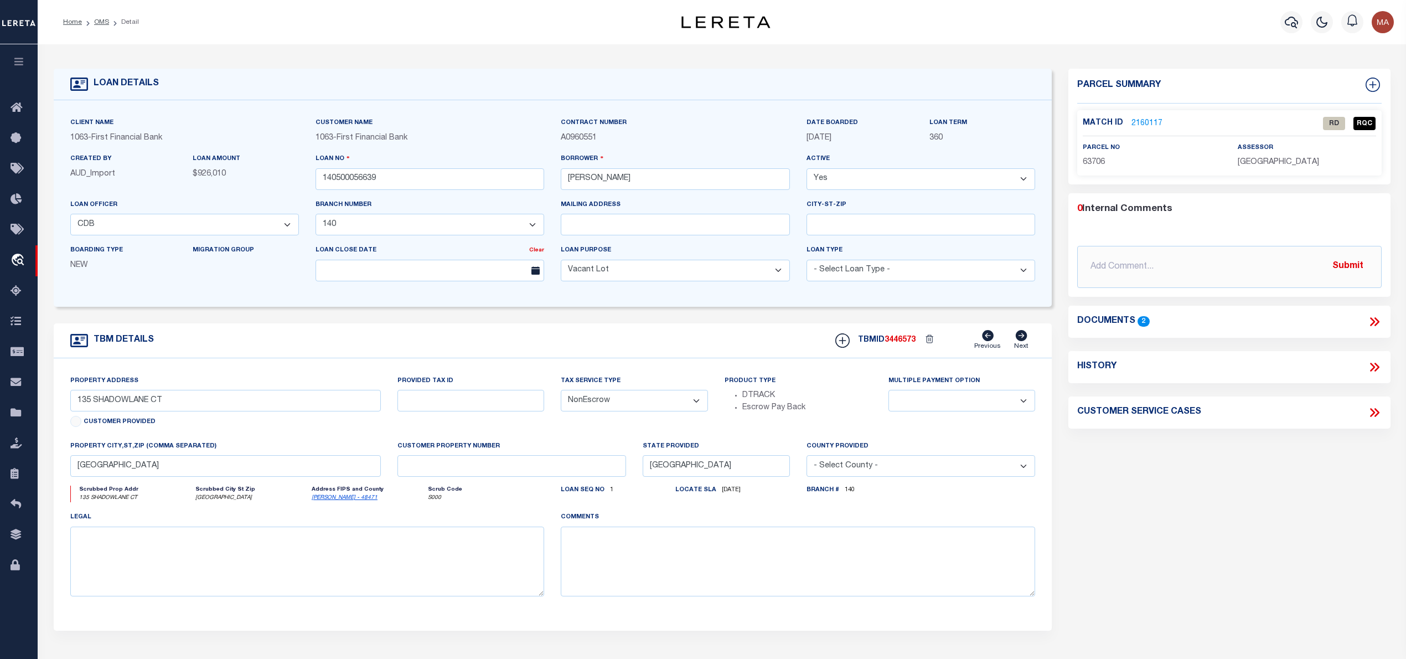
click at [1372, 322] on icon at bounding box center [1374, 321] width 14 height 14
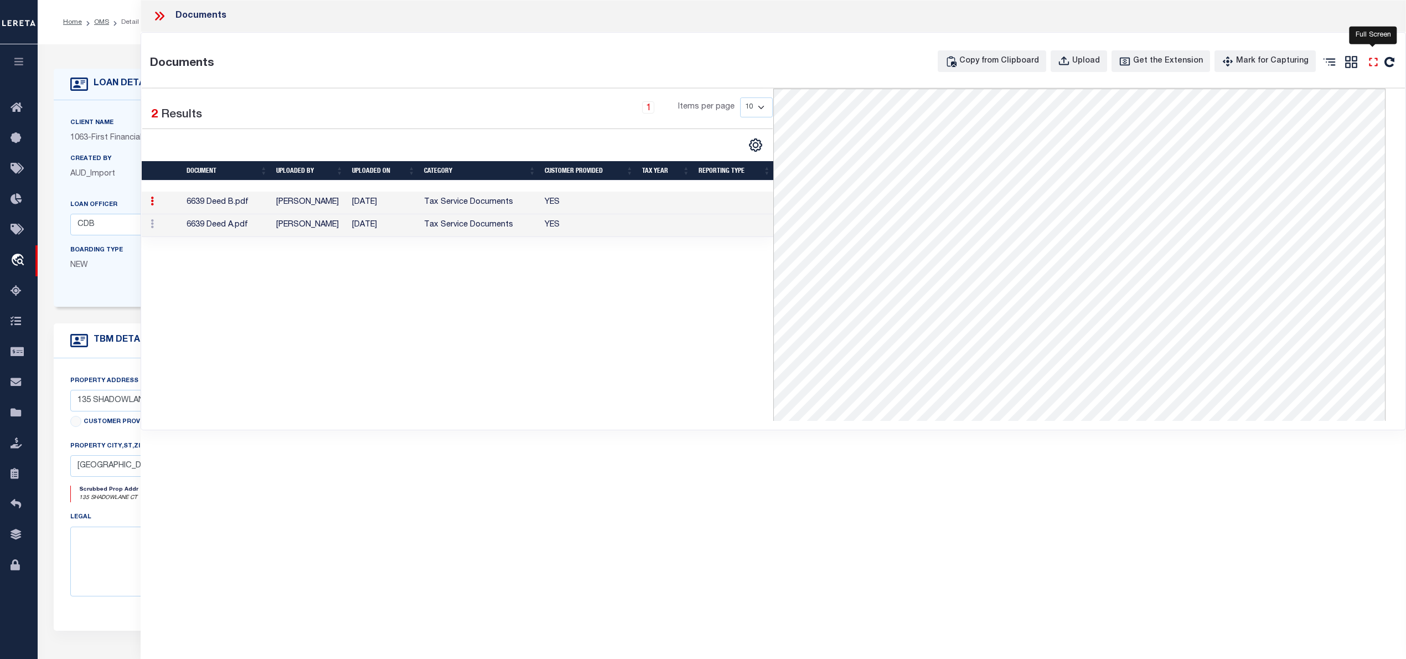
click at [1367, 63] on icon "" at bounding box center [1373, 62] width 14 height 14
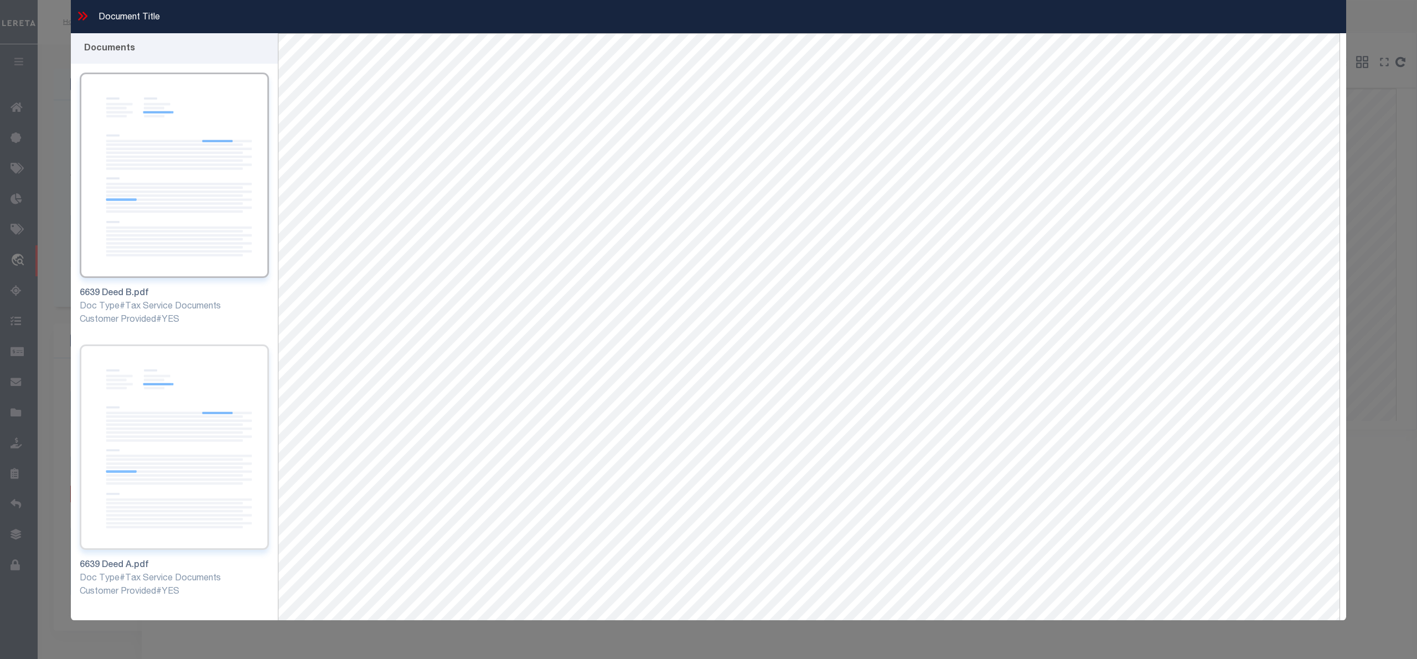
click at [169, 419] on img at bounding box center [174, 446] width 189 height 205
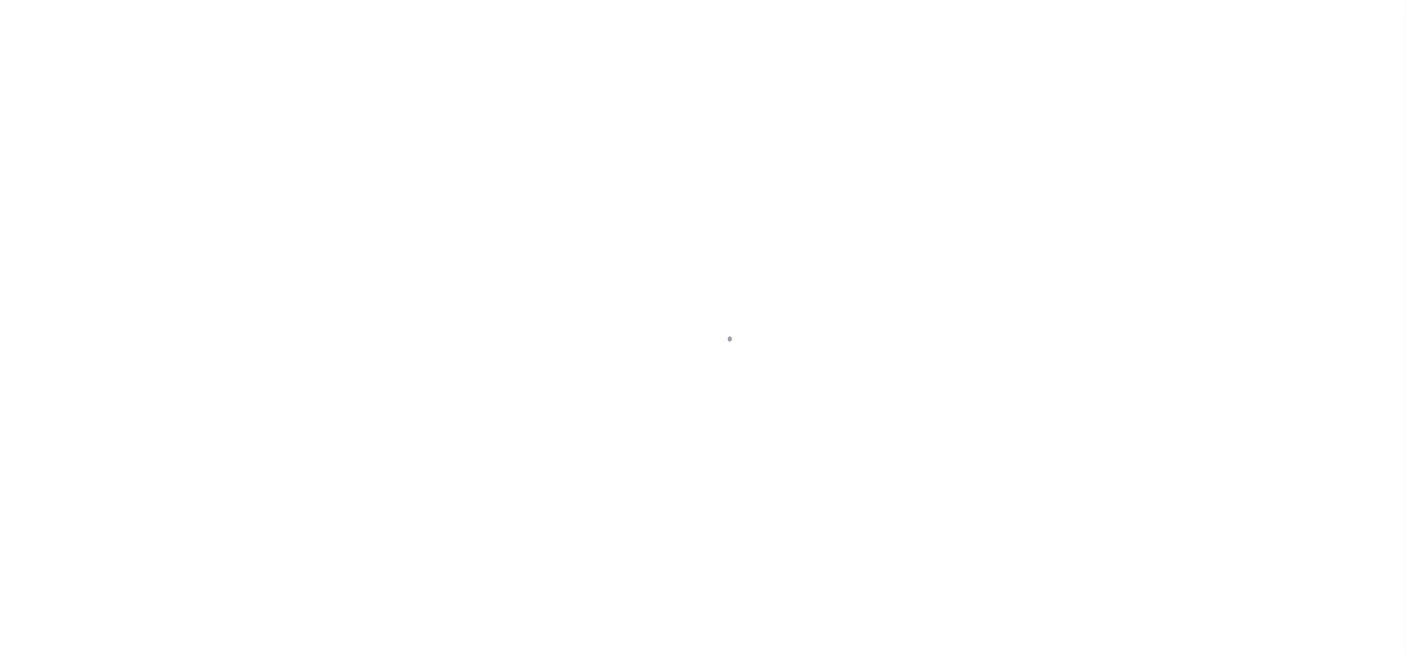
select select "RD"
select select "AGW"
select select "ADD"
select select "1529"
select select "791"
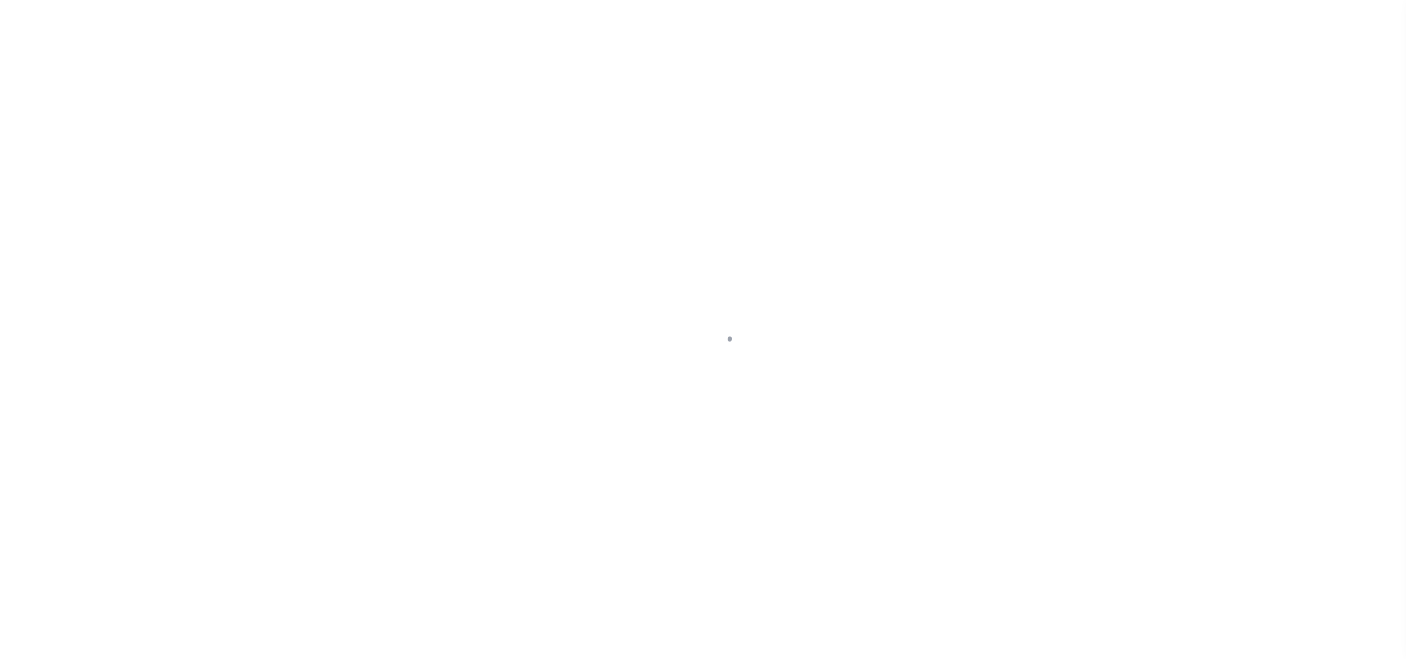
select select "400"
select select "NonEscrow"
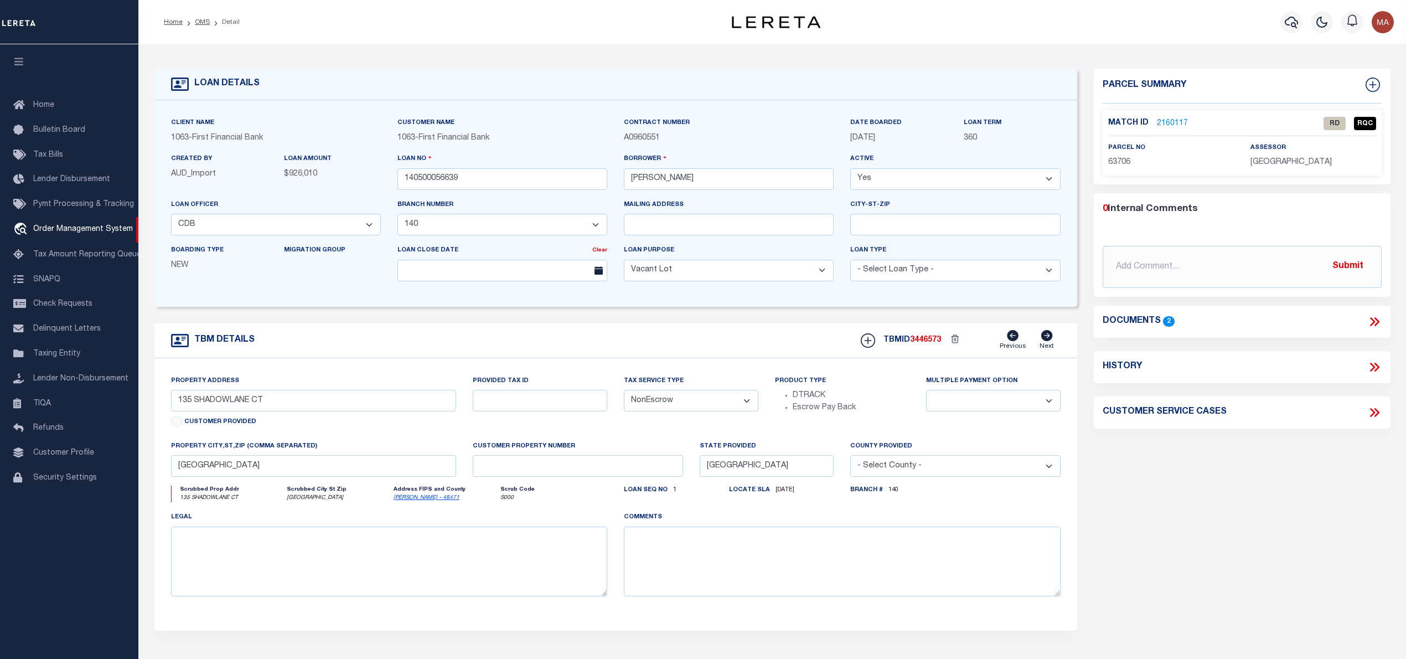
click at [1164, 123] on link "2160117" at bounding box center [1172, 124] width 31 height 12
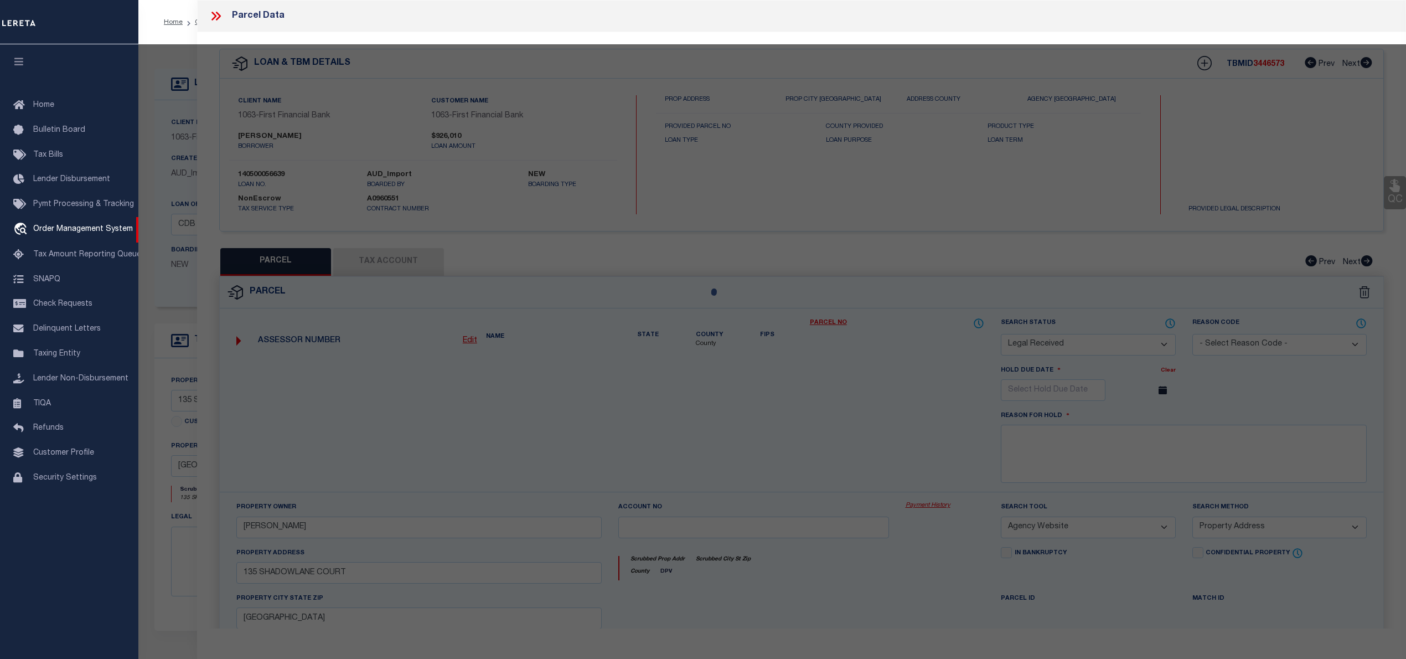
select select "AS"
select select
checkbox input "false"
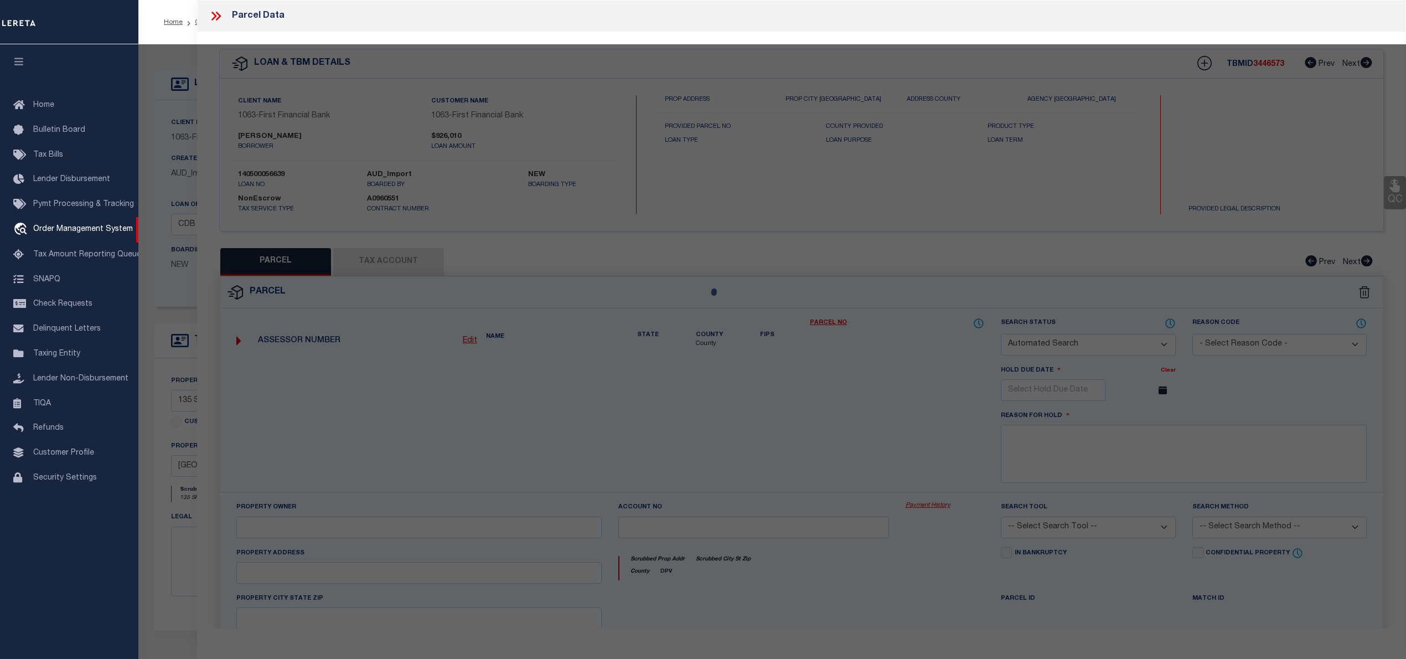
select select "RD"
type input "[PERSON_NAME]"
select select "AGW"
select select "ADD"
type input "135 SHADOWLANE COURT"
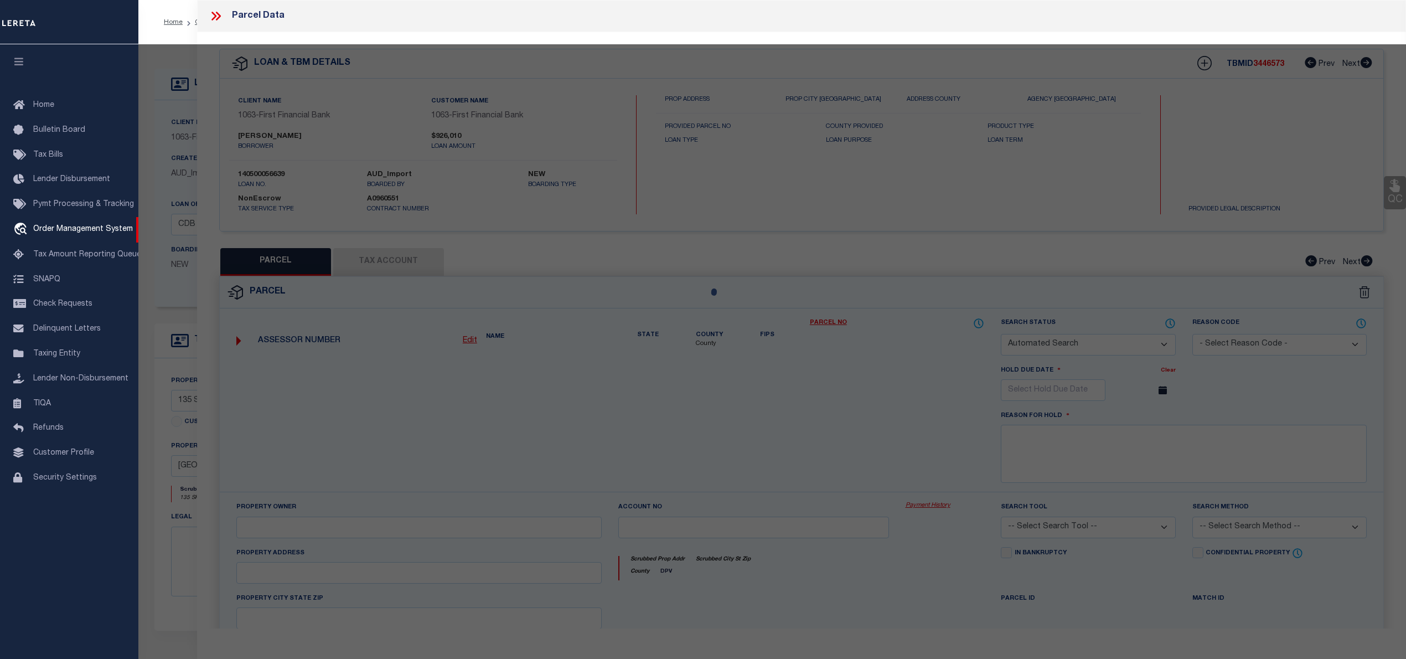
type input "[GEOGRAPHIC_DATA]"
type textarea "I [US_STATE][GEOGRAPHIC_DATA], LOT 64, ACRES 13.581"
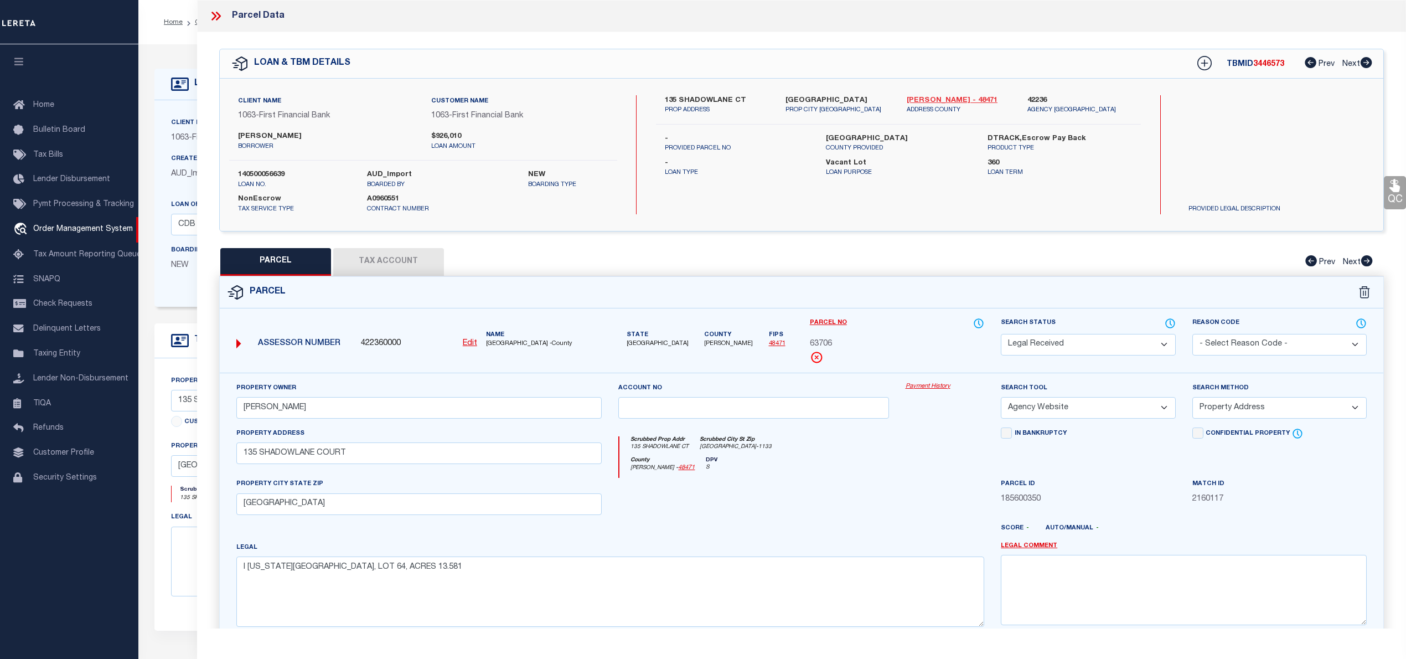
click at [930, 98] on link "[PERSON_NAME] - 48471" at bounding box center [959, 100] width 104 height 11
click at [694, 97] on label "135 SHADOWLANE CT" at bounding box center [717, 100] width 104 height 11
copy label "SHADOWLANE"
